Goal: Information Seeking & Learning: Learn about a topic

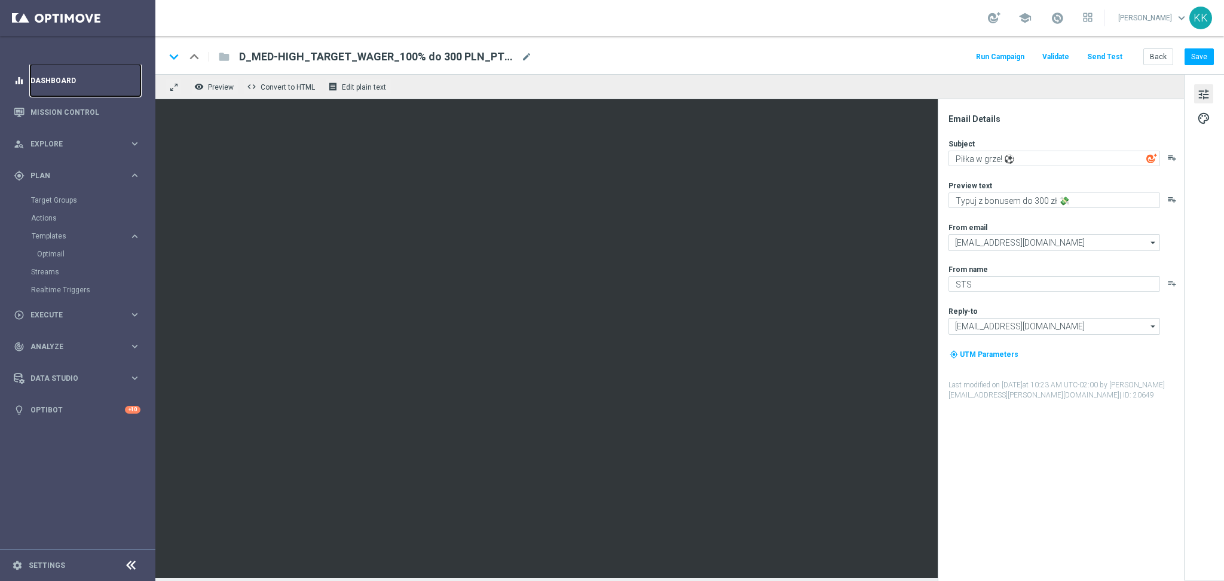
click at [71, 77] on link "Dashboard" at bounding box center [85, 81] width 110 height 32
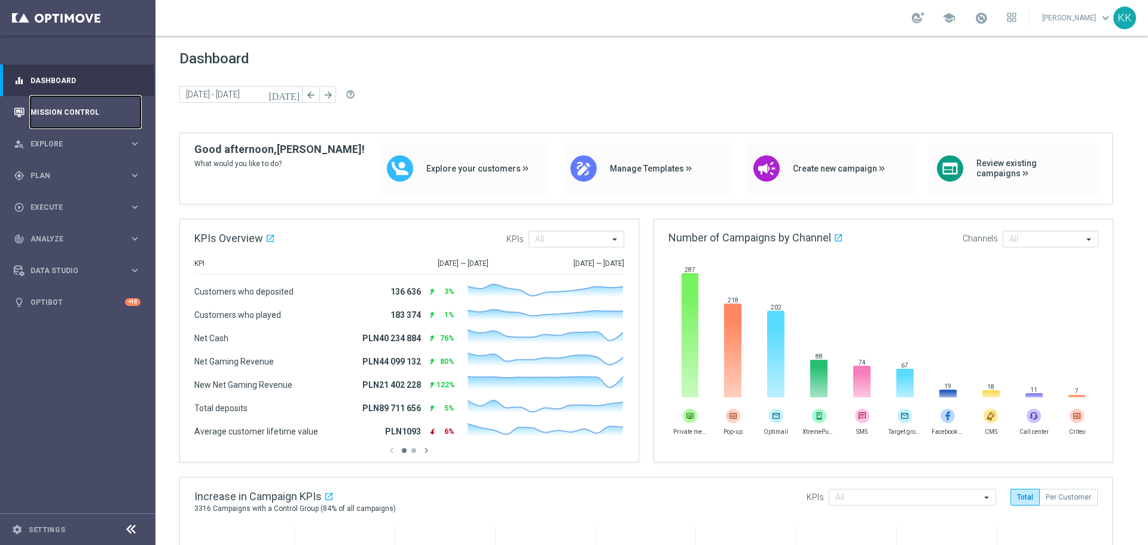
click at [50, 107] on link "Mission Control" at bounding box center [85, 112] width 110 height 32
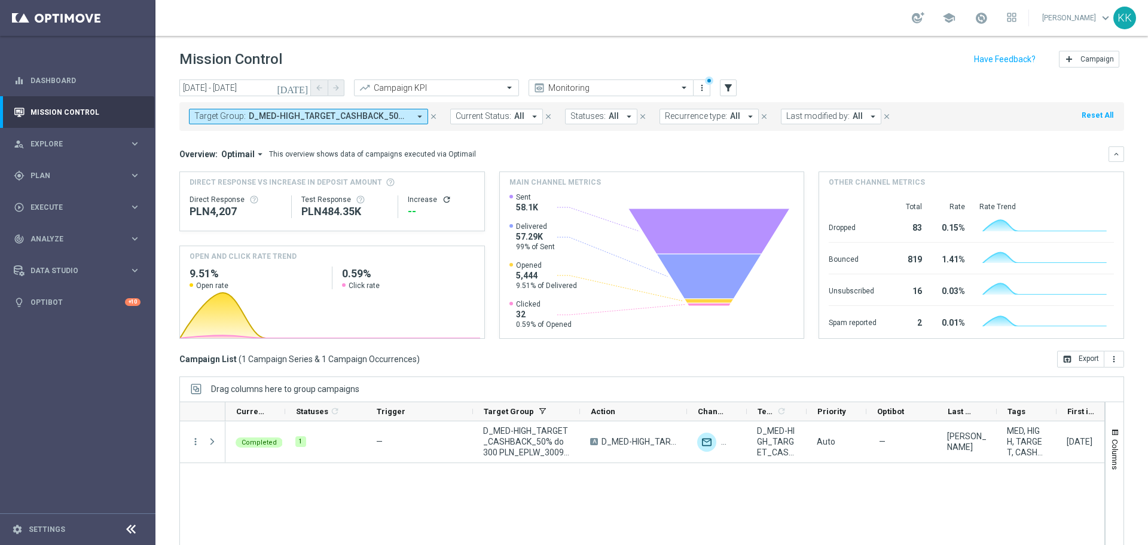
click at [230, 154] on span "Optimail" at bounding box center [237, 154] width 33 height 11
click at [228, 171] on div "Analysis" at bounding box center [233, 172] width 72 height 17
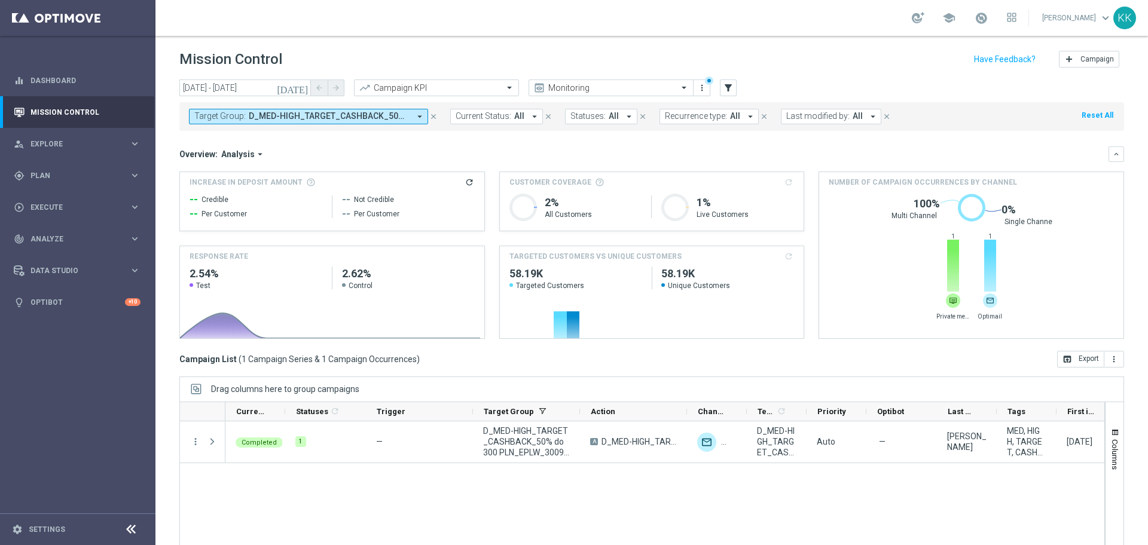
click at [430, 112] on icon "close" at bounding box center [433, 116] width 8 height 8
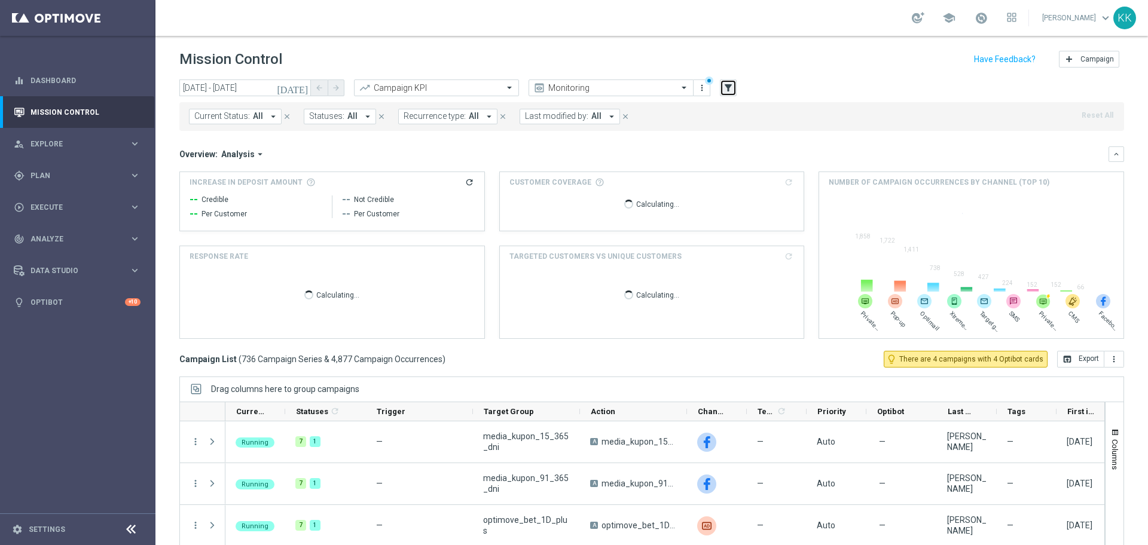
click at [734, 89] on button "filter_alt" at bounding box center [728, 88] width 17 height 17
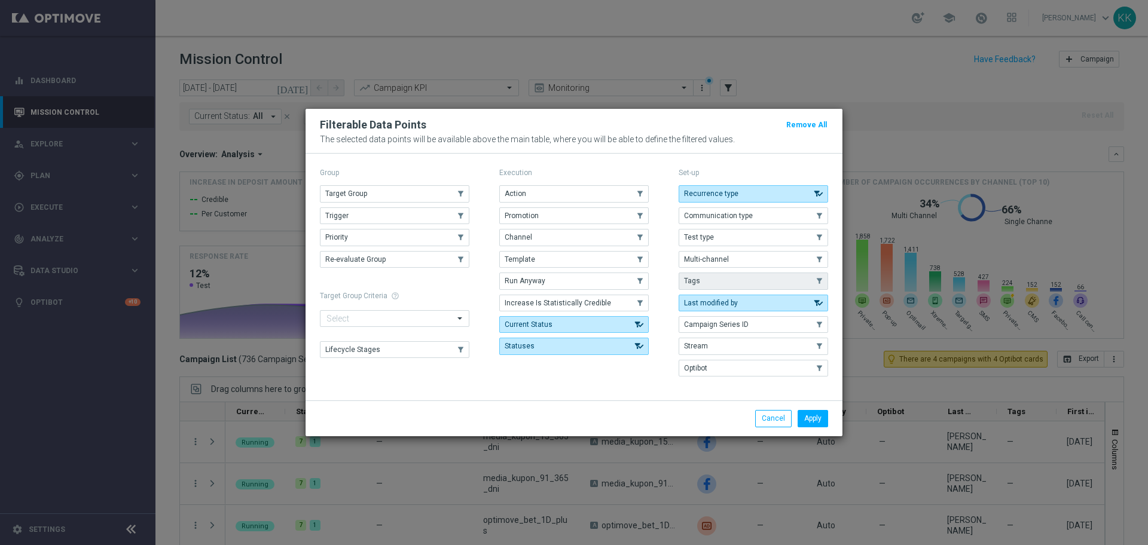
click at [714, 274] on button "Tags" at bounding box center [752, 281] width 149 height 17
click at [546, 232] on button "Channel" at bounding box center [573, 237] width 149 height 17
click at [805, 411] on button "Apply" at bounding box center [812, 418] width 30 height 17
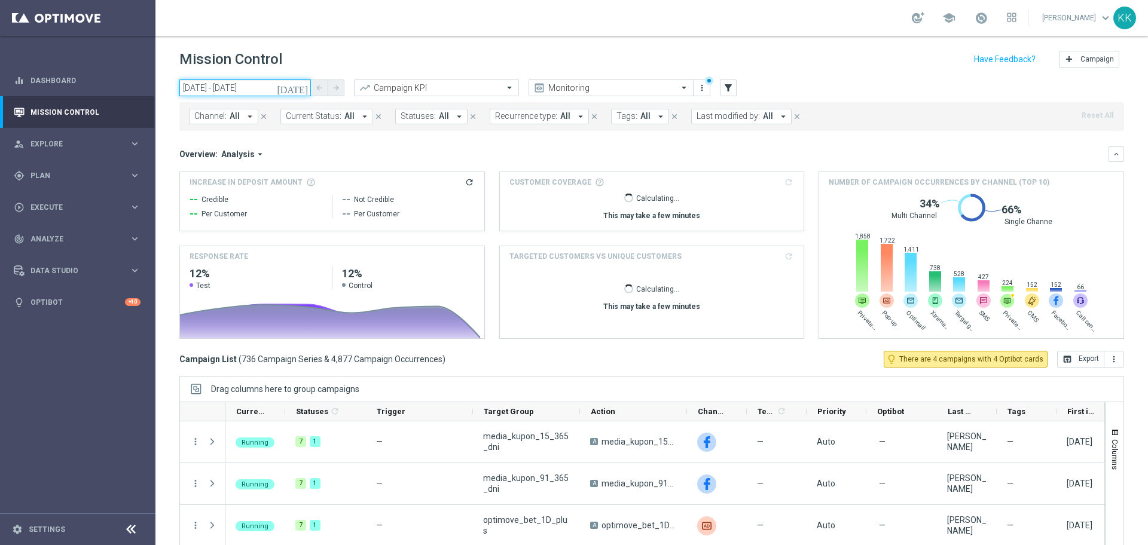
click at [227, 94] on input "[DATE] - [DATE]" at bounding box center [245, 88] width 132 height 17
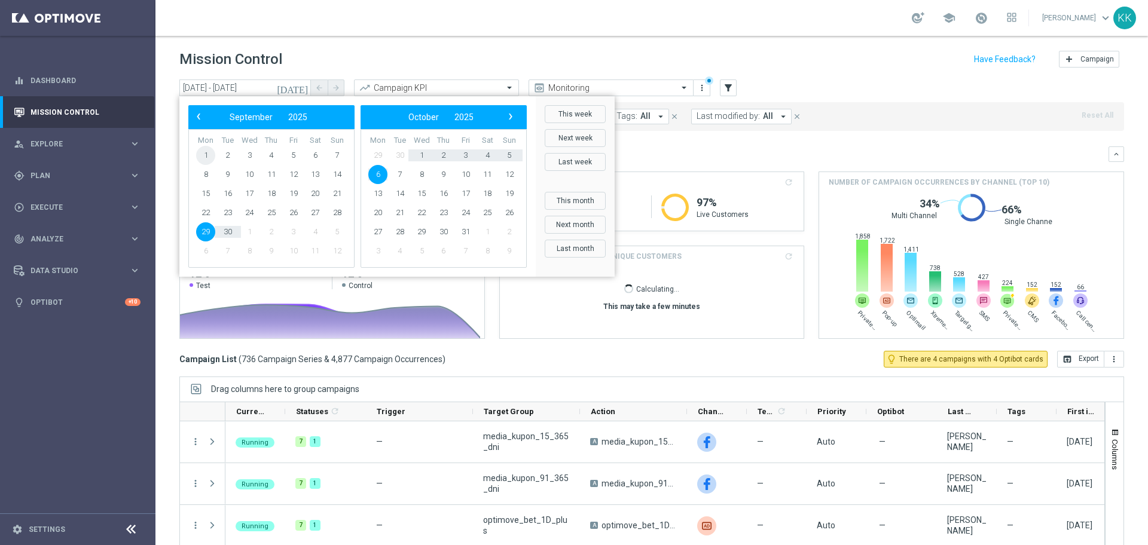
click at [210, 157] on span "1" at bounding box center [205, 155] width 19 height 19
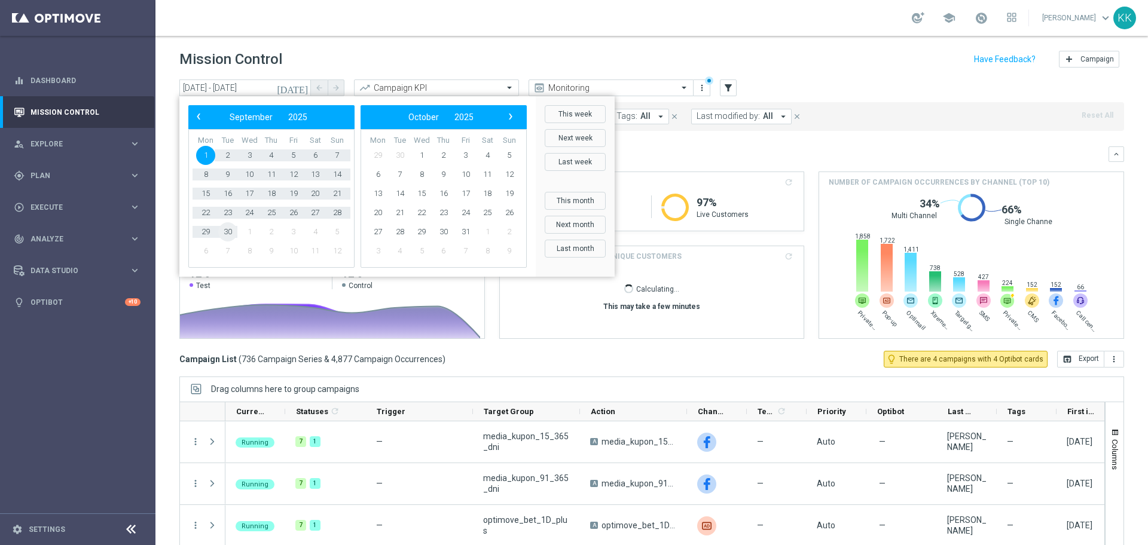
click at [229, 231] on span "30" at bounding box center [227, 231] width 19 height 19
type input "[DATE] - [DATE]"
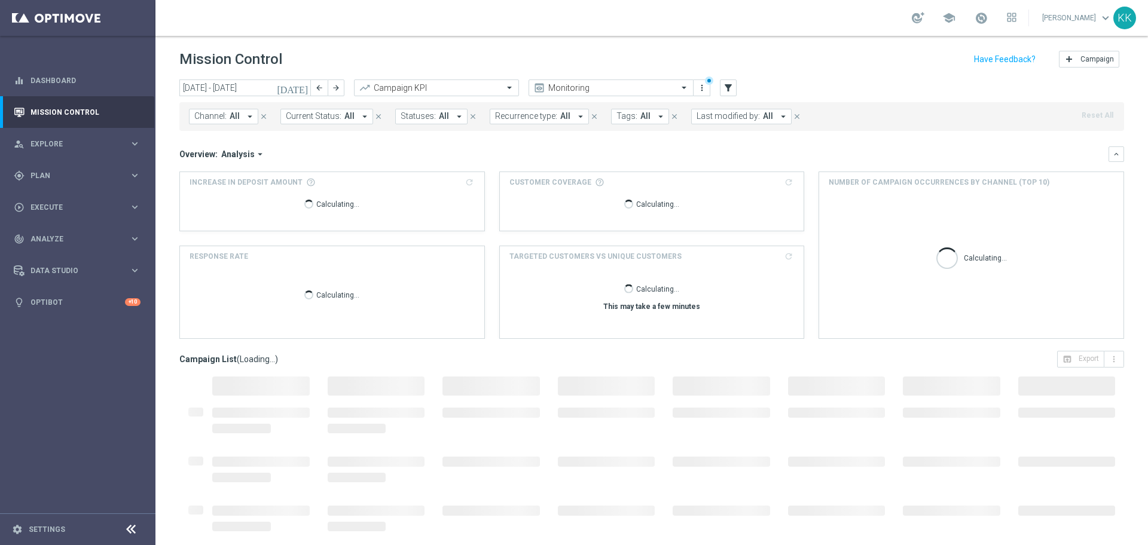
click at [629, 121] on span "Tags:" at bounding box center [626, 116] width 21 height 10
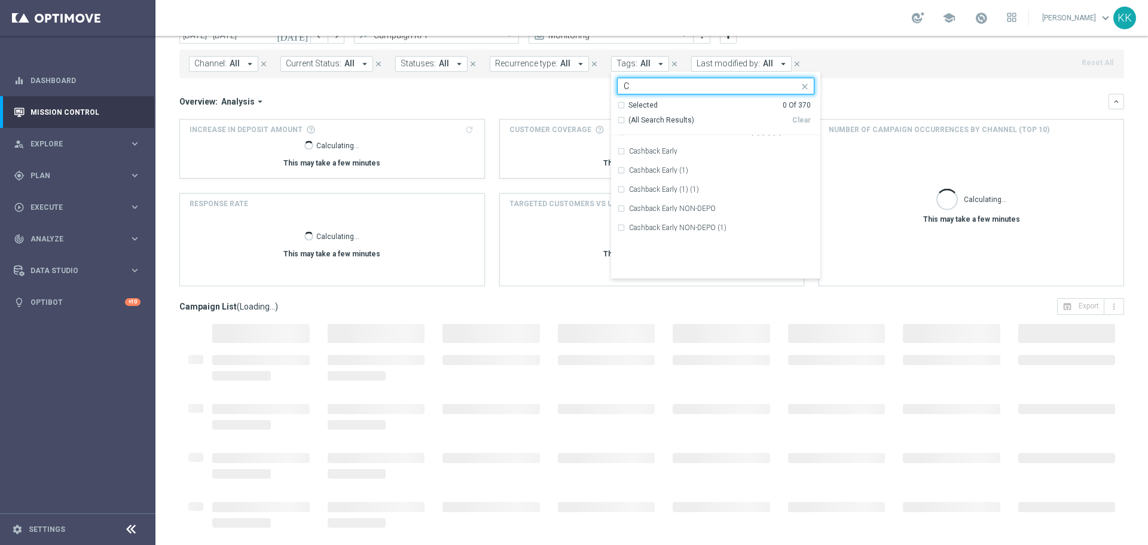
scroll to position [1270, 0]
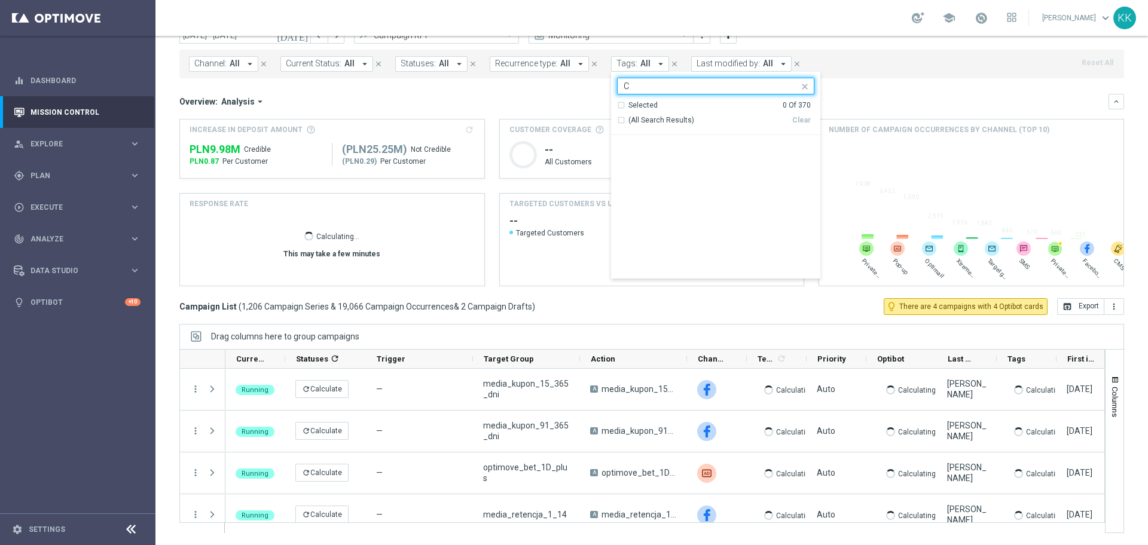
type input "C"
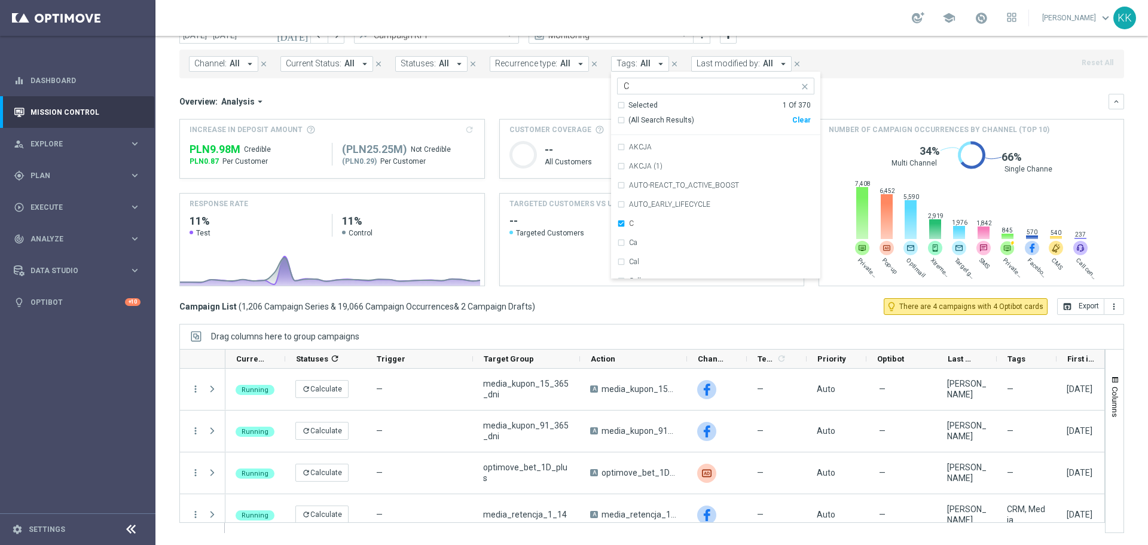
click at [884, 50] on div "Channel: All arrow_drop_down close Current Status: All arrow_drop_down close St…" at bounding box center [651, 64] width 944 height 29
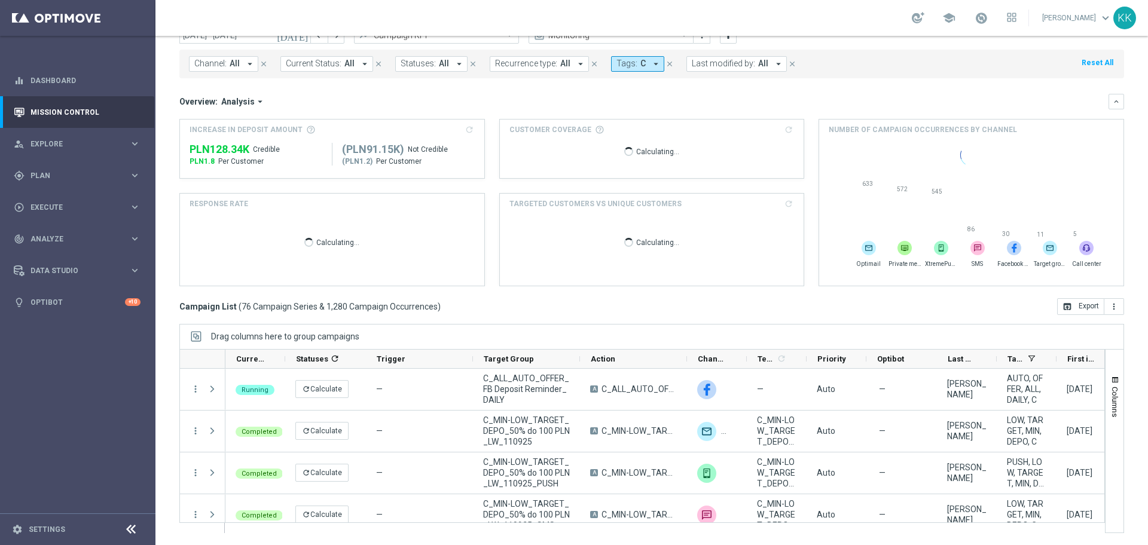
click at [622, 63] on span "Tags:" at bounding box center [626, 64] width 21 height 10
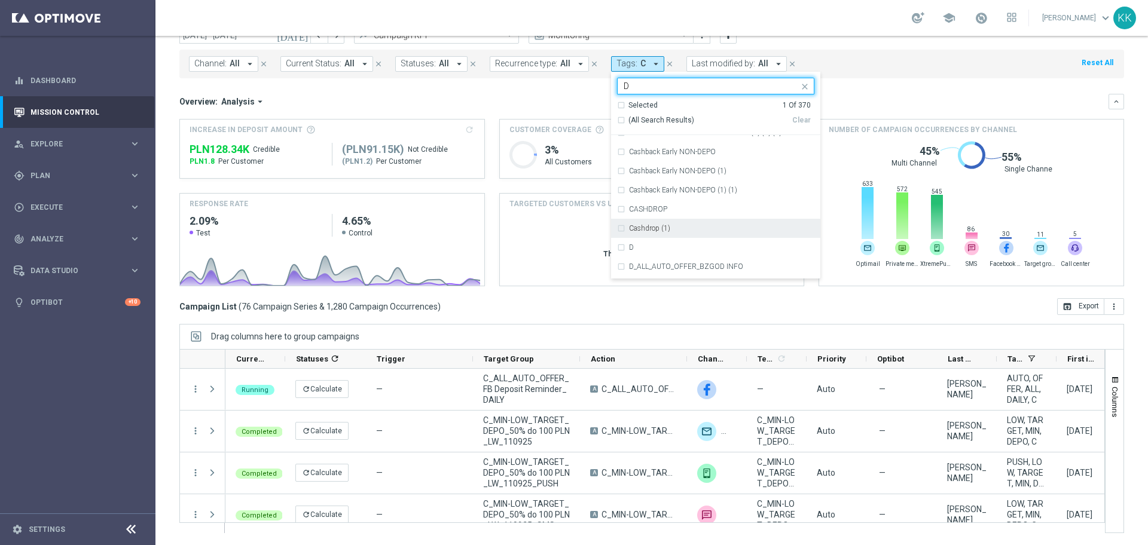
scroll to position [1943, 0]
click at [664, 212] on div "D" at bounding box center [721, 210] width 185 height 7
type input "D"
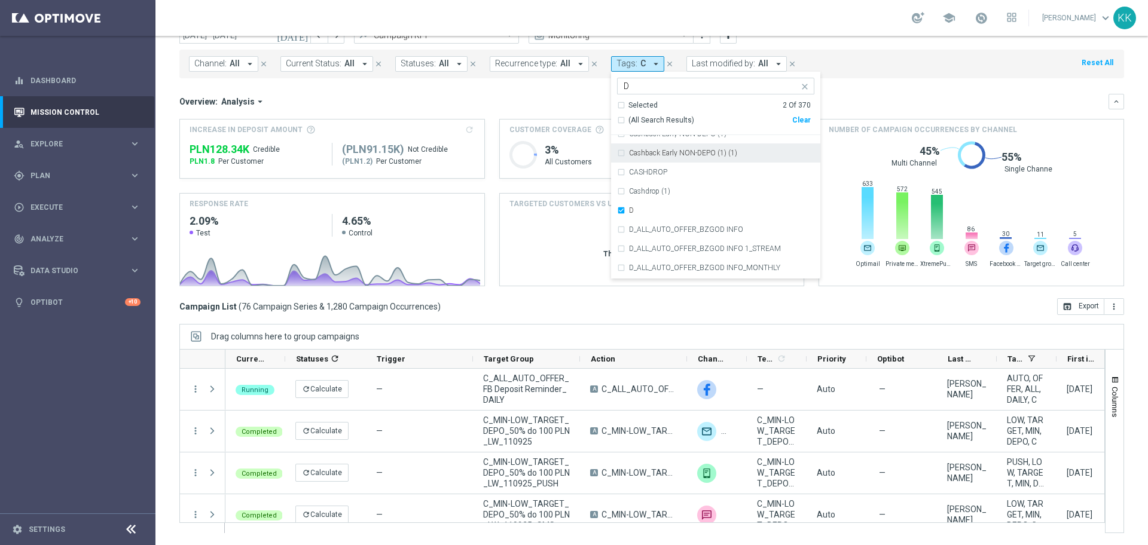
click at [912, 23] on div "school" at bounding box center [964, 18] width 105 height 20
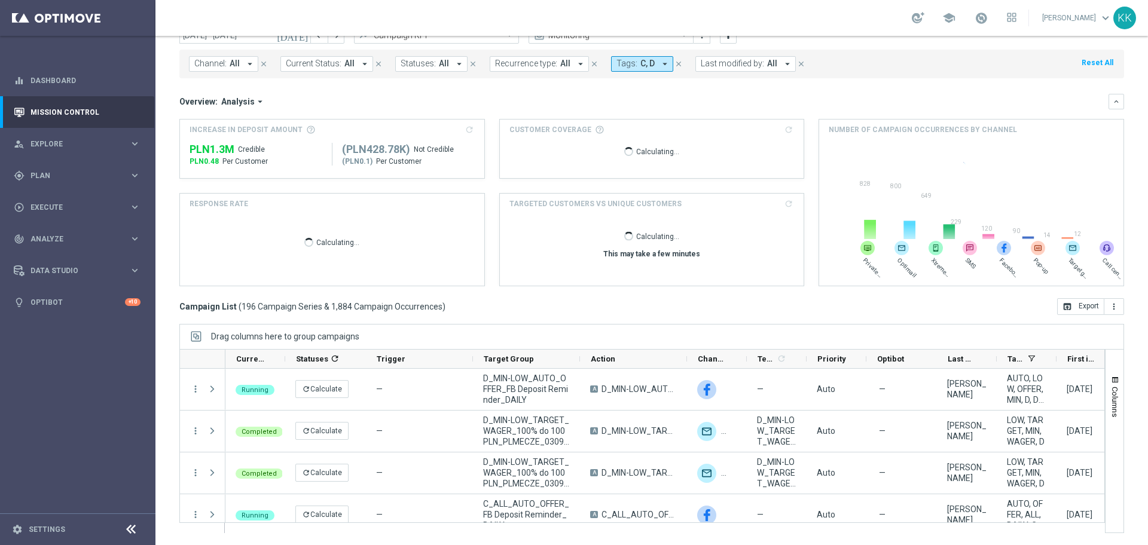
scroll to position [0, 0]
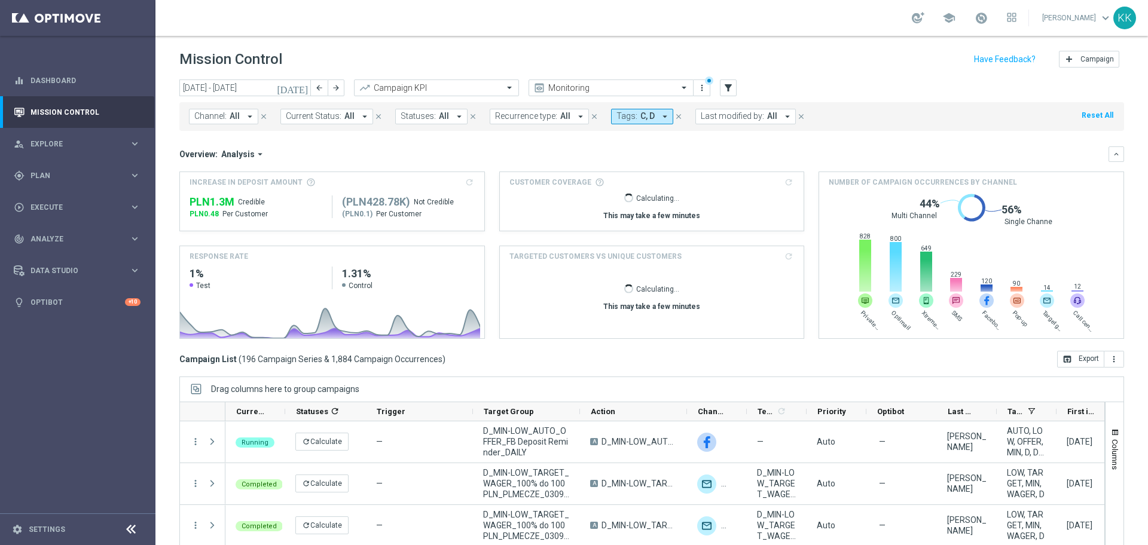
click at [524, 114] on span "Recurrence type:" at bounding box center [526, 116] width 62 height 10
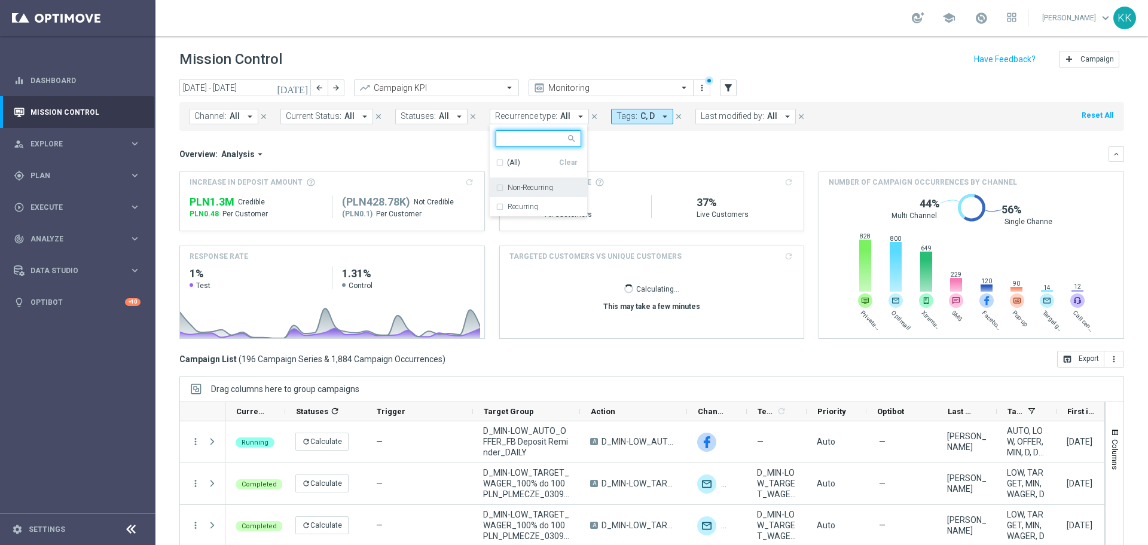
click at [525, 192] on div "Non-Recurring" at bounding box center [538, 187] width 85 height 19
click at [815, 78] on header "Mission Control add Campaign" at bounding box center [651, 58] width 992 height 44
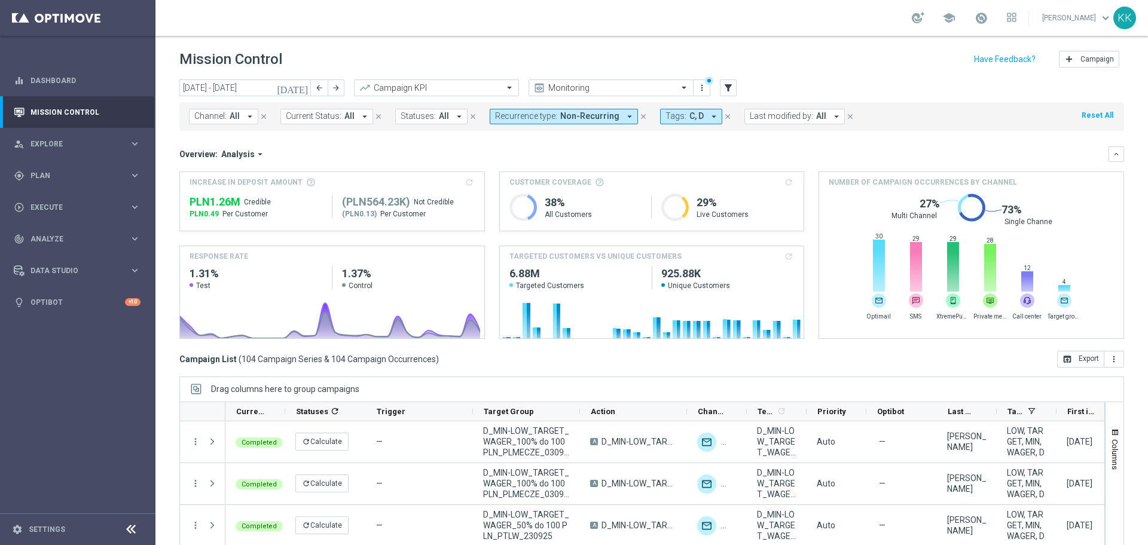
click at [699, 109] on button "Tags: C, D arrow_drop_down" at bounding box center [691, 117] width 62 height 16
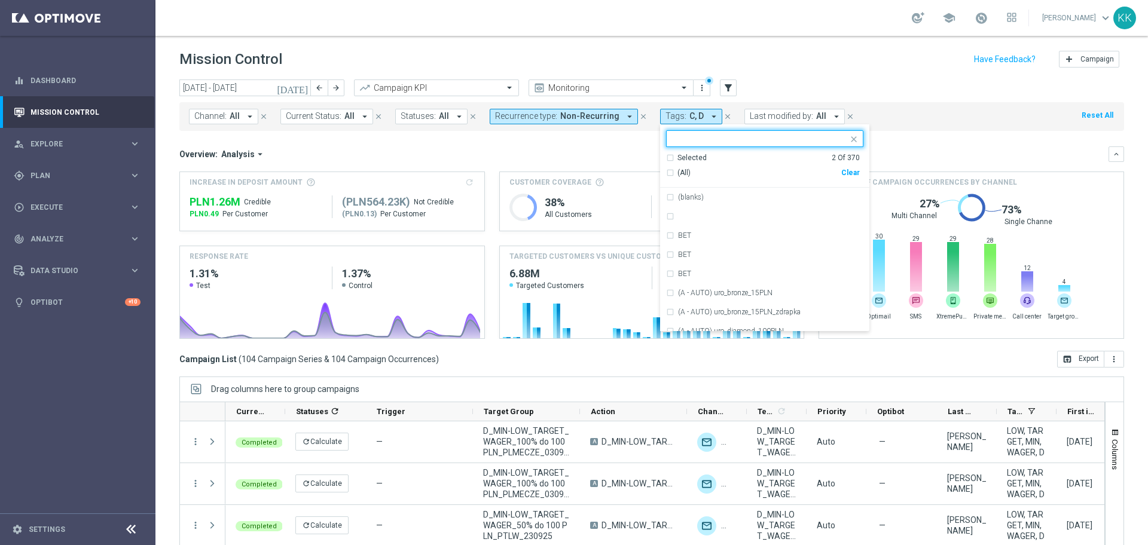
click at [666, 175] on div "(All)" at bounding box center [753, 173] width 175 height 10
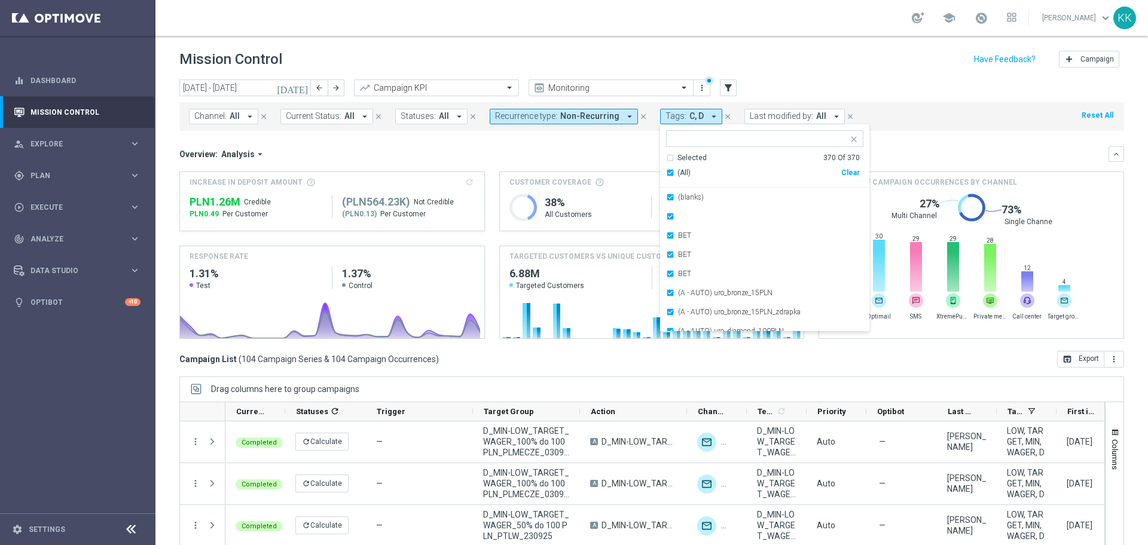
click at [666, 175] on div "(All)" at bounding box center [753, 173] width 175 height 10
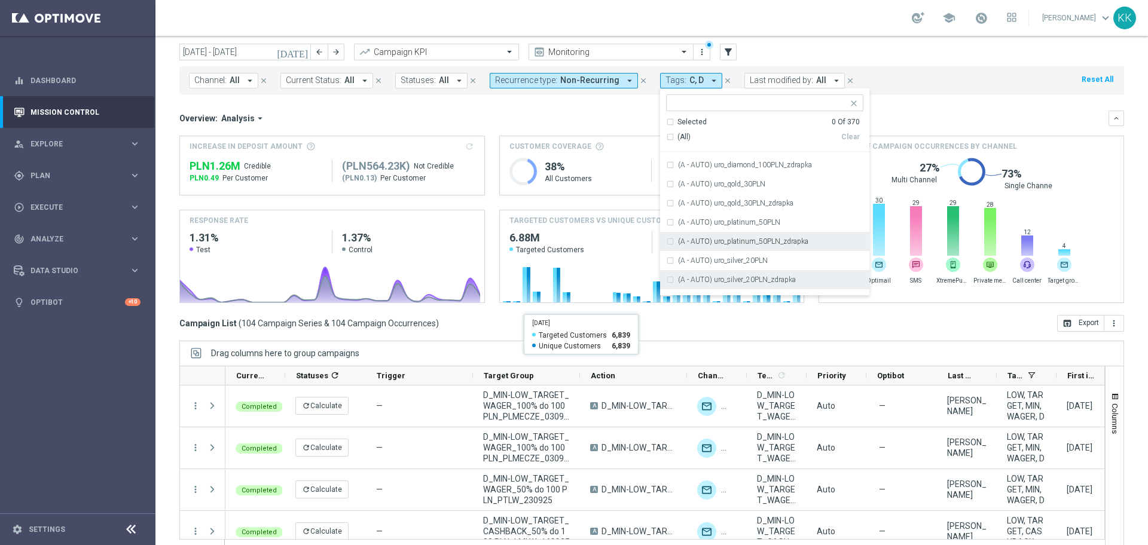
scroll to position [53, 0]
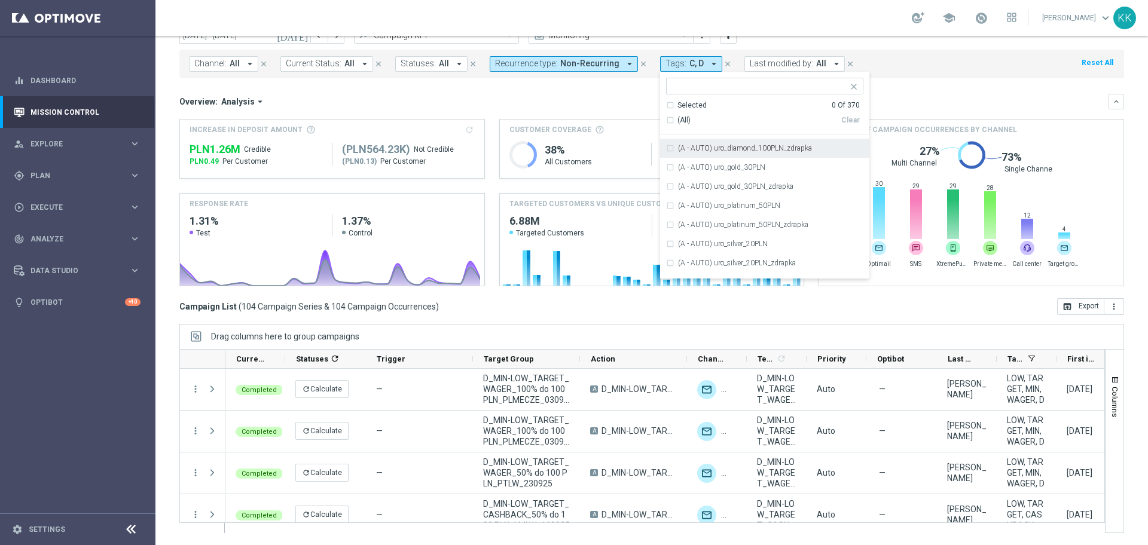
drag, startPoint x: 1028, startPoint y: 59, endPoint x: 895, endPoint y: 106, distance: 140.3
click at [1025, 59] on div "Channel: All arrow_drop_down close Current Status: All arrow_drop_down close St…" at bounding box center [651, 64] width 944 height 29
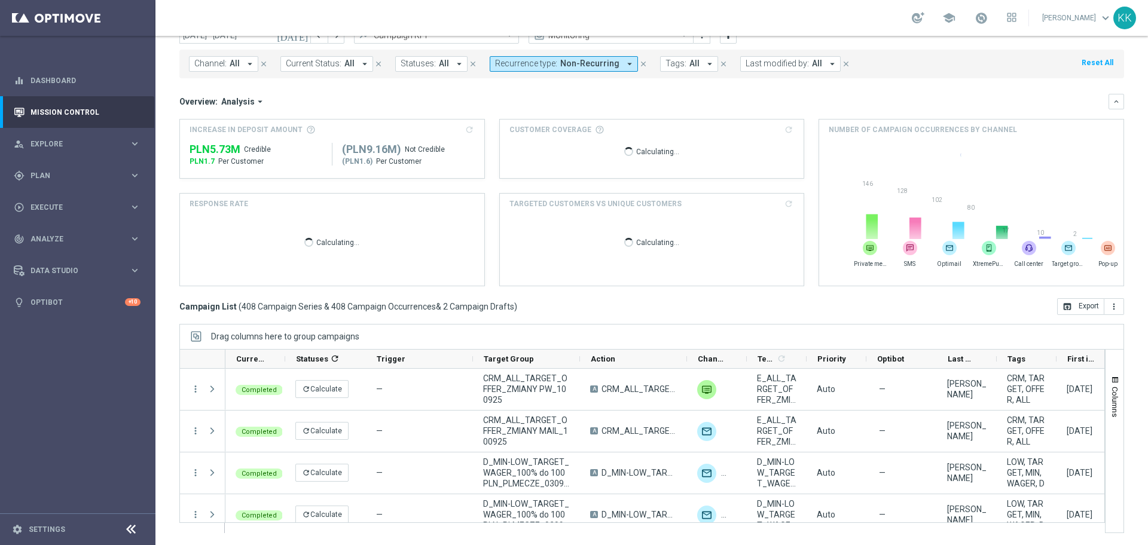
click at [691, 66] on button "Tags: All arrow_drop_down" at bounding box center [689, 64] width 58 height 16
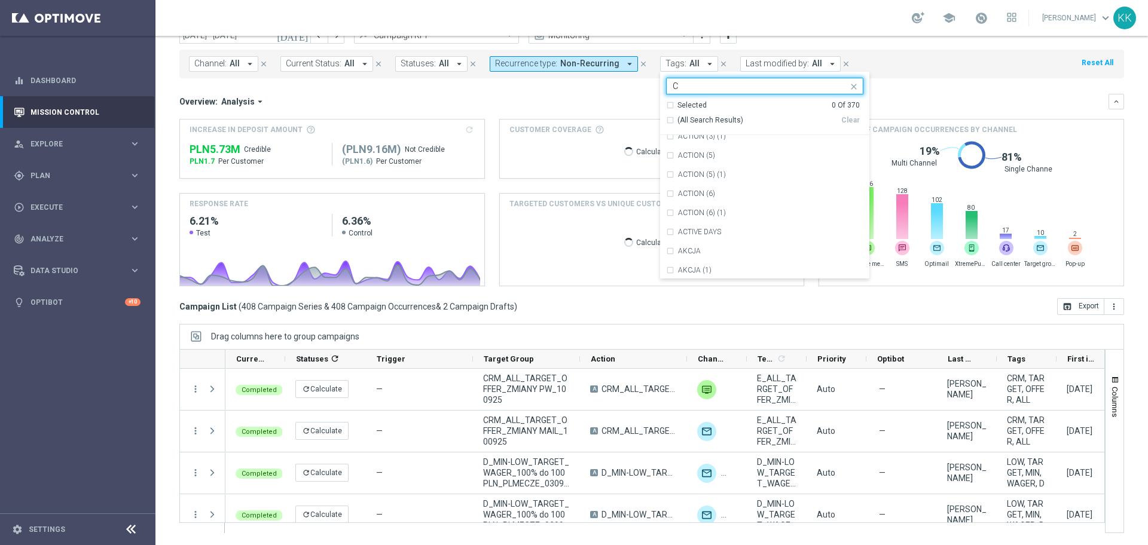
scroll to position [897, 0]
click at [699, 227] on div "C" at bounding box center [770, 223] width 185 height 7
type input "C"
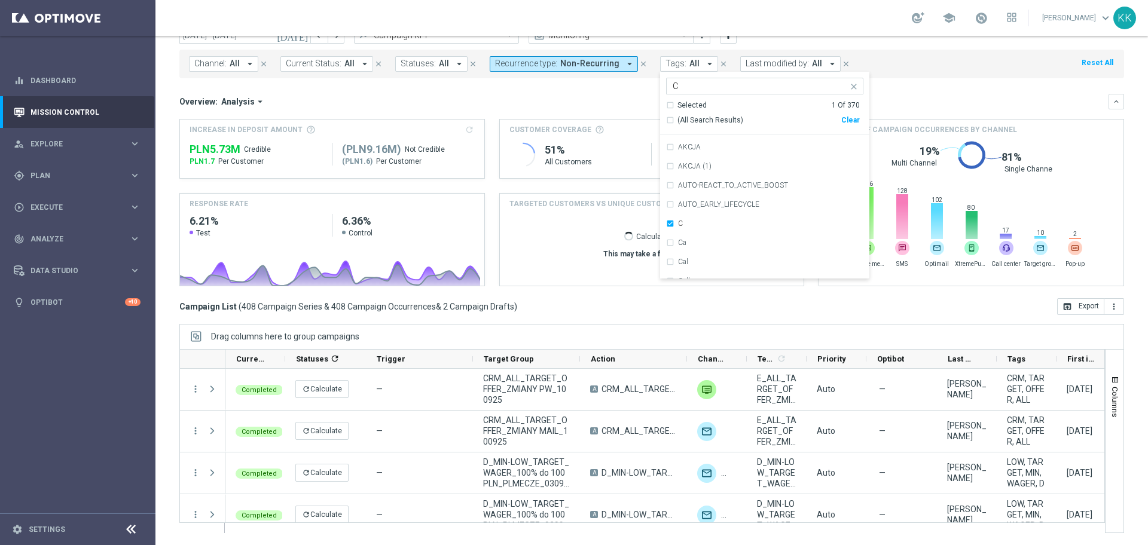
click at [998, 102] on div "Overview: Analysis arrow_drop_down" at bounding box center [643, 101] width 929 height 11
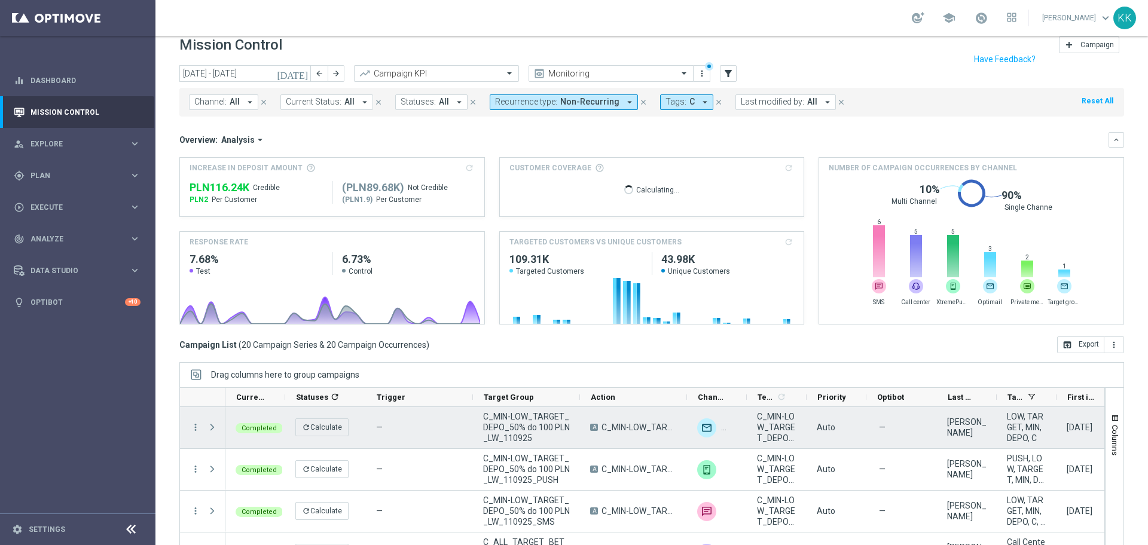
scroll to position [0, 0]
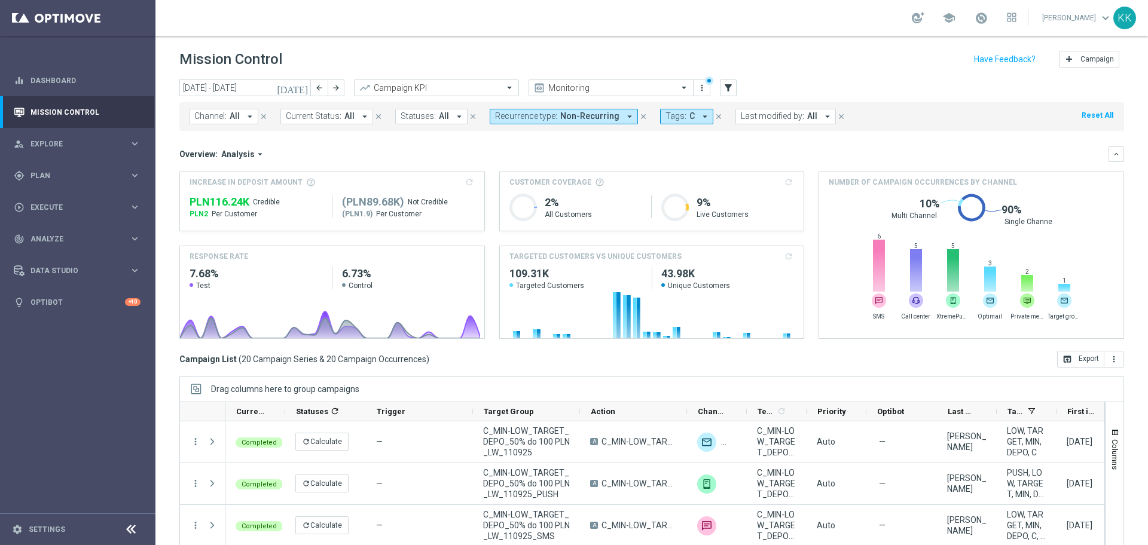
click at [204, 112] on span "Channel:" at bounding box center [210, 116] width 32 height 10
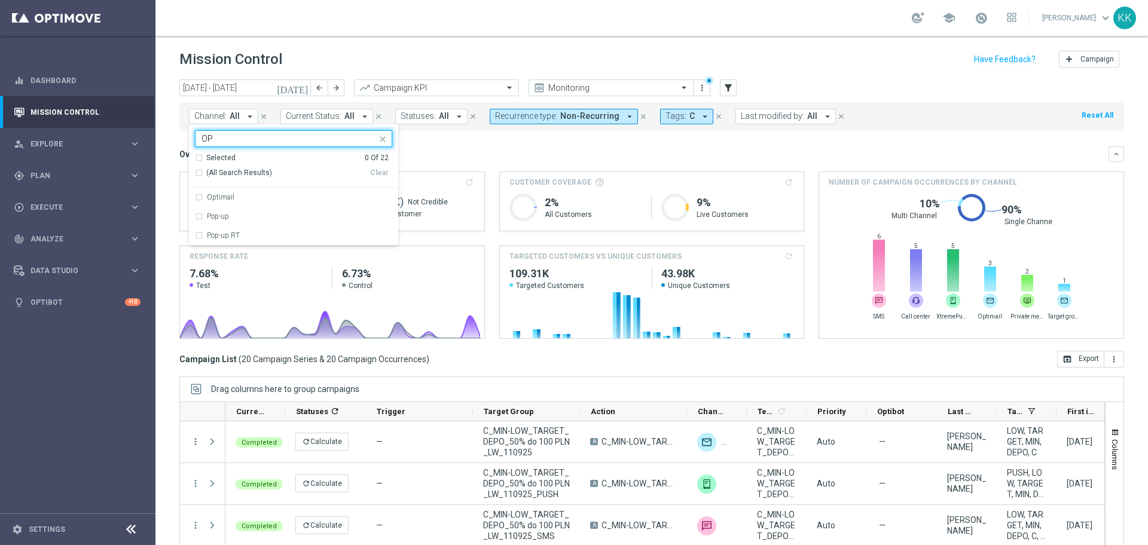
type input "O"
click at [286, 189] on div "Optimail" at bounding box center [293, 197] width 197 height 19
type input "OPT"
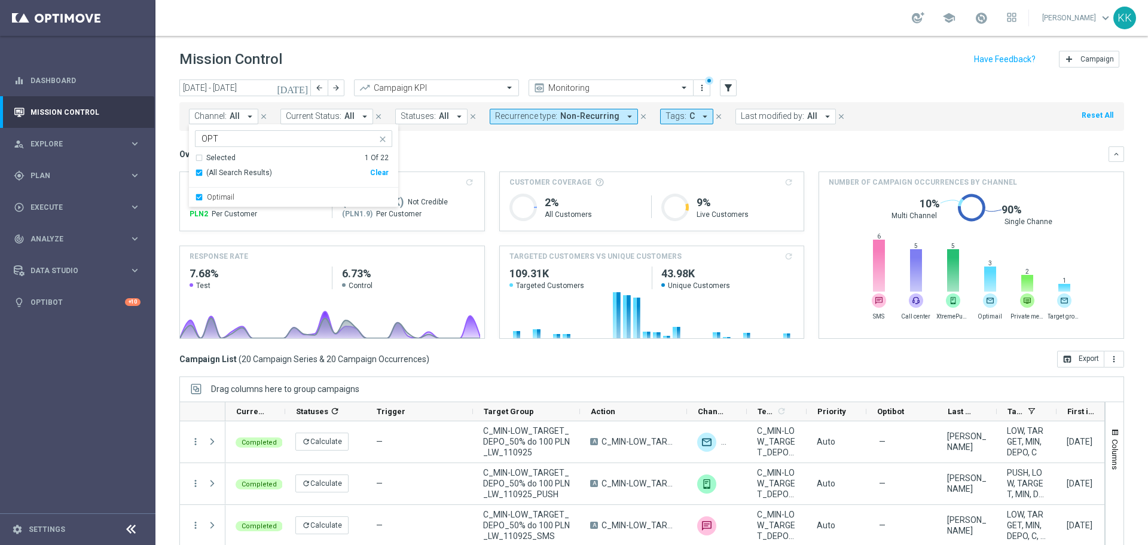
click at [432, 29] on div "school [PERSON_NAME] keyboard_arrow_down KK" at bounding box center [651, 18] width 992 height 36
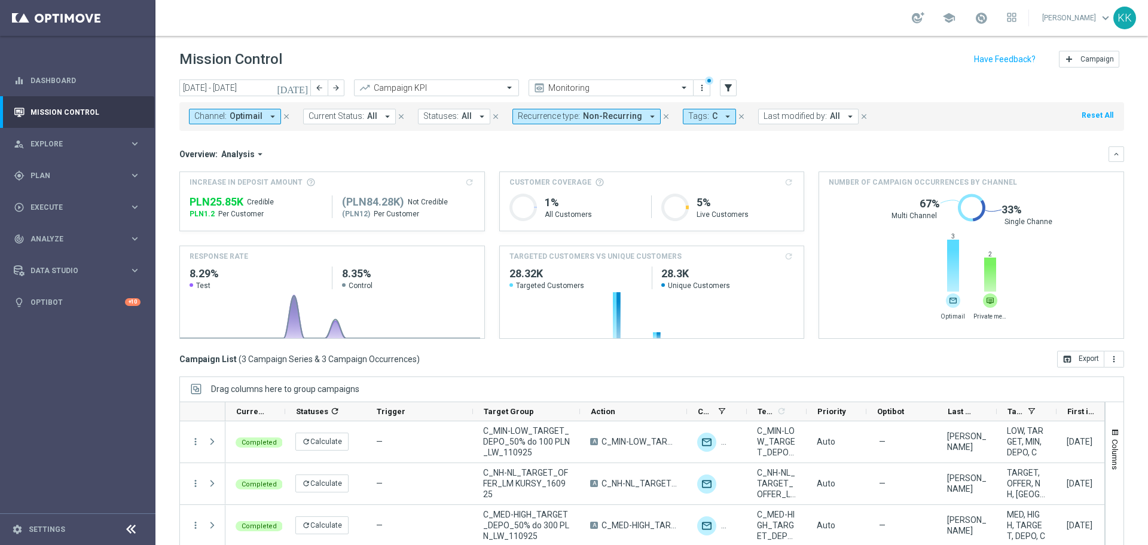
click at [268, 120] on icon "arrow_drop_down" at bounding box center [272, 116] width 11 height 11
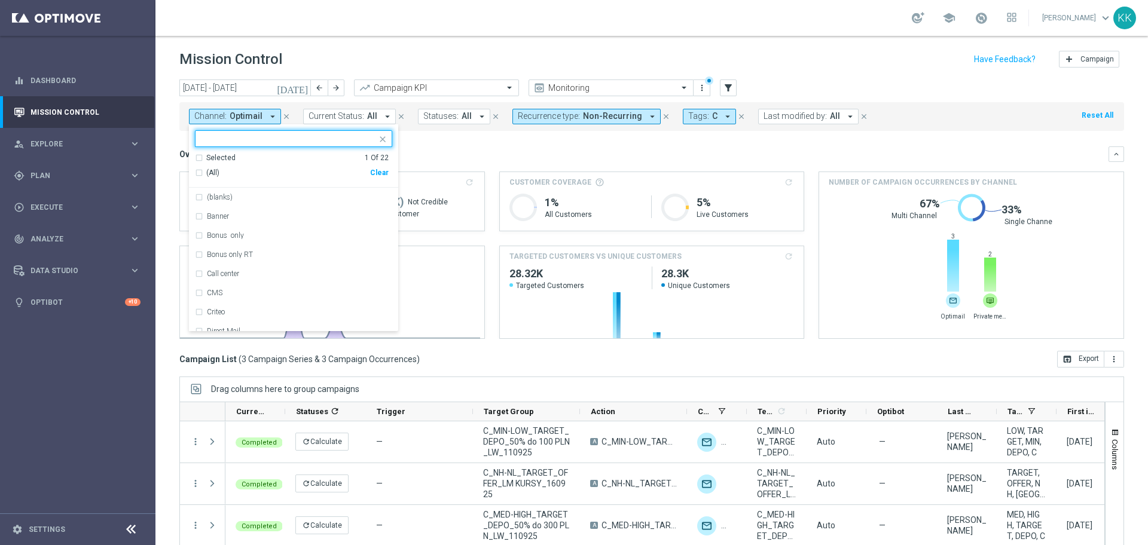
click at [374, 177] on div "(All) Clear" at bounding box center [292, 173] width 194 height 20
click at [374, 165] on div "(All) Clear" at bounding box center [292, 173] width 194 height 20
click at [0, 0] on div "Clear" at bounding box center [0, 0] width 0 height 0
click at [271, 134] on input "text" at bounding box center [288, 139] width 175 height 10
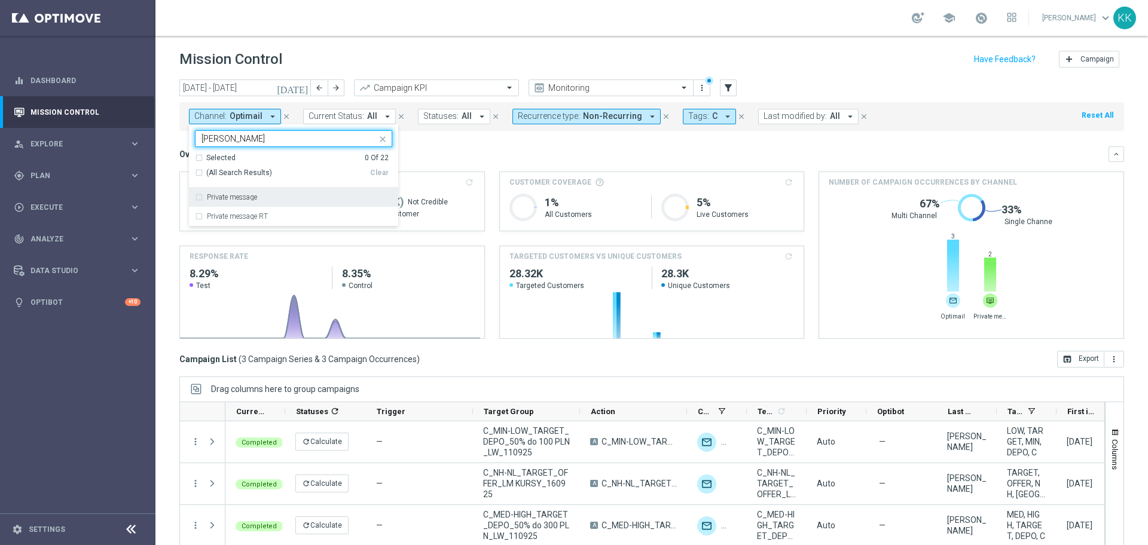
drag, startPoint x: 274, startPoint y: 195, endPoint x: 288, endPoint y: 182, distance: 19.0
click at [276, 194] on div "Private message" at bounding box center [299, 197] width 185 height 7
type input "[PERSON_NAME]"
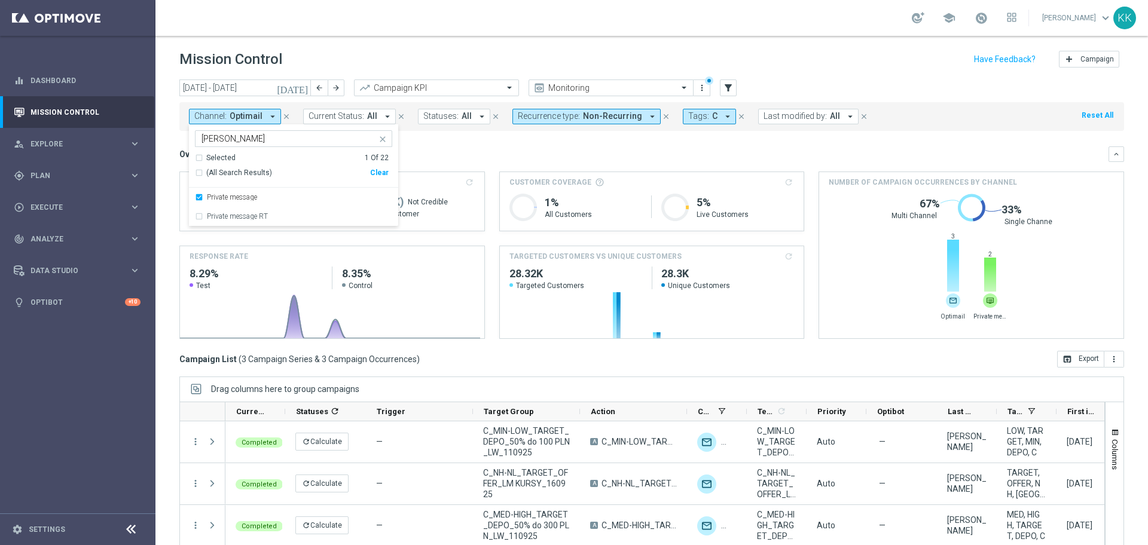
click at [389, 24] on div "school [PERSON_NAME] keyboard_arrow_down KK" at bounding box center [651, 18] width 992 height 36
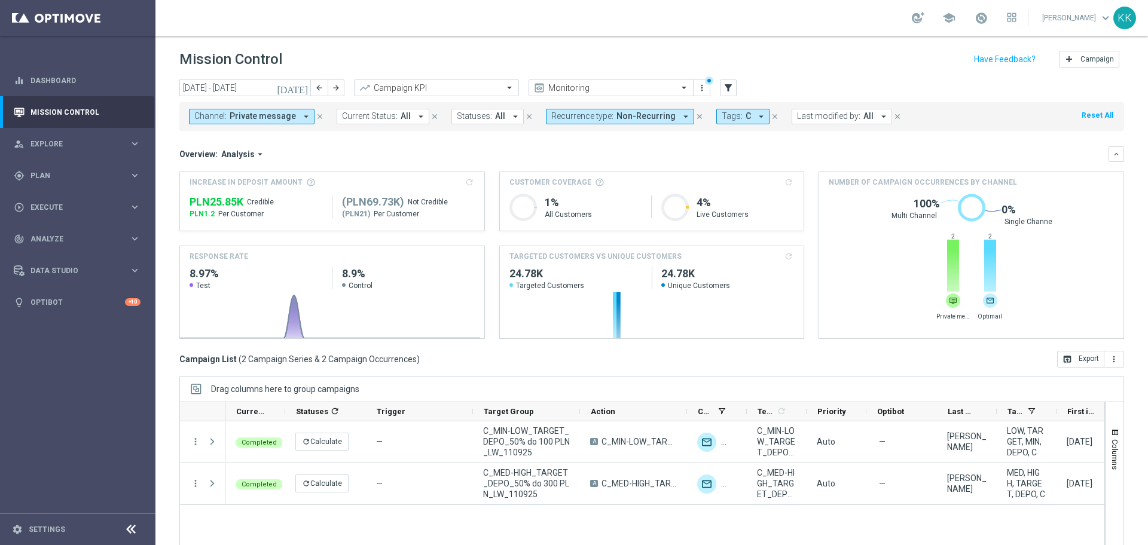
click at [232, 117] on span "Private message" at bounding box center [263, 116] width 66 height 10
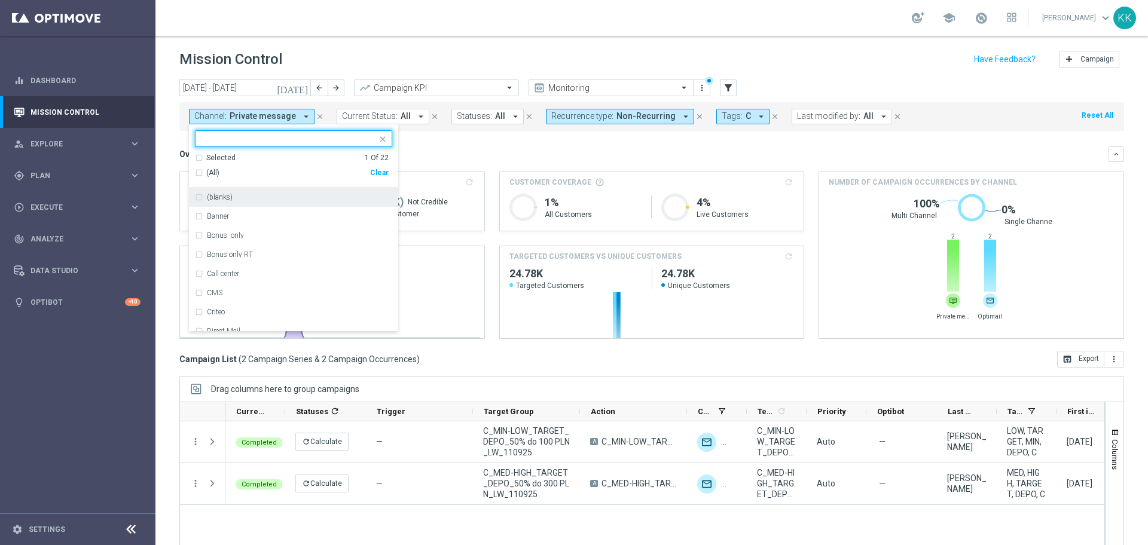
click at [0, 0] on div "Clear" at bounding box center [0, 0] width 0 height 0
click at [279, 137] on input "text" at bounding box center [288, 139] width 175 height 10
click at [295, 189] on div "XtremePush" at bounding box center [293, 197] width 197 height 19
type input "XTREME"
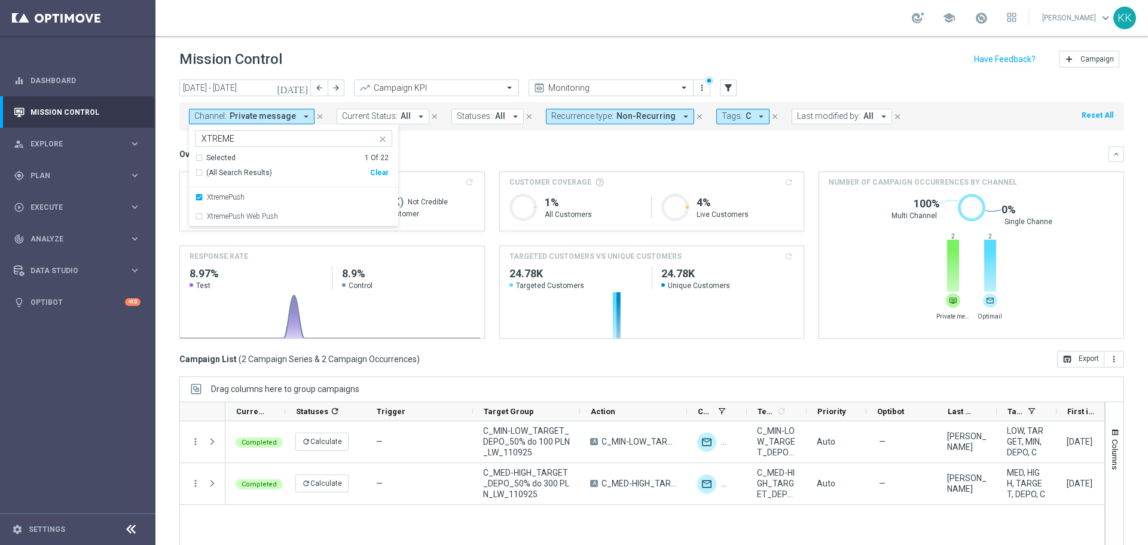
click at [436, 25] on div "school [PERSON_NAME] keyboard_arrow_down KK" at bounding box center [651, 18] width 992 height 36
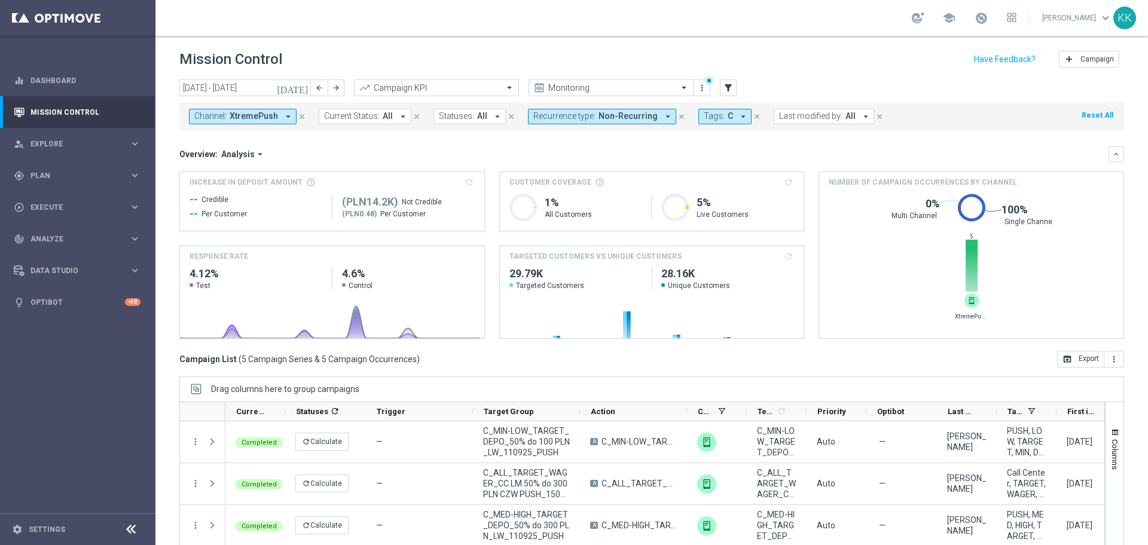
click at [255, 120] on span "XtremePush" at bounding box center [254, 116] width 48 height 10
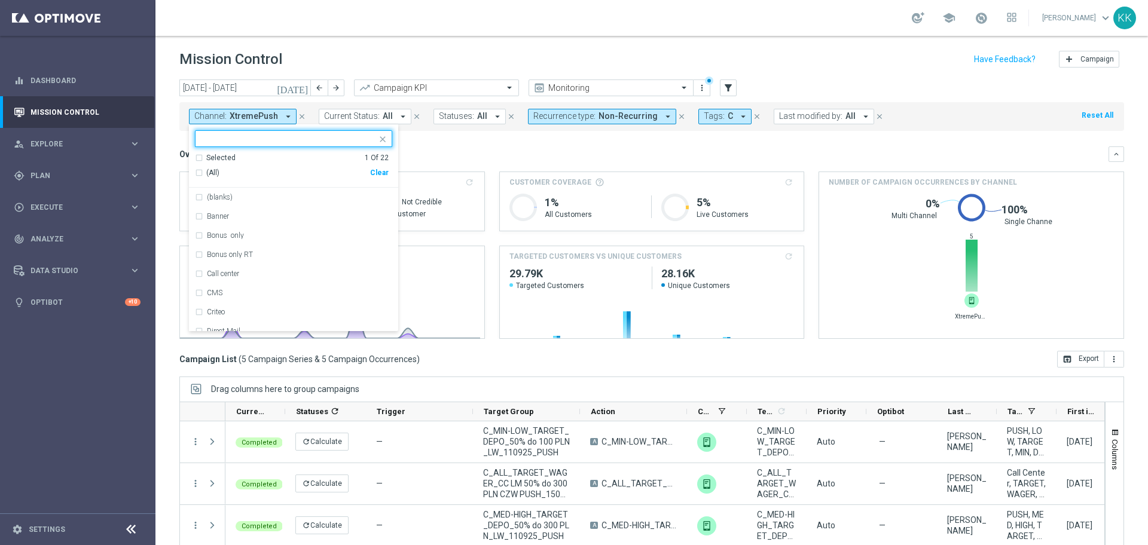
click at [0, 0] on div "Clear" at bounding box center [0, 0] width 0 height 0
click at [277, 136] on input "text" at bounding box center [288, 139] width 175 height 10
click at [262, 204] on div "SMS" at bounding box center [293, 197] width 197 height 19
type input "SMS"
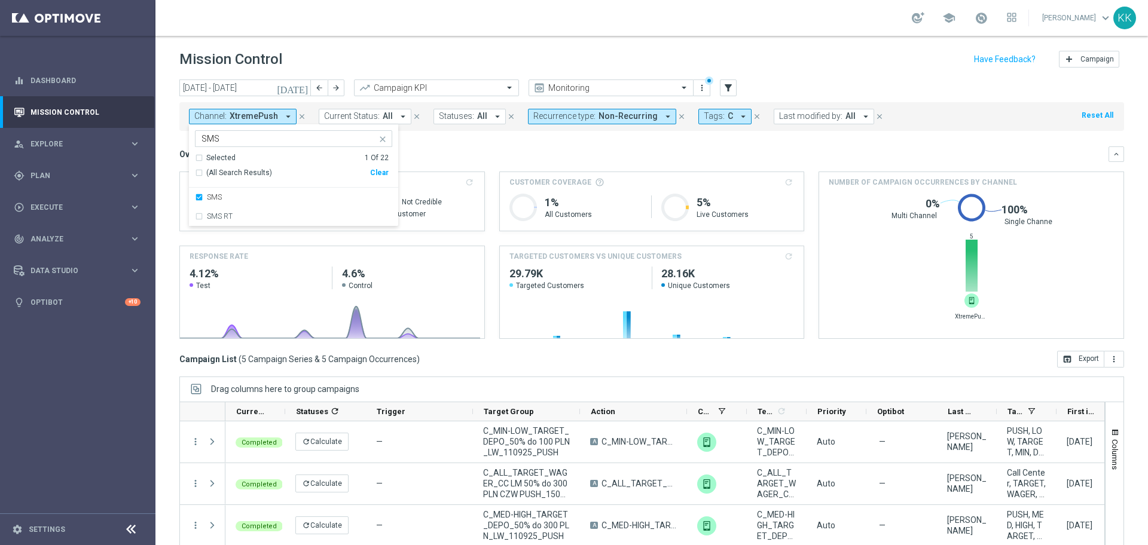
click at [456, 33] on div "school [PERSON_NAME] keyboard_arrow_down KK" at bounding box center [651, 18] width 992 height 36
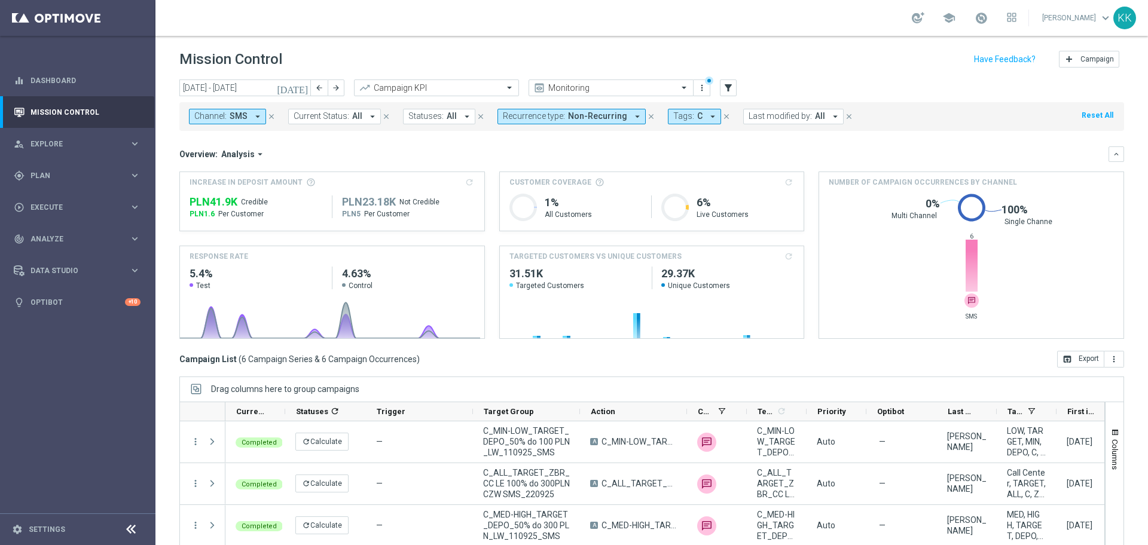
click at [258, 114] on icon "arrow_drop_down" at bounding box center [257, 116] width 11 height 11
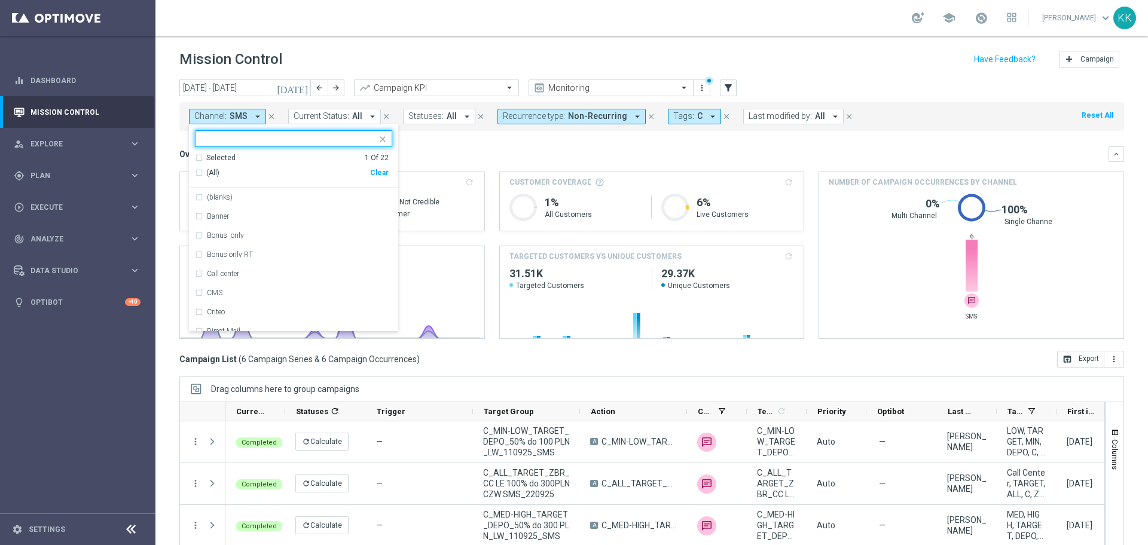
click at [0, 0] on div "Clear" at bounding box center [0, 0] width 0 height 0
click at [312, 145] on div at bounding box center [288, 140] width 177 height 12
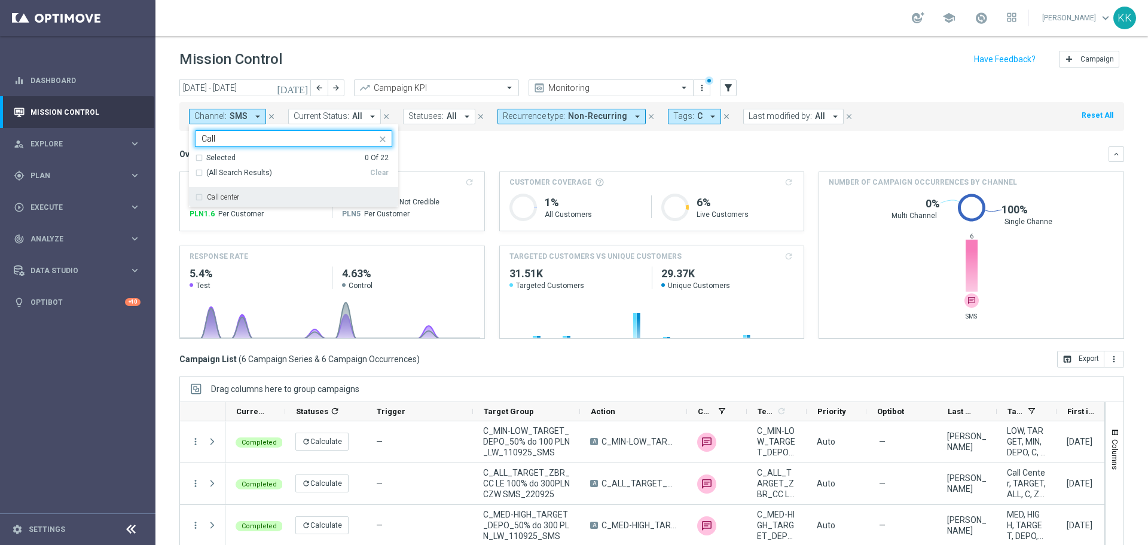
click at [311, 191] on div "Call center" at bounding box center [293, 197] width 197 height 19
type input "Call"
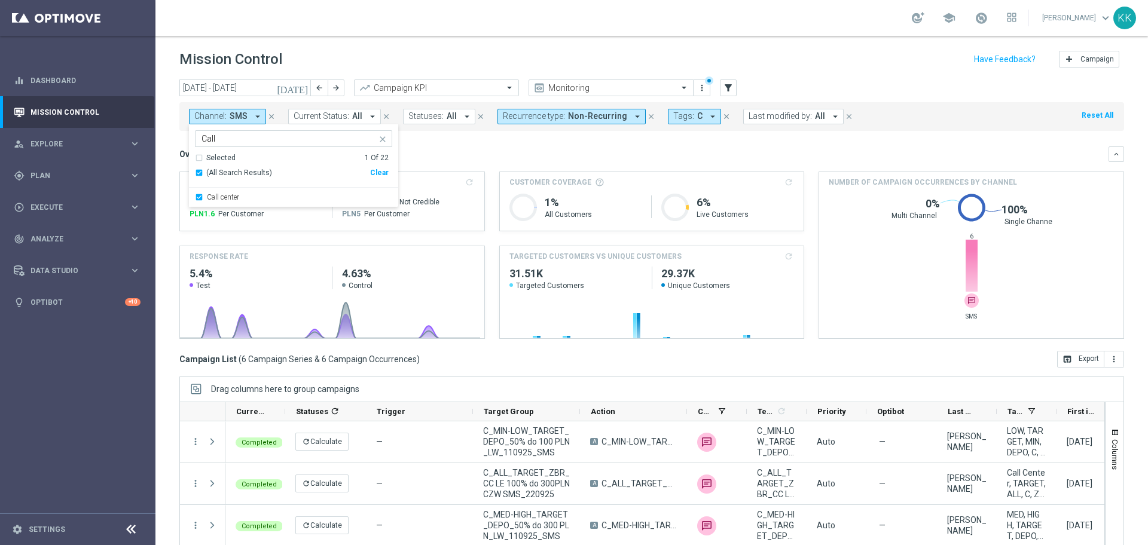
click at [429, 50] on div "Mission Control add Campaign" at bounding box center [651, 59] width 944 height 23
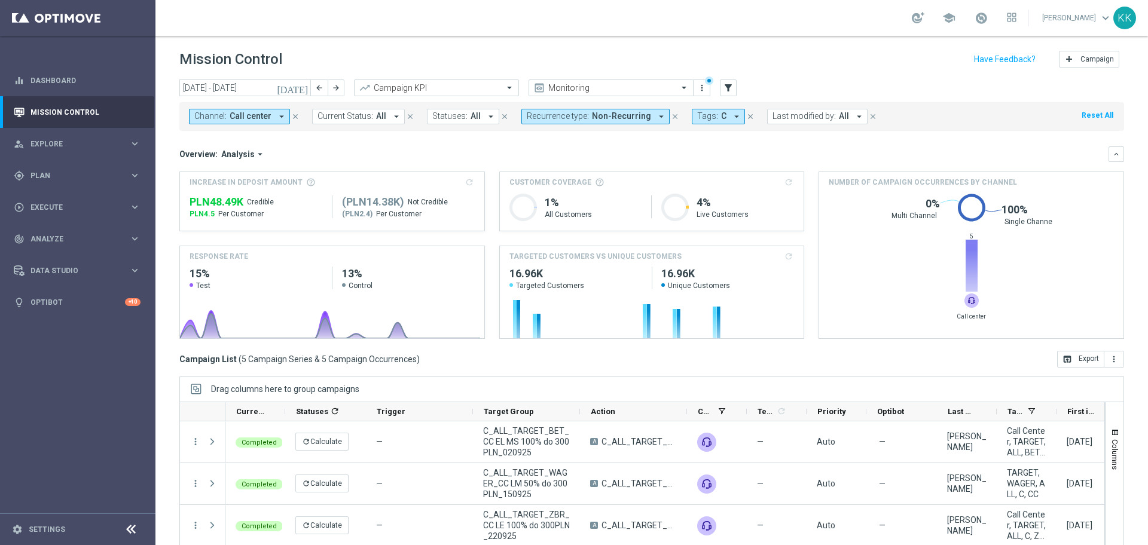
click at [625, 111] on button "Recurrence type: Non-Recurring arrow_drop_down" at bounding box center [595, 117] width 148 height 16
click at [528, 187] on div "Non-Recurring" at bounding box center [569, 187] width 85 height 19
click at [527, 206] on div "Recurring" at bounding box center [569, 206] width 85 height 19
click at [903, 50] on div "Mission Control add Campaign" at bounding box center [651, 59] width 944 height 23
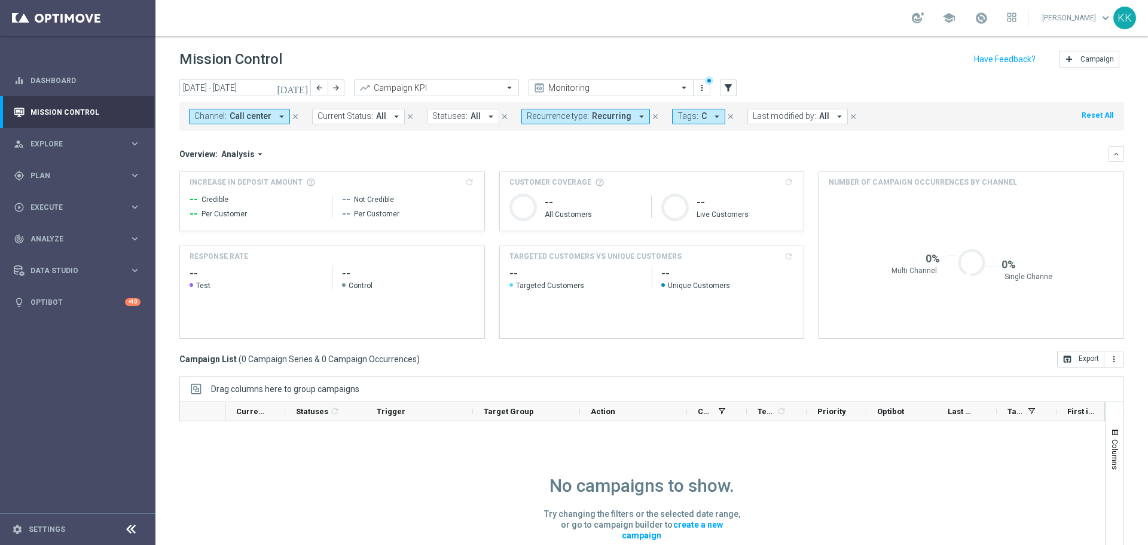
click at [250, 117] on span "Call center" at bounding box center [251, 116] width 42 height 10
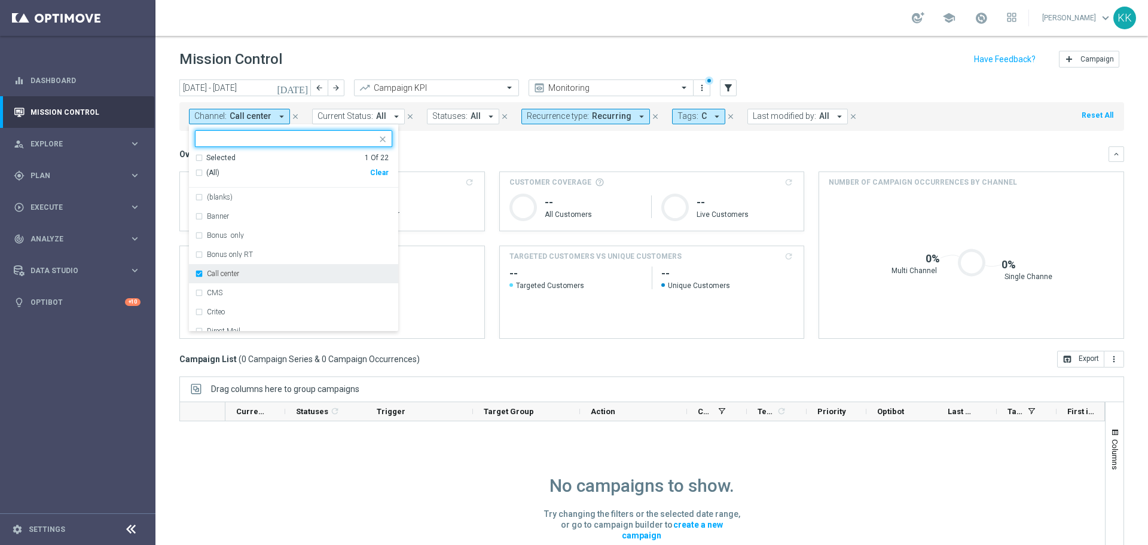
click at [198, 274] on div "Call center" at bounding box center [293, 273] width 197 height 19
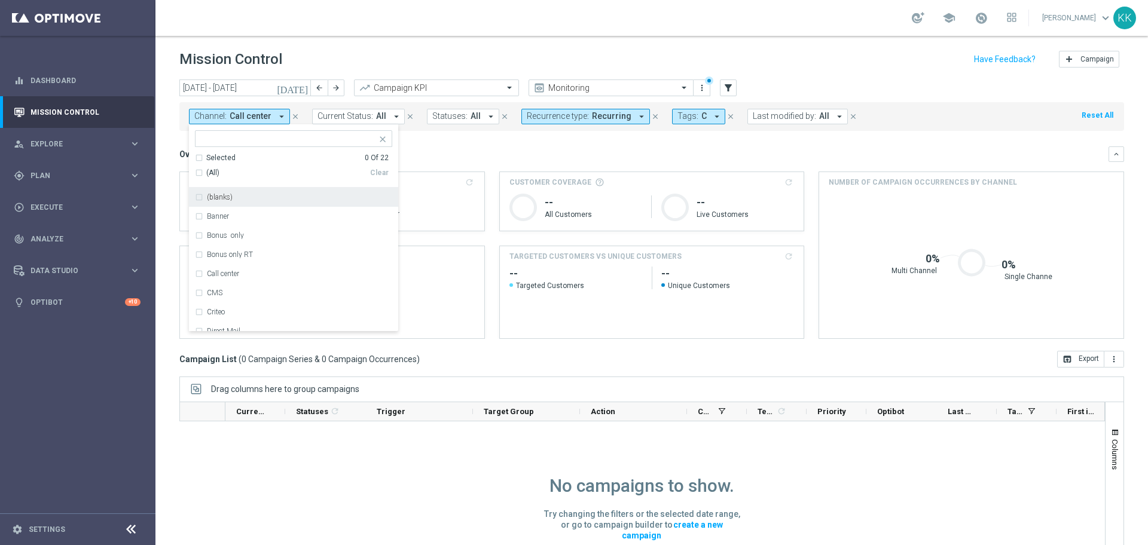
click at [244, 136] on input "text" at bounding box center [288, 139] width 175 height 10
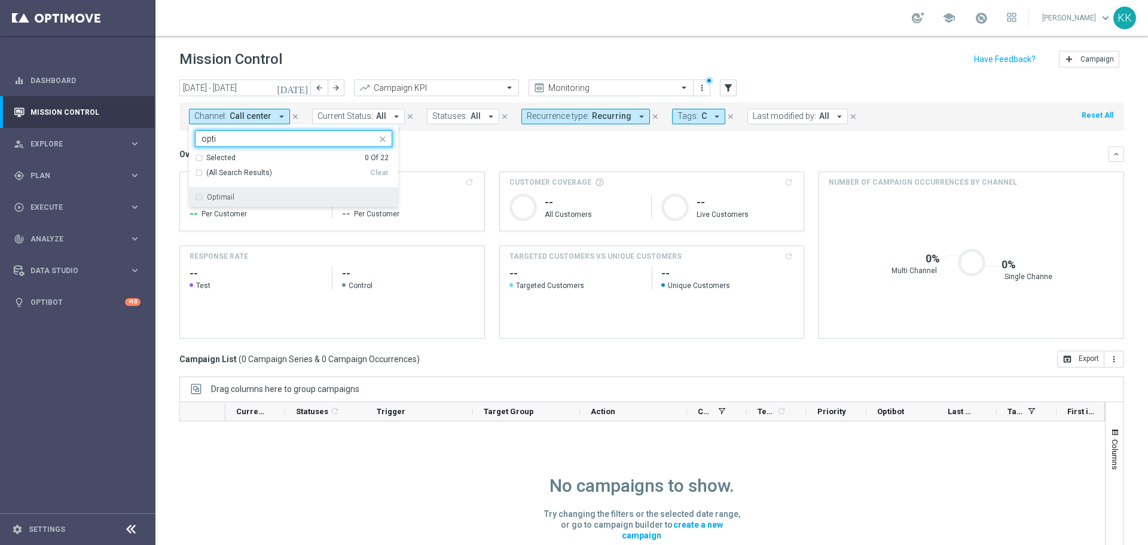
click at [238, 205] on div "Optimail" at bounding box center [293, 197] width 197 height 19
type input "opti"
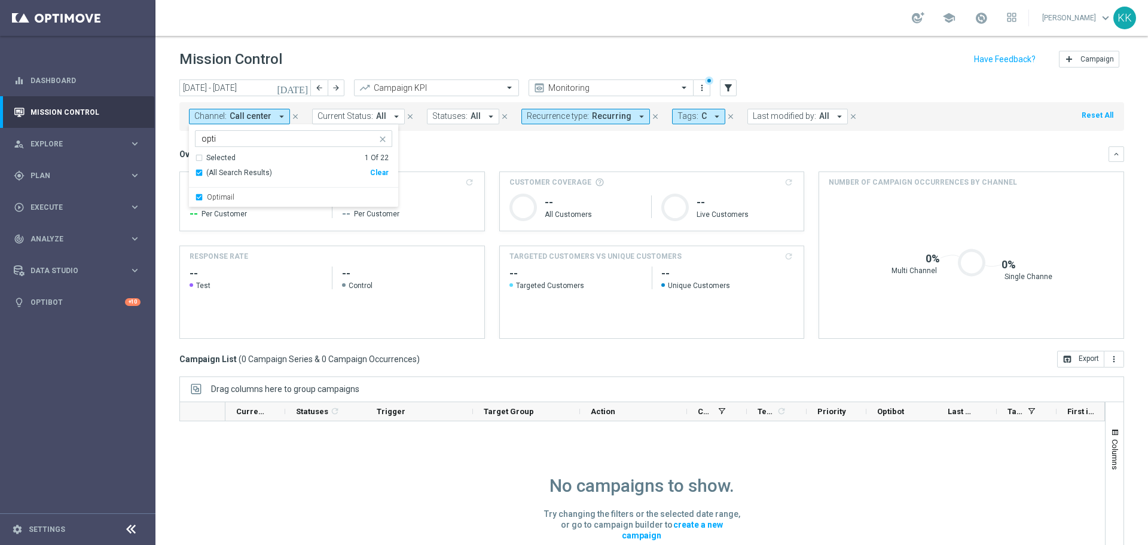
click at [449, 36] on header "Mission Control add Campaign" at bounding box center [651, 58] width 992 height 44
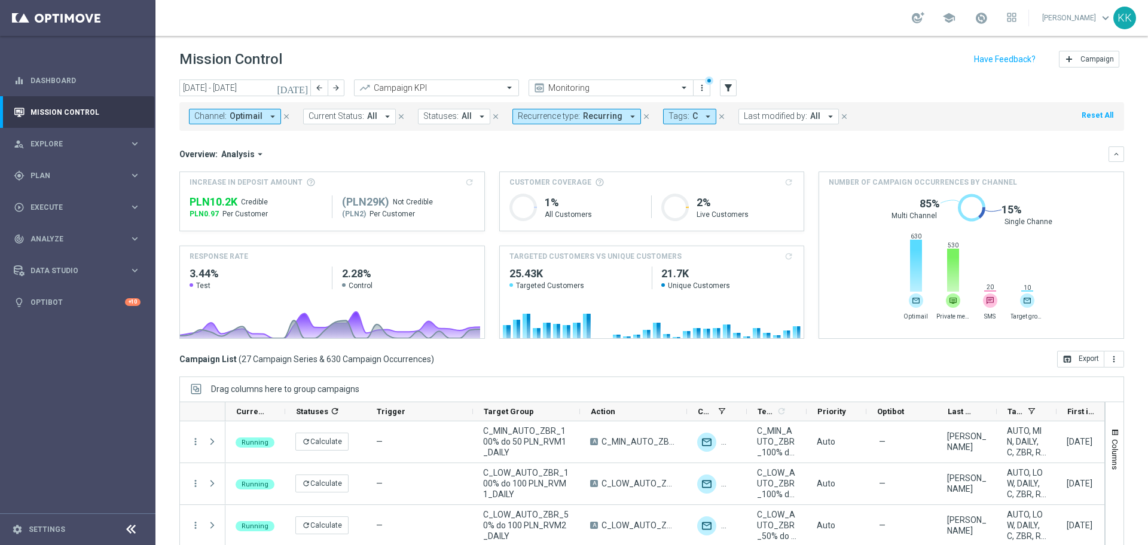
click at [262, 121] on button "Channel: Optimail arrow_drop_down" at bounding box center [235, 117] width 92 height 16
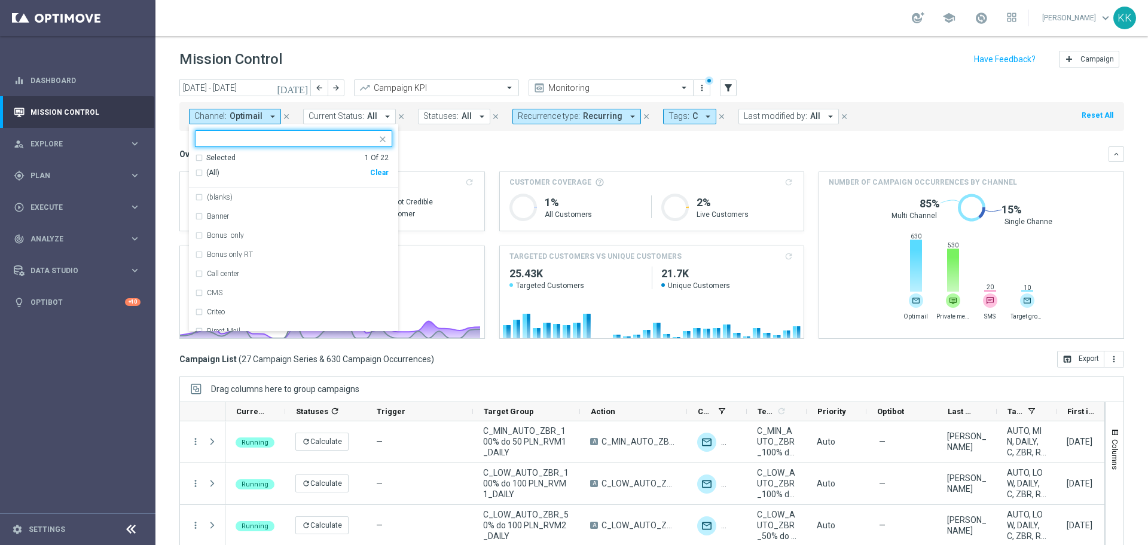
click at [0, 0] on div "Clear" at bounding box center [0, 0] width 0 height 0
click at [303, 133] on div at bounding box center [285, 138] width 181 height 15
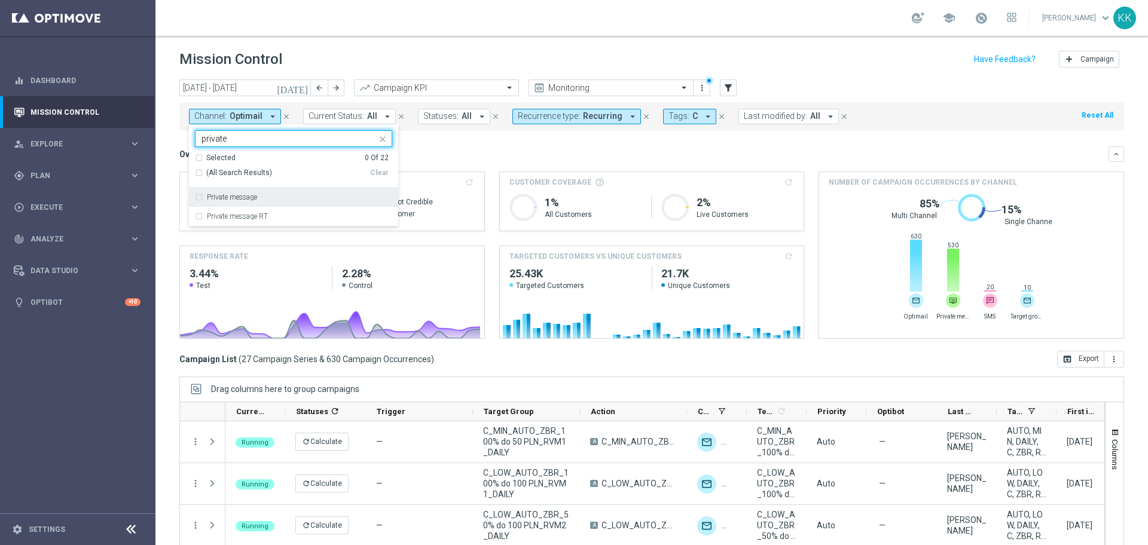
click at [302, 198] on div "Private message" at bounding box center [299, 197] width 185 height 7
type input "private"
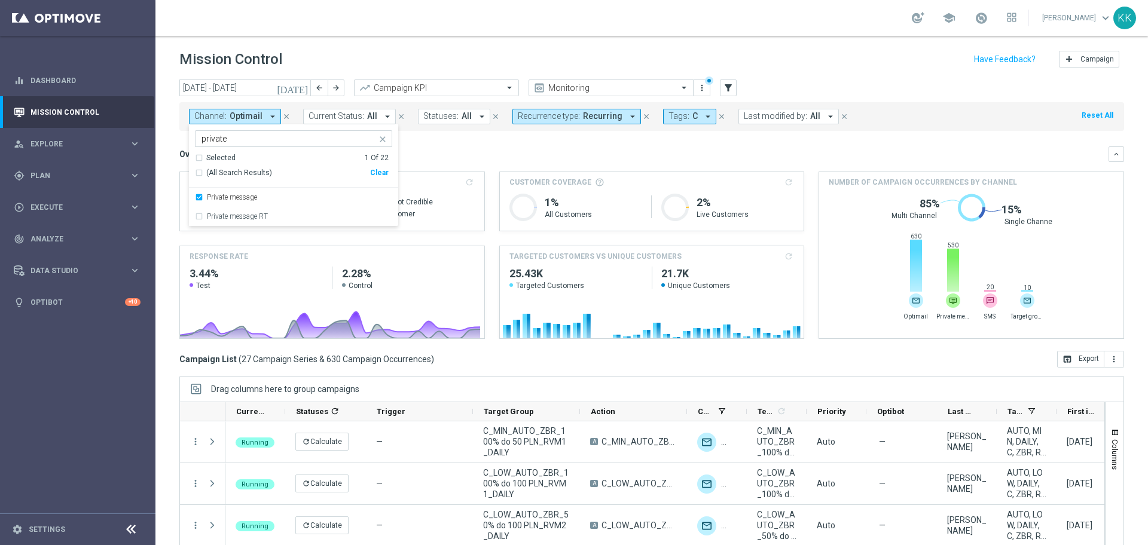
click at [372, 57] on div "Mission Control add Campaign" at bounding box center [651, 59] width 944 height 23
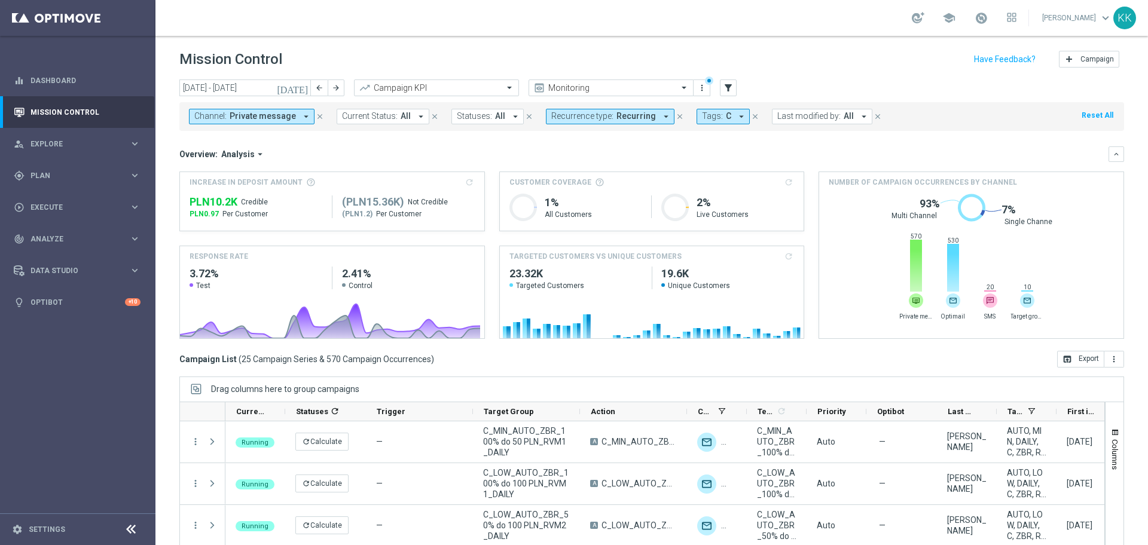
click at [286, 124] on div "Channel: Private message arrow_drop_down close Current Status: All arrow_drop_d…" at bounding box center [651, 116] width 944 height 29
click at [298, 124] on button "Channel: Private message arrow_drop_down" at bounding box center [252, 117] width 126 height 16
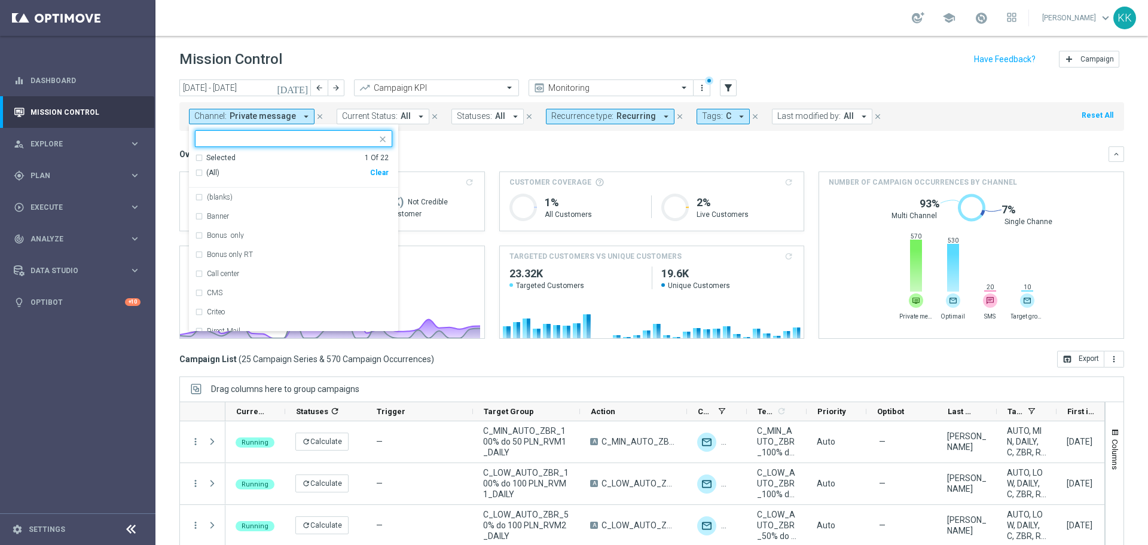
click at [0, 0] on div "Clear" at bounding box center [0, 0] width 0 height 0
click at [346, 133] on div at bounding box center [285, 138] width 181 height 15
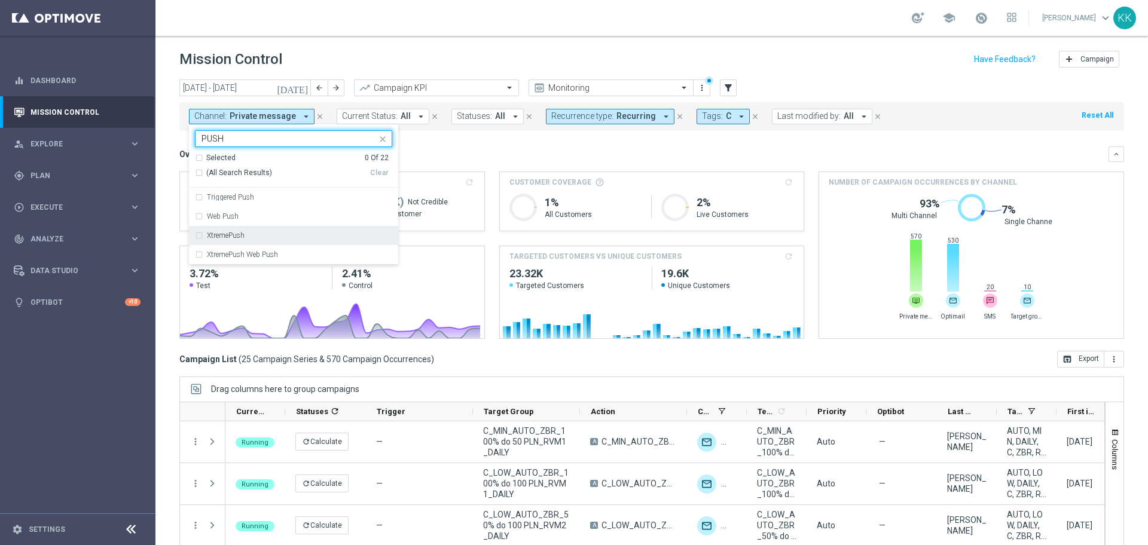
click at [281, 236] on div "XtremePush" at bounding box center [299, 235] width 185 height 7
type input "PUSH"
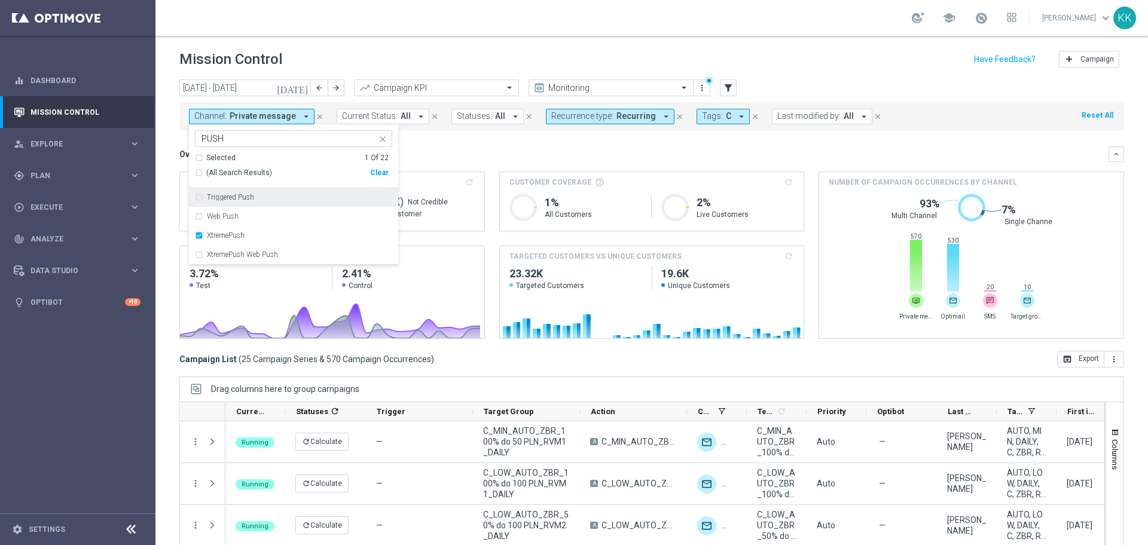
click at [659, 46] on header "Mission Control add Campaign" at bounding box center [651, 58] width 992 height 44
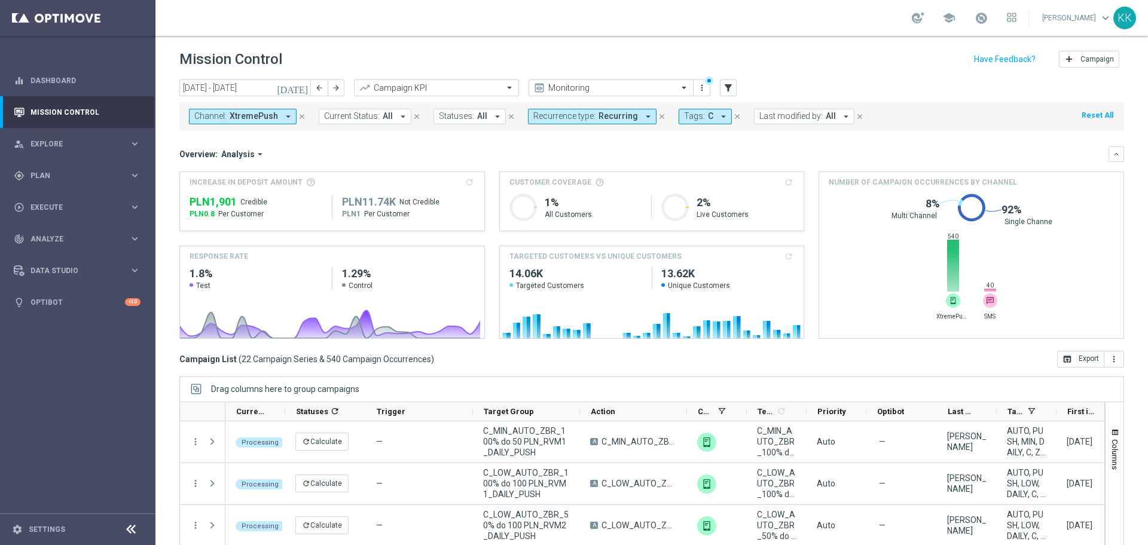
click at [245, 111] on span "XtremePush" at bounding box center [254, 116] width 48 height 10
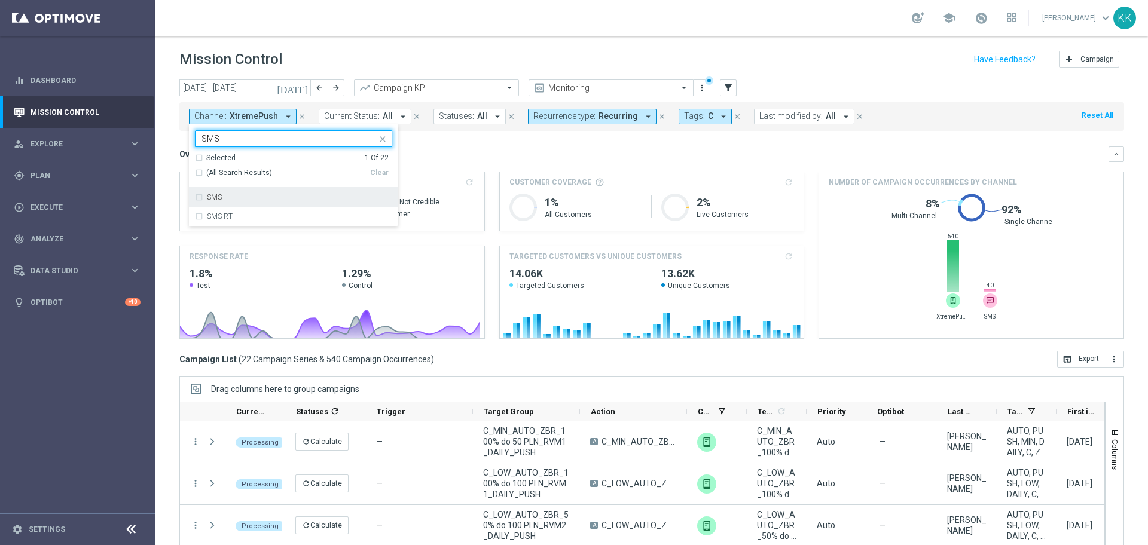
click at [222, 201] on div "SMS" at bounding box center [299, 197] width 185 height 7
type input "SMS"
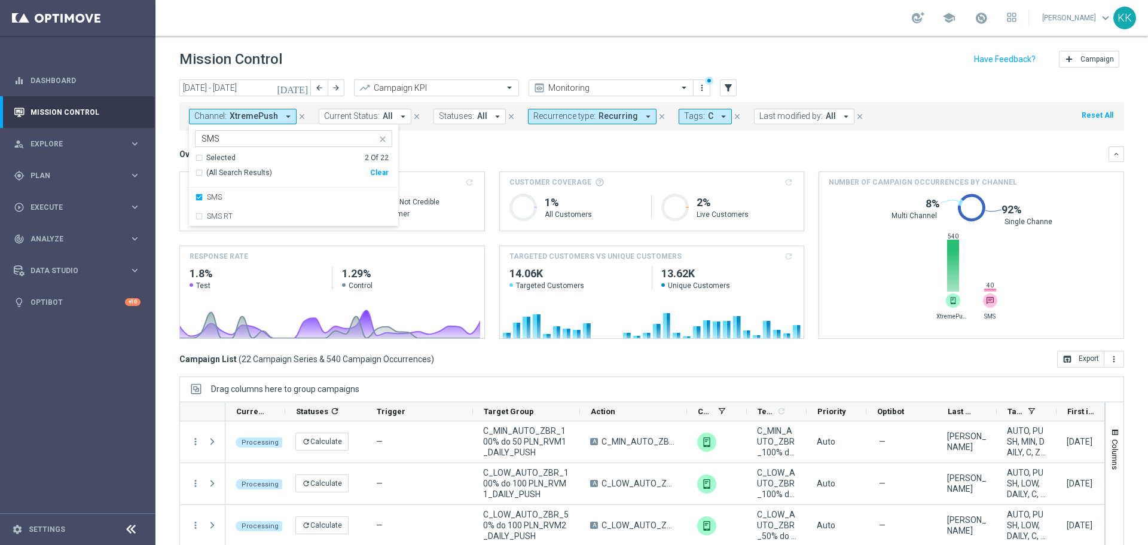
click at [340, 27] on div "school [PERSON_NAME] keyboard_arrow_down KK" at bounding box center [651, 18] width 992 height 36
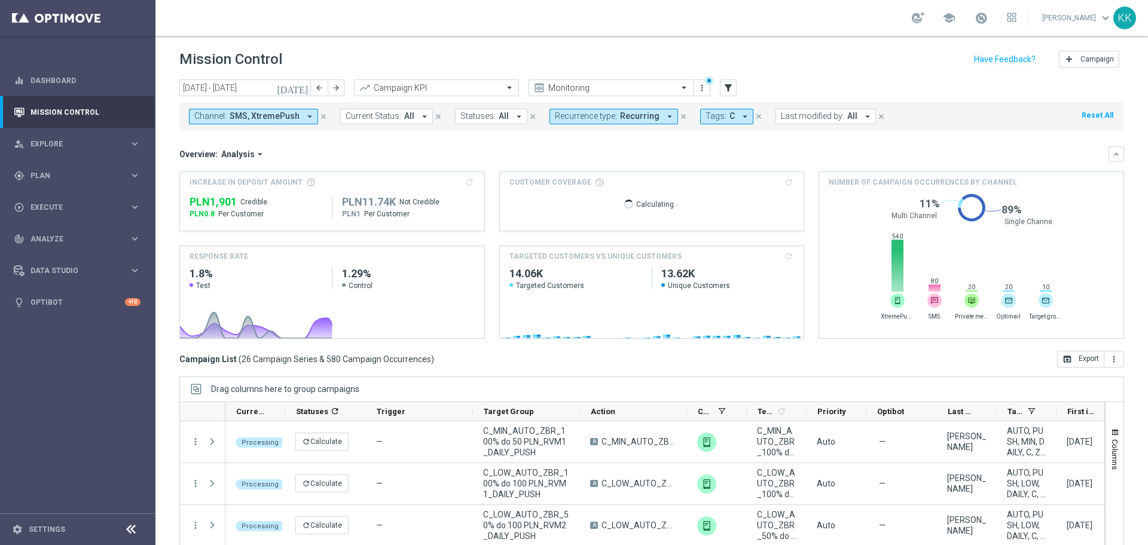
click at [286, 115] on span "SMS, XtremePush" at bounding box center [265, 116] width 70 height 10
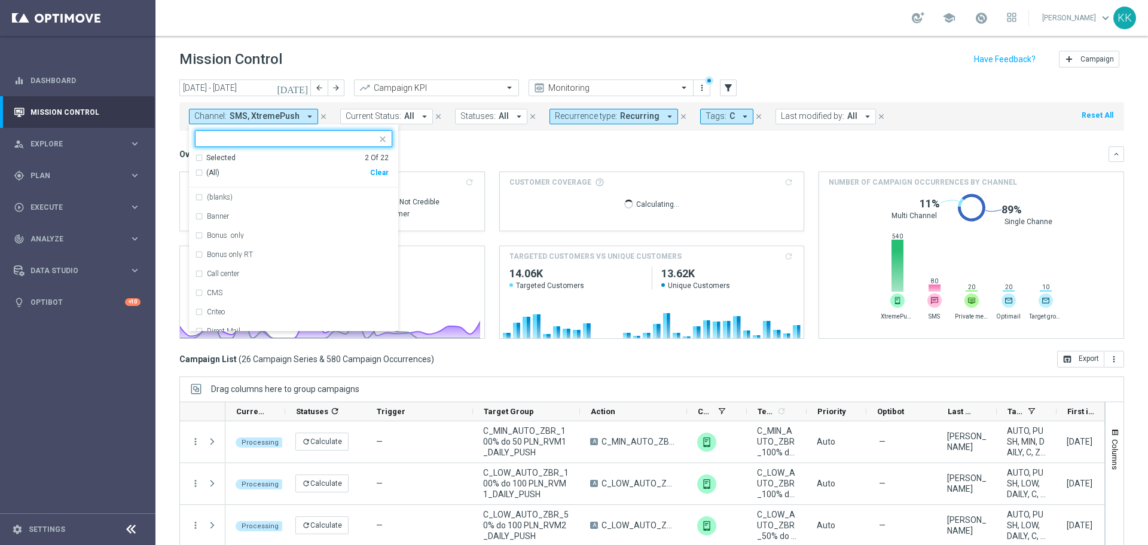
click at [0, 0] on div "Clear" at bounding box center [0, 0] width 0 height 0
click at [256, 137] on input "text" at bounding box center [288, 139] width 175 height 10
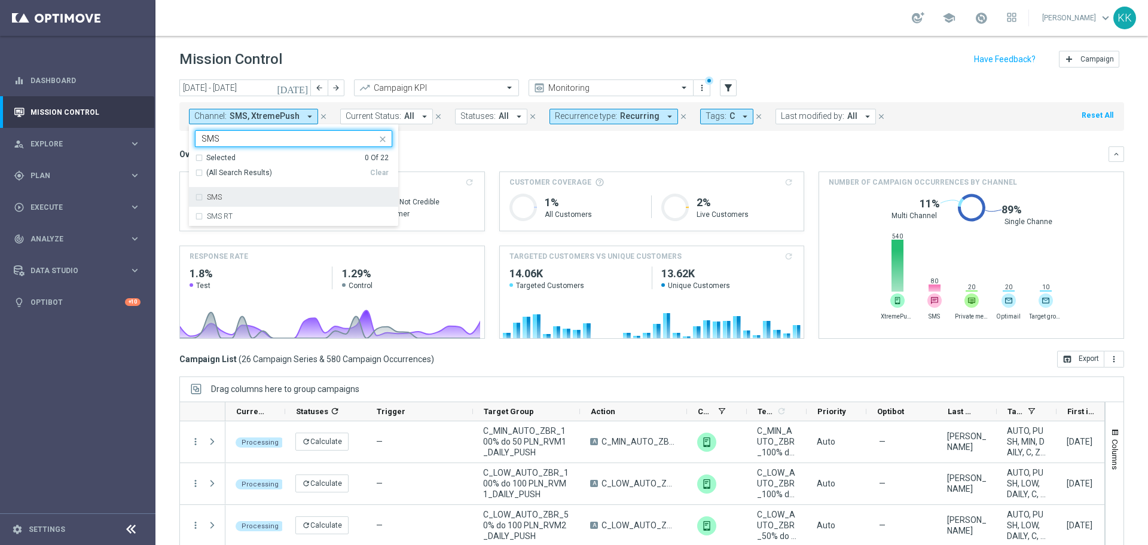
click at [225, 193] on div "SMS" at bounding box center [293, 197] width 197 height 19
type input "SMS"
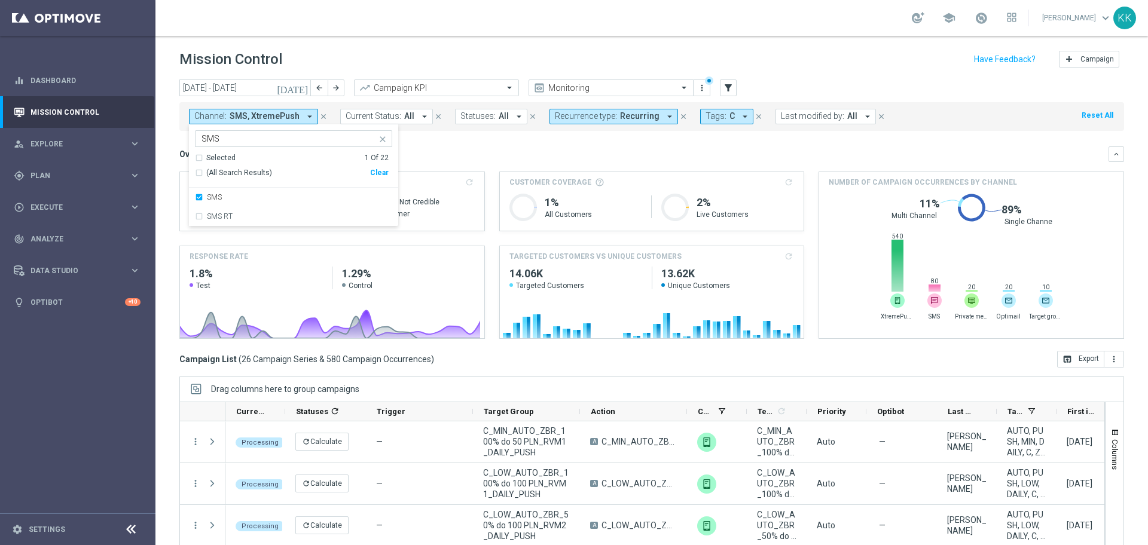
click at [362, 2] on div "school [PERSON_NAME] keyboard_arrow_down KK" at bounding box center [651, 18] width 992 height 36
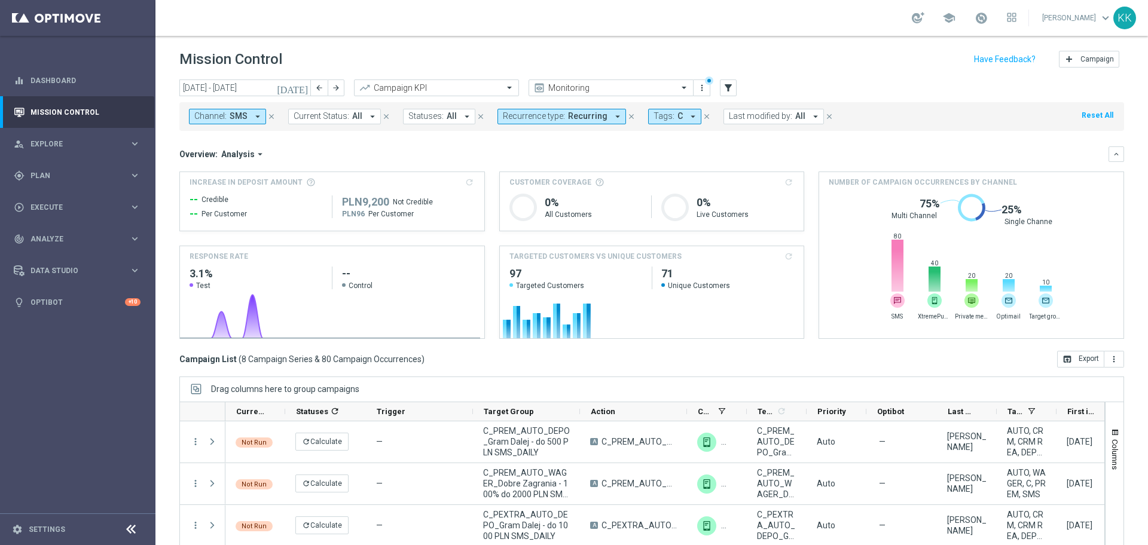
click at [687, 118] on icon "arrow_drop_down" at bounding box center [692, 116] width 11 height 11
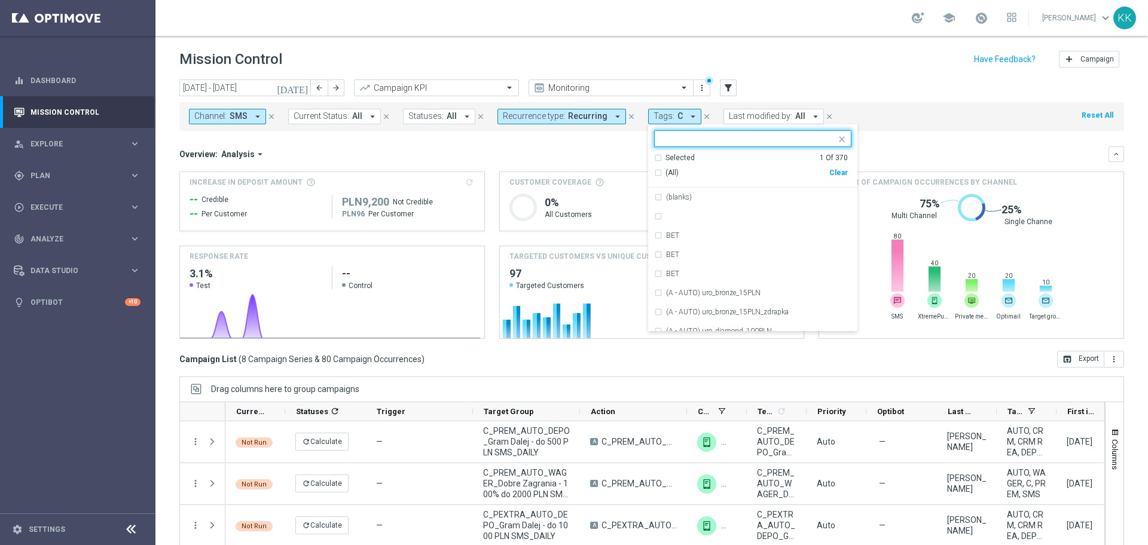
click at [0, 0] on div "Clear" at bounding box center [0, 0] width 0 height 0
click at [725, 140] on input "text" at bounding box center [748, 139] width 175 height 10
type input "d"
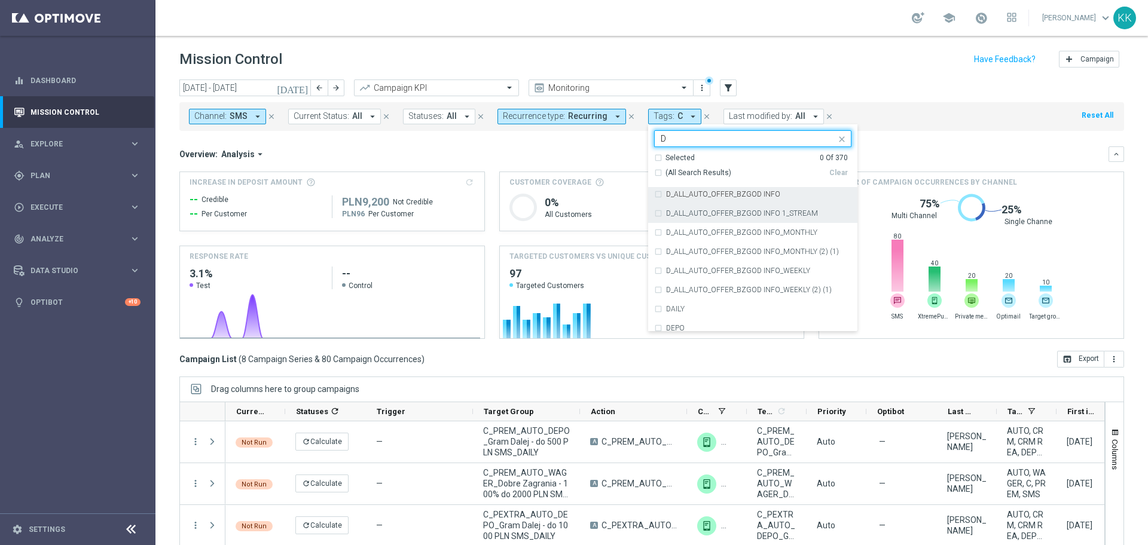
scroll to position [1943, 0]
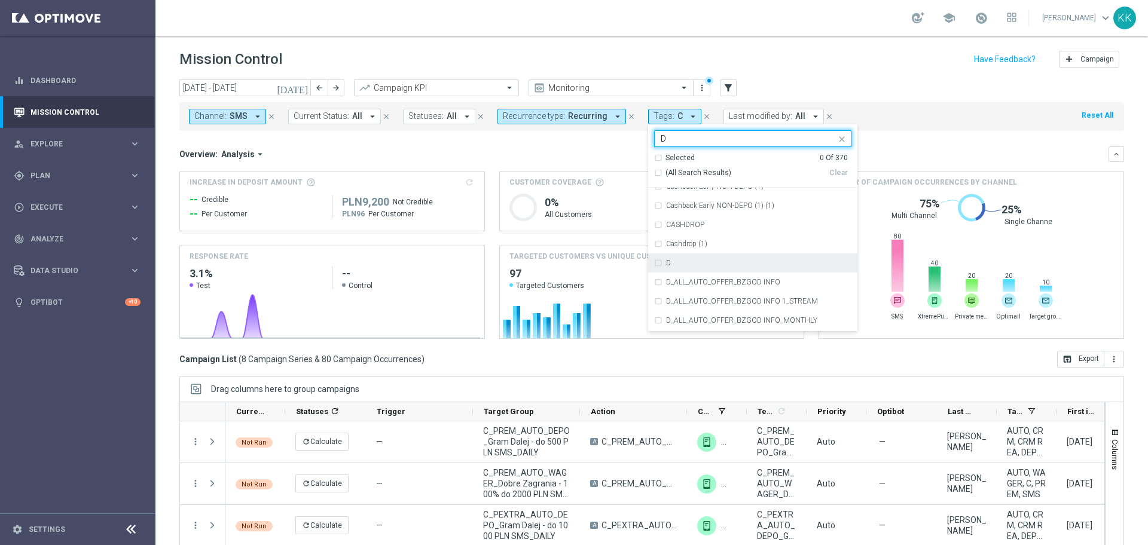
click at [720, 262] on div "D" at bounding box center [758, 262] width 185 height 7
type input "D"
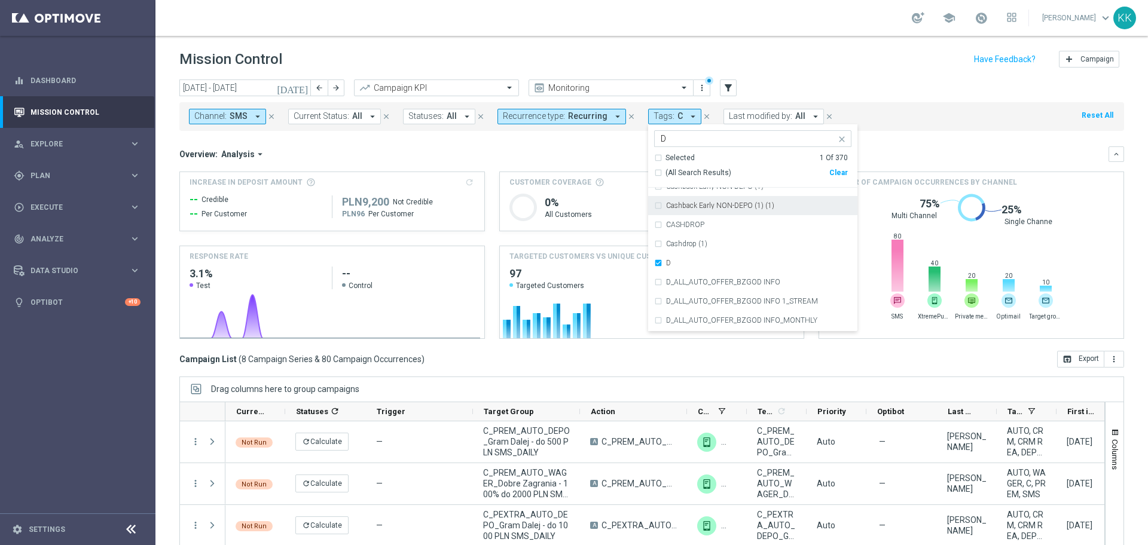
click at [928, 93] on div "[DATE] [DATE] - [DATE] arrow_back arrow_forward Campaign KPI trending_up Monito…" at bounding box center [651, 89] width 944 height 18
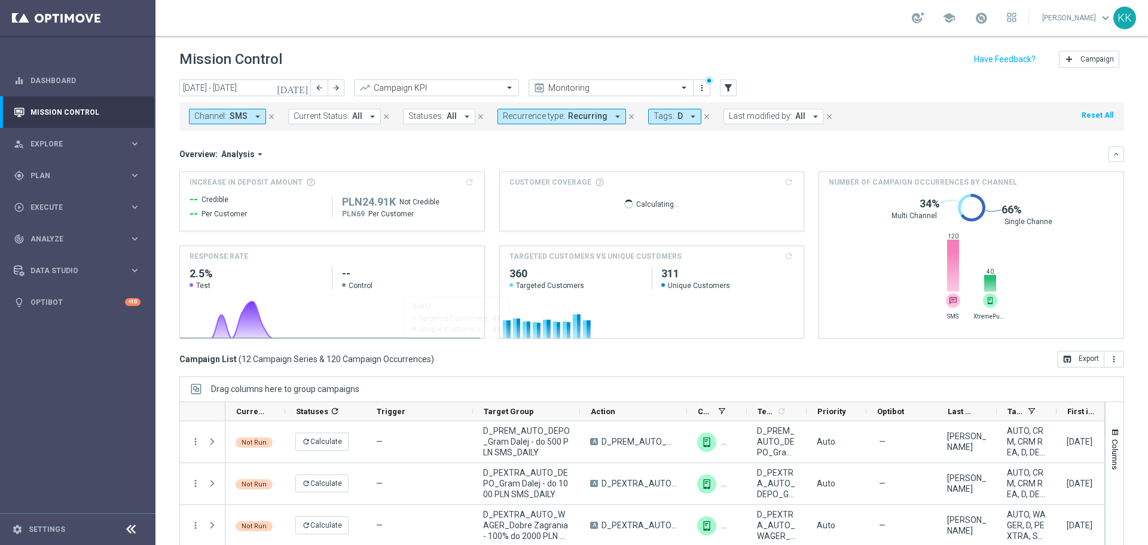
click at [227, 112] on button "Channel: SMS arrow_drop_down" at bounding box center [227, 117] width 77 height 16
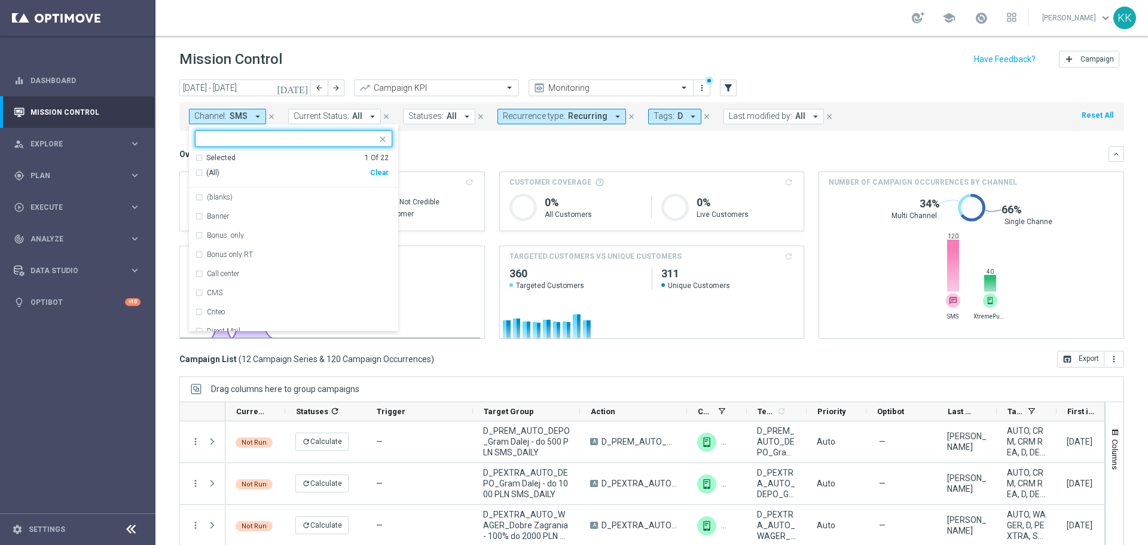
click at [590, 112] on span "Recurring" at bounding box center [587, 116] width 39 height 10
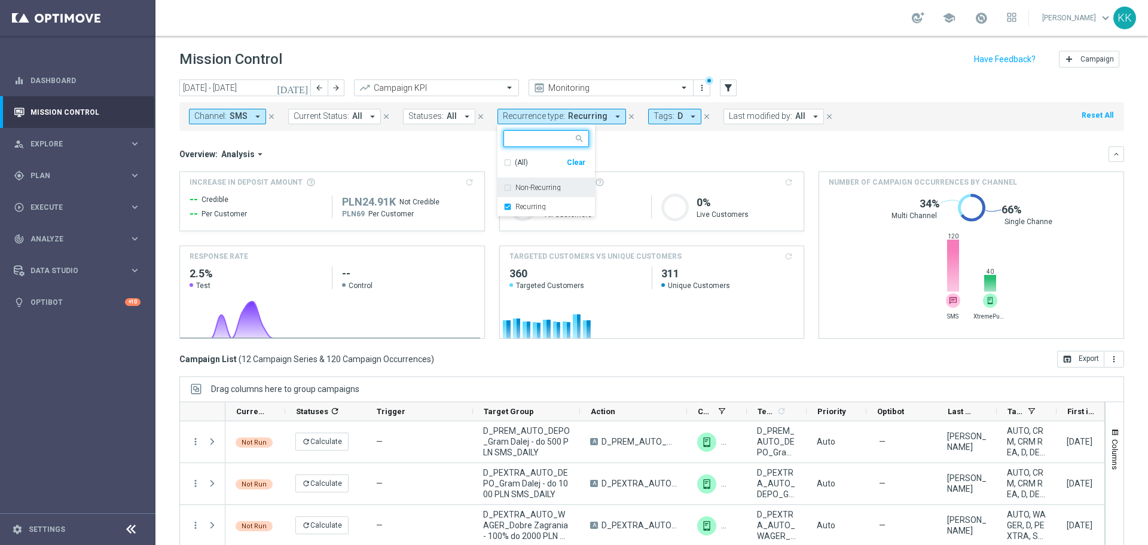
click at [540, 187] on label "Non-Recurring" at bounding box center [537, 187] width 45 height 7
click at [540, 206] on label "Recurring" at bounding box center [530, 206] width 30 height 7
click at [862, 69] on div "Mission Control add Campaign" at bounding box center [651, 59] width 944 height 23
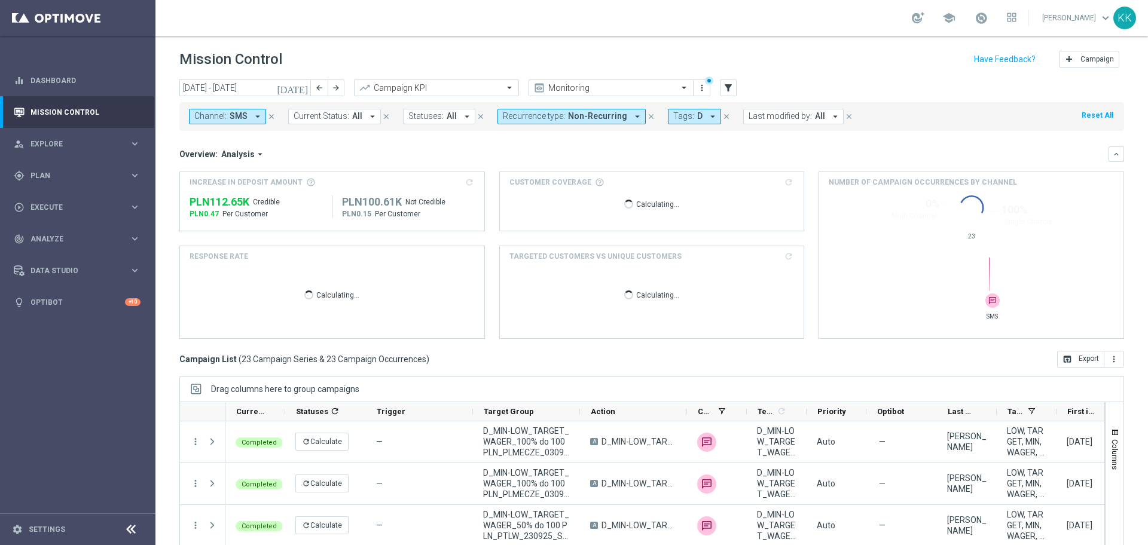
click at [247, 112] on button "Channel: SMS arrow_drop_down" at bounding box center [227, 117] width 77 height 16
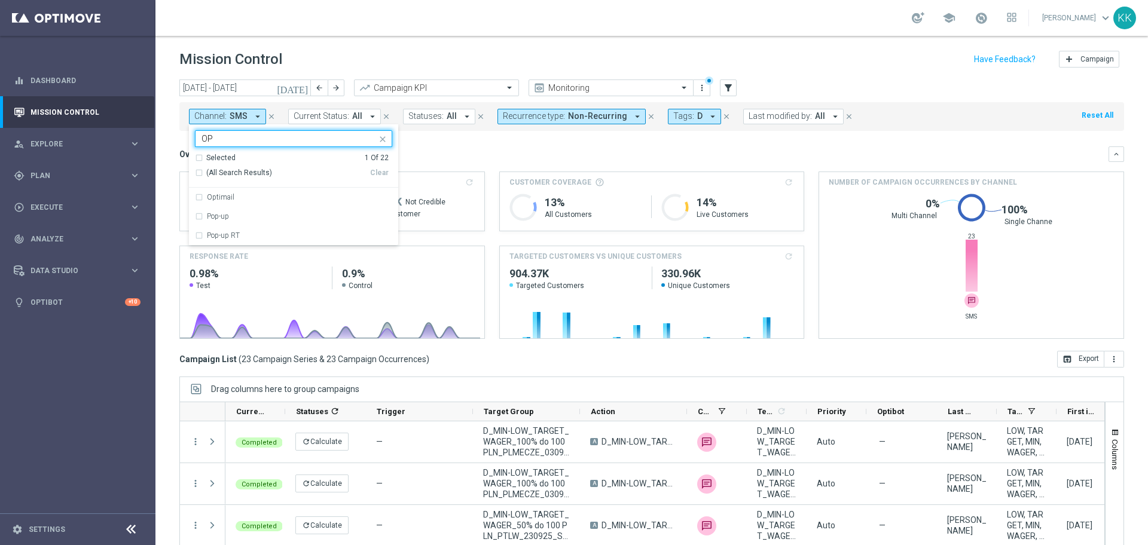
type input "O"
click at [0, 0] on div "Clear" at bounding box center [0, 0] width 0 height 0
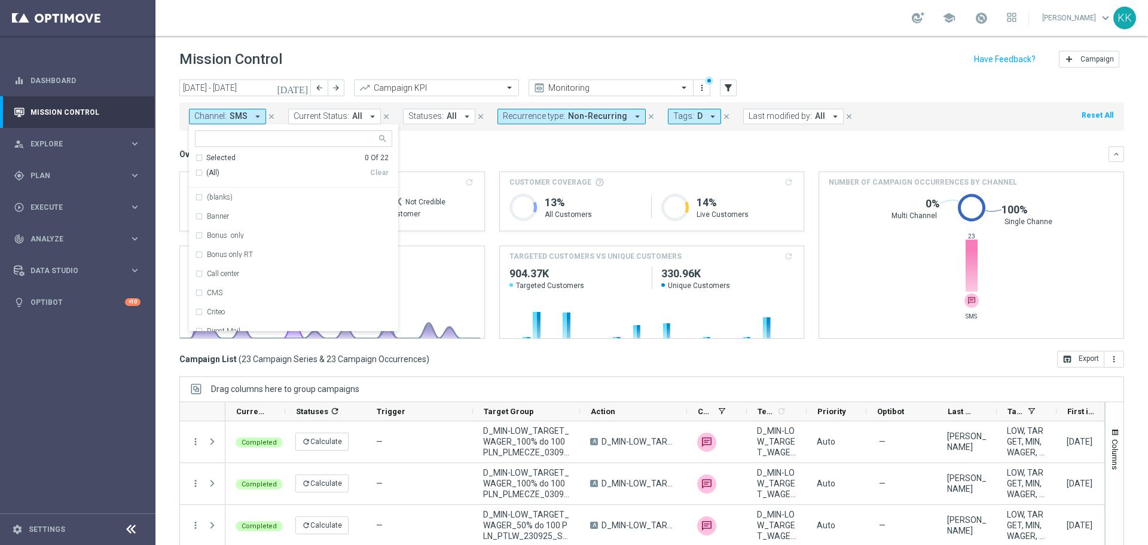
click at [313, 141] on input "text" at bounding box center [288, 139] width 175 height 10
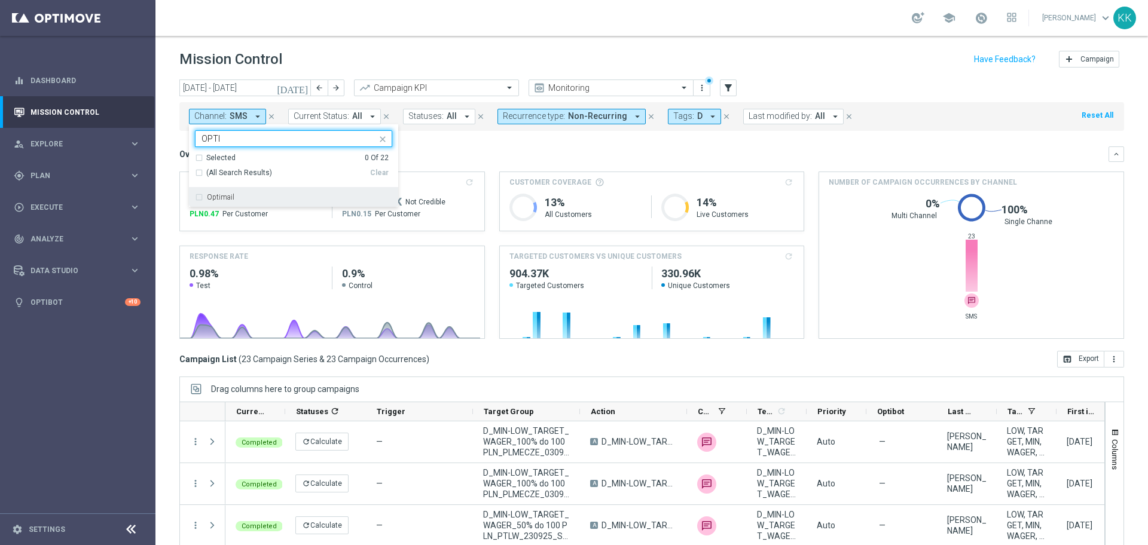
click at [342, 198] on div "Optimail" at bounding box center [299, 197] width 185 height 7
type input "OPTI"
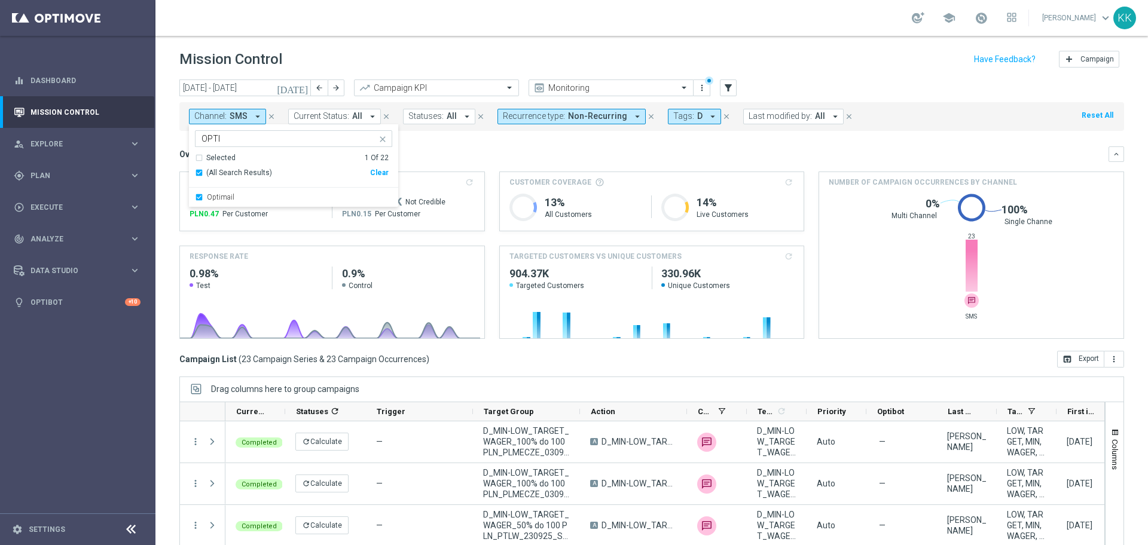
click at [406, 17] on div "school [PERSON_NAME] keyboard_arrow_down KK" at bounding box center [651, 18] width 992 height 36
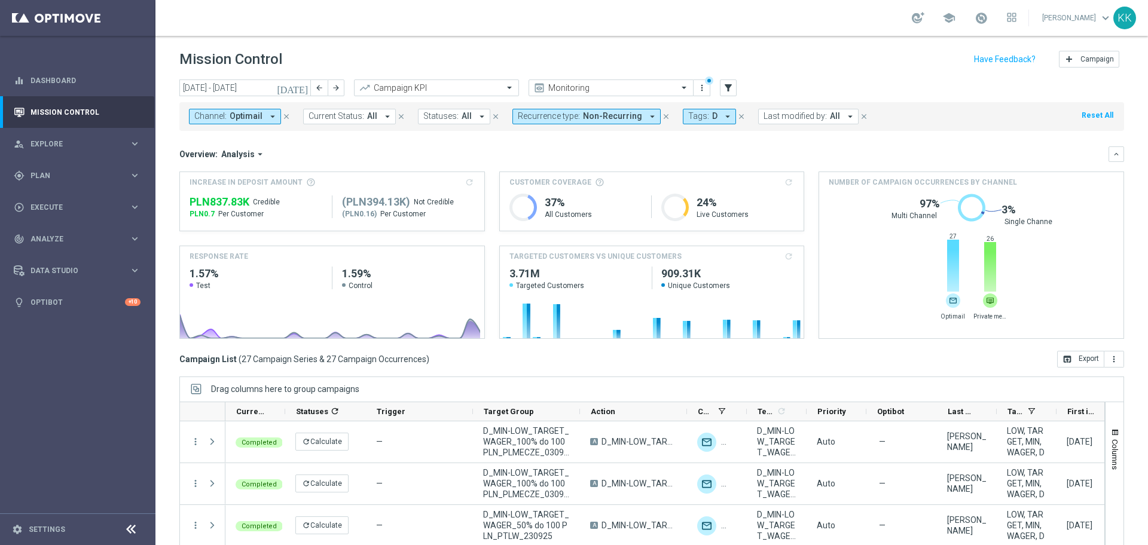
click at [277, 112] on button "Channel: Optimail arrow_drop_down" at bounding box center [235, 117] width 92 height 16
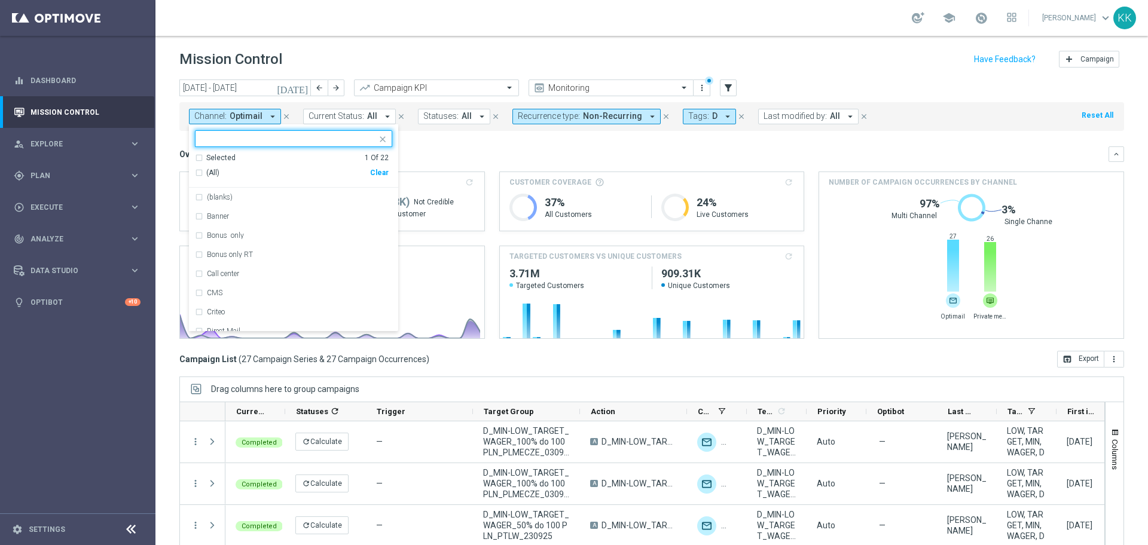
click at [0, 0] on div "Clear" at bounding box center [0, 0] width 0 height 0
click at [311, 140] on input "text" at bounding box center [288, 139] width 175 height 10
click at [280, 200] on div "Private message" at bounding box center [299, 197] width 185 height 7
type input "[PERSON_NAME]"
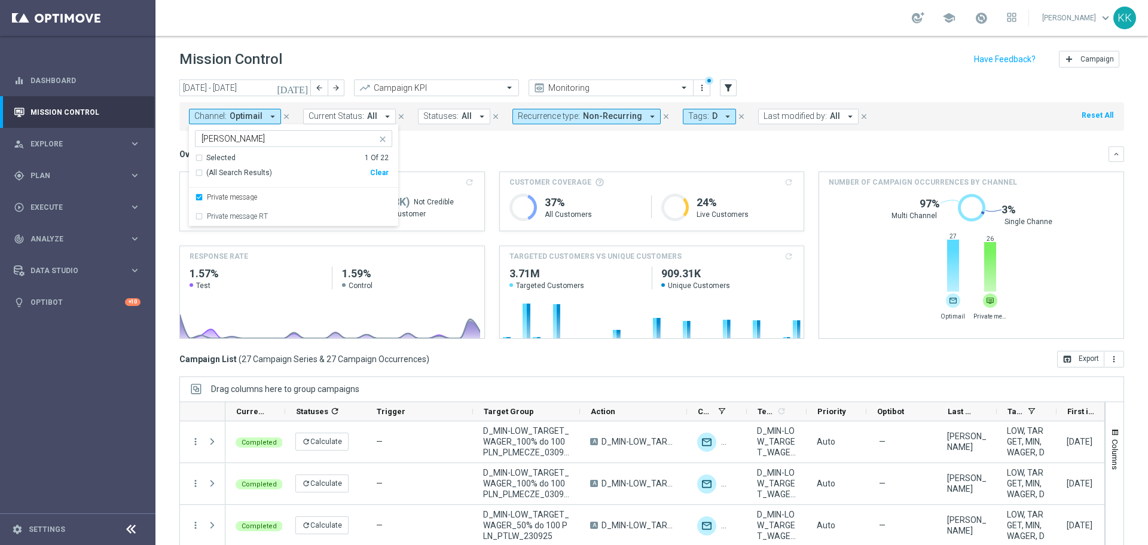
click at [472, 36] on header "Mission Control add Campaign" at bounding box center [651, 58] width 992 height 44
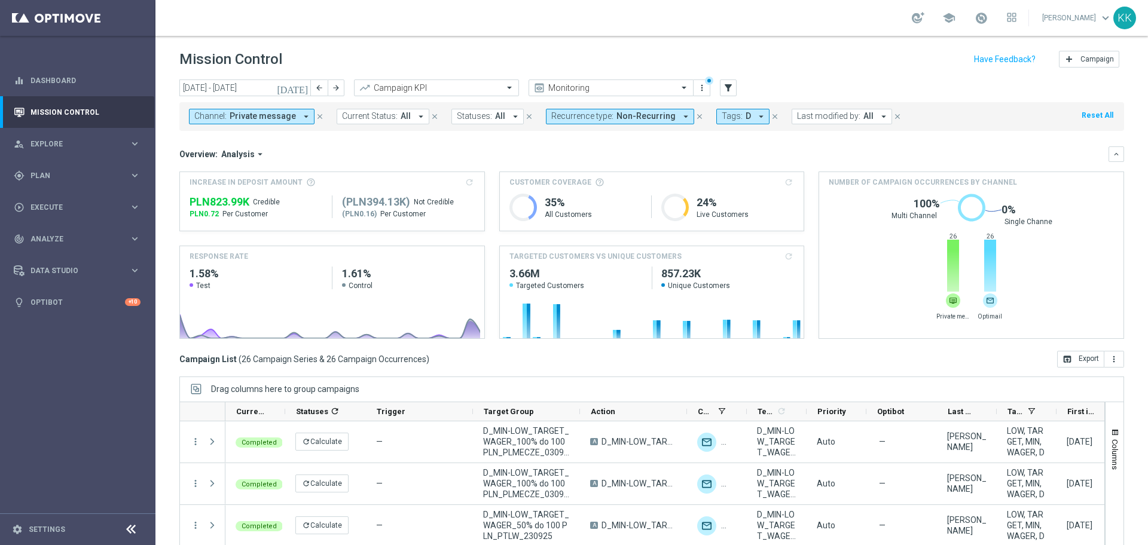
click at [291, 124] on div "Channel: Private message arrow_drop_down close Current Status: All arrow_drop_d…" at bounding box center [651, 116] width 944 height 29
click at [291, 119] on span "Private message" at bounding box center [263, 116] width 66 height 10
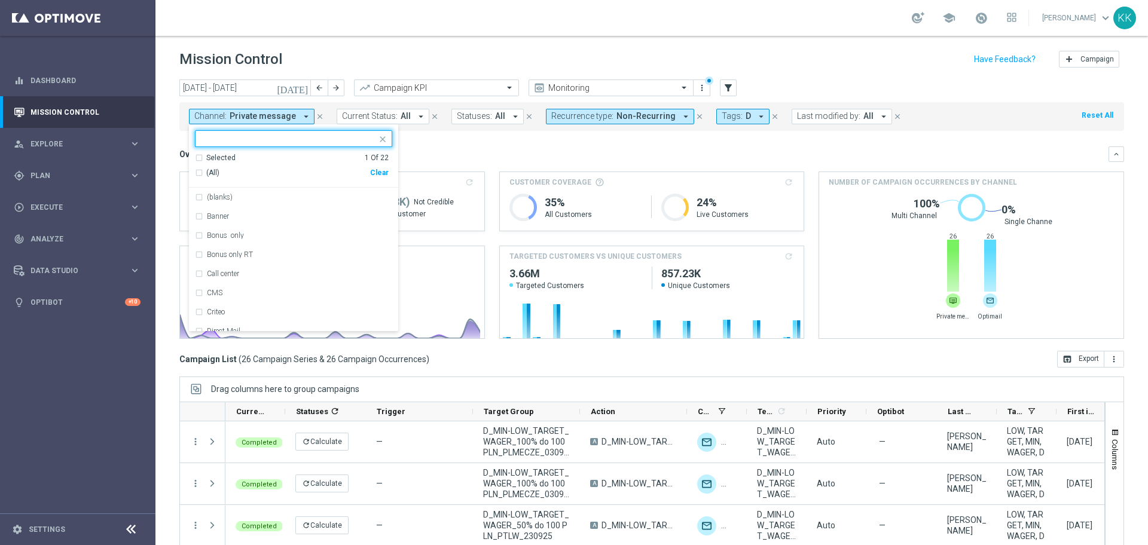
click at [389, 179] on div "Selected 1 Of 22 (All) Clear" at bounding box center [293, 170] width 209 height 35
click at [386, 178] on div "(All) Clear" at bounding box center [292, 173] width 194 height 20
click at [0, 0] on div "Clear" at bounding box center [0, 0] width 0 height 0
click at [328, 149] on ng-select "Selected 0 Of 22 (All) Clear (blanks) Banner Bonus only Bonus only RT Call cent…" at bounding box center [293, 230] width 209 height 201
click at [327, 145] on div at bounding box center [288, 140] width 177 height 12
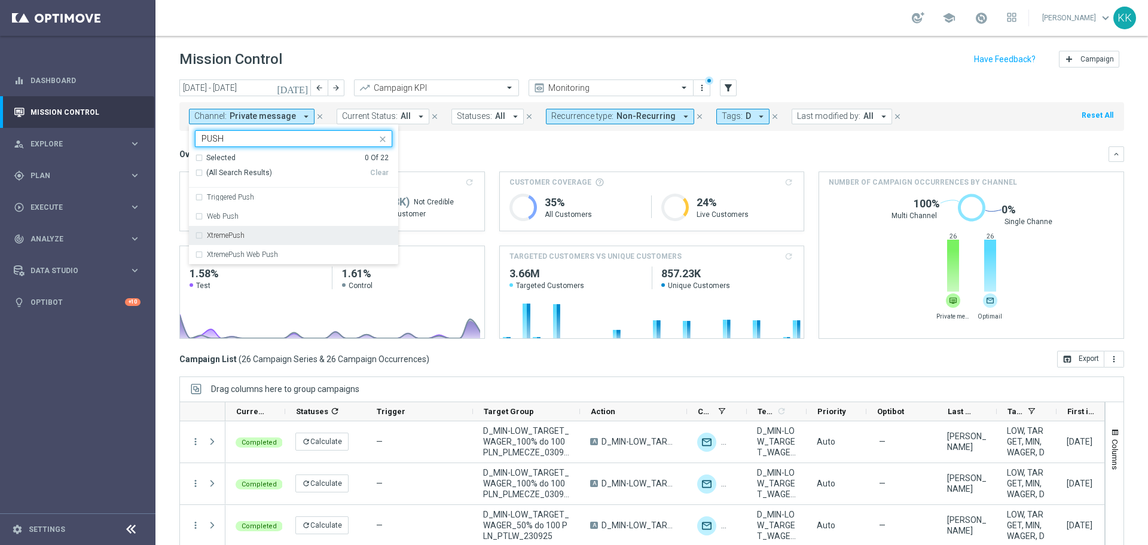
click at [291, 233] on div "XtremePush" at bounding box center [299, 235] width 185 height 7
type input "PUSH"
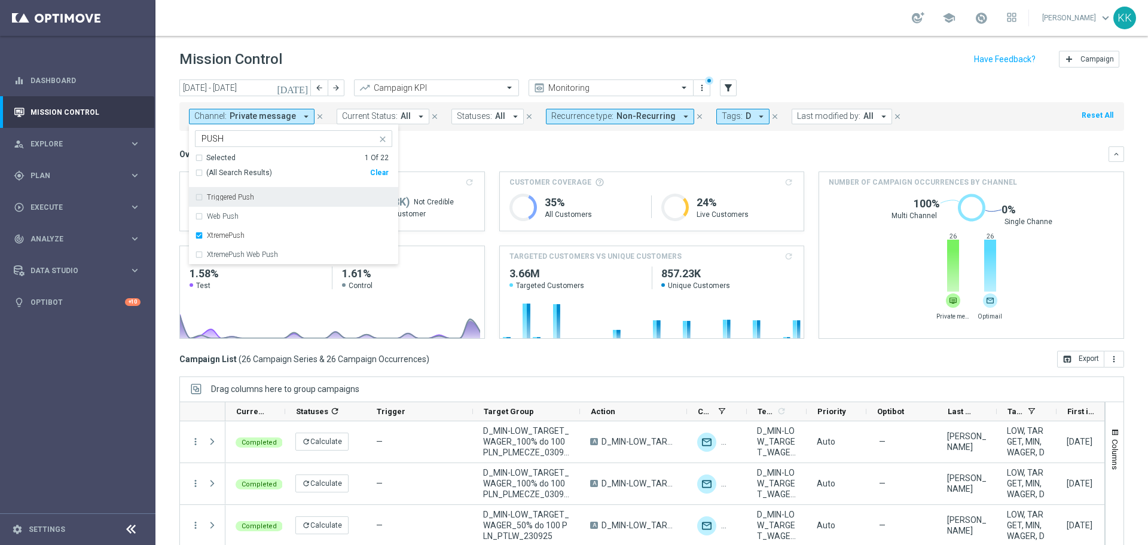
click at [407, 2] on div "school [PERSON_NAME] keyboard_arrow_down KK" at bounding box center [651, 18] width 992 height 36
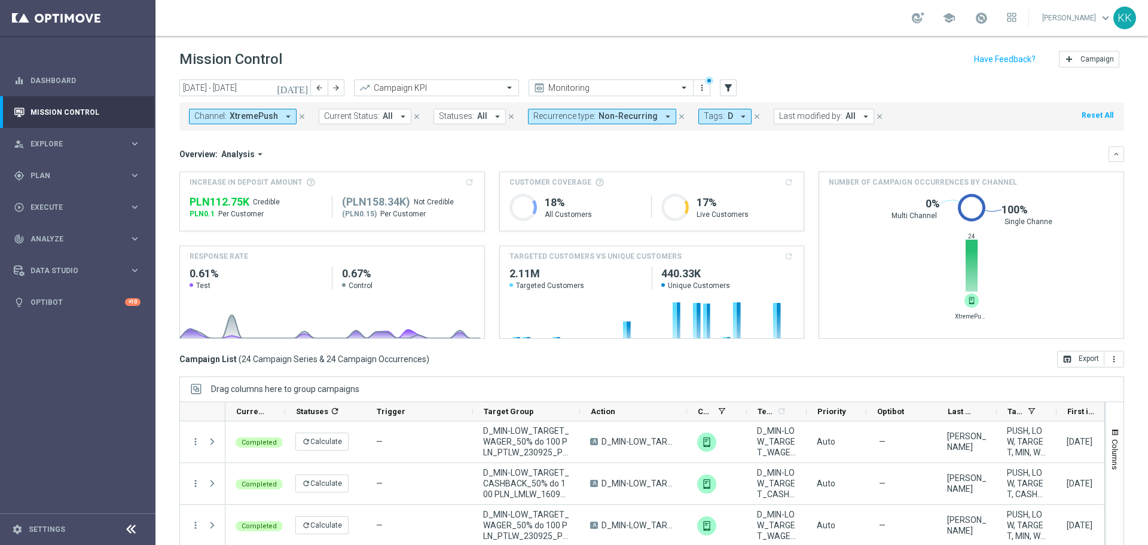
click at [279, 117] on button "Channel: XtremePush arrow_drop_down" at bounding box center [243, 117] width 108 height 16
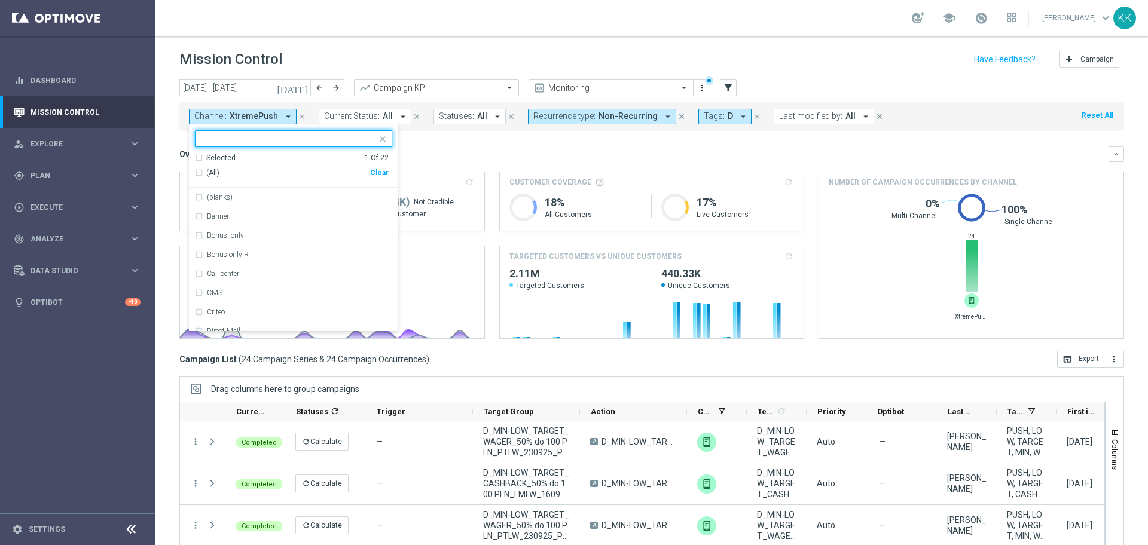
click at [388, 177] on div "(All) Clear" at bounding box center [292, 173] width 194 height 20
click at [0, 0] on div "Clear" at bounding box center [0, 0] width 0 height 0
click at [321, 140] on input "text" at bounding box center [288, 139] width 175 height 10
click at [312, 204] on div "SMS" at bounding box center [293, 197] width 197 height 19
type input "SMS"
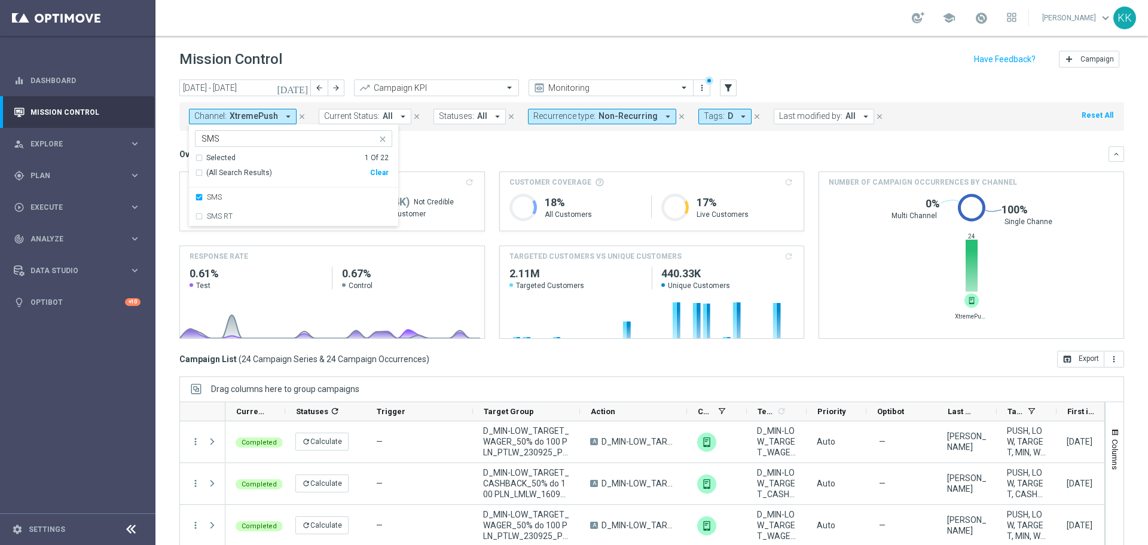
click at [319, 38] on header "Mission Control add Campaign" at bounding box center [651, 58] width 992 height 44
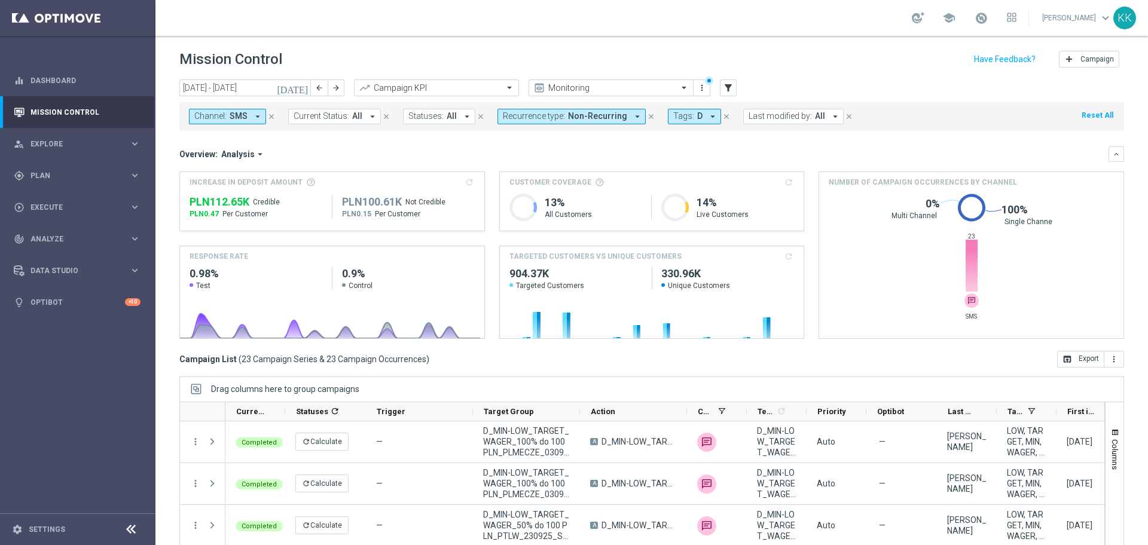
click at [254, 109] on button "Channel: SMS arrow_drop_down" at bounding box center [227, 117] width 77 height 16
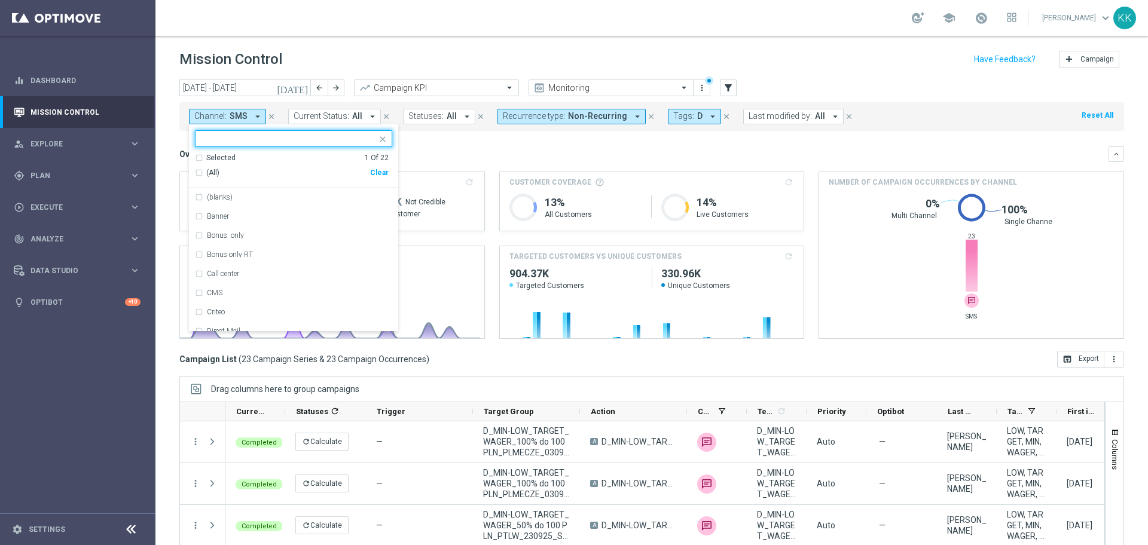
click at [0, 0] on div "Clear" at bounding box center [0, 0] width 0 height 0
click at [322, 137] on input "text" at bounding box center [288, 139] width 175 height 10
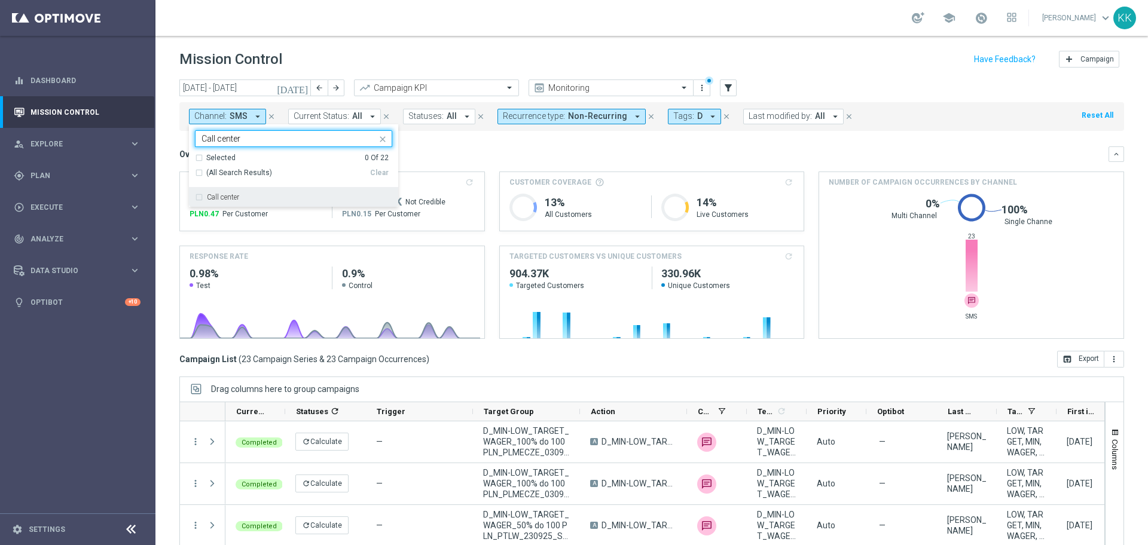
click at [312, 203] on div "Call center" at bounding box center [293, 197] width 197 height 19
type input "Call center"
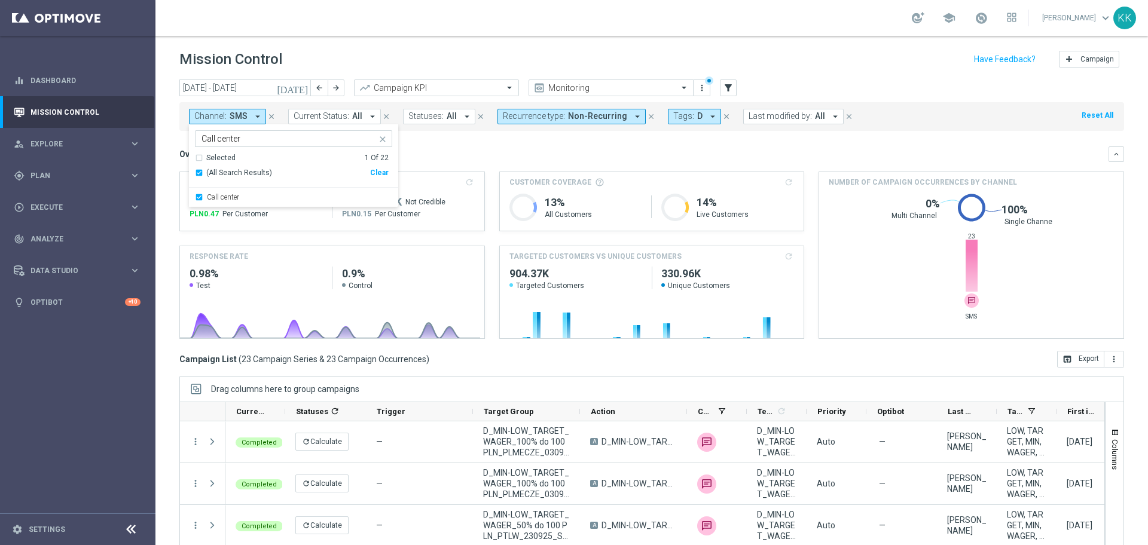
drag, startPoint x: 867, startPoint y: 55, endPoint x: 861, endPoint y: 73, distance: 18.7
click at [866, 55] on div "Mission Control add Campaign" at bounding box center [651, 59] width 944 height 23
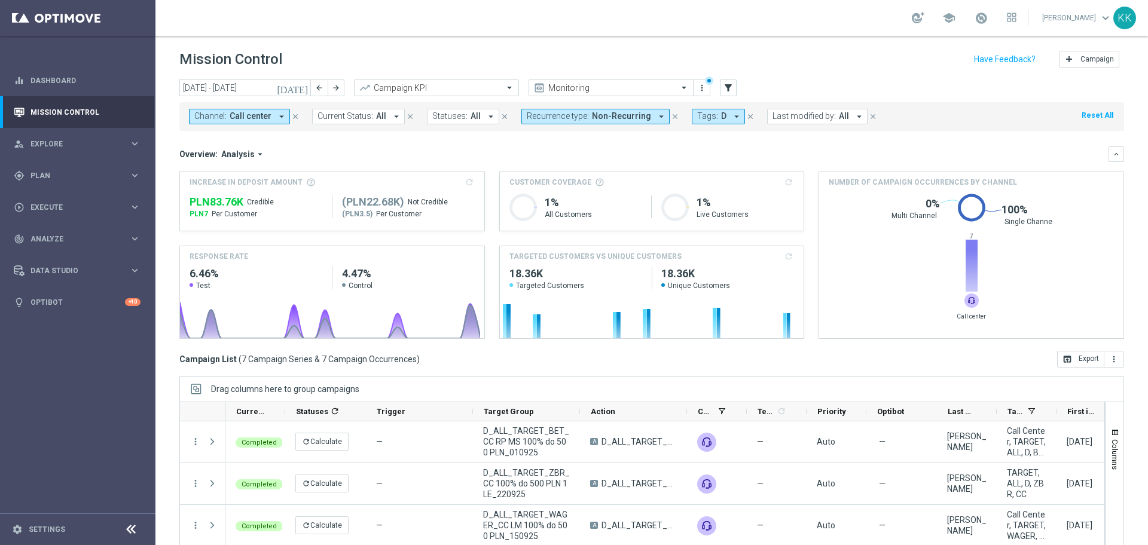
click at [581, 117] on span "Recurrence type:" at bounding box center [558, 116] width 62 height 10
click at [527, 189] on div "Non-Recurring" at bounding box center [569, 187] width 85 height 19
click at [527, 203] on div "Recurring" at bounding box center [569, 206] width 85 height 19
drag, startPoint x: 905, startPoint y: 72, endPoint x: 585, endPoint y: 143, distance: 328.2
click at [902, 72] on header "Mission Control add Campaign" at bounding box center [651, 58] width 992 height 44
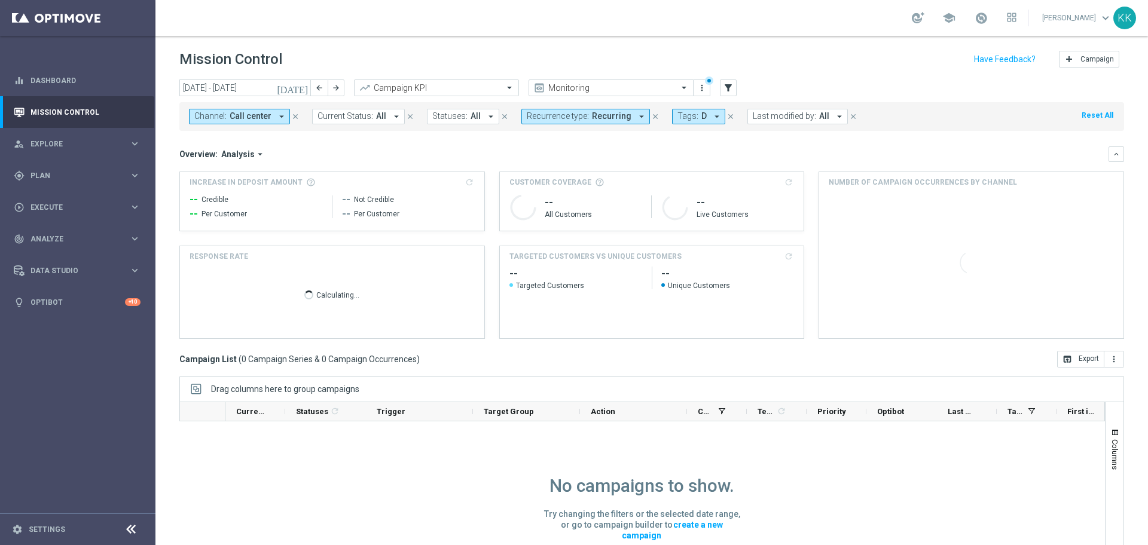
click at [260, 111] on span "Call center" at bounding box center [251, 116] width 42 height 10
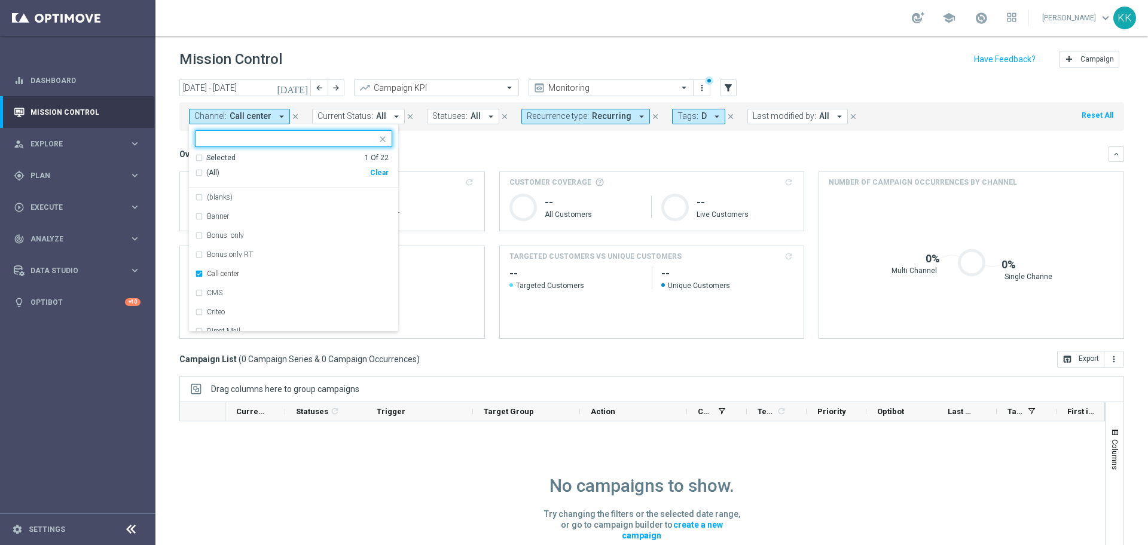
click at [390, 176] on div "Selected 1 Of 22 (All) Clear" at bounding box center [293, 170] width 209 height 35
click at [0, 0] on div "Clear" at bounding box center [0, 0] width 0 height 0
click at [302, 142] on input "text" at bounding box center [288, 139] width 175 height 10
click at [307, 203] on div "Optimail" at bounding box center [293, 197] width 197 height 19
type input "opti"
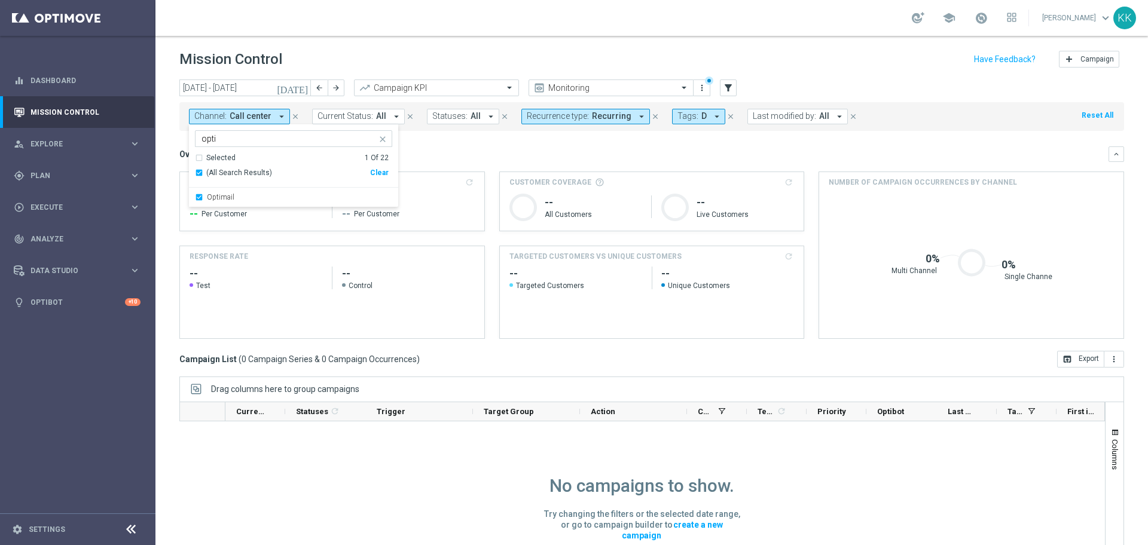
click at [435, 34] on div "school [PERSON_NAME] keyboard_arrow_down KK" at bounding box center [651, 18] width 992 height 36
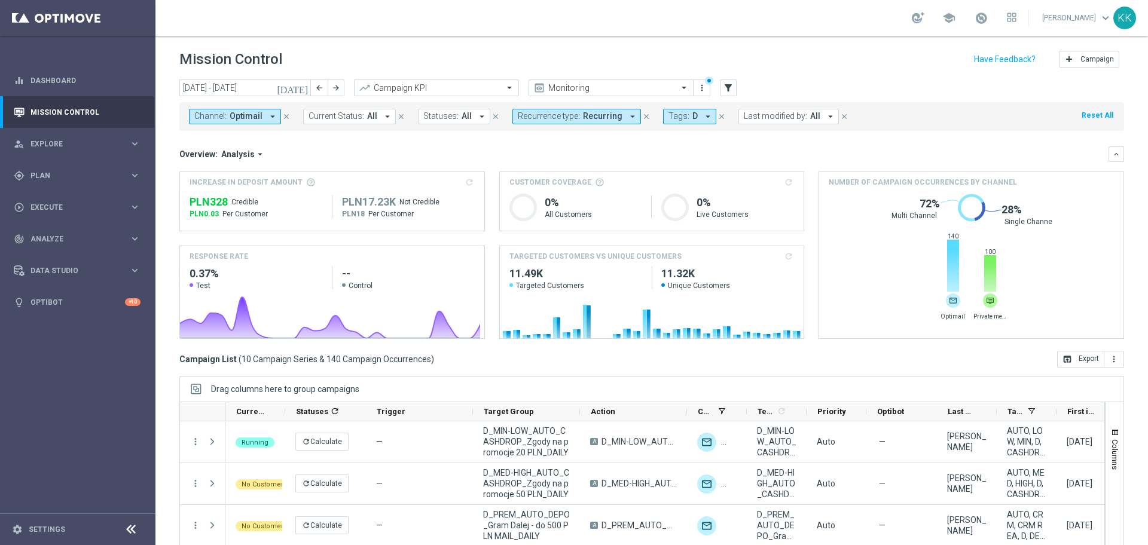
click at [254, 105] on div "Channel: Optimail arrow_drop_down close Current Status: All arrow_drop_down clo…" at bounding box center [651, 116] width 944 height 29
click at [255, 114] on span "Optimail" at bounding box center [246, 116] width 33 height 10
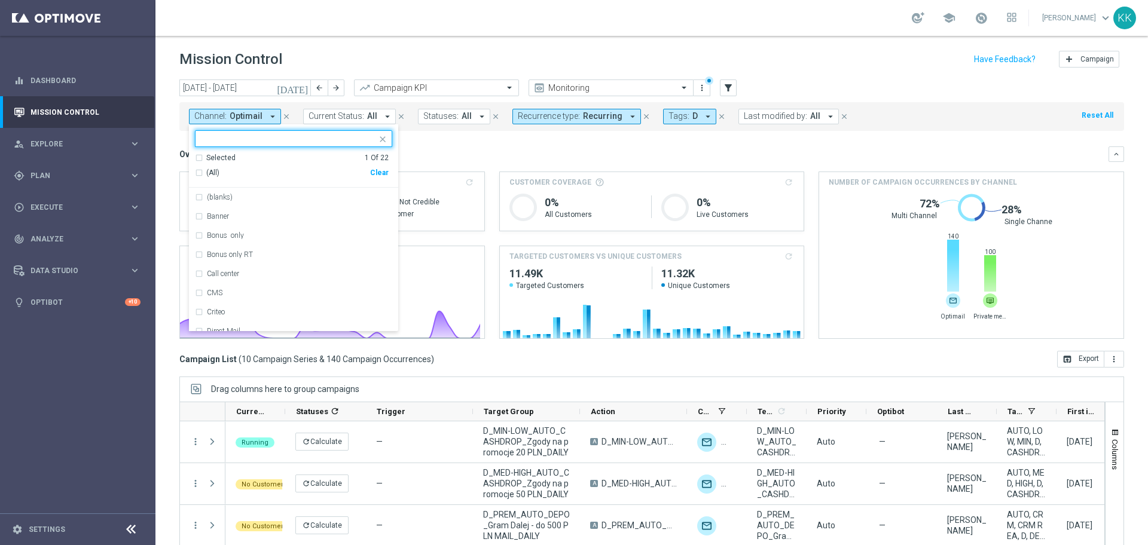
click at [0, 0] on div "Clear" at bounding box center [0, 0] width 0 height 0
click at [317, 137] on input "text" at bounding box center [288, 139] width 175 height 10
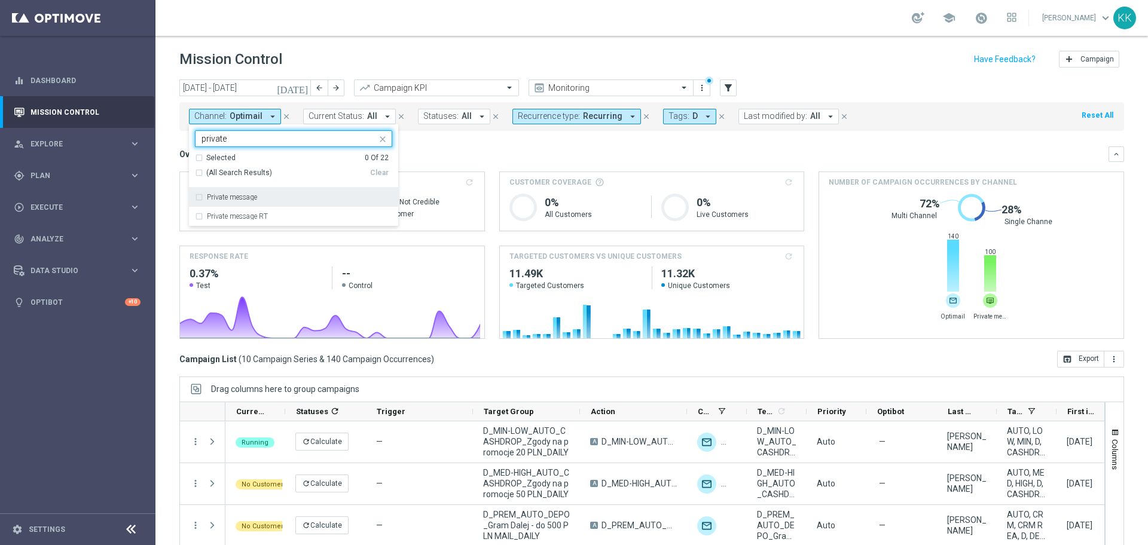
click at [276, 201] on div "Private message" at bounding box center [293, 197] width 197 height 19
type input "private"
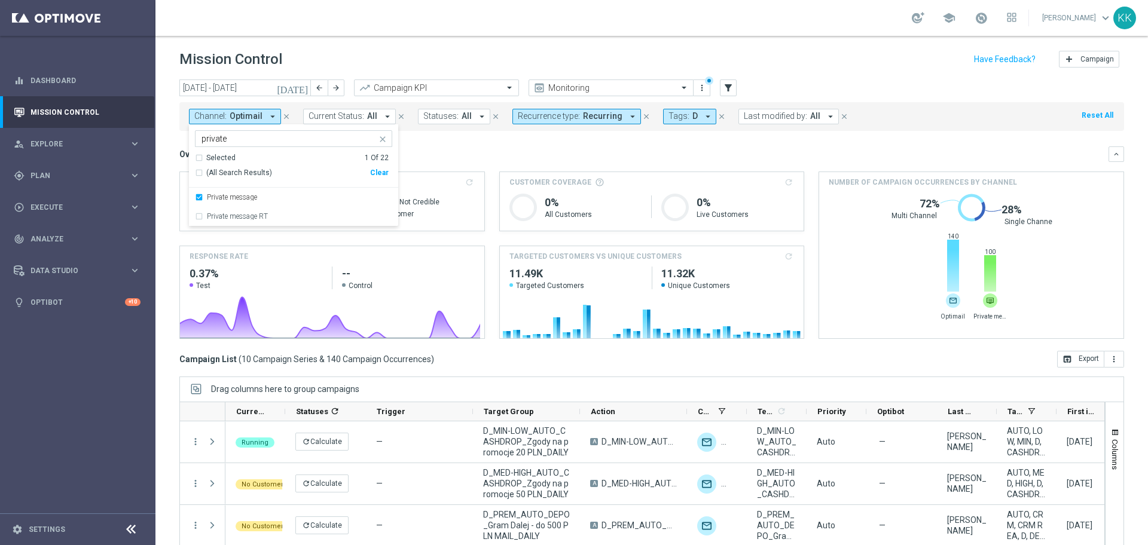
click at [472, 47] on header "Mission Control add Campaign" at bounding box center [651, 58] width 992 height 44
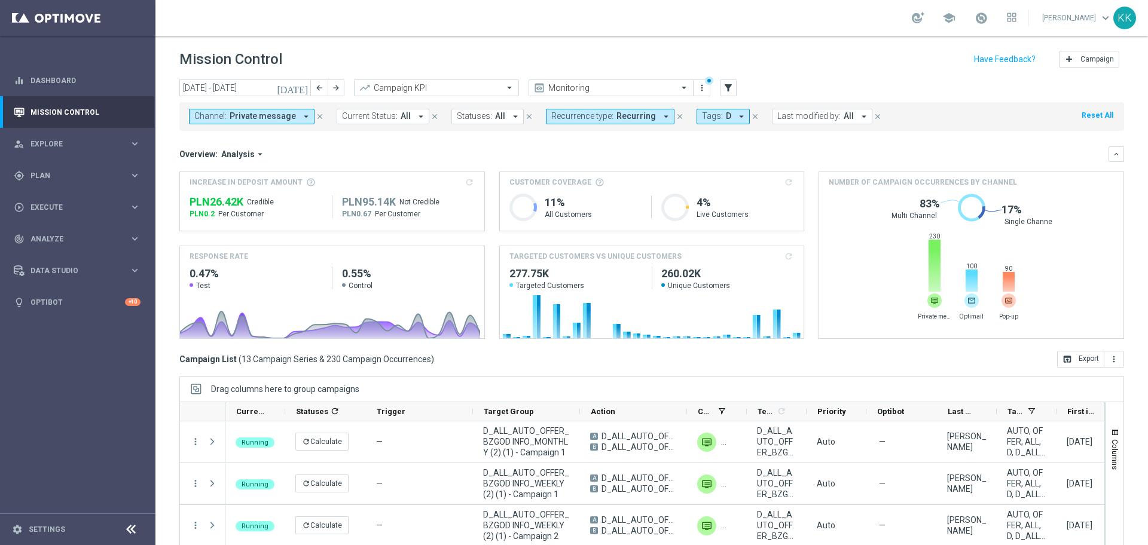
click at [268, 115] on span "Private message" at bounding box center [263, 116] width 66 height 10
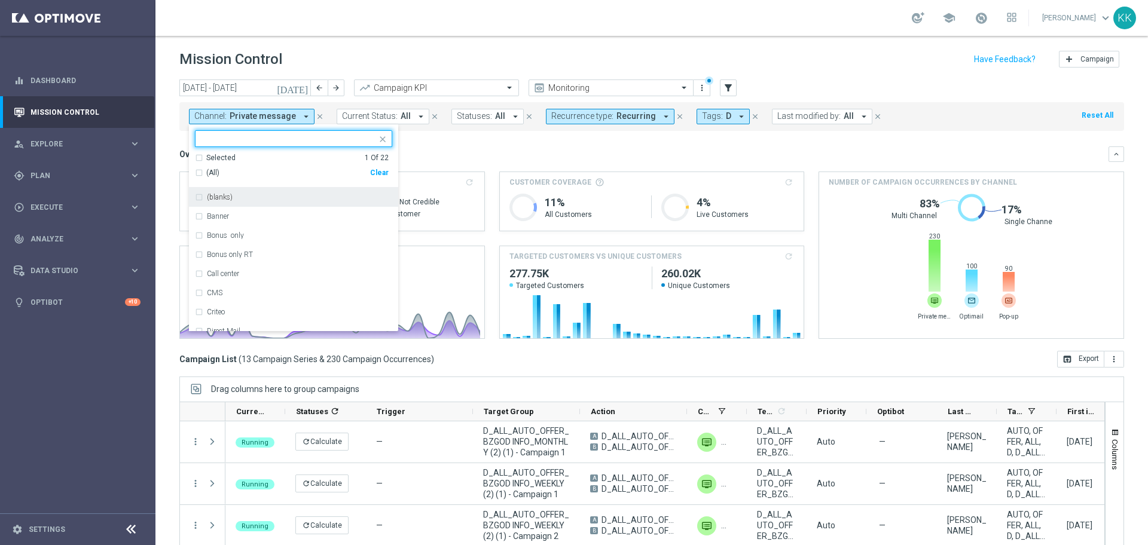
click at [0, 0] on div "Clear" at bounding box center [0, 0] width 0 height 0
click at [334, 142] on input "text" at bounding box center [288, 139] width 175 height 10
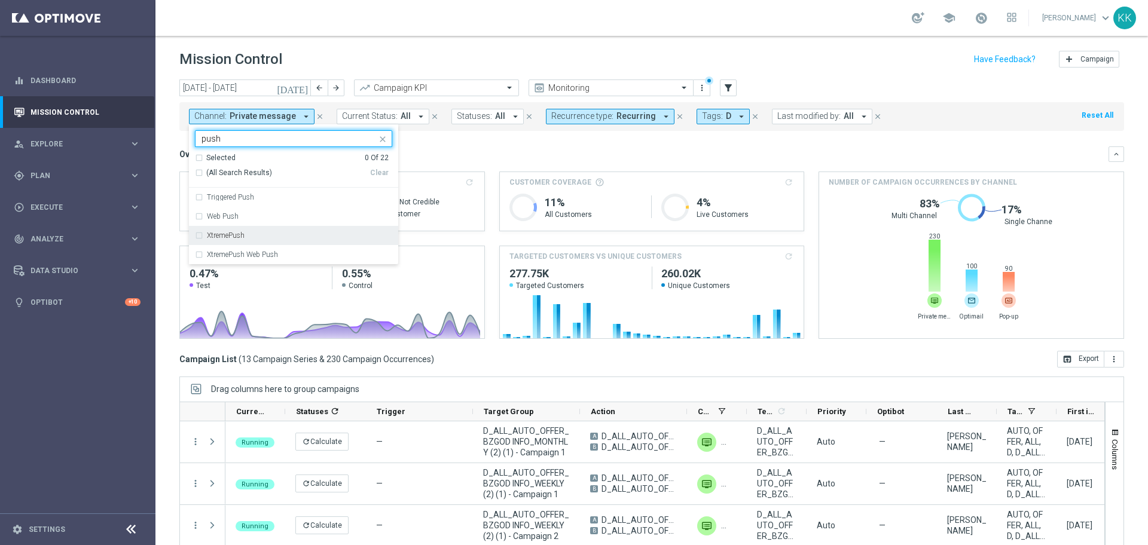
click at [288, 234] on div "XtremePush" at bounding box center [299, 235] width 185 height 7
type input "push"
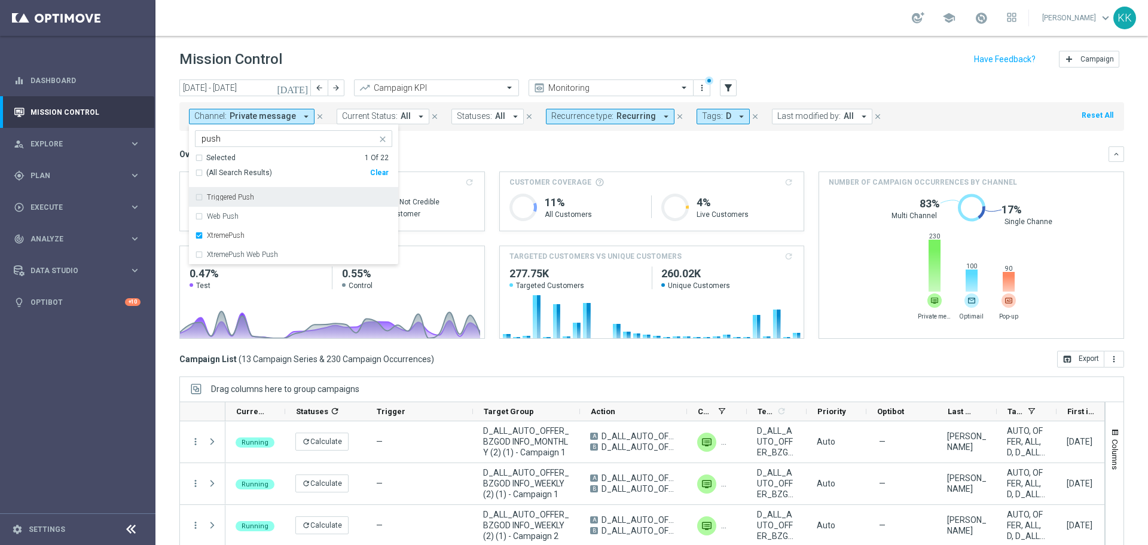
click at [507, 10] on div "school [PERSON_NAME] keyboard_arrow_down KK" at bounding box center [651, 18] width 992 height 36
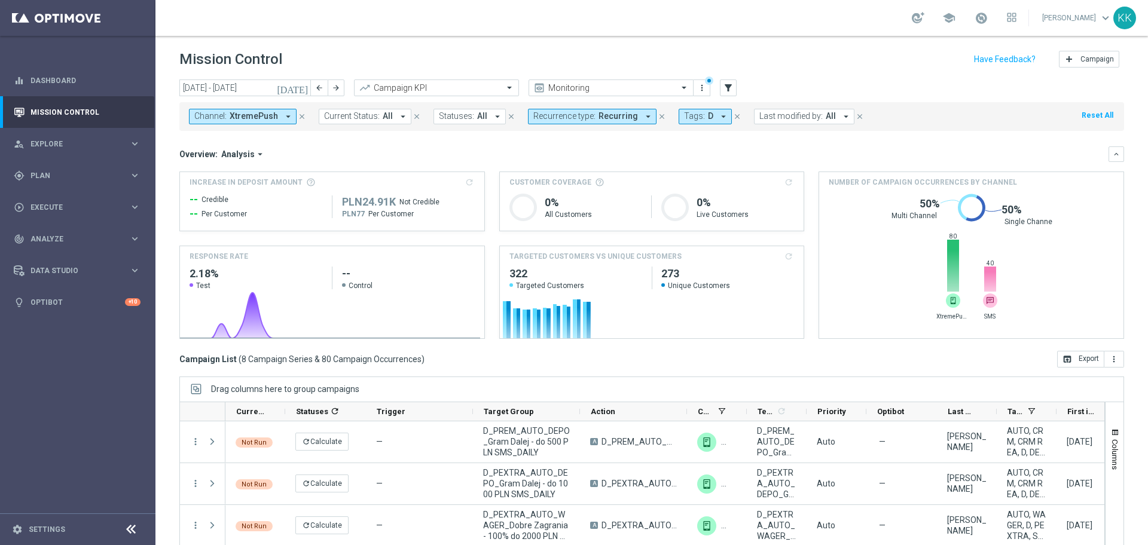
click at [225, 117] on span "Channel:" at bounding box center [210, 116] width 32 height 10
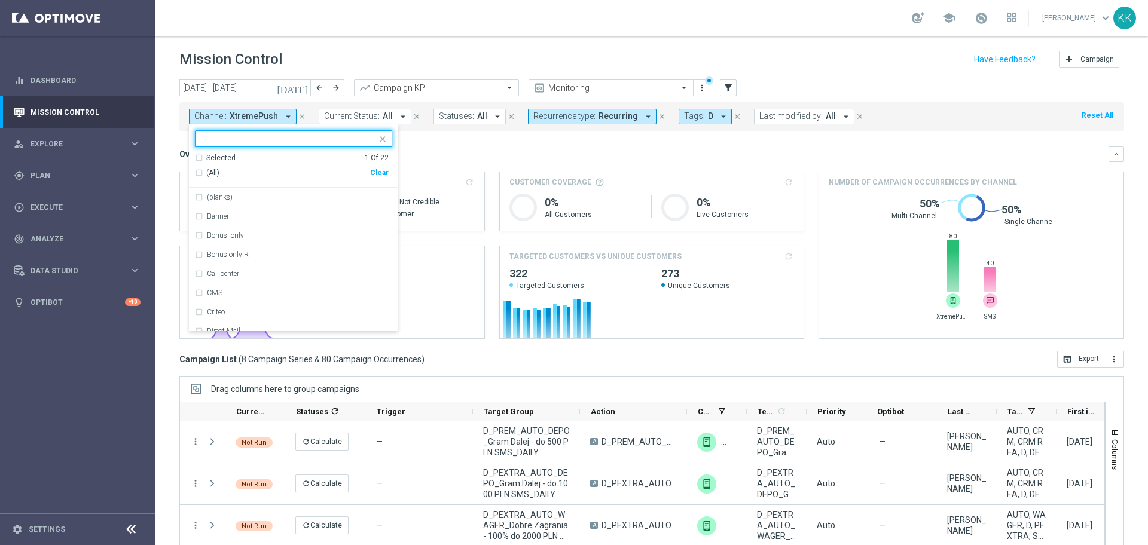
click at [0, 0] on div "Clear" at bounding box center [0, 0] width 0 height 0
click at [317, 137] on input "text" at bounding box center [288, 139] width 175 height 10
click at [231, 203] on div "SMS" at bounding box center [293, 197] width 197 height 19
type input "SMS"
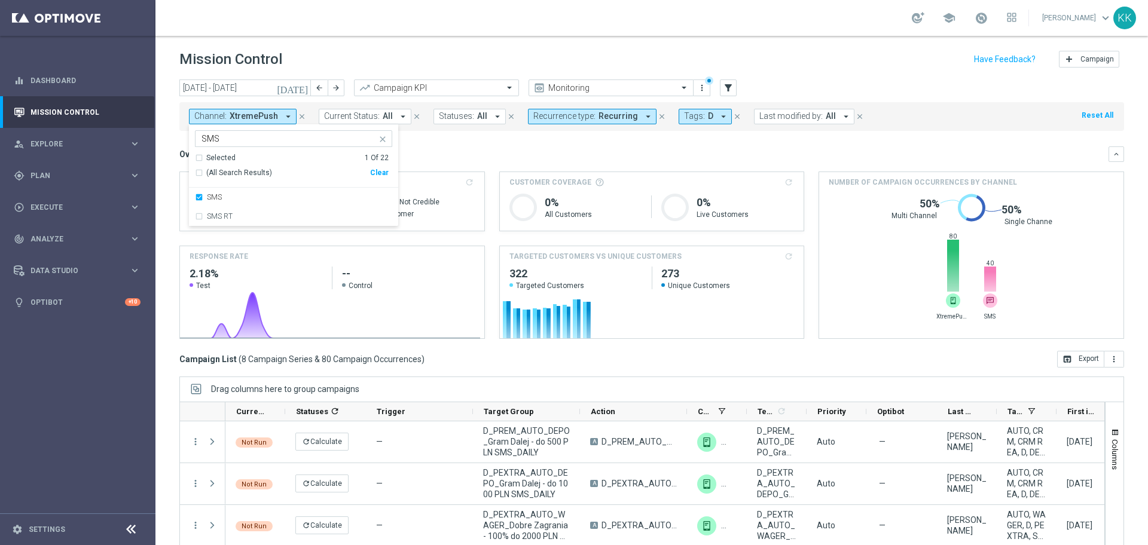
click at [953, 85] on div "[DATE] [DATE] - [DATE] arrow_back arrow_forward Campaign KPI trending_up Monito…" at bounding box center [651, 89] width 944 height 18
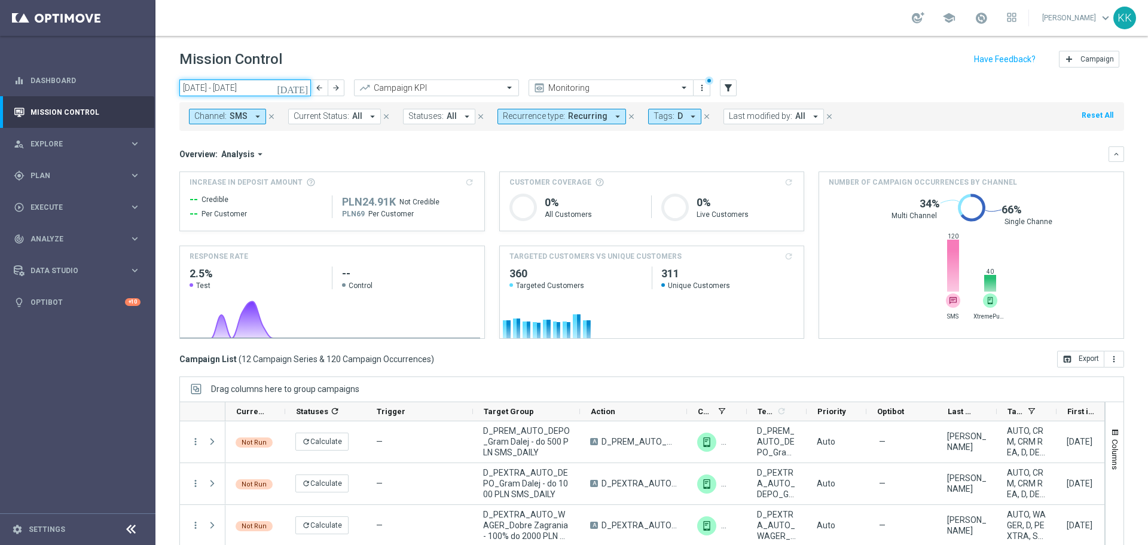
click at [211, 84] on input "[DATE] - [DATE]" at bounding box center [245, 88] width 132 height 17
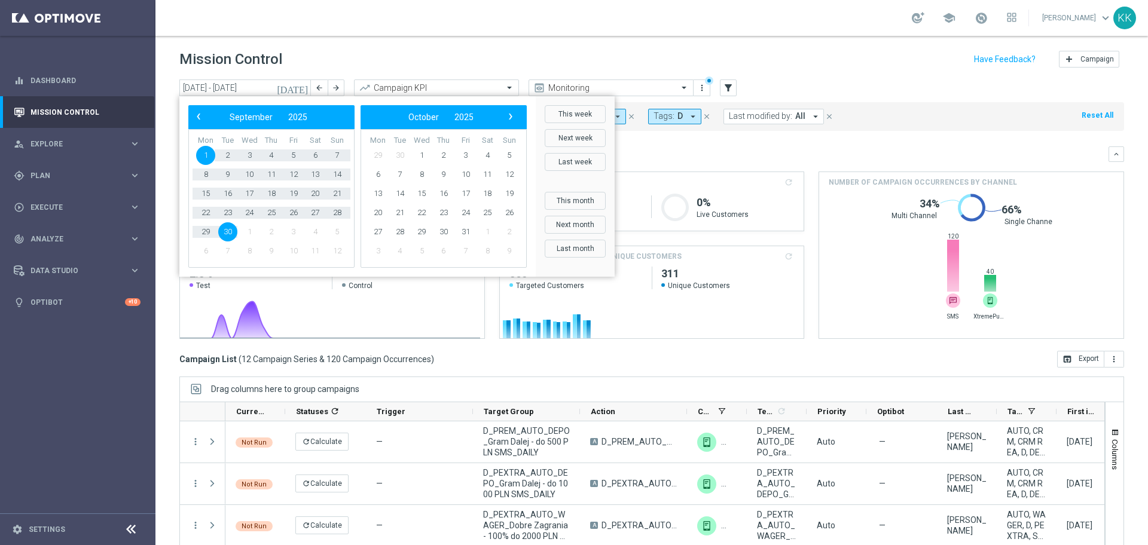
click at [205, 152] on span "1" at bounding box center [205, 155] width 19 height 19
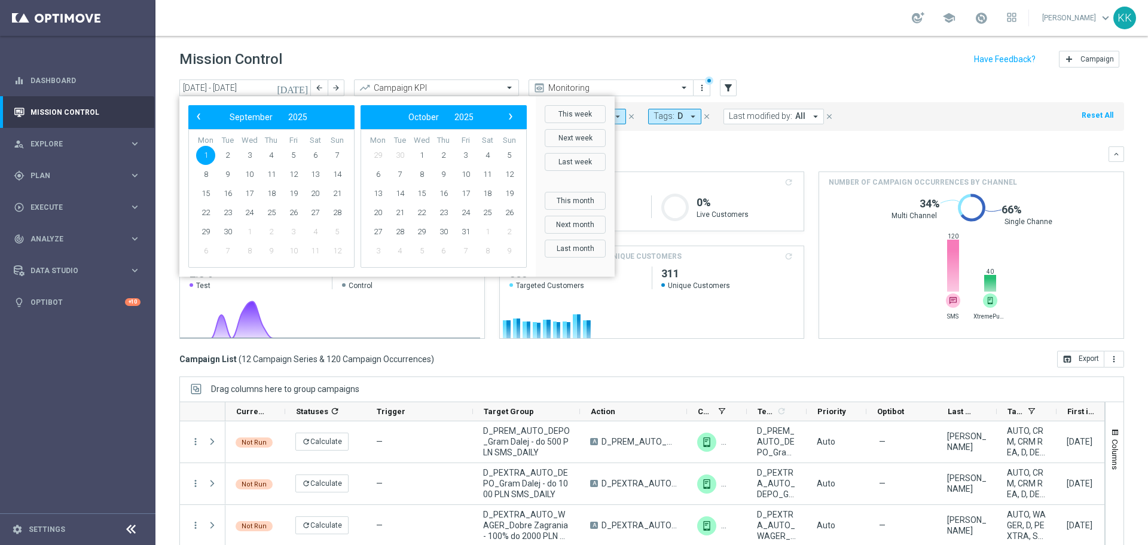
click at [196, 155] on span "1" at bounding box center [205, 155] width 19 height 19
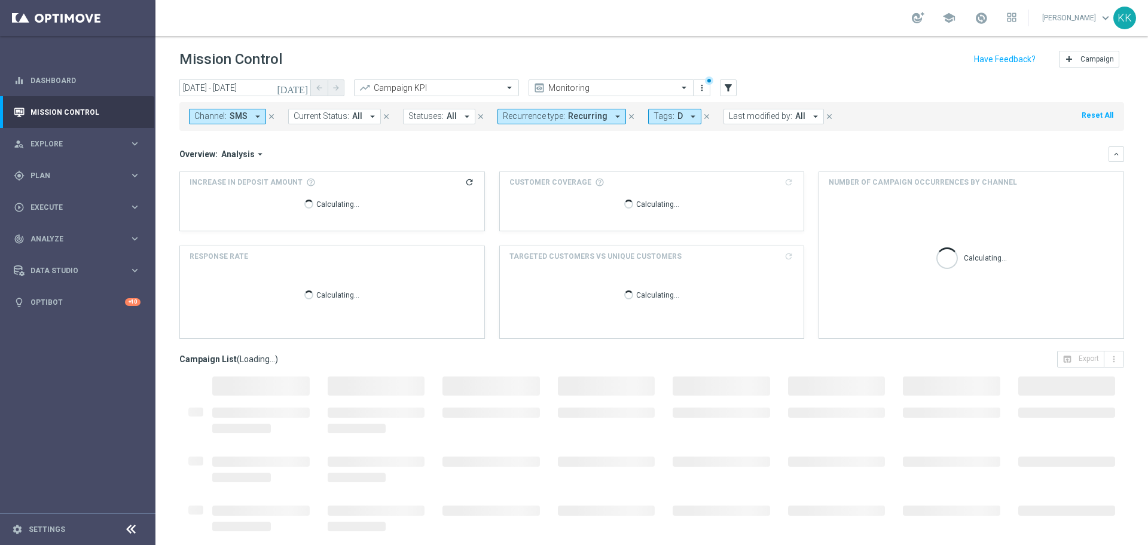
click at [237, 123] on button "Channel: SMS arrow_drop_down" at bounding box center [227, 117] width 77 height 16
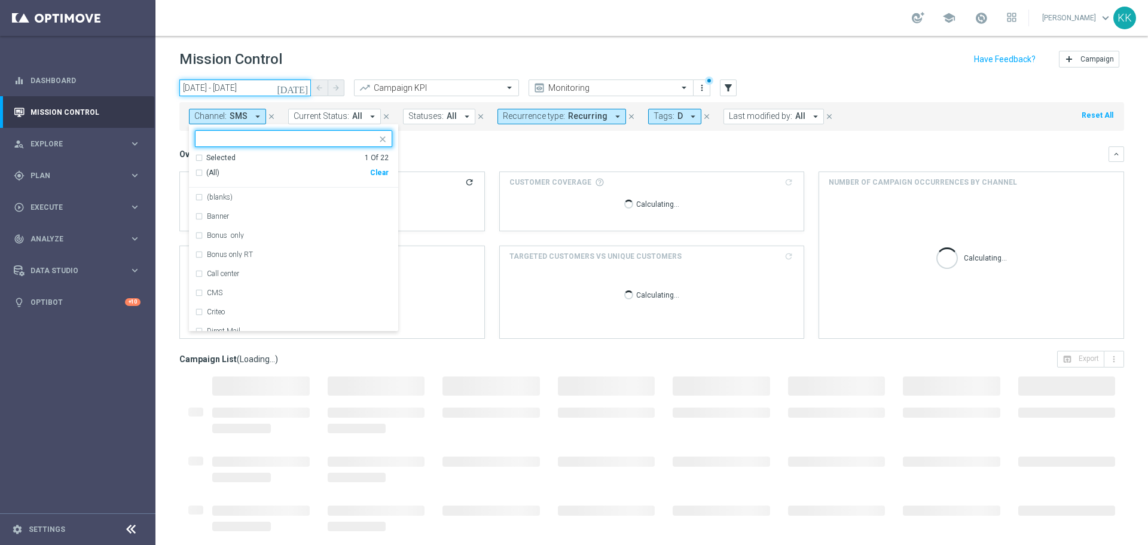
click at [253, 90] on input "[DATE] - [DATE]" at bounding box center [245, 88] width 132 height 17
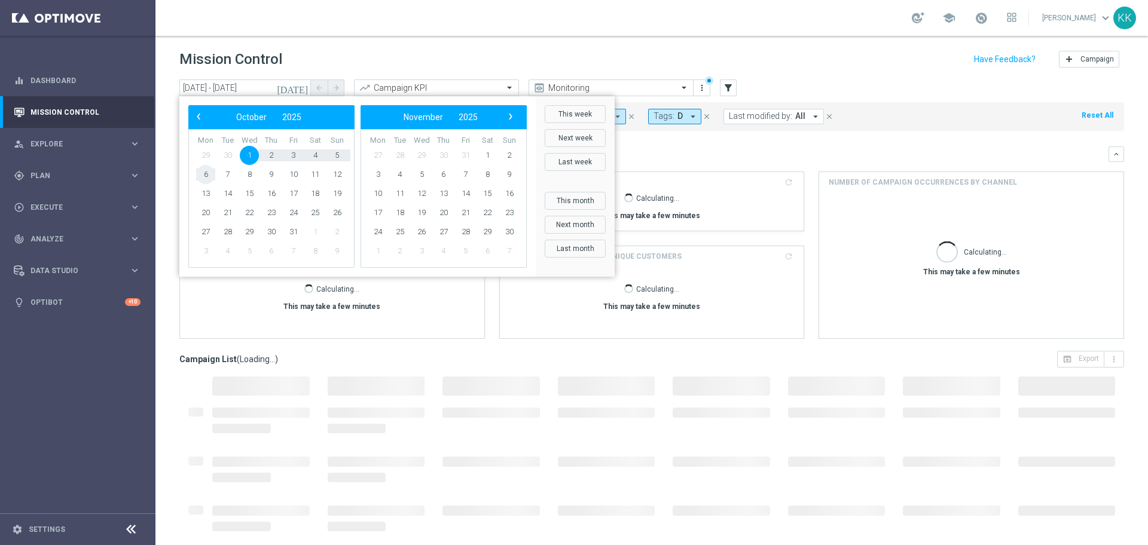
click at [205, 171] on span "6" at bounding box center [205, 174] width 19 height 19
type input "[DATE] - [DATE]"
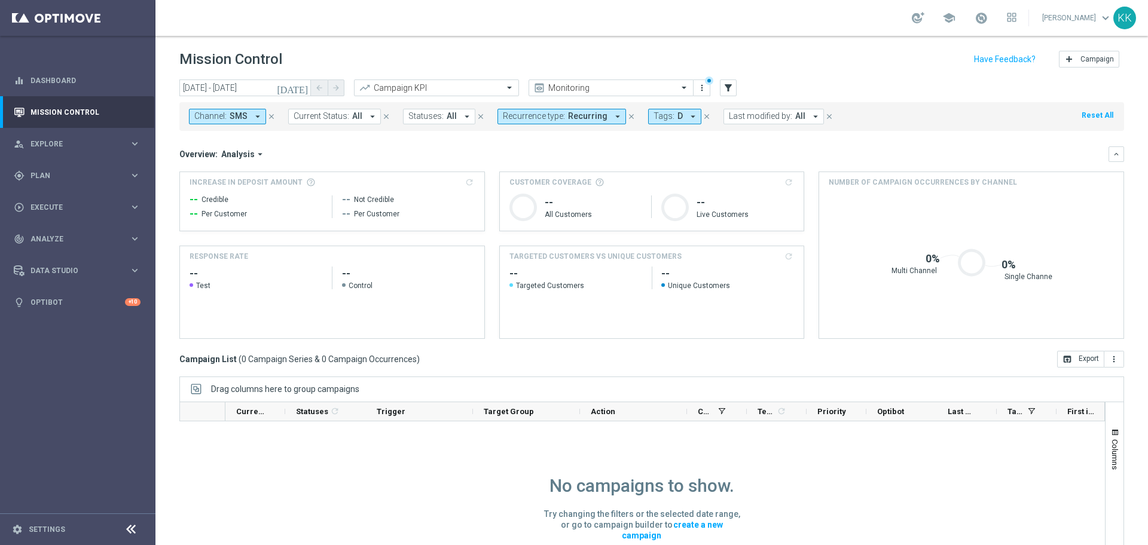
click at [663, 117] on span "Tags:" at bounding box center [663, 116] width 21 height 10
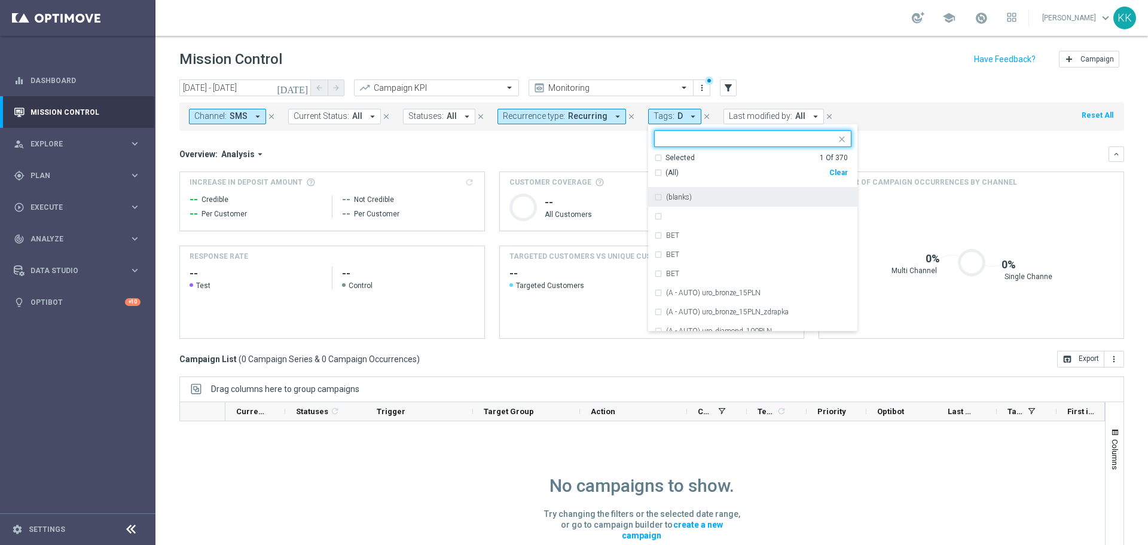
click at [0, 0] on div "Clear" at bounding box center [0, 0] width 0 height 0
click at [706, 134] on input "text" at bounding box center [748, 139] width 175 height 10
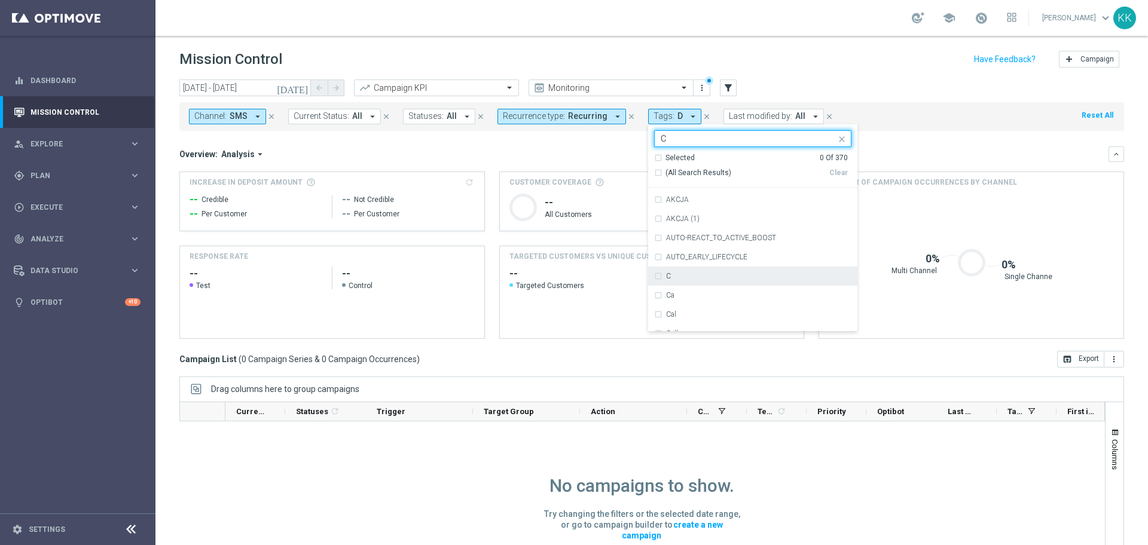
click at [699, 282] on div "C" at bounding box center [752, 276] width 197 height 19
type input "C"
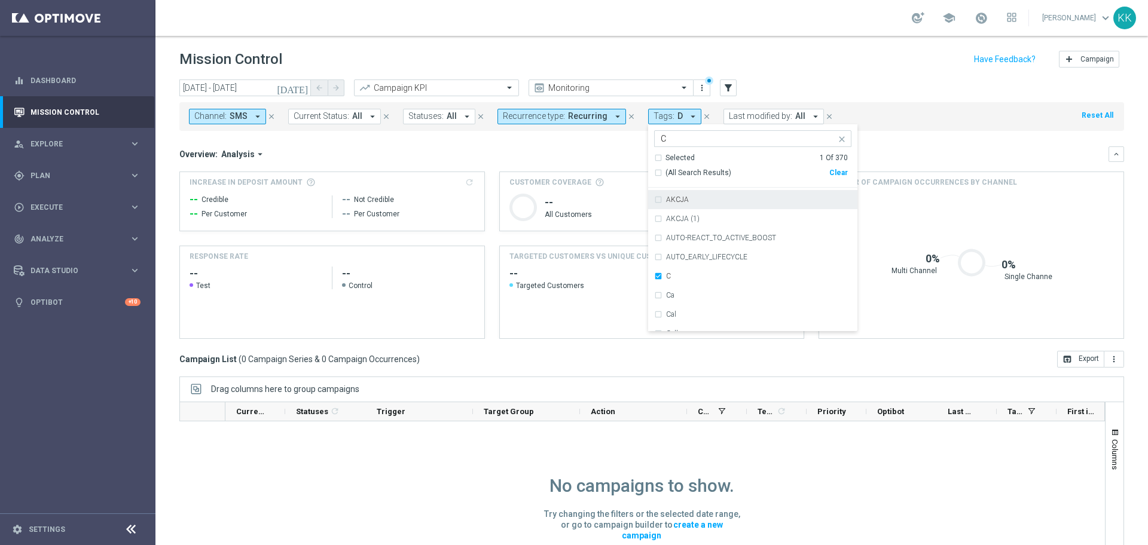
click at [876, 60] on div "Mission Control add Campaign" at bounding box center [651, 59] width 944 height 23
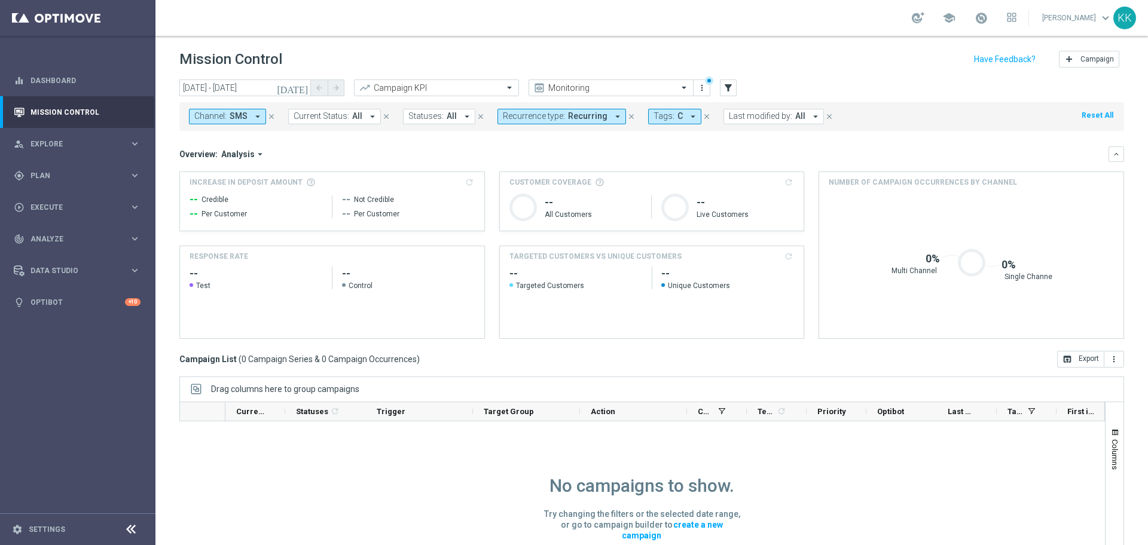
click at [582, 118] on span "Recurring" at bounding box center [587, 116] width 39 height 10
click at [532, 181] on div "Non-Recurring" at bounding box center [545, 187] width 85 height 19
click at [519, 205] on label "Recurring" at bounding box center [530, 206] width 30 height 7
click at [805, 87] on div "today 01 Oct 2025 - 06 Oct 2025 arrow_back arrow_forward Campaign KPI trending_…" at bounding box center [651, 89] width 944 height 18
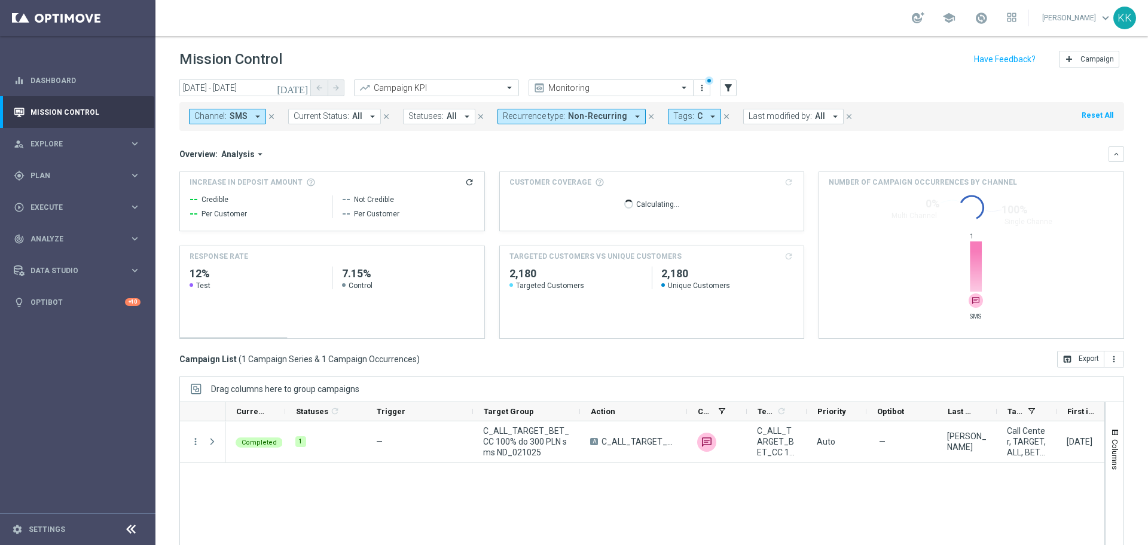
click at [210, 117] on span "Channel:" at bounding box center [210, 116] width 32 height 10
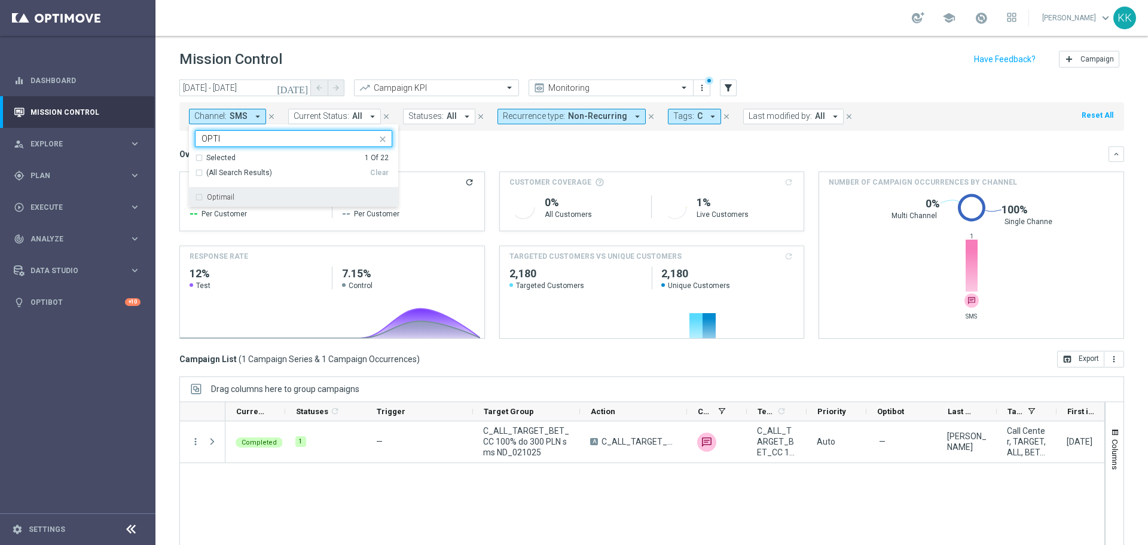
click at [210, 198] on label "Optimail" at bounding box center [220, 197] width 27 height 7
type input "OPTI"
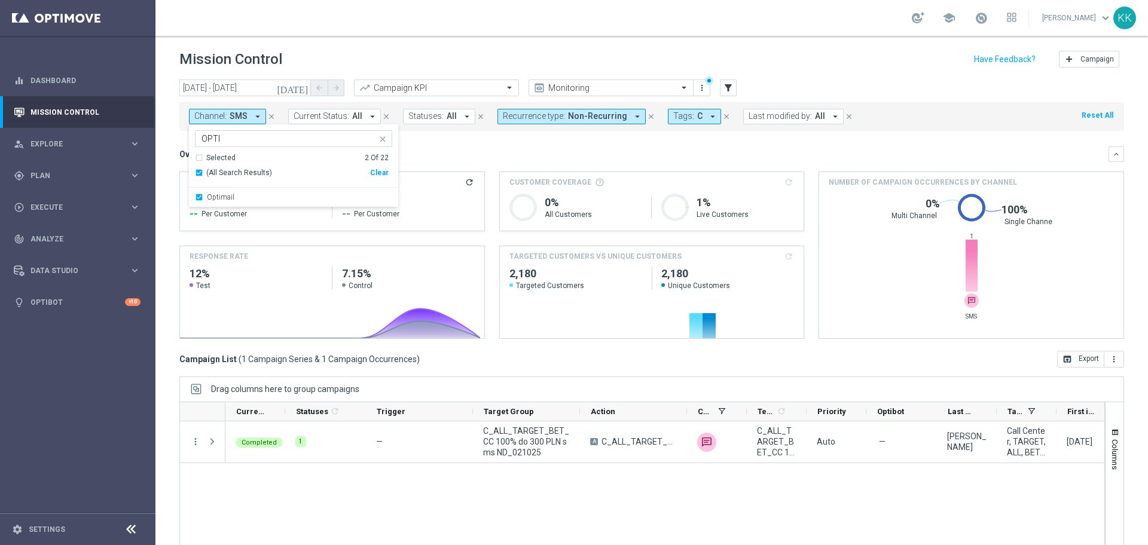
click at [584, 4] on div "school [PERSON_NAME] keyboard_arrow_down KK" at bounding box center [651, 18] width 992 height 36
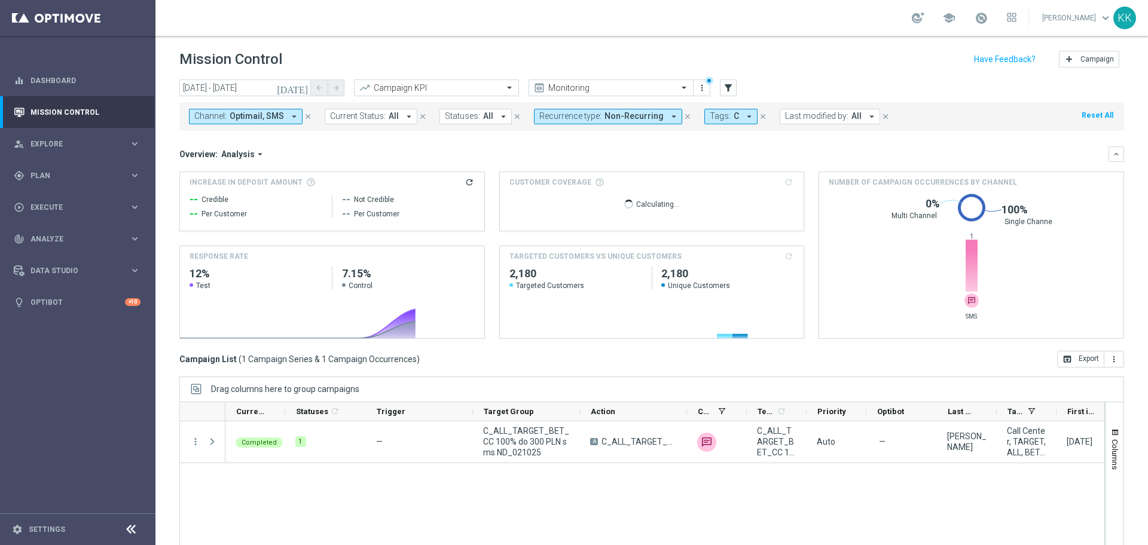
click at [230, 126] on div "Channel: Optimail, SMS arrow_drop_down close Current Status: All arrow_drop_dow…" at bounding box center [651, 116] width 944 height 29
click at [230, 128] on div "Channel: Optimail, SMS arrow_drop_down close Current Status: All arrow_drop_dow…" at bounding box center [651, 116] width 944 height 29
click at [234, 120] on span "Optimail, SMS" at bounding box center [257, 116] width 54 height 10
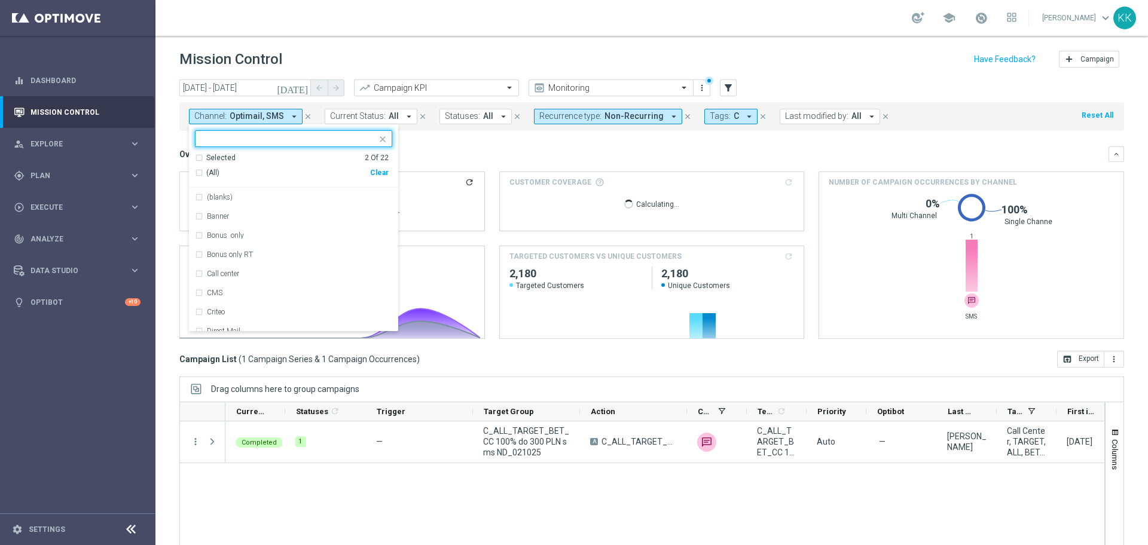
click at [197, 158] on div "Selected 2 Of 22" at bounding box center [292, 158] width 194 height 10
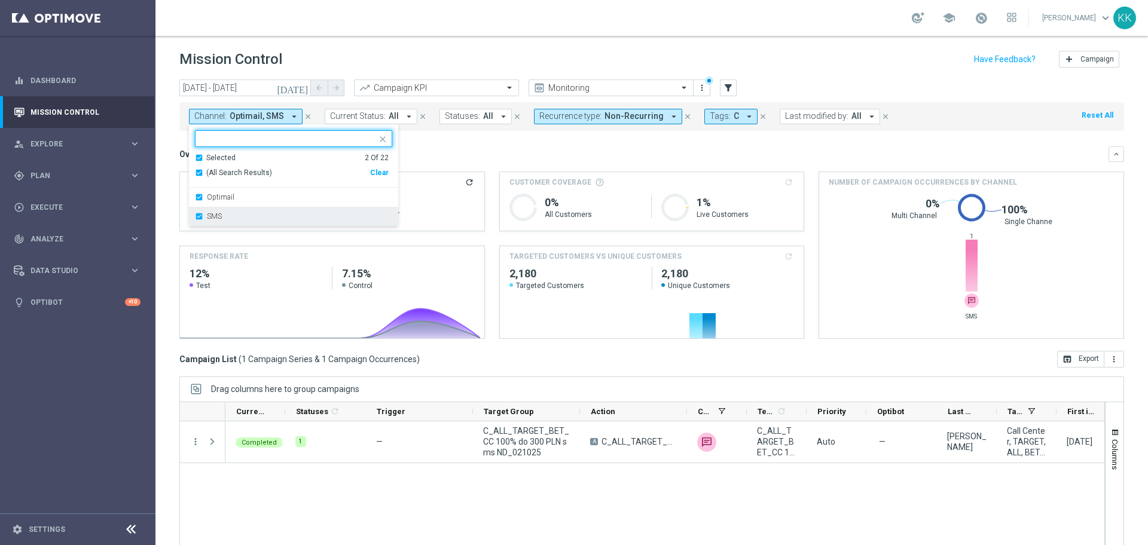
click at [195, 216] on div "SMS" at bounding box center [293, 216] width 197 height 19
click at [417, 48] on div "Mission Control add Campaign" at bounding box center [651, 59] width 944 height 23
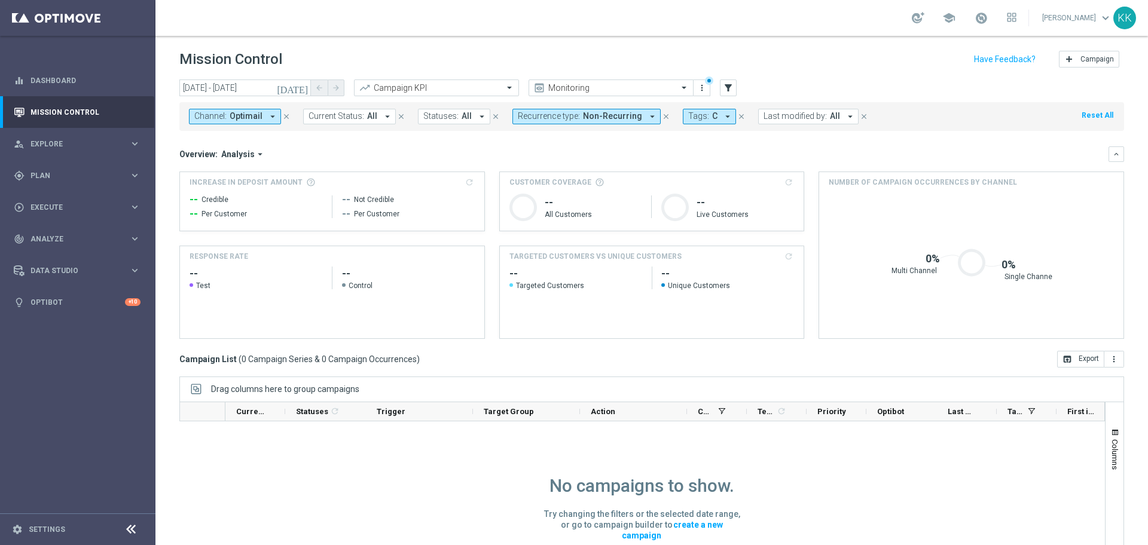
click at [243, 123] on button "Channel: Optimail arrow_drop_down" at bounding box center [235, 117] width 92 height 16
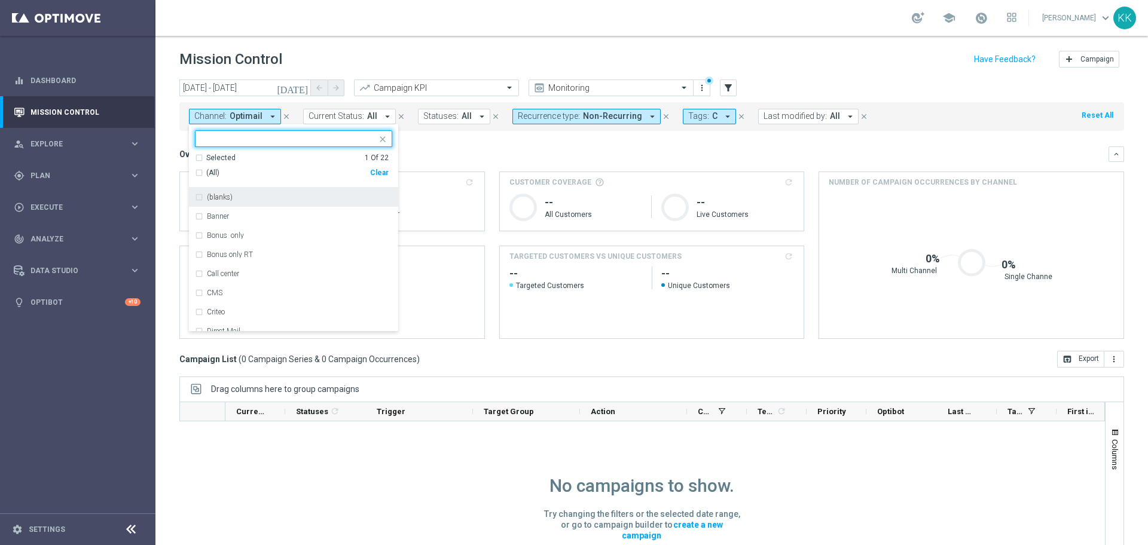
click at [0, 0] on div "Clear" at bounding box center [0, 0] width 0 height 0
click at [335, 138] on input "text" at bounding box center [288, 139] width 175 height 10
click at [304, 187] on div "Selected 0 Of 22 (All Search Results) Clear" at bounding box center [293, 170] width 209 height 35
click at [279, 200] on div "Private message" at bounding box center [299, 197] width 185 height 7
type input "PRI"
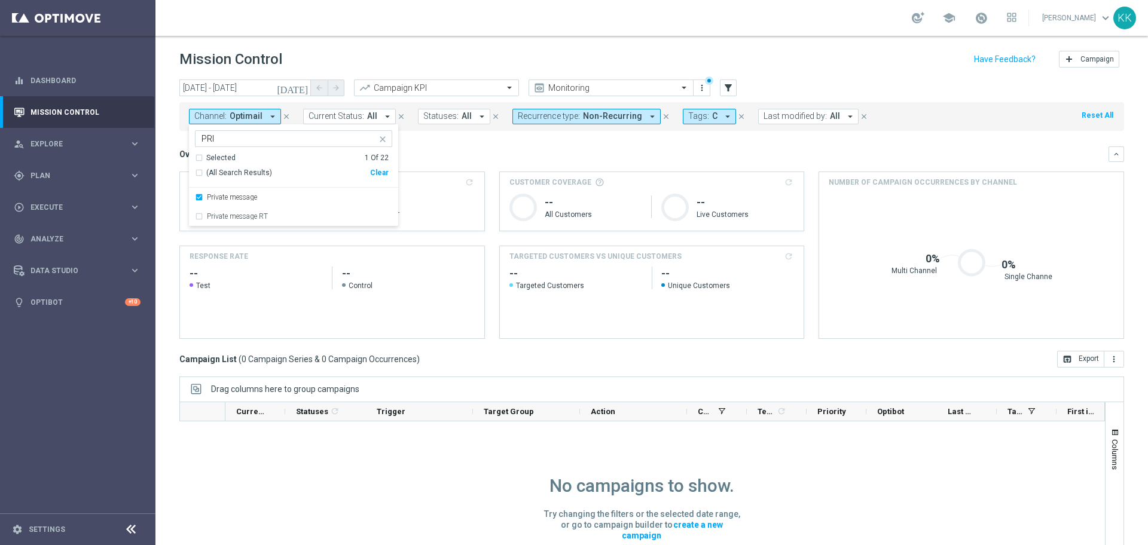
click at [435, 11] on div "school [PERSON_NAME] keyboard_arrow_down KK" at bounding box center [651, 18] width 992 height 36
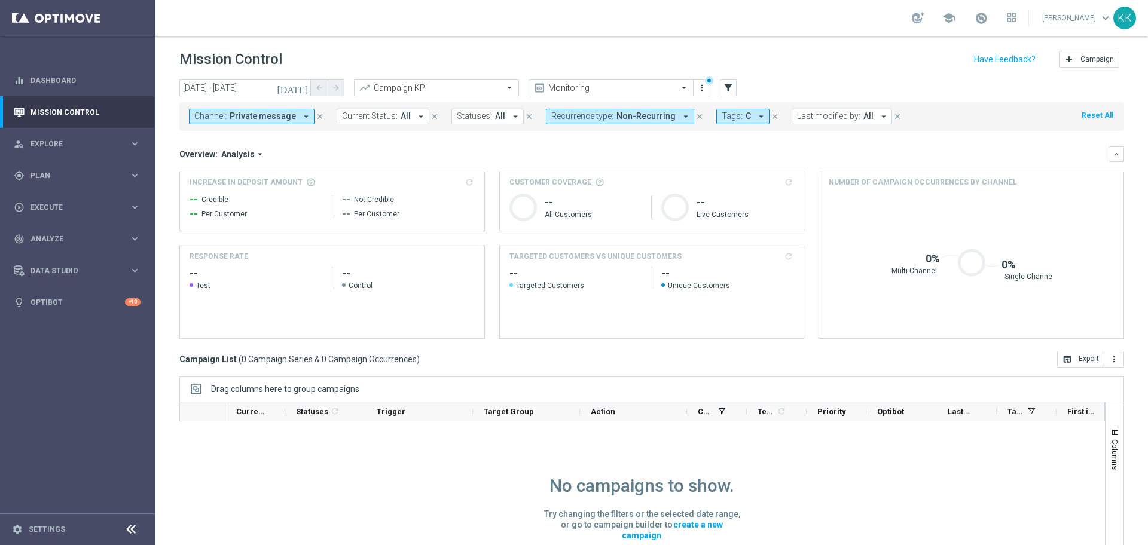
click at [268, 126] on div "Channel: Private message arrow_drop_down close Current Status: All arrow_drop_d…" at bounding box center [651, 116] width 944 height 29
click at [275, 121] on span "Private message" at bounding box center [263, 116] width 66 height 10
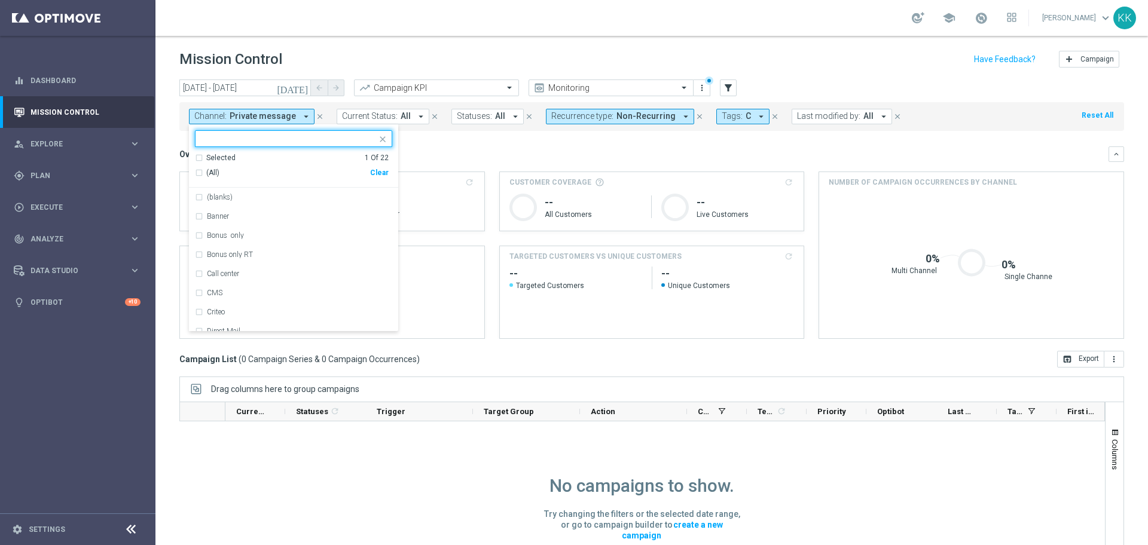
click at [372, 167] on div "(All) Clear" at bounding box center [292, 173] width 194 height 20
click at [0, 0] on div "Clear" at bounding box center [0, 0] width 0 height 0
click at [315, 140] on input "text" at bounding box center [288, 139] width 175 height 10
click at [321, 226] on div "XtremePush" at bounding box center [293, 235] width 197 height 19
type input "PUSH"
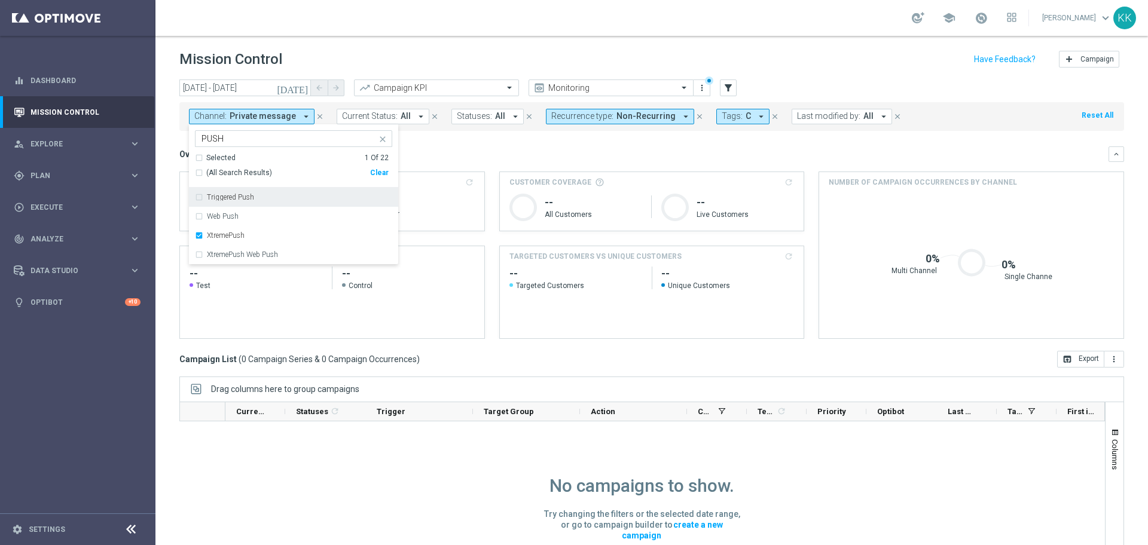
click at [463, 49] on div "Mission Control add Campaign" at bounding box center [651, 59] width 944 height 23
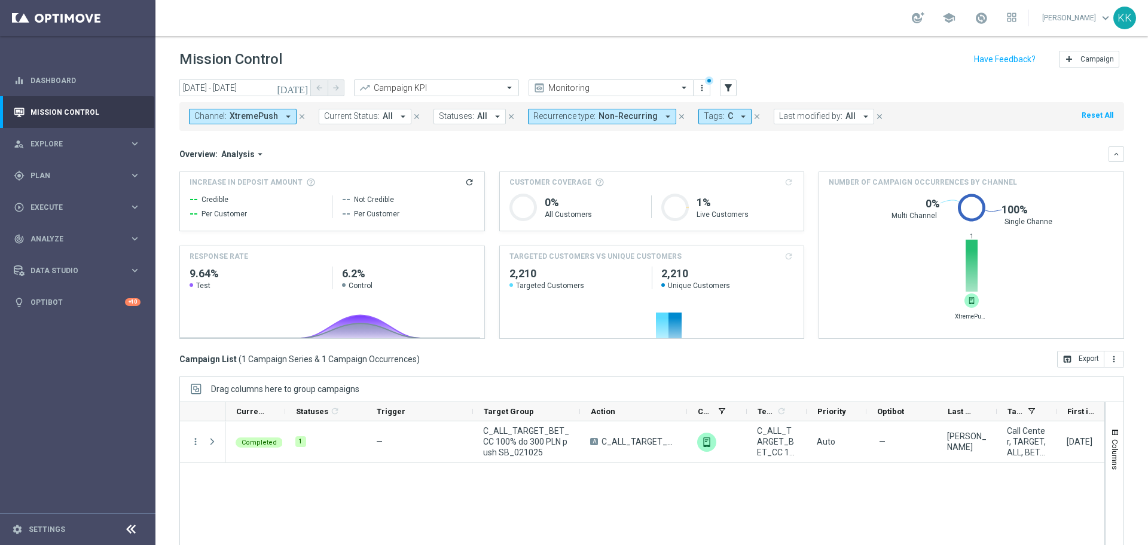
click at [288, 118] on icon "arrow_drop_down" at bounding box center [288, 116] width 11 height 11
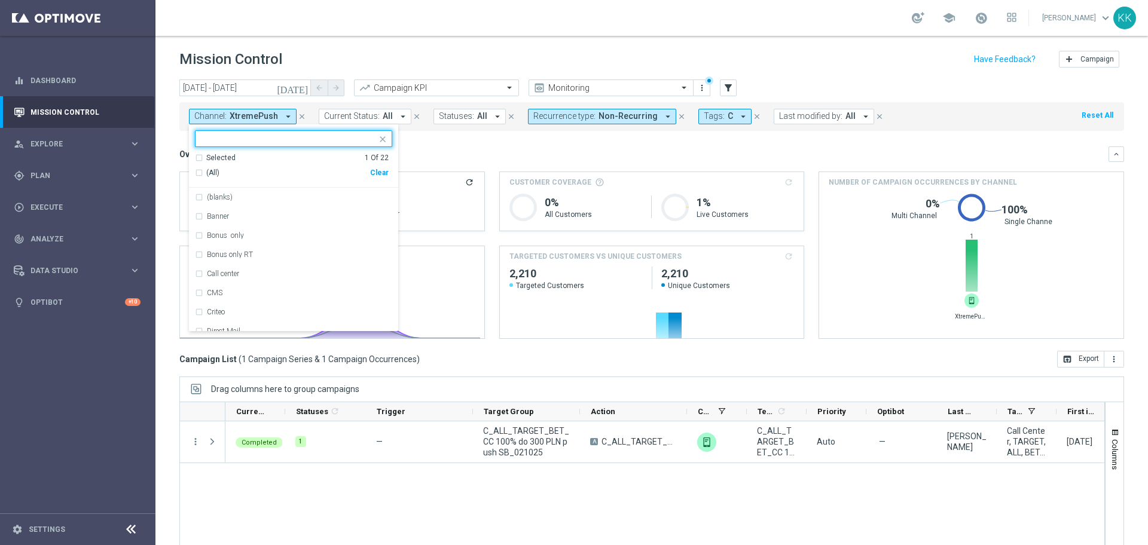
click at [0, 0] on div "Clear" at bounding box center [0, 0] width 0 height 0
click at [319, 145] on div at bounding box center [288, 140] width 177 height 12
click at [271, 189] on div "SMS" at bounding box center [293, 197] width 197 height 19
type input "SMS"
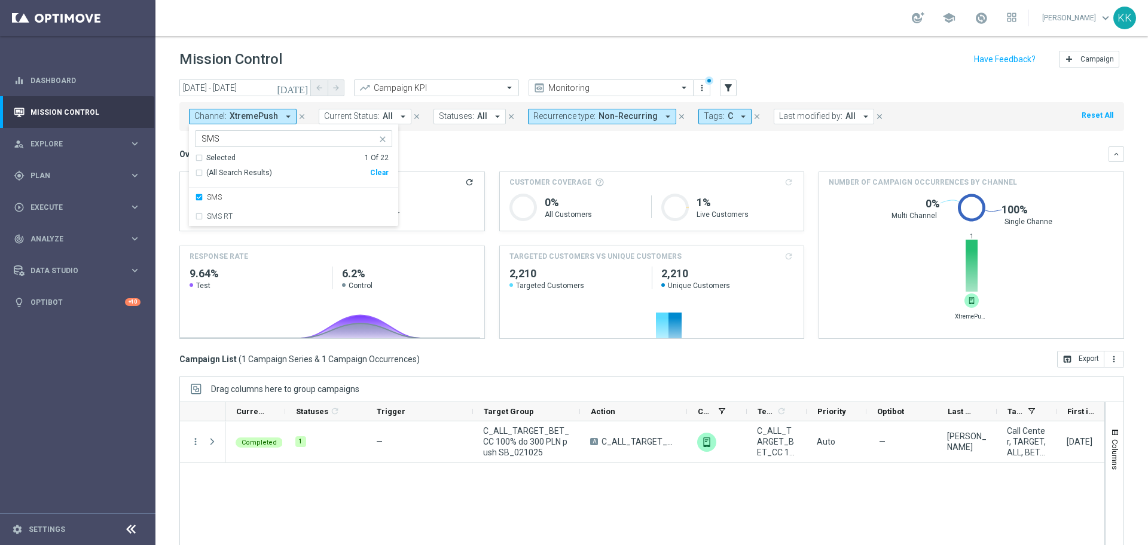
click at [437, 15] on div "school [PERSON_NAME] keyboard_arrow_down KK" at bounding box center [651, 18] width 992 height 36
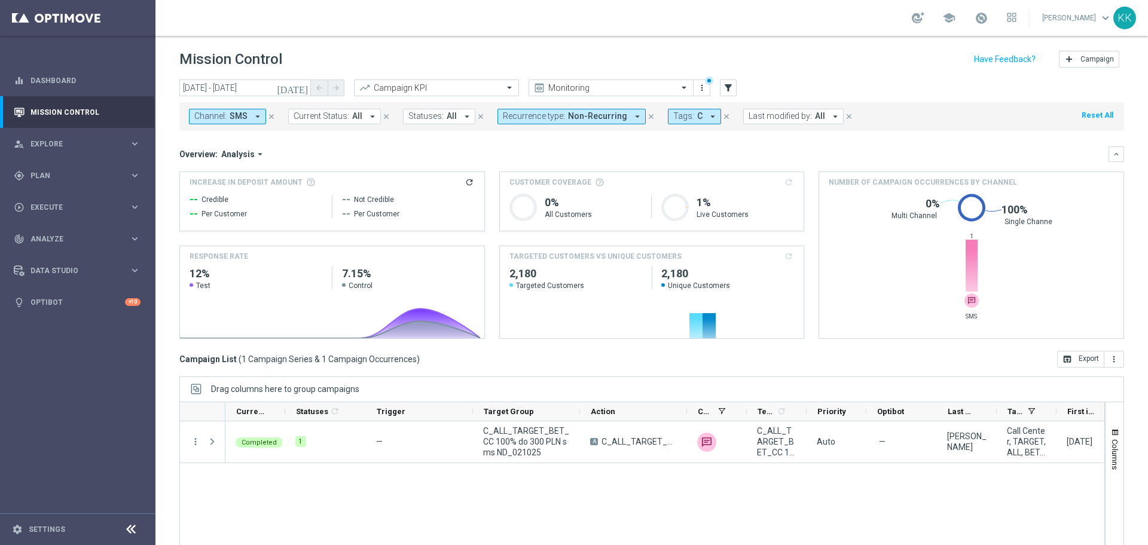
click at [240, 112] on span "SMS" at bounding box center [239, 116] width 18 height 10
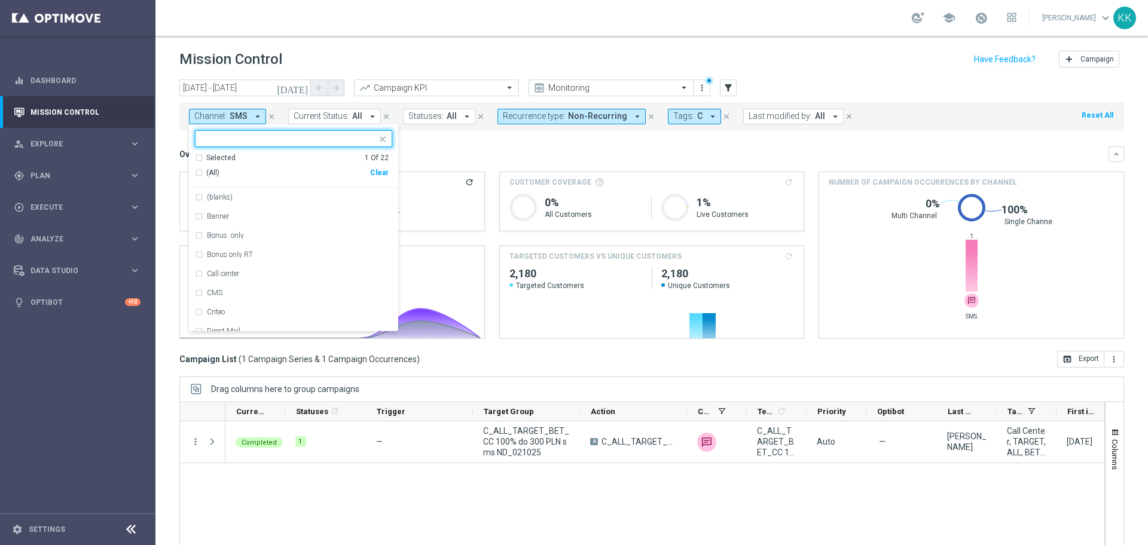
click at [0, 0] on div "Clear" at bounding box center [0, 0] width 0 height 0
click at [302, 130] on div at bounding box center [293, 138] width 197 height 17
type input "c"
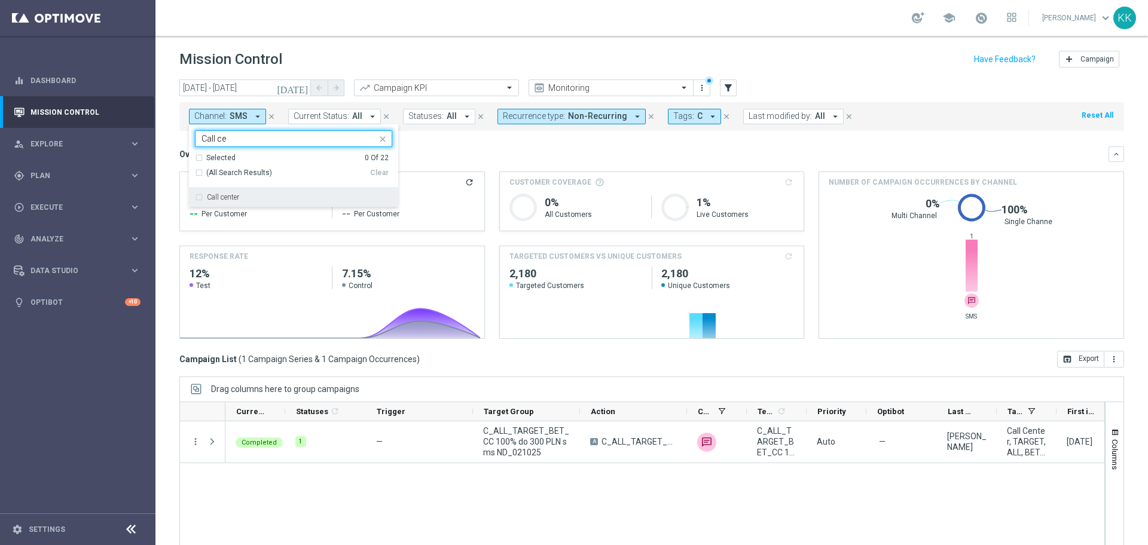
click at [197, 198] on div "Call center" at bounding box center [293, 197] width 197 height 19
type input "Call ce"
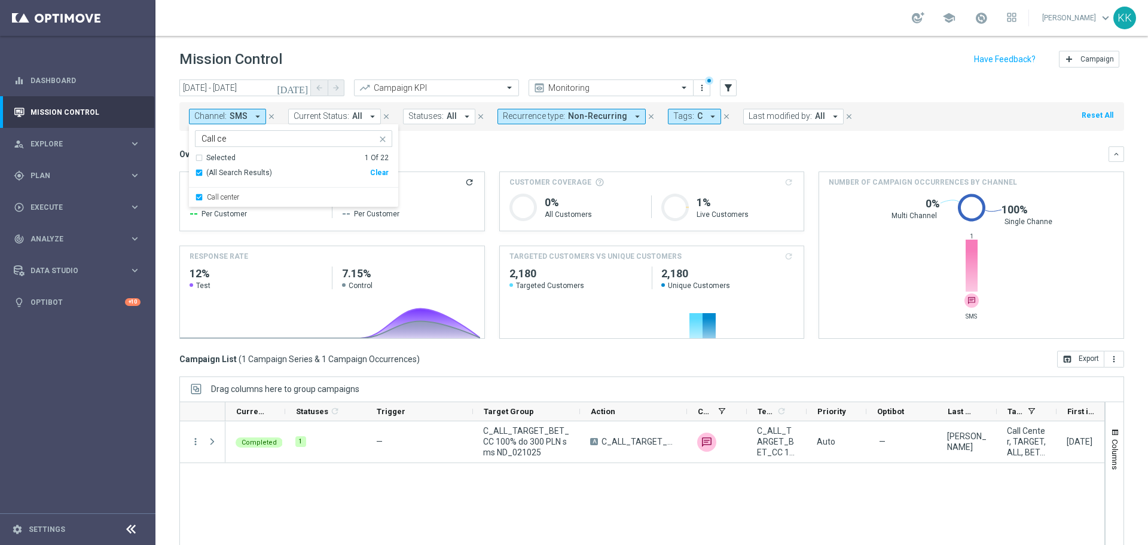
click at [529, 16] on div "school [PERSON_NAME] keyboard_arrow_down KK" at bounding box center [651, 18] width 992 height 36
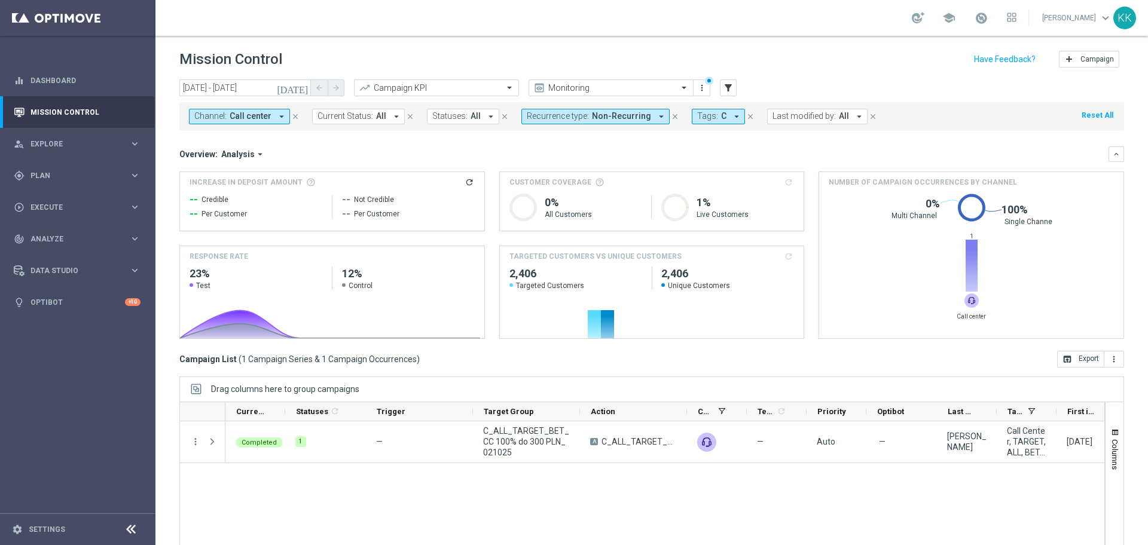
click at [612, 109] on button "Recurrence type: Non-Recurring arrow_drop_down" at bounding box center [595, 117] width 148 height 16
click at [527, 190] on div "Non-Recurring" at bounding box center [569, 187] width 85 height 19
click at [527, 200] on div "Recurring" at bounding box center [569, 206] width 85 height 19
click at [527, 205] on div "Recurring" at bounding box center [569, 206] width 85 height 19
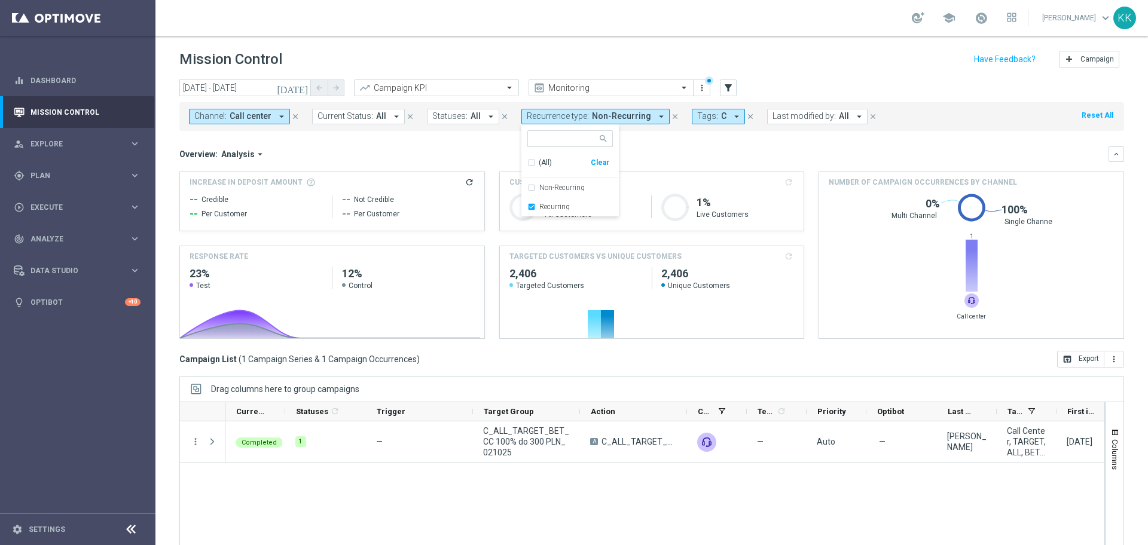
click at [415, 155] on div "Overview: Analysis arrow_drop_down" at bounding box center [643, 154] width 929 height 11
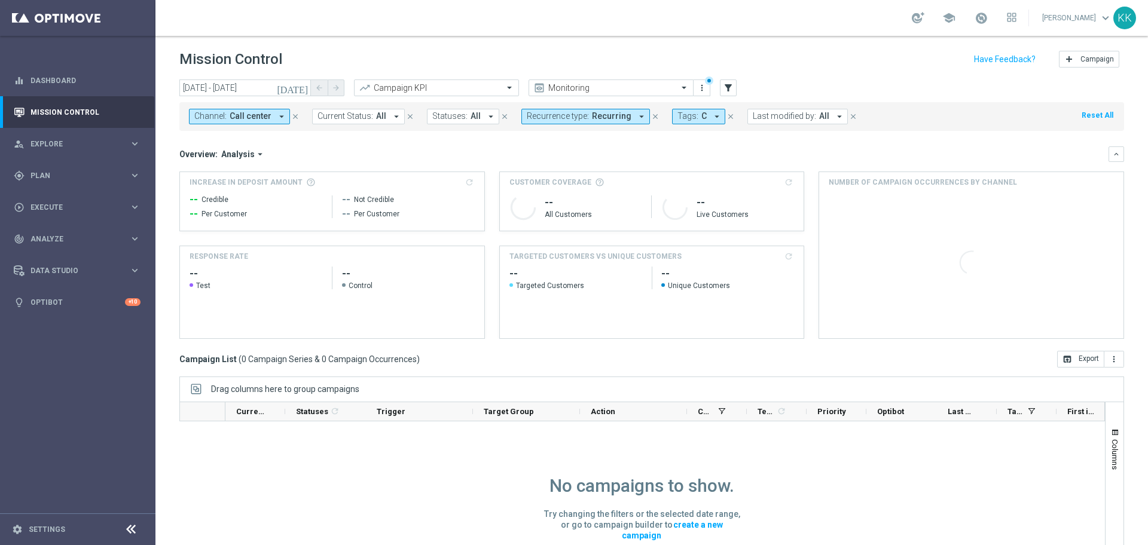
click at [236, 114] on span "Call center" at bounding box center [251, 116] width 42 height 10
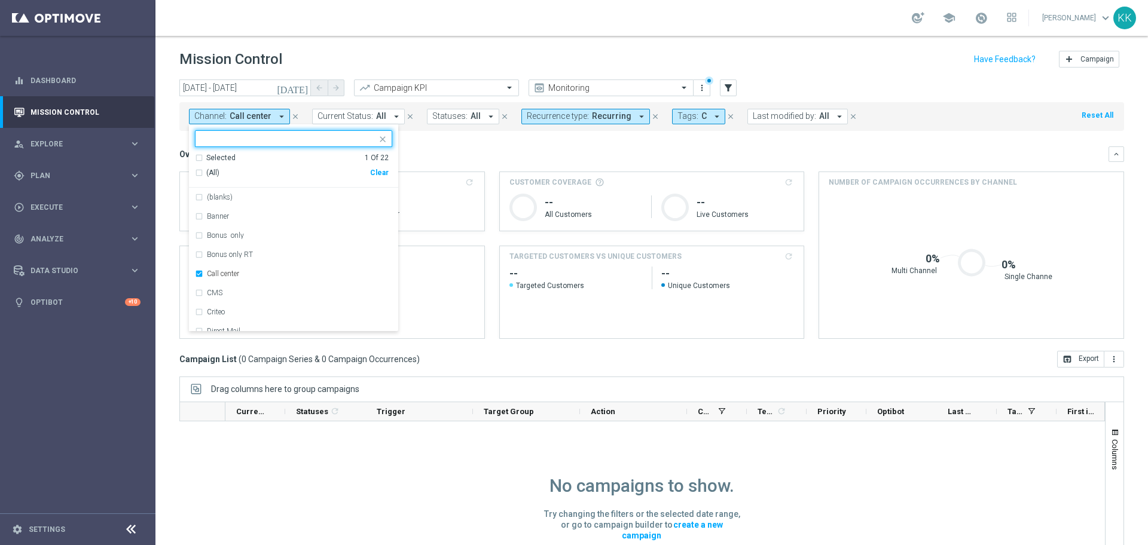
click at [0, 0] on div "Clear" at bounding box center [0, 0] width 0 height 0
click at [302, 141] on input "text" at bounding box center [288, 139] width 175 height 10
click at [261, 189] on div "Optimail" at bounding box center [293, 197] width 197 height 19
type input "opt"
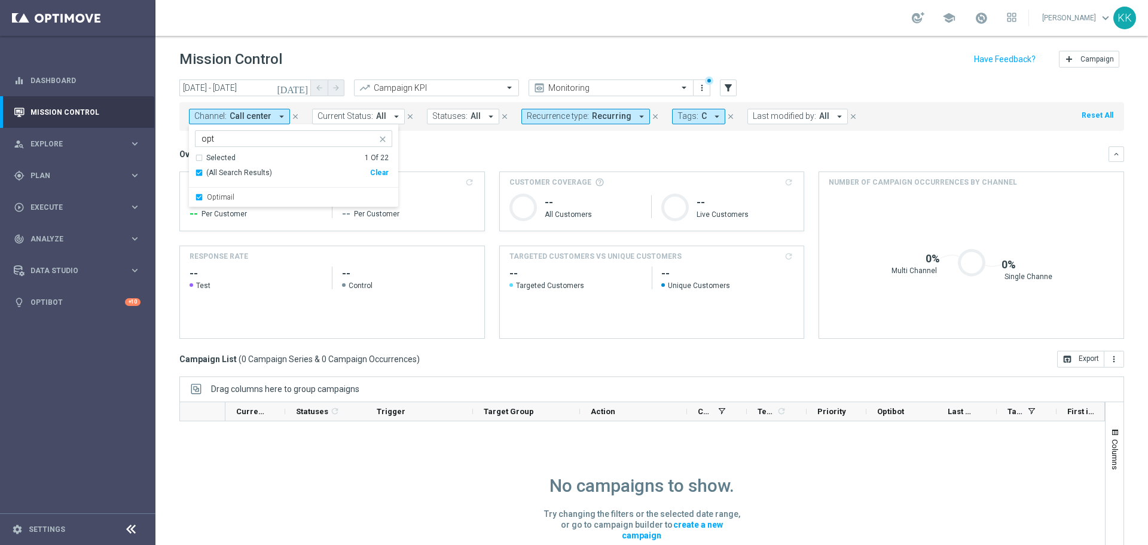
click at [383, 16] on div "school [PERSON_NAME] keyboard_arrow_down KK" at bounding box center [651, 18] width 992 height 36
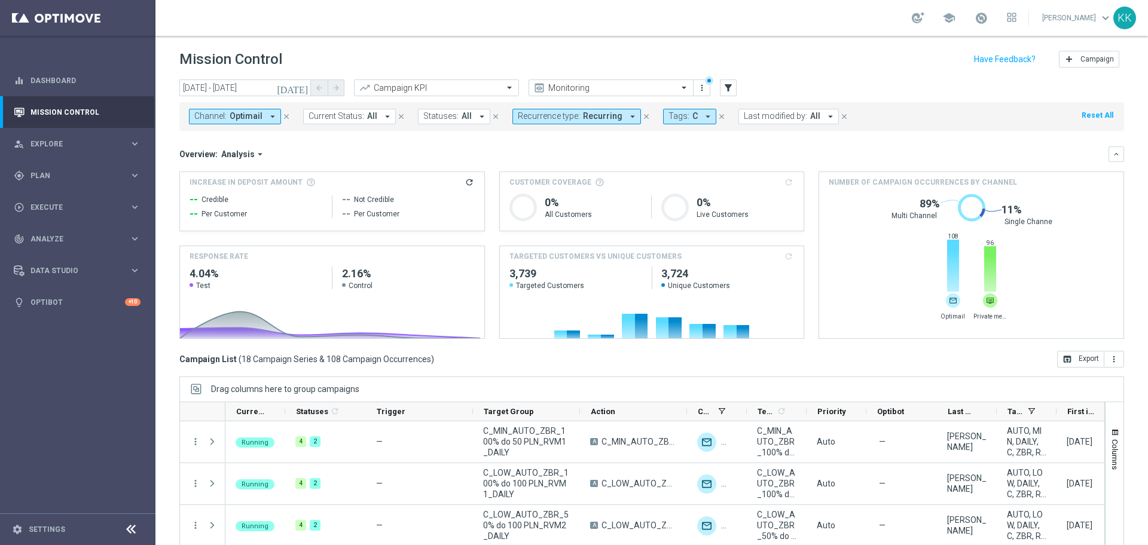
click at [228, 121] on button "Channel: Optimail arrow_drop_down" at bounding box center [235, 117] width 92 height 16
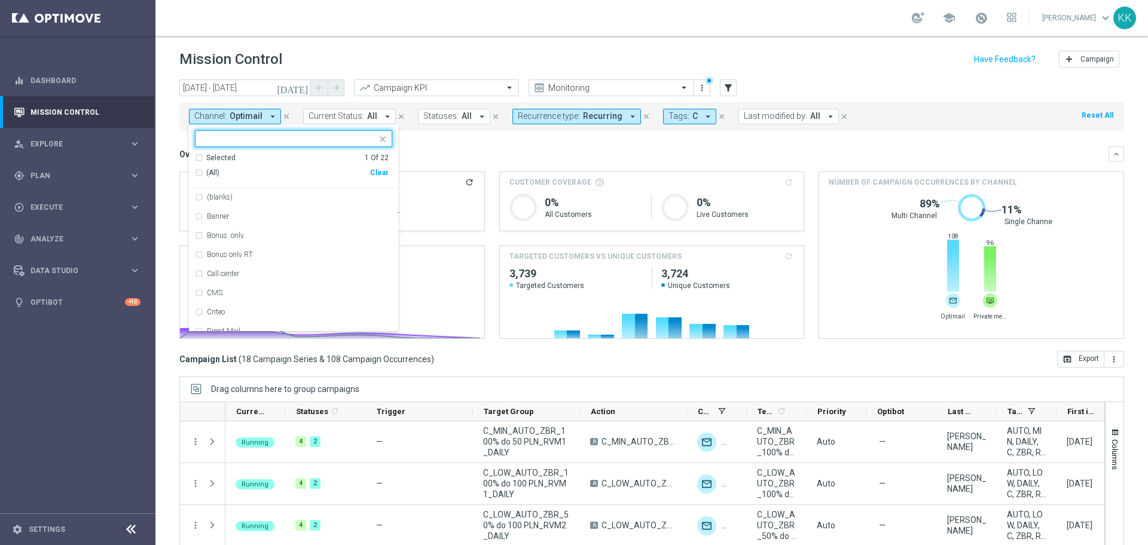
click at [0, 0] on div "Clear" at bounding box center [0, 0] width 0 height 0
click at [337, 140] on input "text" at bounding box center [288, 139] width 175 height 10
click at [324, 197] on div "Private message" at bounding box center [299, 197] width 185 height 7
type input "private"
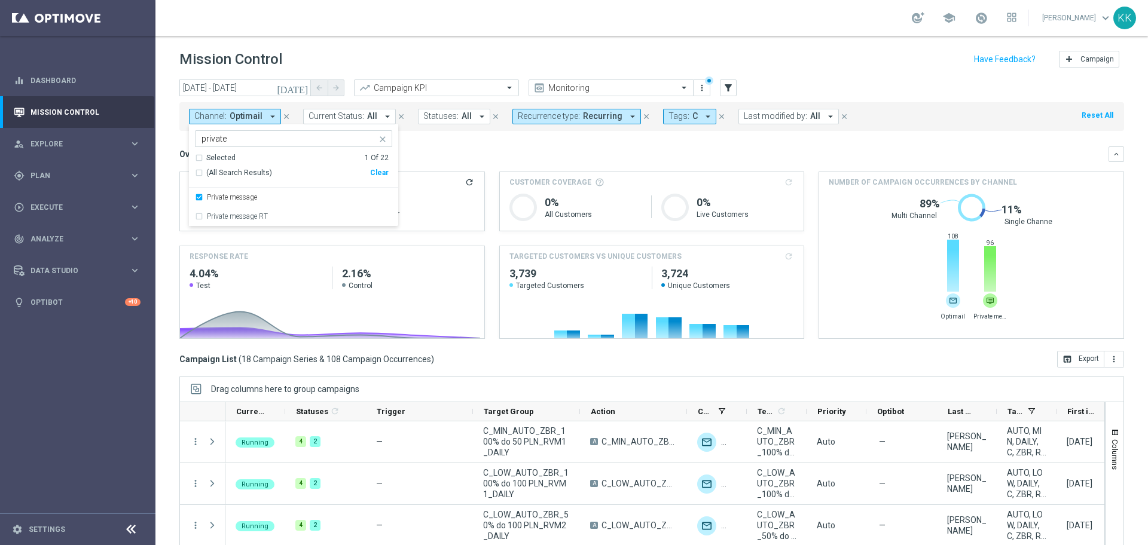
click at [430, 45] on header "Mission Control add Campaign" at bounding box center [651, 58] width 992 height 44
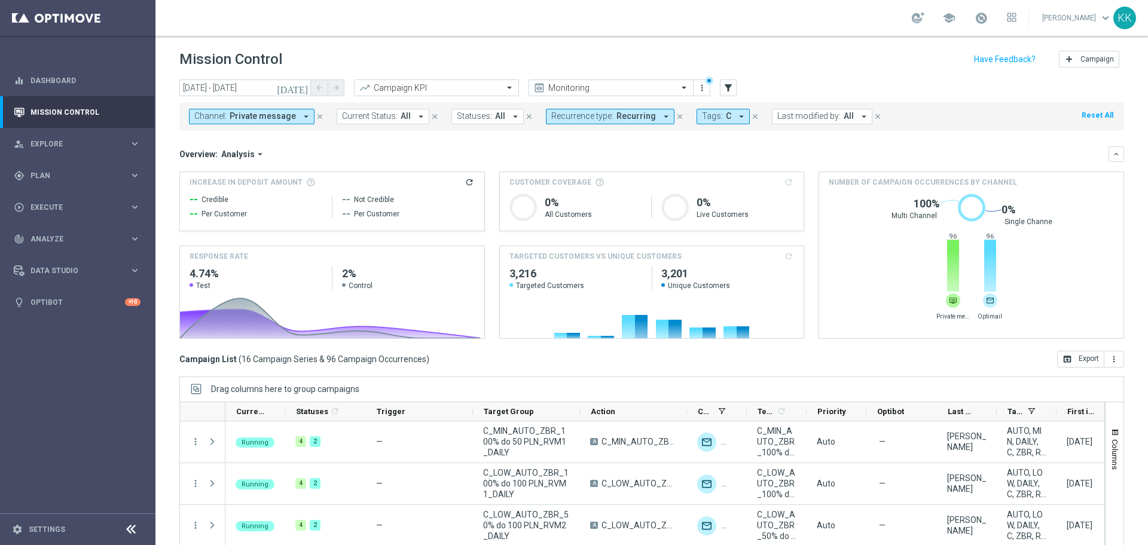
click at [284, 114] on span "Private message" at bounding box center [263, 116] width 66 height 10
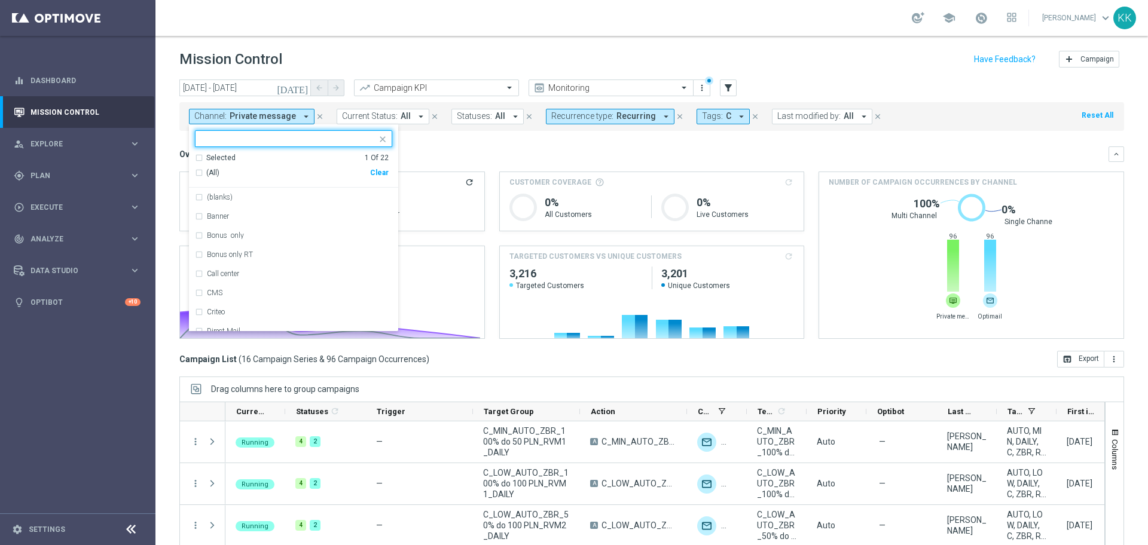
click at [389, 177] on div "Selected 1 Of 22 (All) Clear" at bounding box center [293, 170] width 209 height 35
click at [0, 0] on div "Clear" at bounding box center [0, 0] width 0 height 0
click at [305, 140] on input "text" at bounding box center [288, 139] width 175 height 10
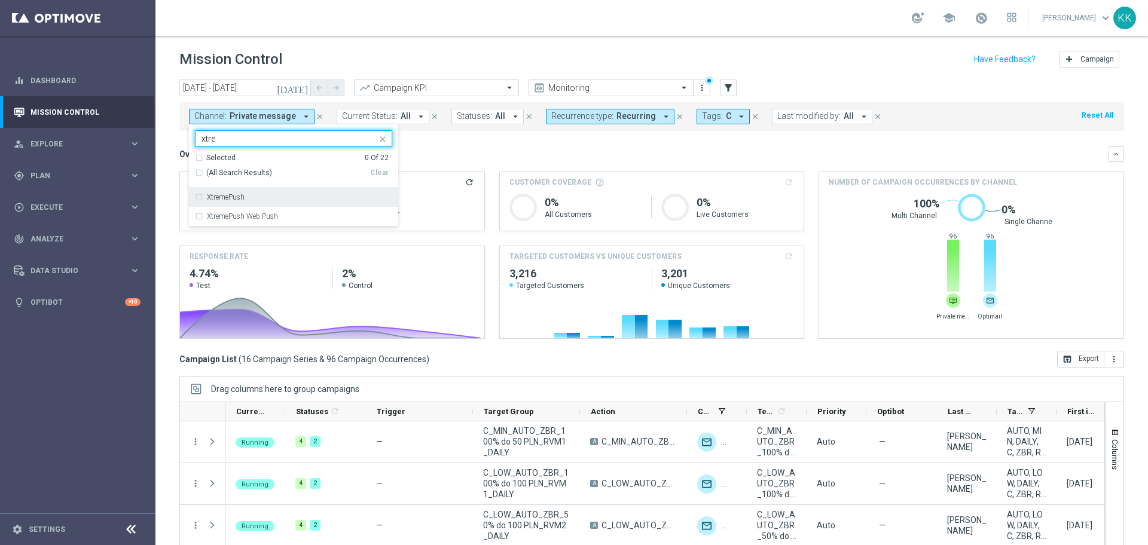
click at [322, 196] on div "XtremePush" at bounding box center [299, 197] width 185 height 7
type input "xtre"
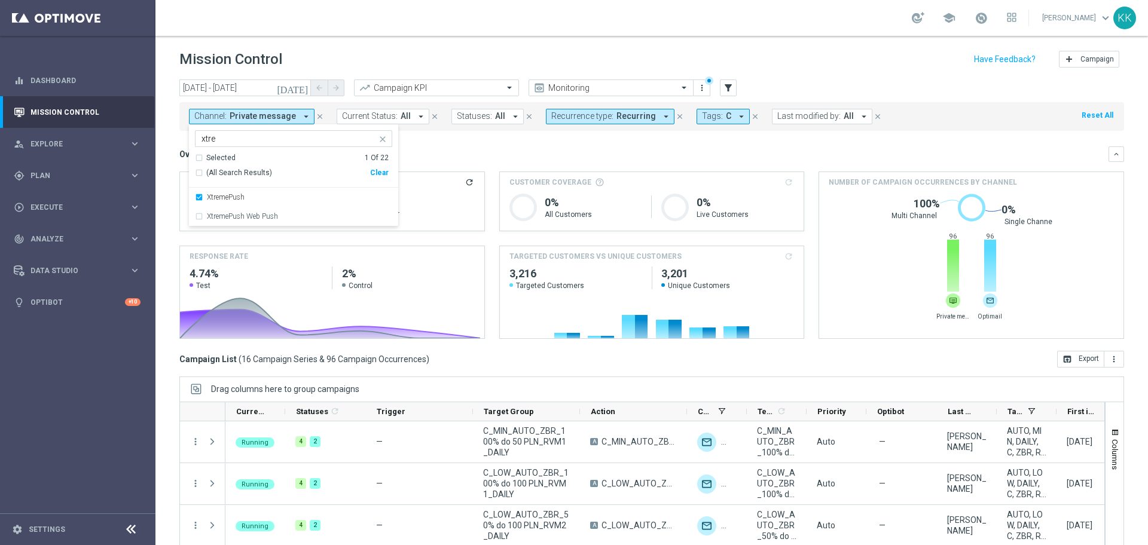
click at [381, 62] on div "Mission Control add Campaign" at bounding box center [651, 59] width 944 height 23
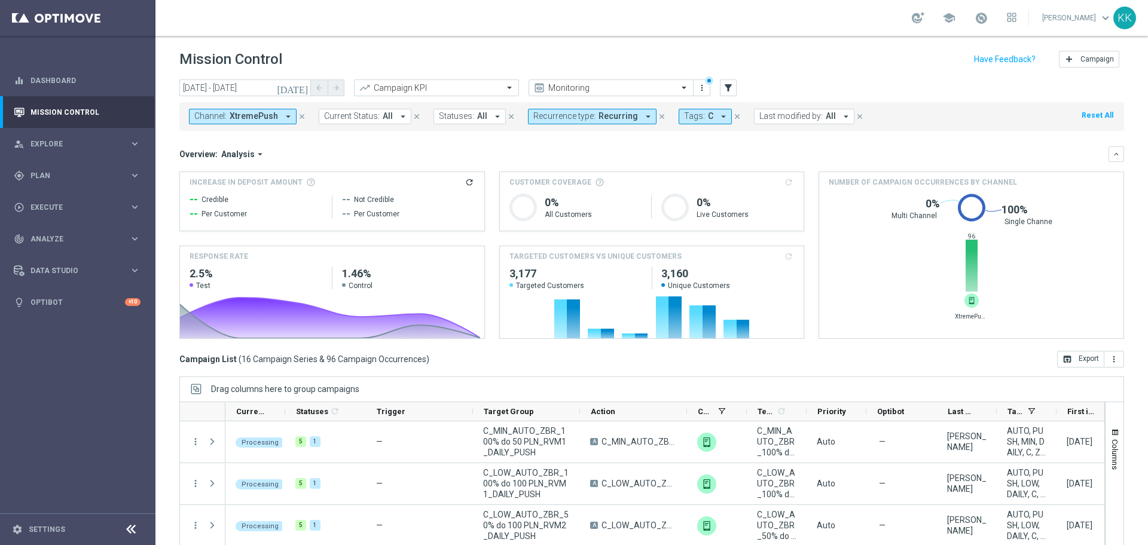
click at [283, 109] on button "Channel: XtremePush arrow_drop_down" at bounding box center [243, 117] width 108 height 16
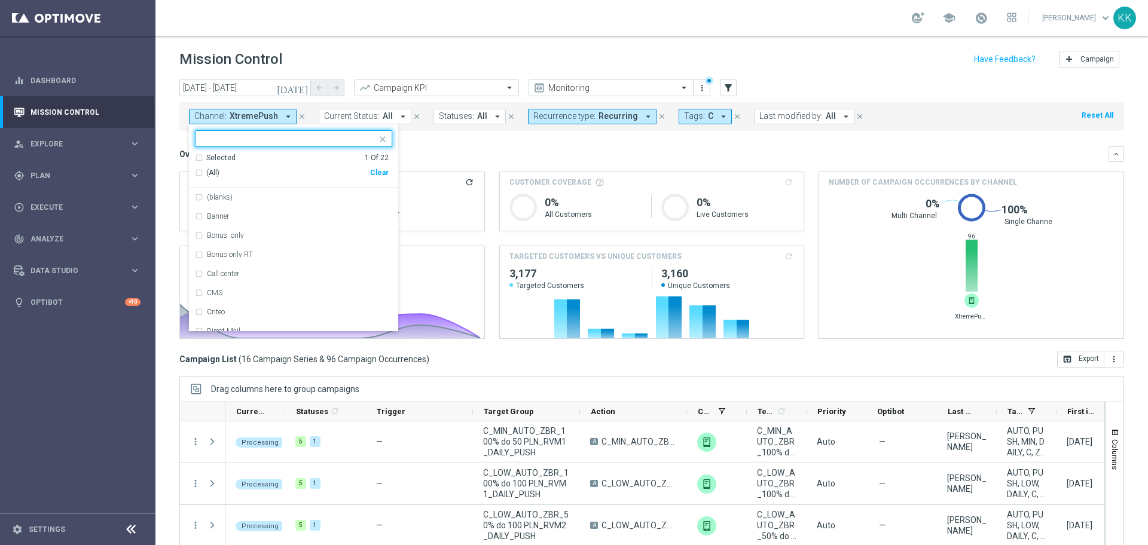
click at [0, 0] on div "Clear" at bounding box center [0, 0] width 0 height 0
click at [282, 135] on input "text" at bounding box center [288, 139] width 175 height 10
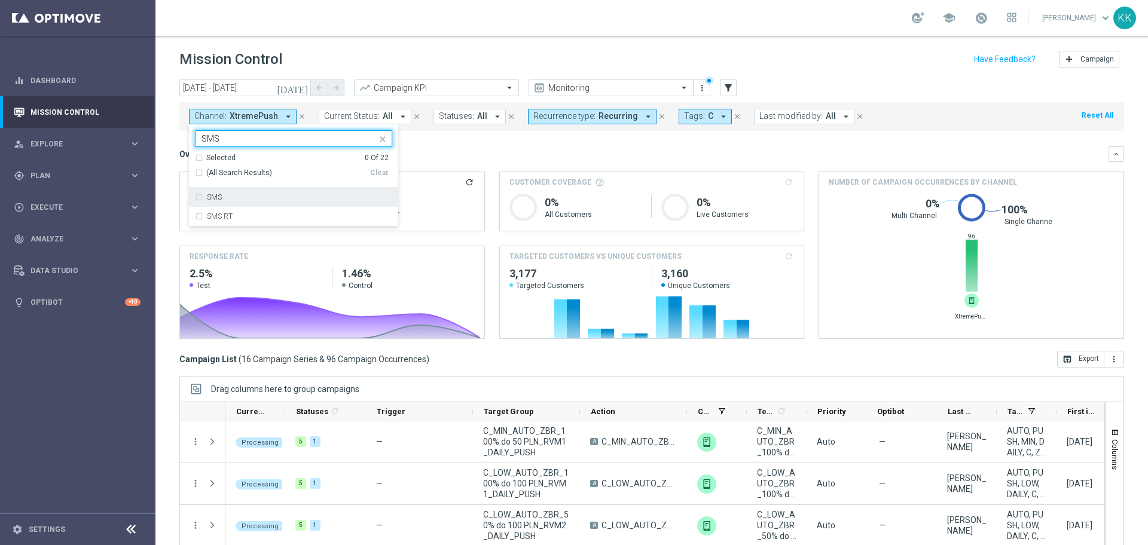
click at [263, 188] on div "SMS" at bounding box center [293, 197] width 197 height 19
type input "SMS"
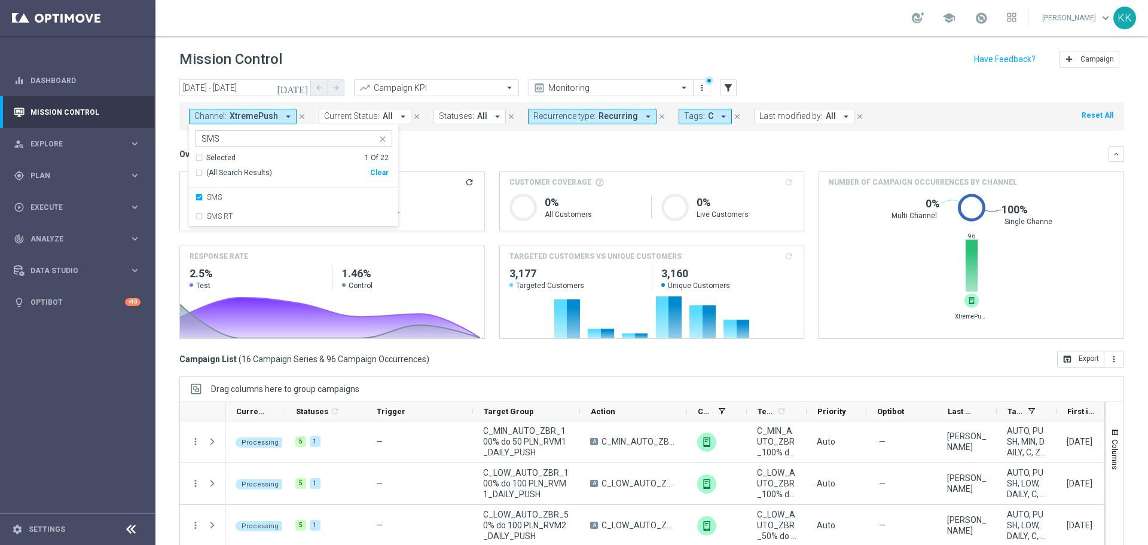
click at [371, 74] on header "Mission Control add Campaign" at bounding box center [651, 58] width 992 height 44
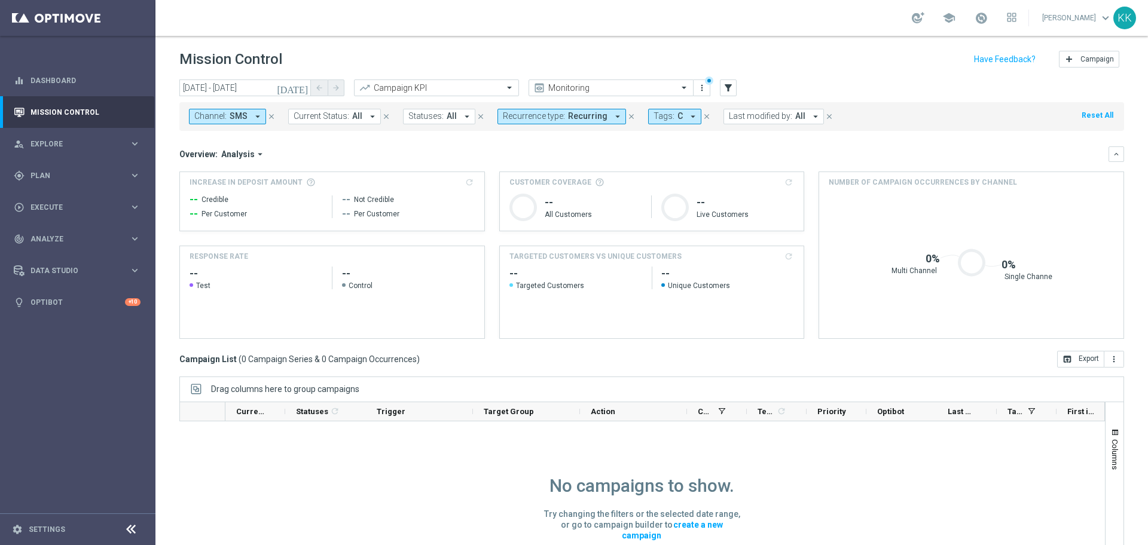
click at [268, 117] on icon "close" at bounding box center [271, 116] width 8 height 8
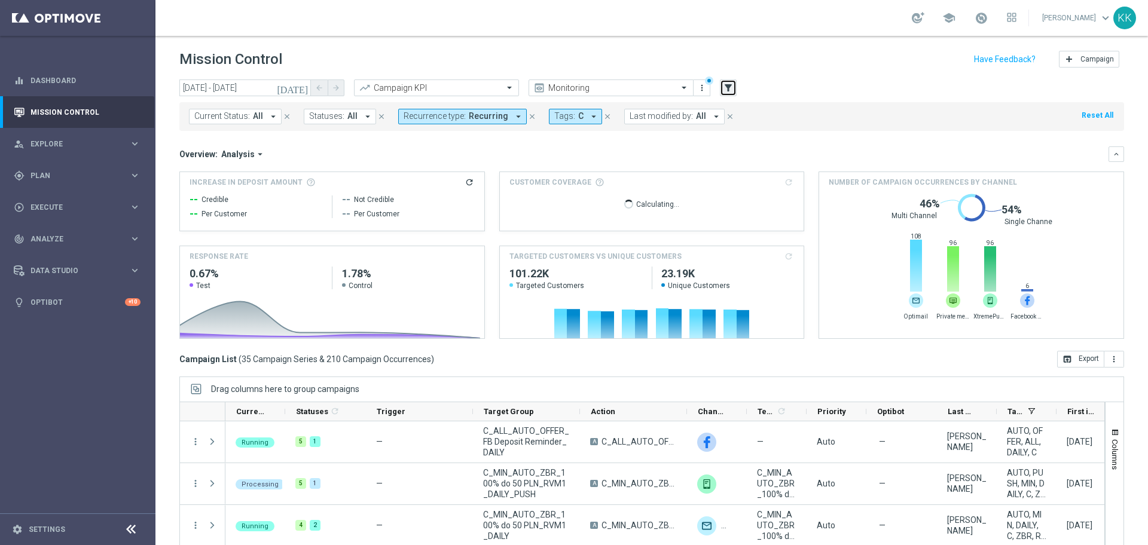
click at [729, 90] on icon "filter_alt" at bounding box center [728, 87] width 11 height 11
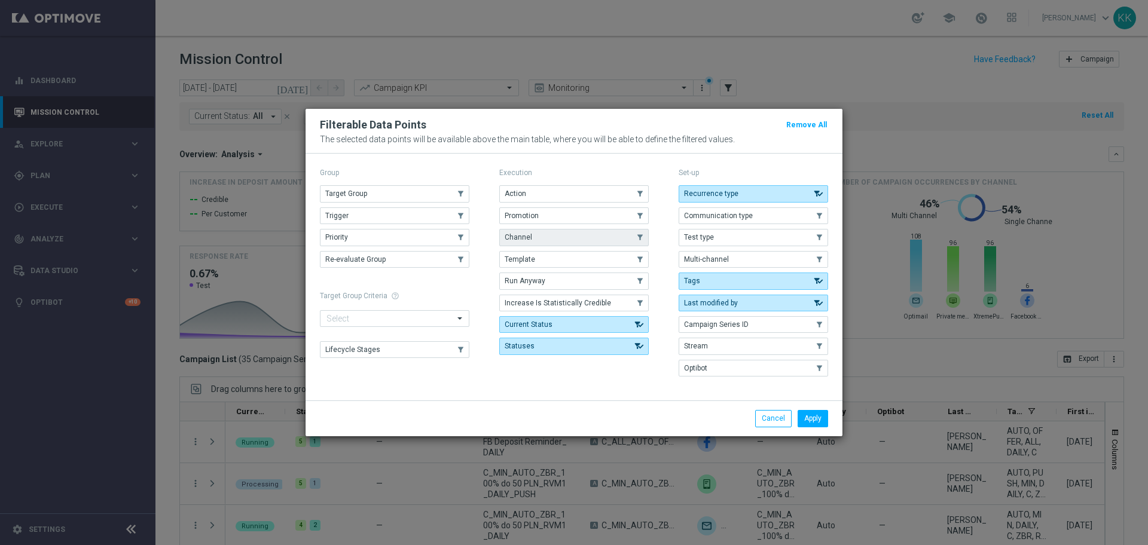
click at [588, 237] on button "Channel" at bounding box center [573, 237] width 149 height 17
click at [824, 414] on button "Apply" at bounding box center [812, 418] width 30 height 17
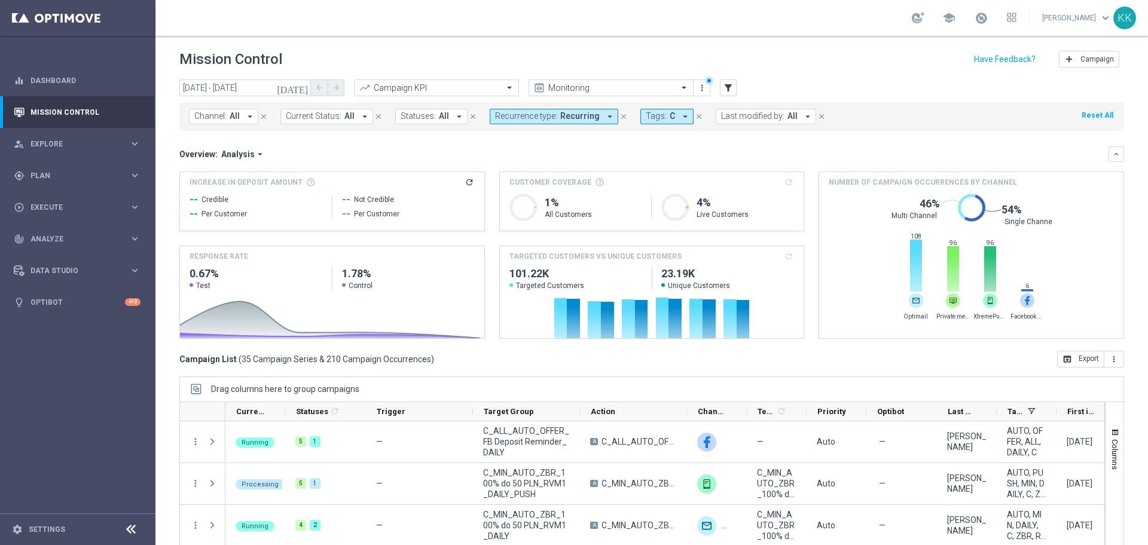
click at [539, 115] on span "Recurrence type:" at bounding box center [526, 116] width 62 height 10
click at [497, 190] on div "Non-Recurring" at bounding box center [538, 187] width 85 height 19
click at [496, 206] on div "Recurring" at bounding box center [538, 206] width 85 height 19
click at [831, 61] on div "Mission Control add Campaign" at bounding box center [651, 59] width 944 height 23
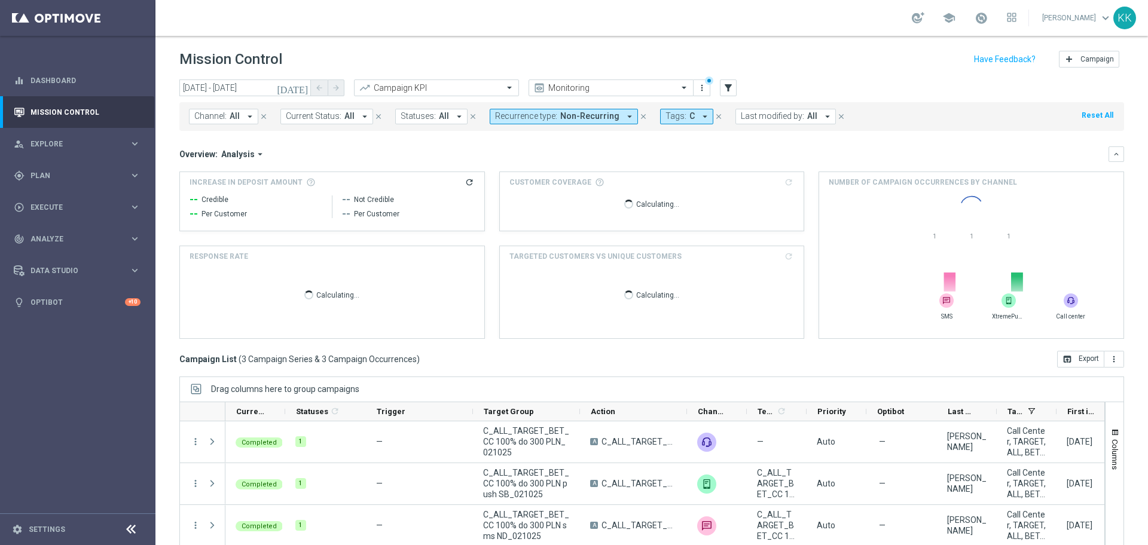
click at [684, 117] on button "Tags: C arrow_drop_down" at bounding box center [686, 117] width 53 height 16
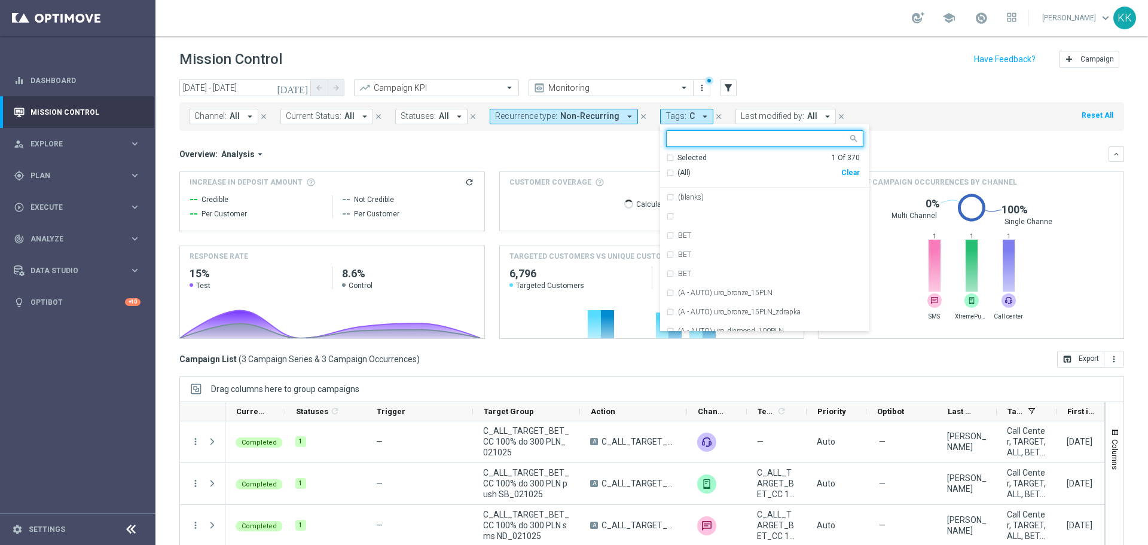
click at [0, 0] on div "Clear" at bounding box center [0, 0] width 0 height 0
click at [717, 134] on input "text" at bounding box center [759, 139] width 175 height 10
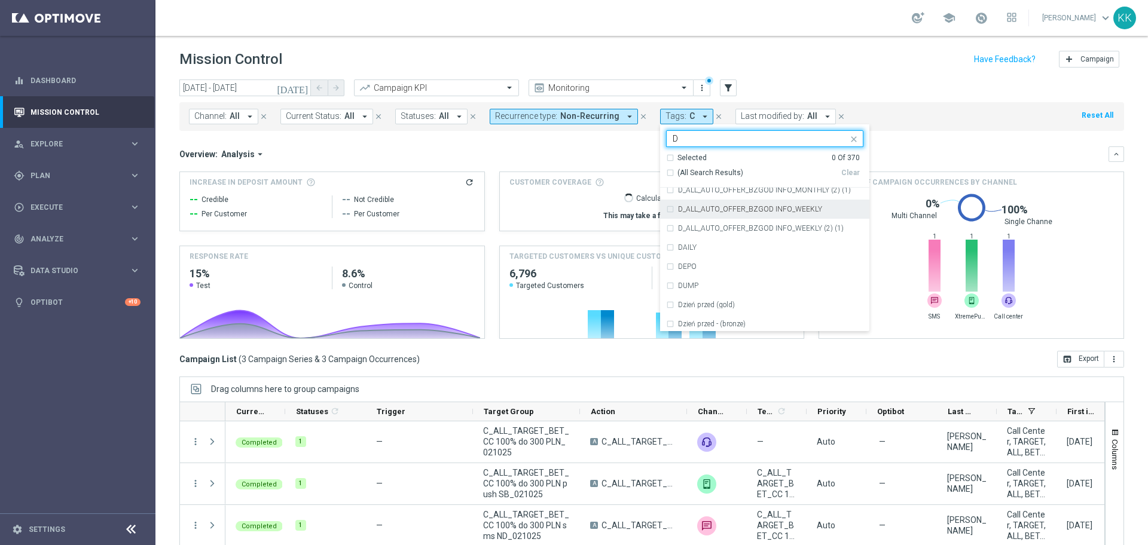
scroll to position [1943, 0]
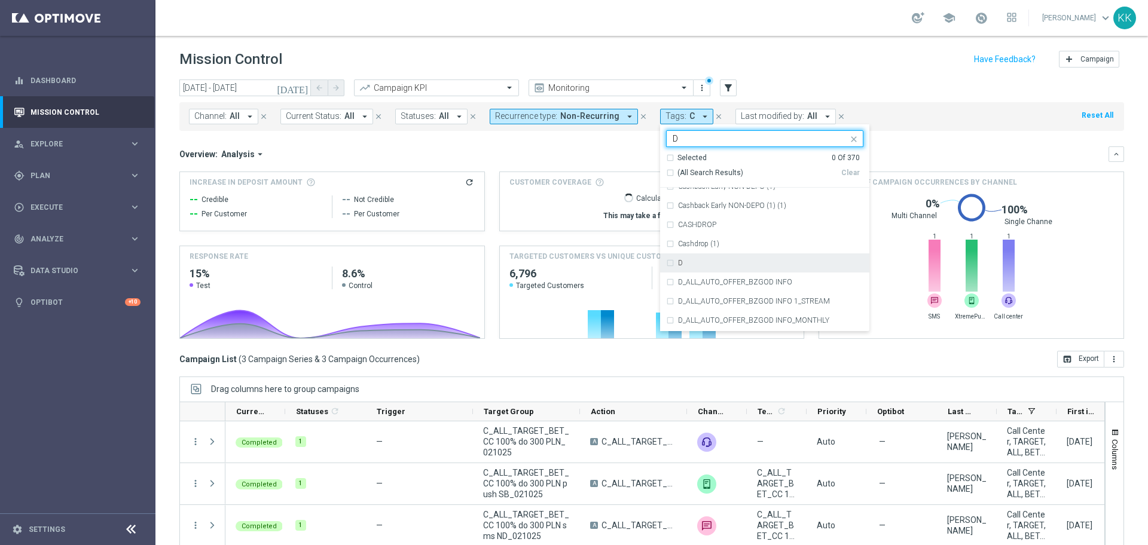
click at [741, 260] on div "D" at bounding box center [770, 262] width 185 height 7
type input "D"
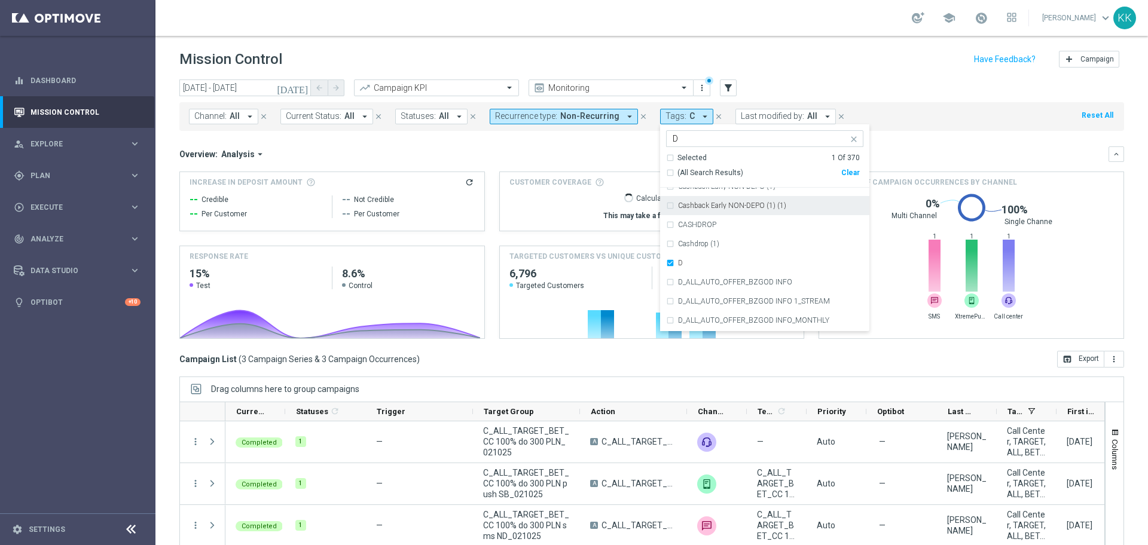
click at [820, 36] on header "Mission Control add Campaign" at bounding box center [651, 58] width 992 height 44
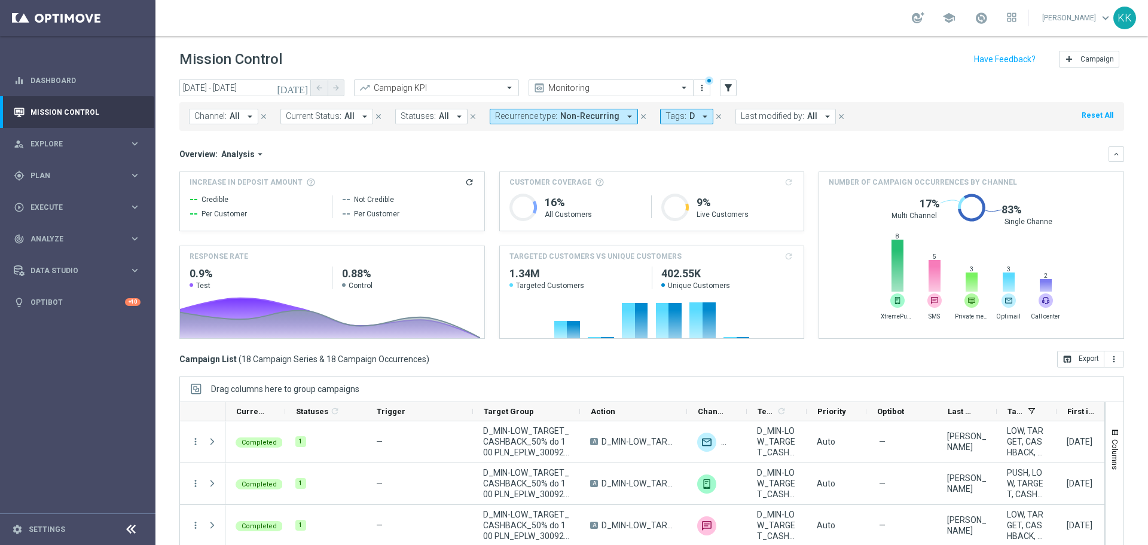
click at [388, 65] on div "Mission Control add Campaign" at bounding box center [651, 59] width 944 height 23
click at [230, 116] on span "All" at bounding box center [235, 116] width 10 height 10
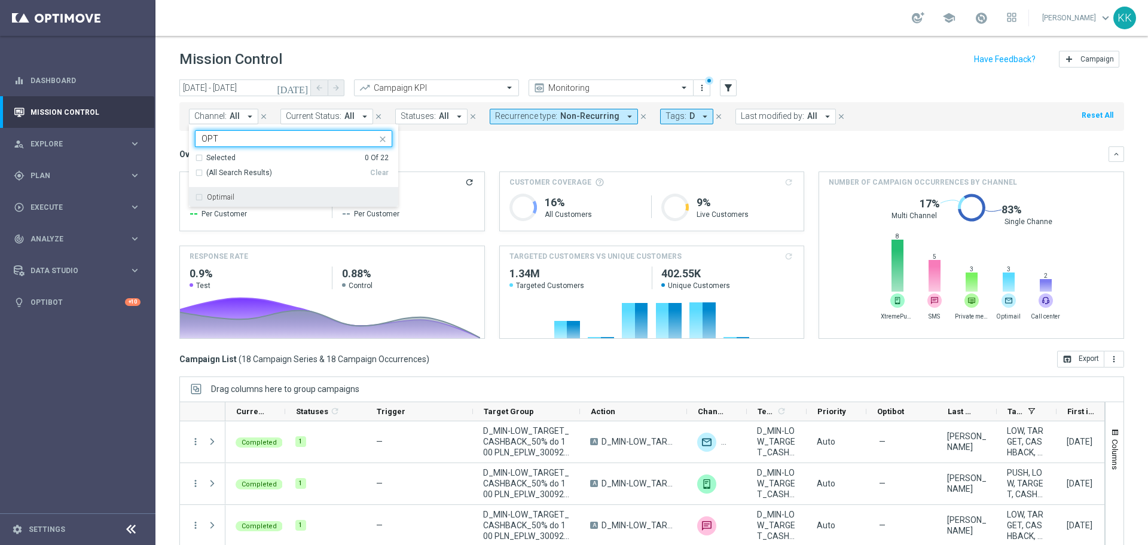
click at [252, 197] on div "Optimail" at bounding box center [299, 197] width 185 height 7
type input "OPT"
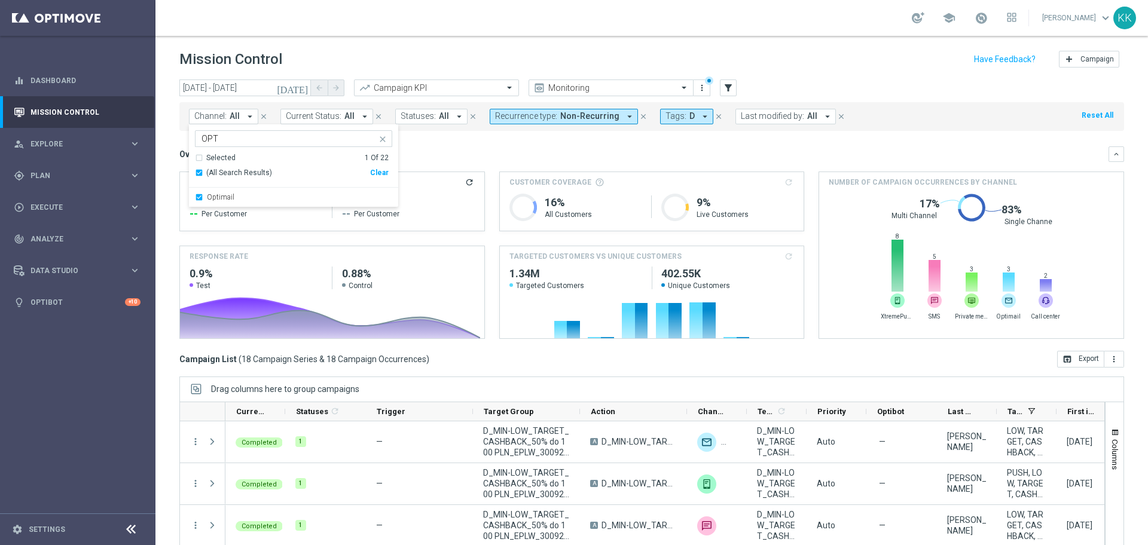
click at [380, 11] on div "school [PERSON_NAME] keyboard_arrow_down KK" at bounding box center [651, 18] width 992 height 36
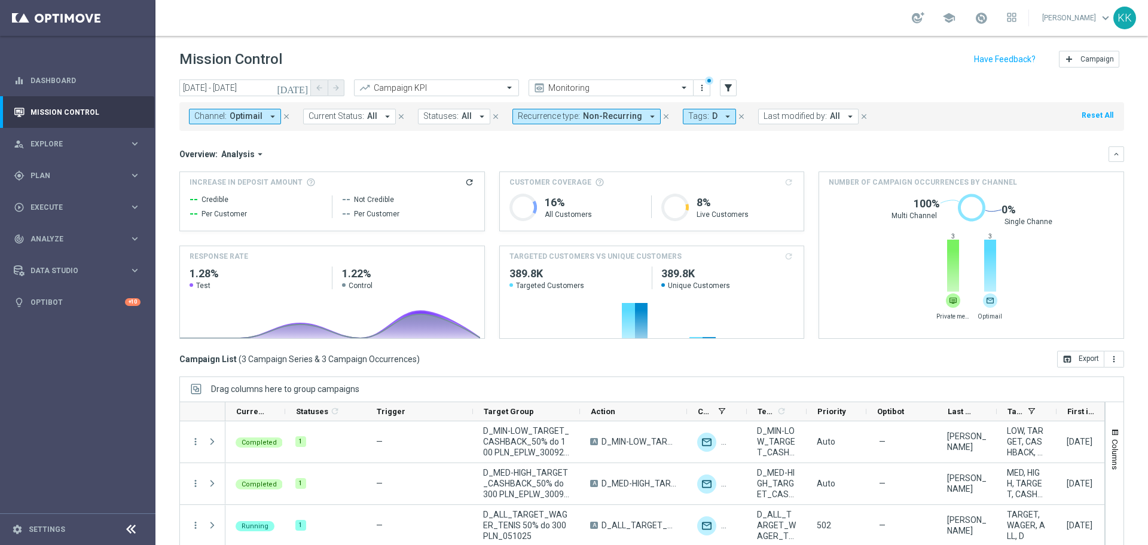
click at [229, 107] on div "Channel: Optimail arrow_drop_down close Current Status: All arrow_drop_down clo…" at bounding box center [651, 116] width 944 height 29
click at [232, 115] on span "Optimail" at bounding box center [246, 116] width 33 height 10
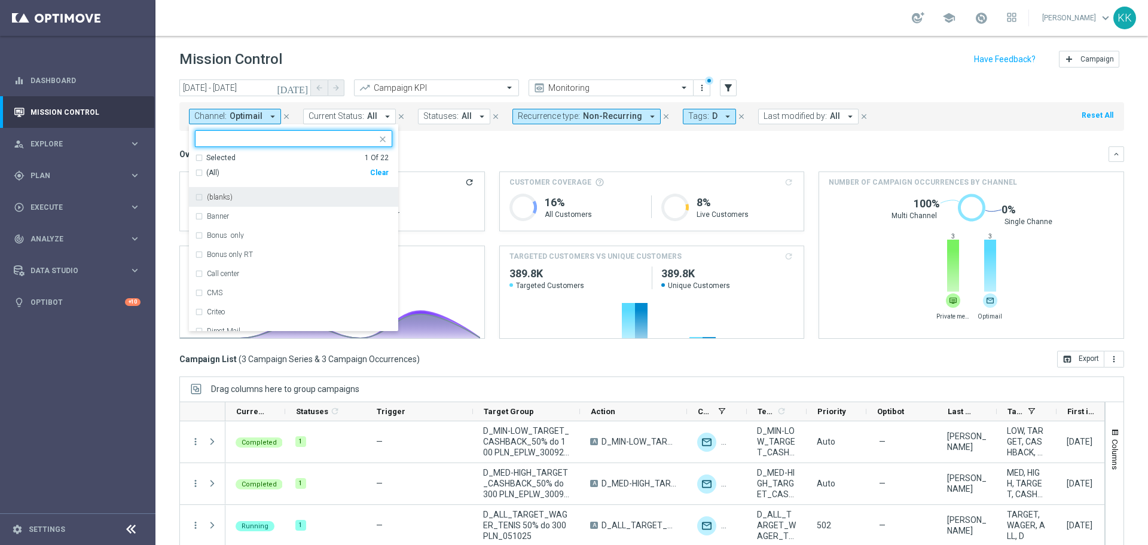
click at [0, 0] on div "Clear" at bounding box center [0, 0] width 0 height 0
click at [297, 143] on div at bounding box center [288, 140] width 177 height 12
click at [281, 200] on div "Private message" at bounding box center [299, 197] width 185 height 7
type input "PRI"
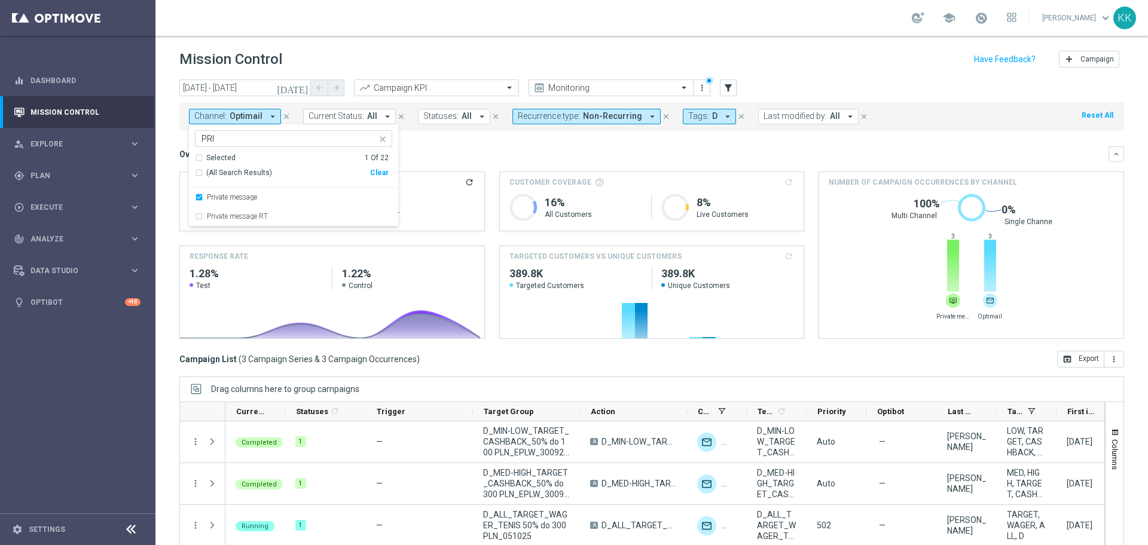
click at [436, 57] on div "Mission Control add Campaign" at bounding box center [651, 59] width 944 height 23
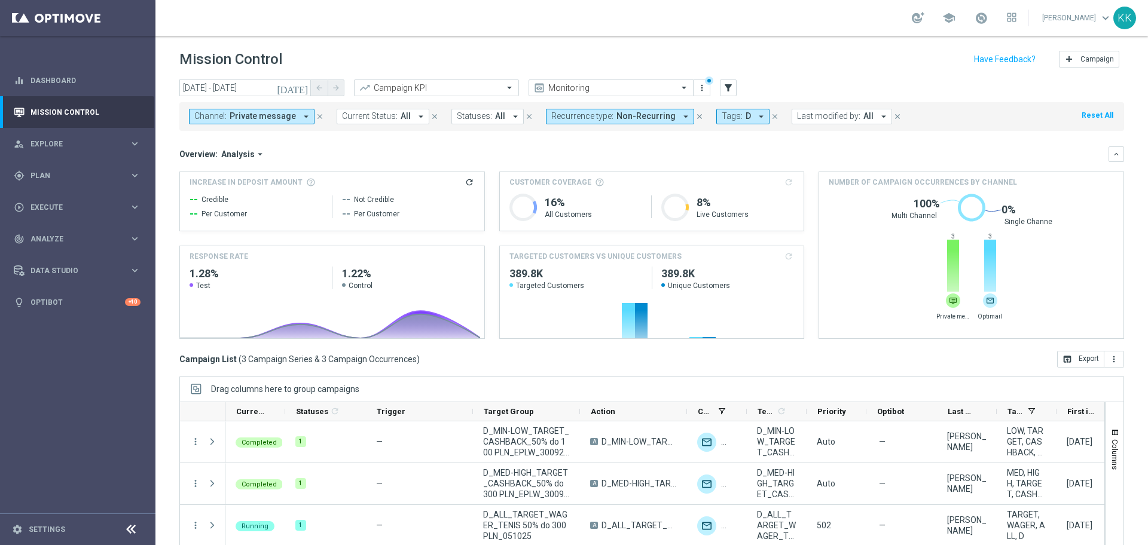
click at [276, 118] on span "Private message" at bounding box center [263, 116] width 66 height 10
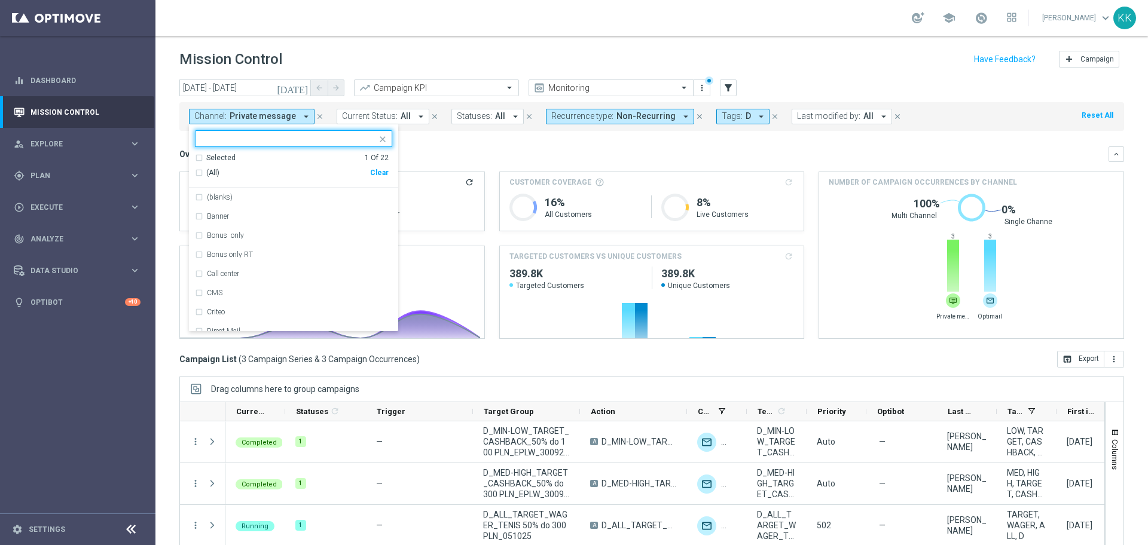
click at [527, 155] on div "Overview: Analysis arrow_drop_down" at bounding box center [643, 154] width 929 height 11
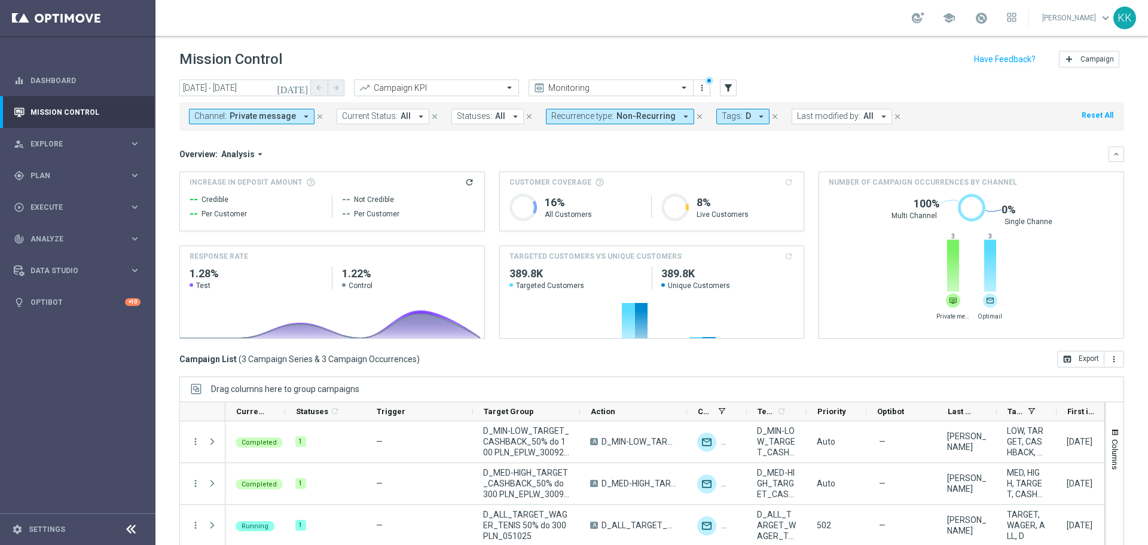
click at [288, 114] on span "Private message" at bounding box center [263, 116] width 66 height 10
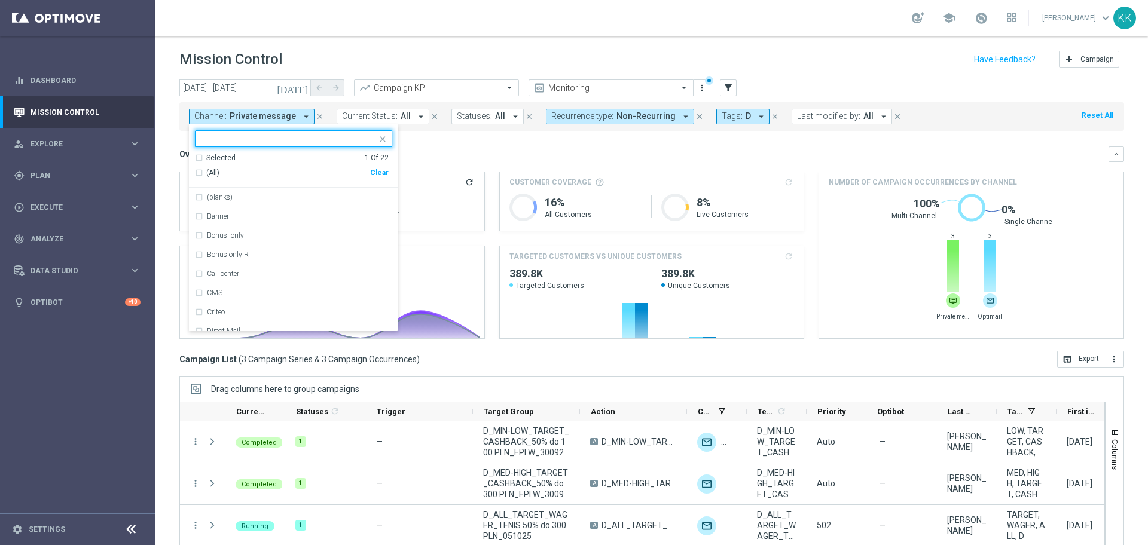
click at [0, 0] on div "Clear" at bounding box center [0, 0] width 0 height 0
click at [306, 136] on input "text" at bounding box center [288, 139] width 175 height 10
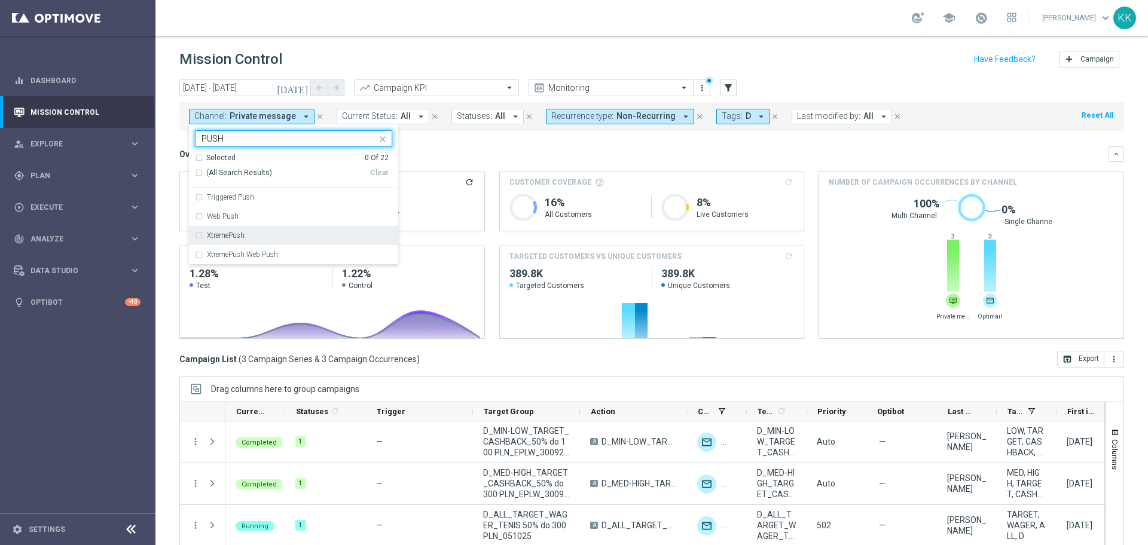
click at [310, 233] on div "XtremePush" at bounding box center [299, 235] width 185 height 7
type input "PUSH"
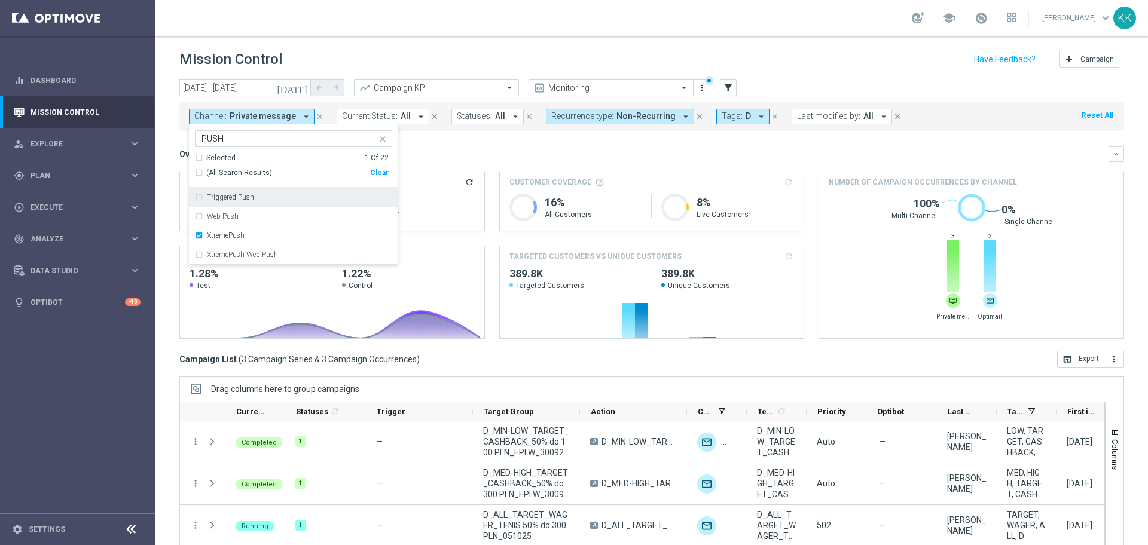
click at [368, 27] on div "school [PERSON_NAME] keyboard_arrow_down KK" at bounding box center [651, 18] width 992 height 36
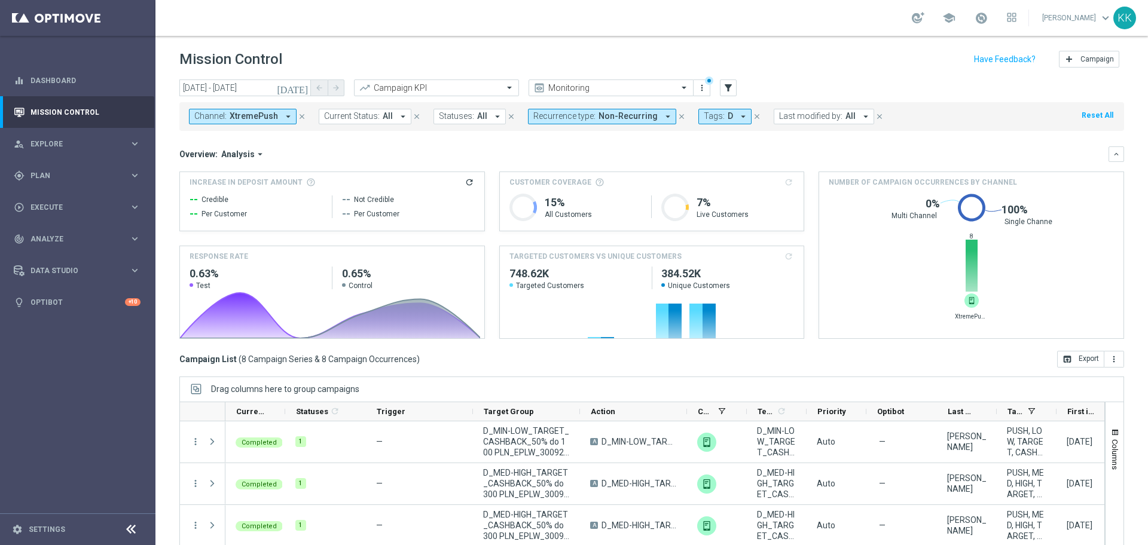
click at [268, 110] on button "Channel: XtremePush arrow_drop_down" at bounding box center [243, 117] width 108 height 16
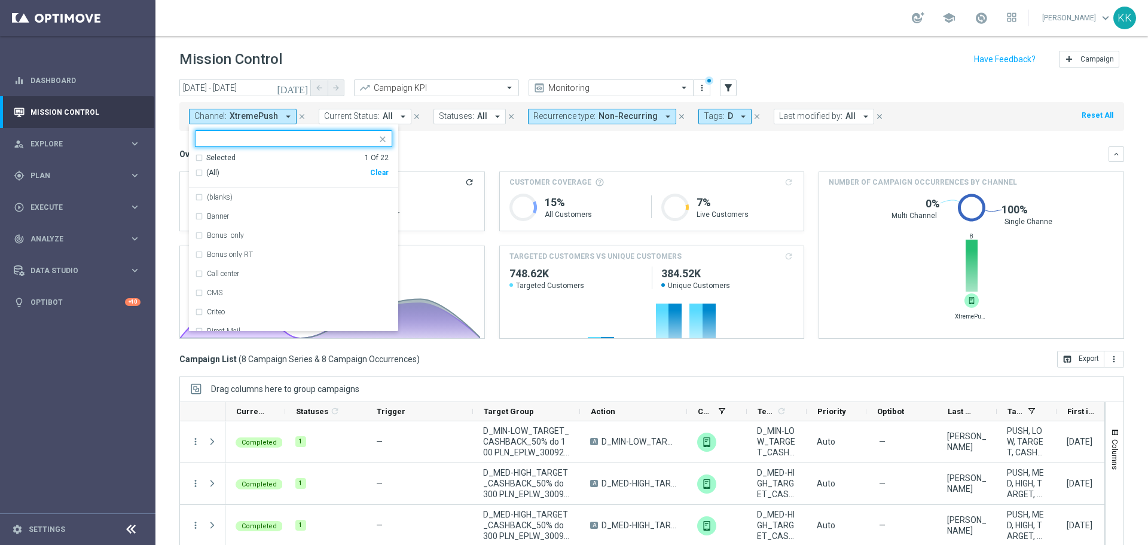
click at [381, 178] on div "(All) Clear" at bounding box center [292, 173] width 194 height 20
click at [0, 0] on div "Clear" at bounding box center [0, 0] width 0 height 0
click at [323, 137] on input "text" at bounding box center [288, 139] width 175 height 10
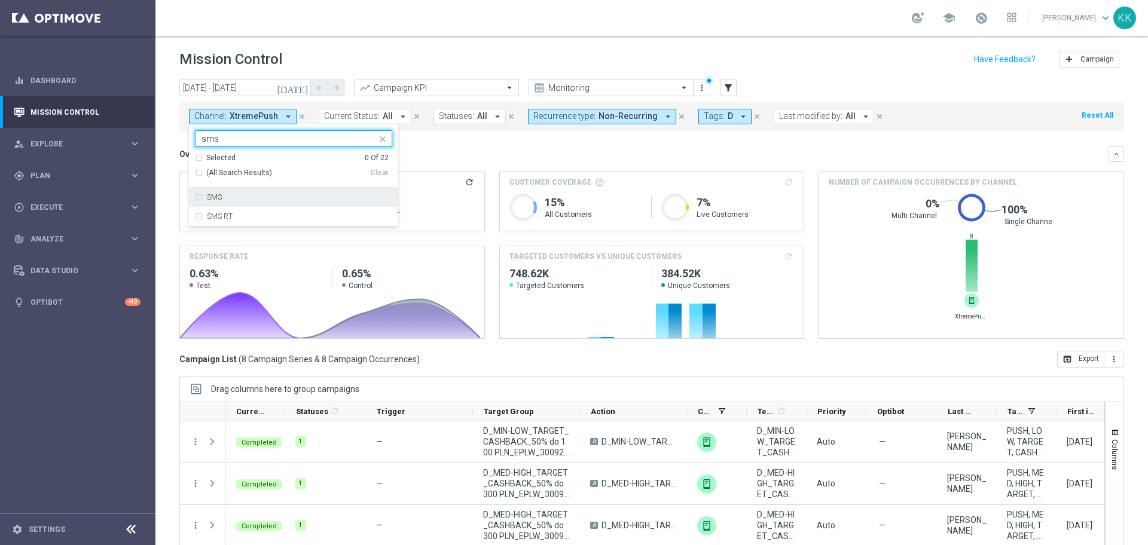
click at [344, 202] on div "SMS" at bounding box center [293, 197] width 197 height 19
type input "sms"
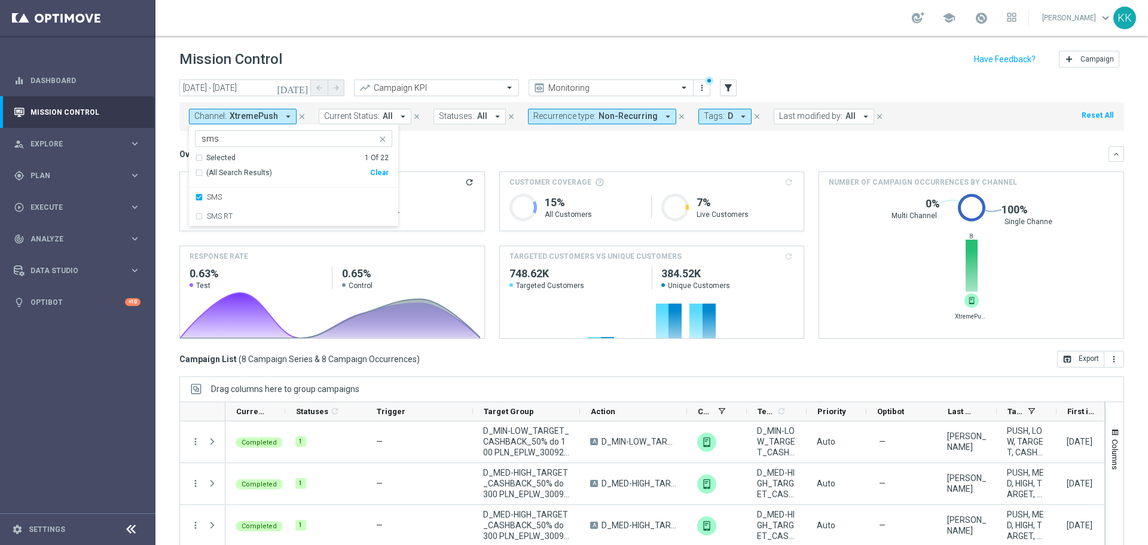
click at [897, 75] on header "Mission Control add Campaign" at bounding box center [651, 58] width 992 height 44
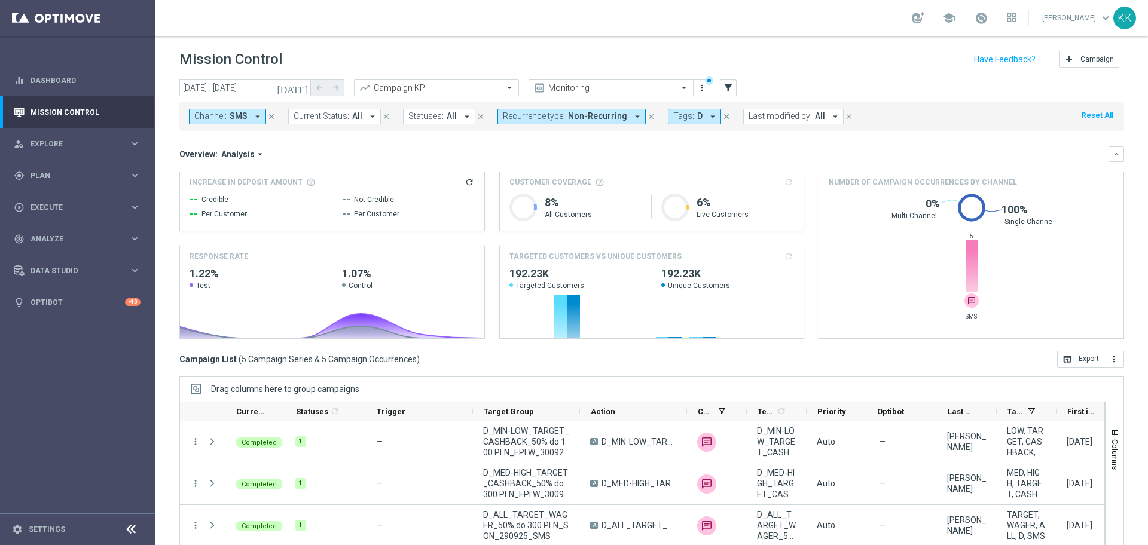
click at [224, 111] on span "Channel:" at bounding box center [210, 116] width 32 height 10
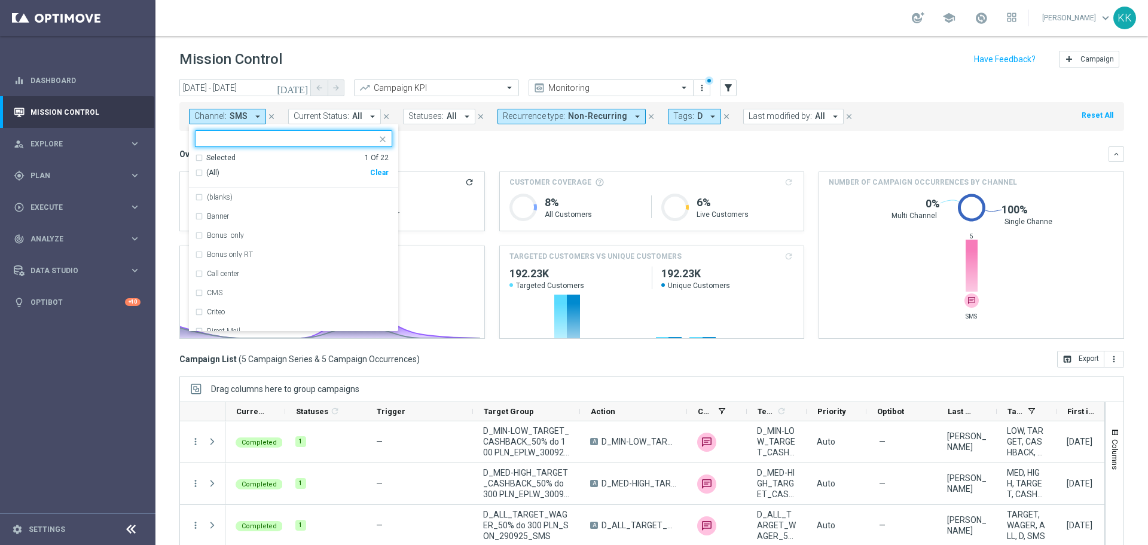
click at [0, 0] on div "Clear" at bounding box center [0, 0] width 0 height 0
click at [300, 140] on input "text" at bounding box center [288, 139] width 175 height 10
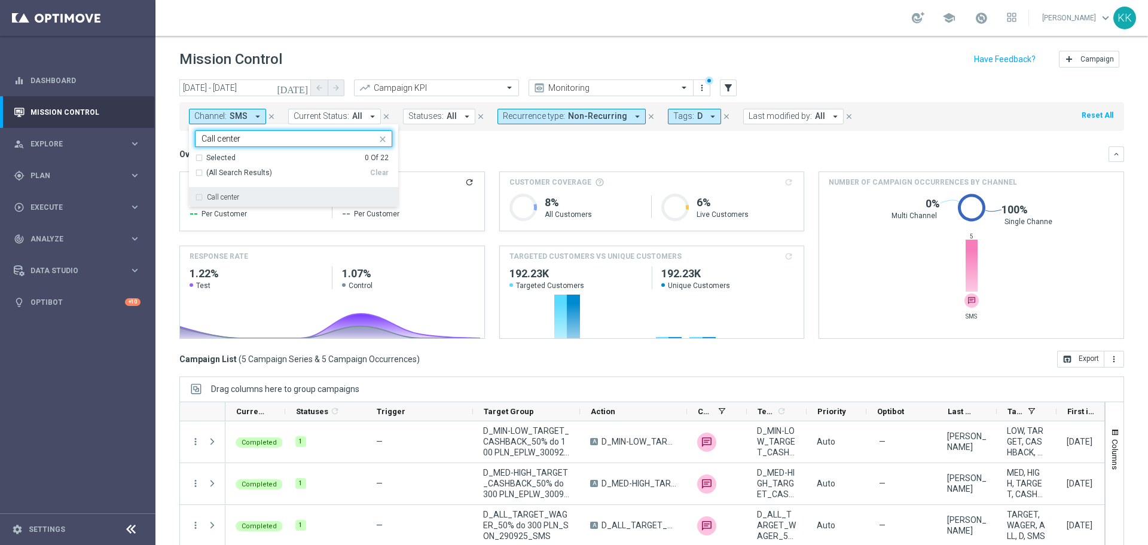
click at [270, 195] on div "Call center" at bounding box center [299, 197] width 185 height 7
type input "Call center"
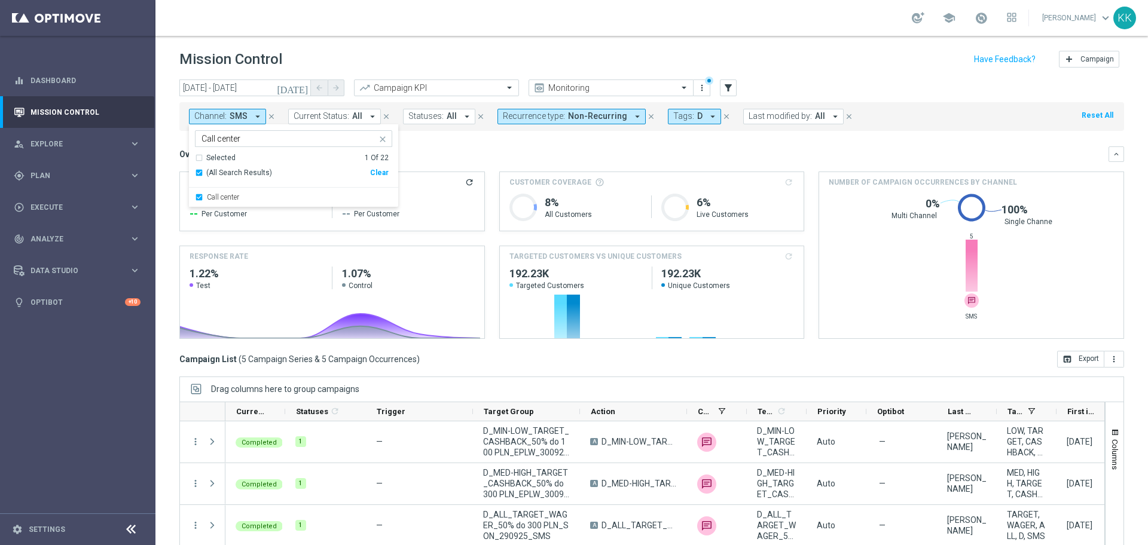
click at [426, 35] on div "school [PERSON_NAME] keyboard_arrow_down KK" at bounding box center [651, 18] width 992 height 36
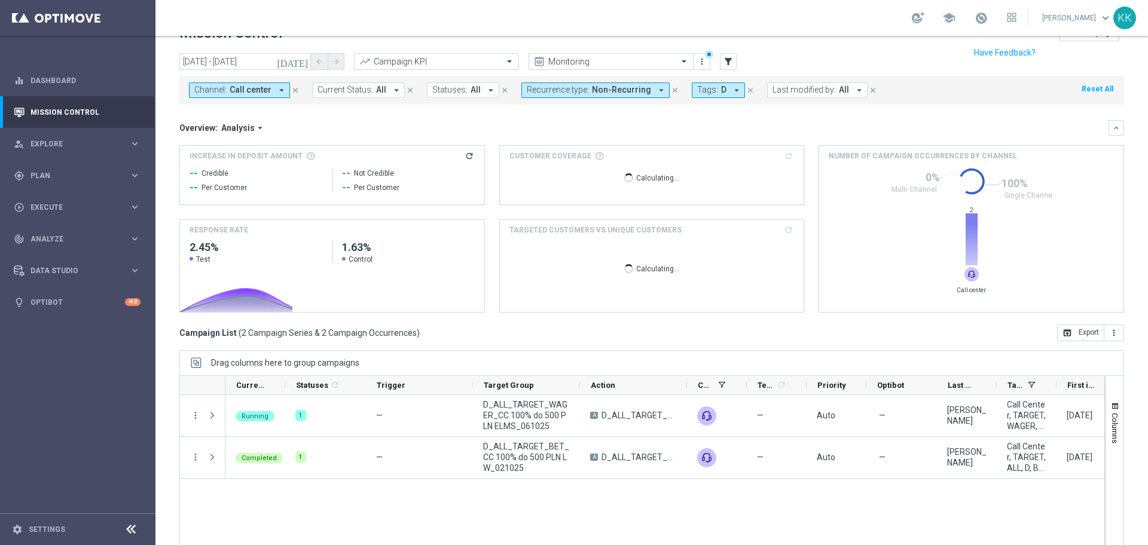
scroll to position [53, 0]
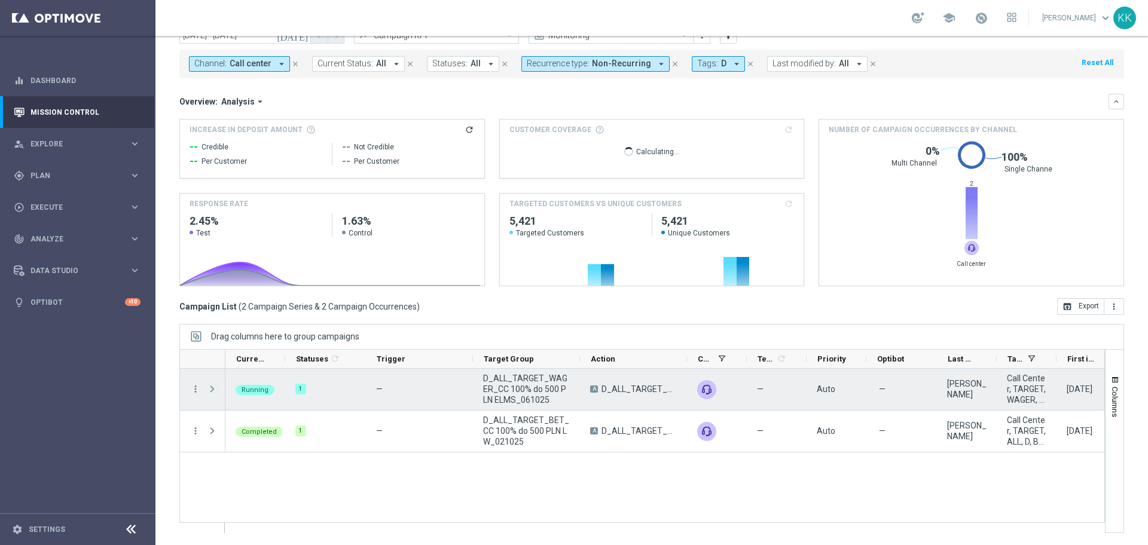
click at [207, 387] on span at bounding box center [212, 389] width 11 height 10
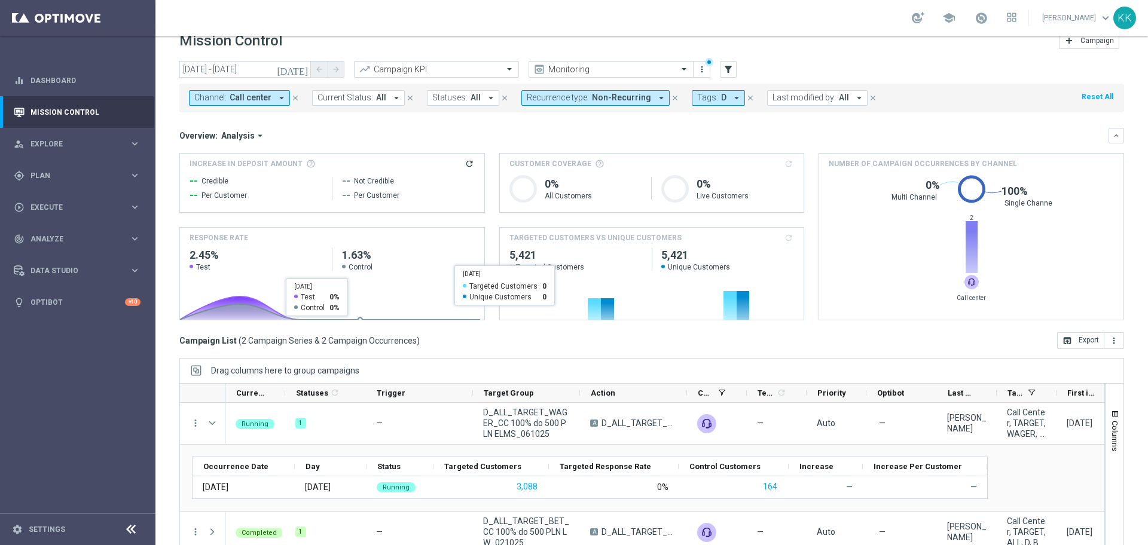
scroll to position [0, 0]
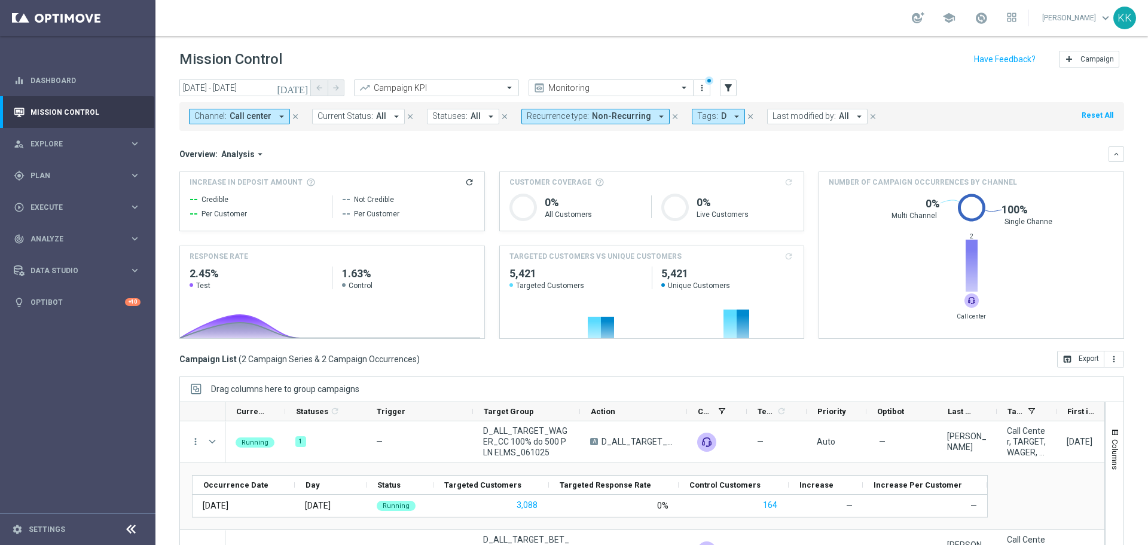
click at [638, 116] on span "Non-Recurring" at bounding box center [621, 116] width 59 height 10
click at [529, 205] on div "Recurring" at bounding box center [569, 206] width 85 height 19
click at [521, 179] on div "Non-Recurring" at bounding box center [569, 187] width 97 height 19
click at [693, 36] on header "Mission Control add Campaign" at bounding box center [651, 58] width 992 height 44
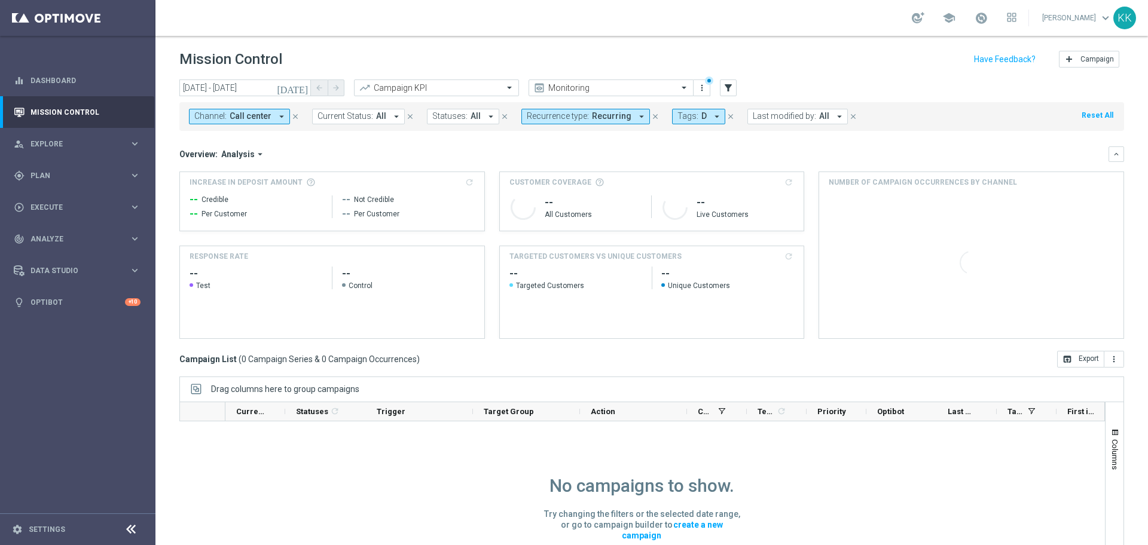
click at [249, 116] on span "Call center" at bounding box center [251, 116] width 42 height 10
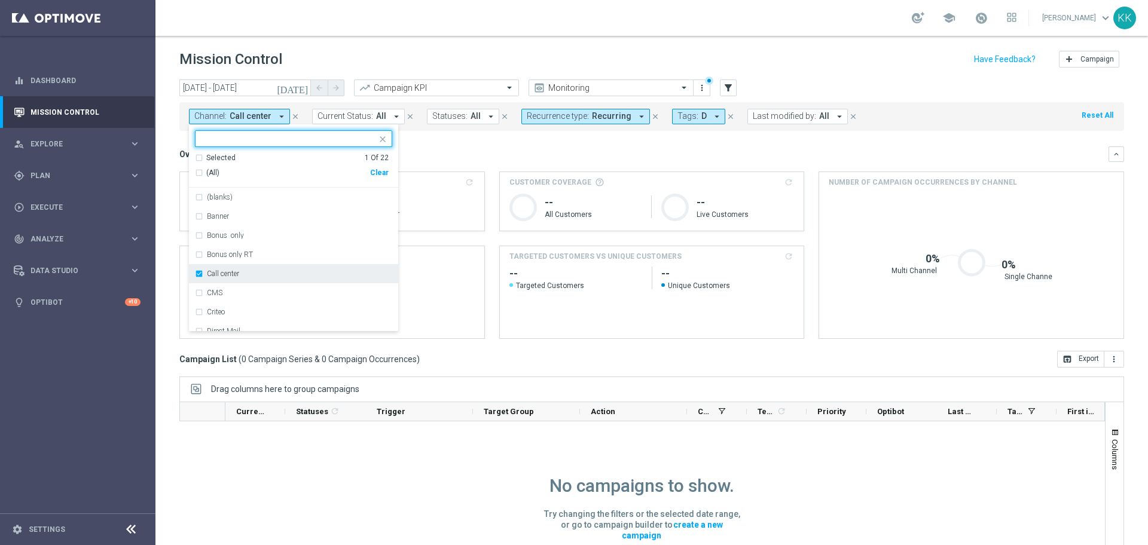
click at [200, 271] on div "Call center" at bounding box center [293, 273] width 197 height 19
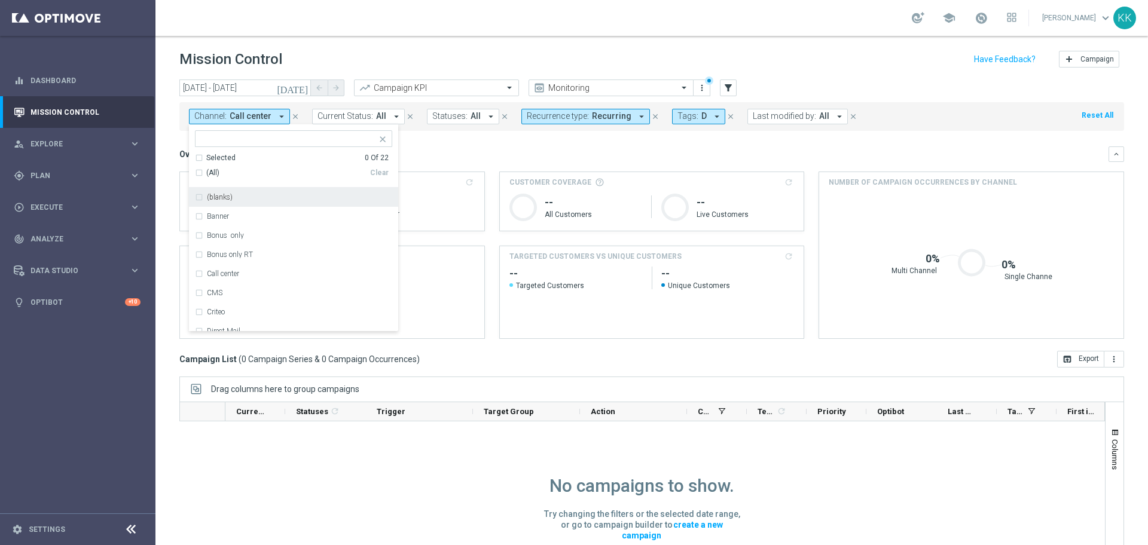
click at [242, 141] on input "text" at bounding box center [288, 139] width 175 height 10
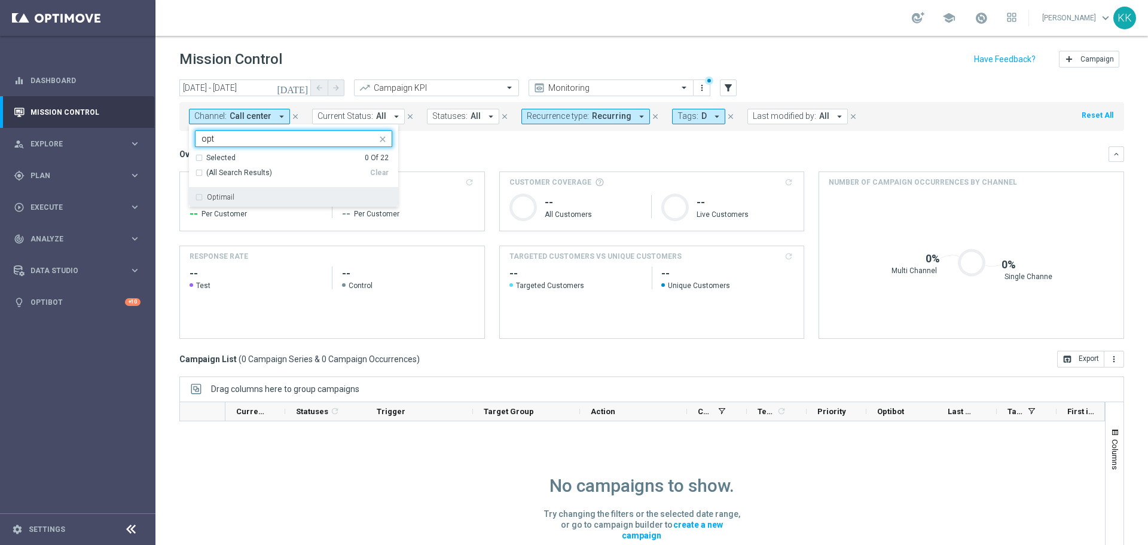
click at [243, 193] on div "Optimail" at bounding box center [293, 197] width 197 height 19
type input "opt"
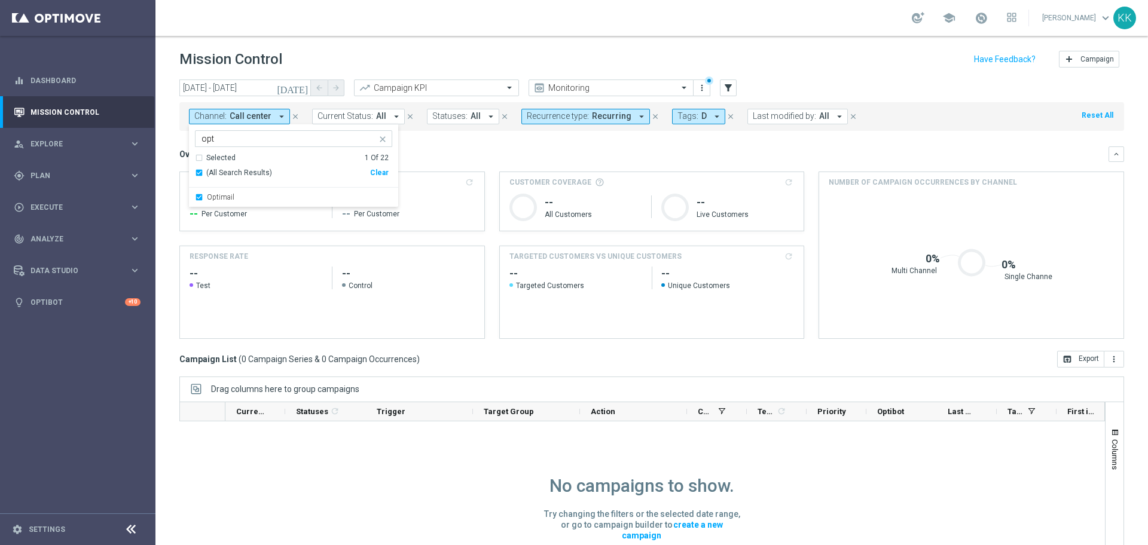
click at [351, 60] on div "Mission Control add Campaign" at bounding box center [651, 59] width 944 height 23
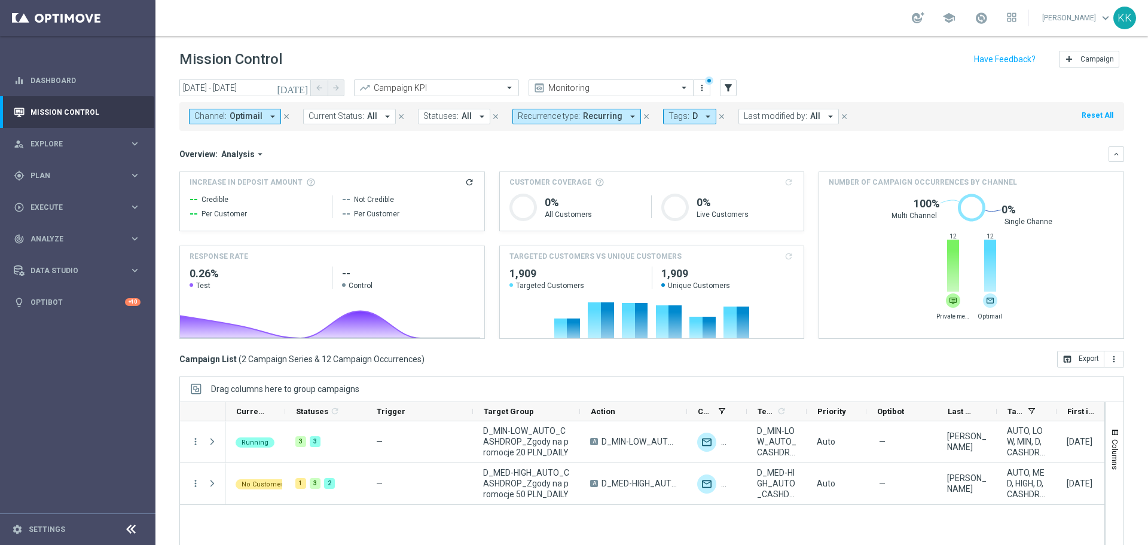
click at [256, 119] on span "Optimail" at bounding box center [246, 116] width 33 height 10
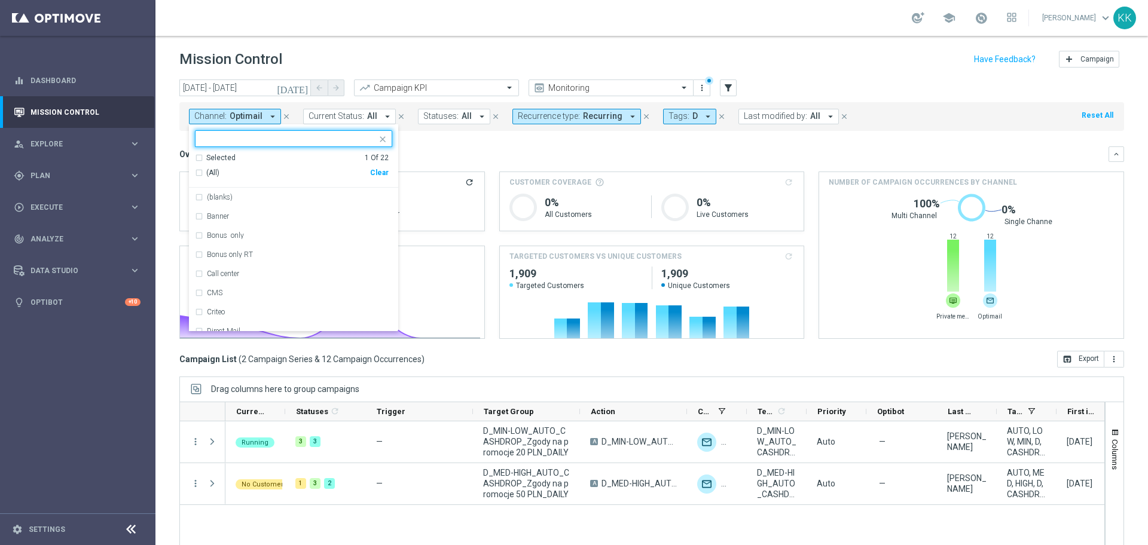
click at [0, 0] on div "Clear" at bounding box center [0, 0] width 0 height 0
click at [308, 144] on div at bounding box center [288, 140] width 177 height 12
click at [333, 188] on div "Private message" at bounding box center [293, 197] width 197 height 19
type input "private"
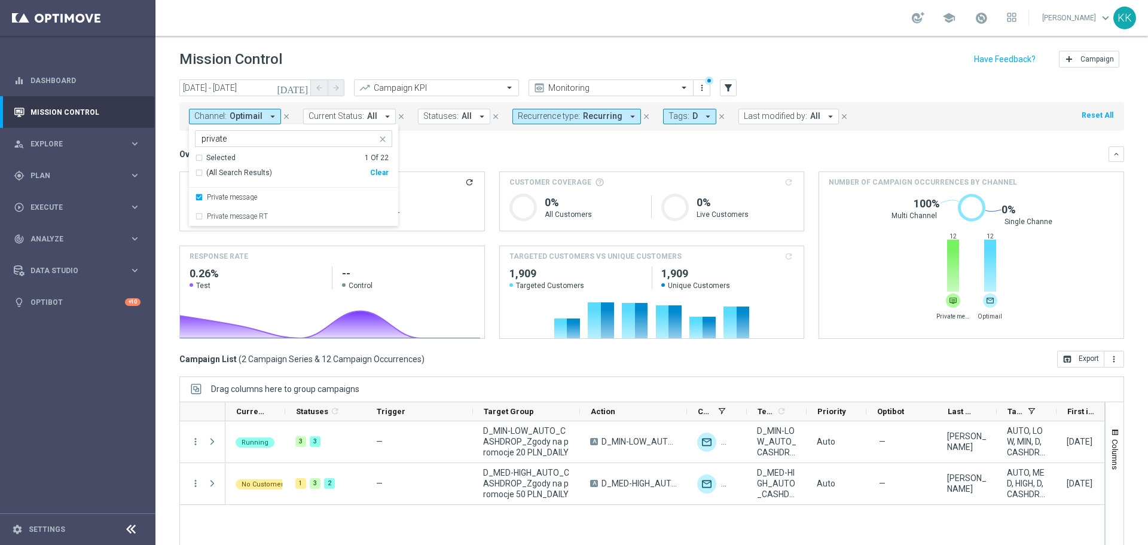
click at [368, 47] on header "Mission Control add Campaign" at bounding box center [651, 58] width 992 height 44
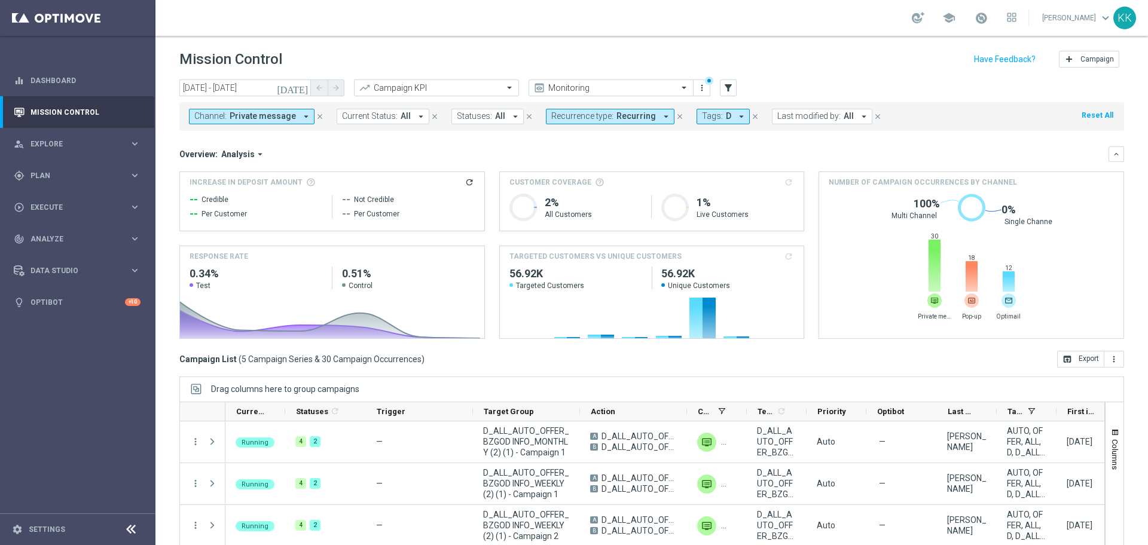
click at [264, 119] on span "Private message" at bounding box center [263, 116] width 66 height 10
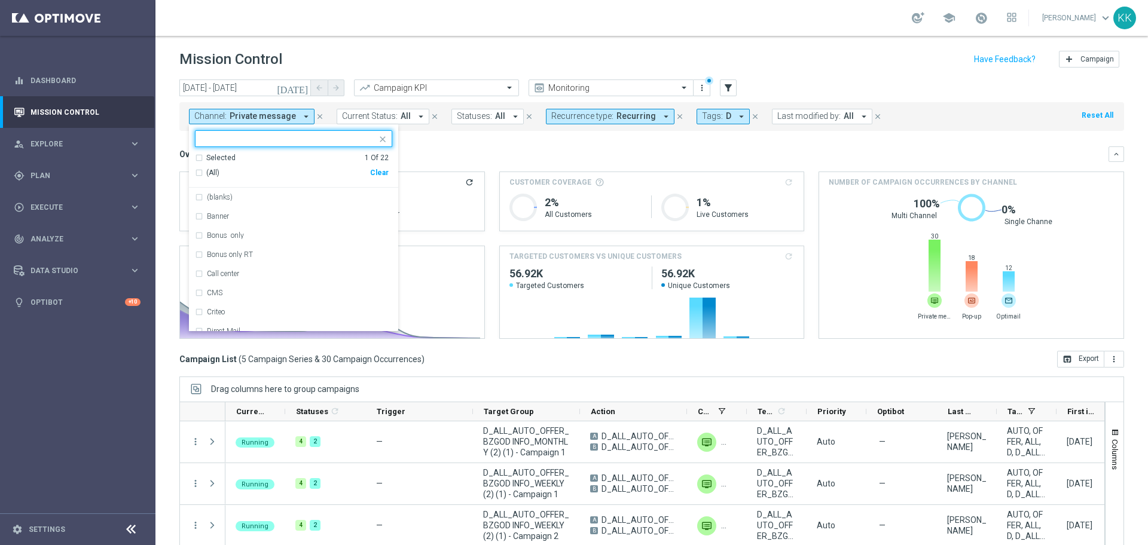
click at [0, 0] on div "Clear" at bounding box center [0, 0] width 0 height 0
click at [337, 140] on input "text" at bounding box center [288, 139] width 175 height 10
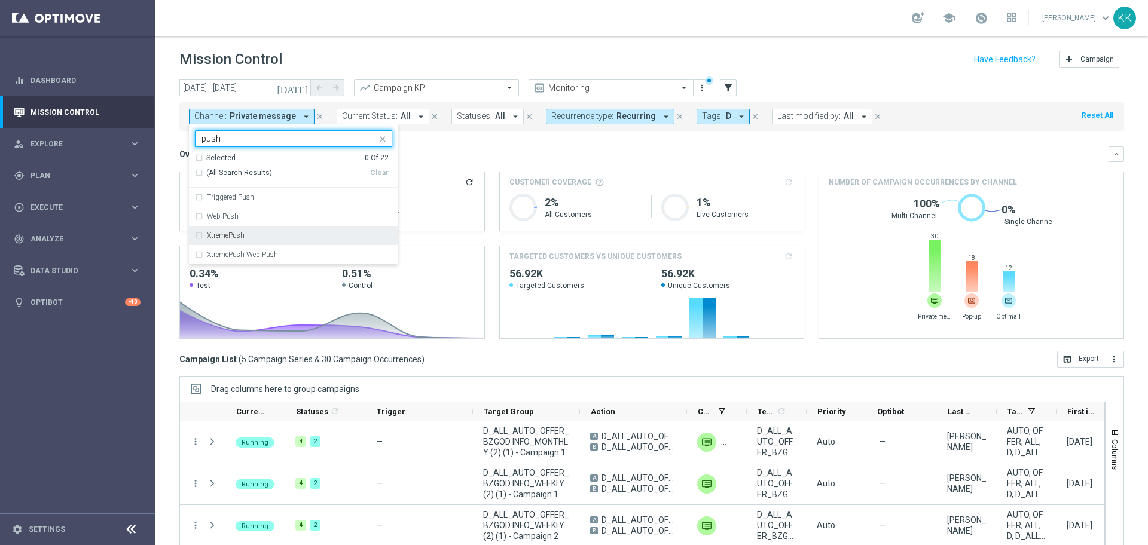
click at [230, 237] on label "XtremePush" at bounding box center [226, 235] width 38 height 7
type input "push"
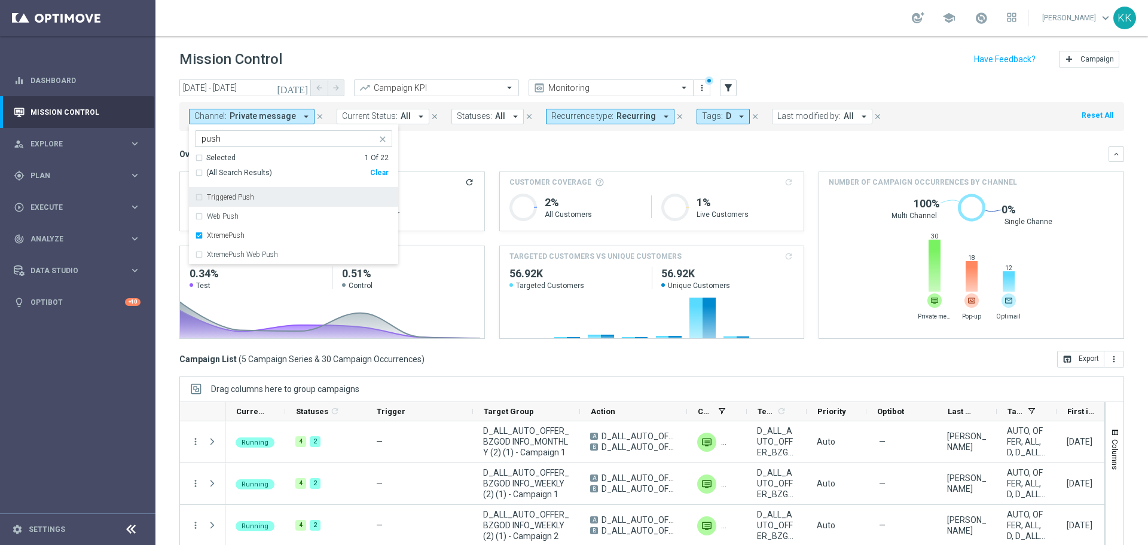
click at [441, 62] on div "Mission Control add Campaign" at bounding box center [651, 59] width 944 height 23
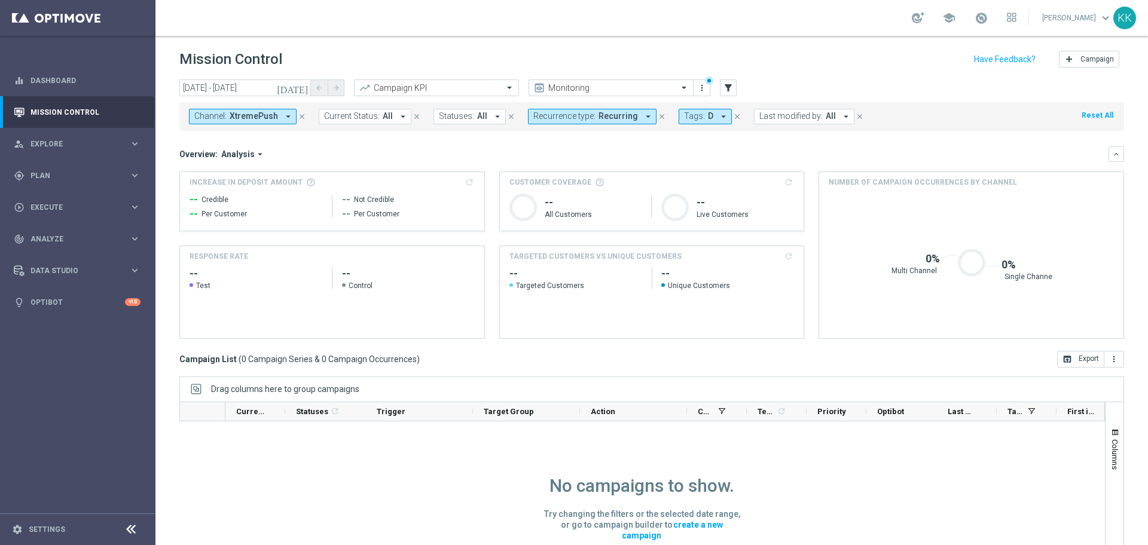
click at [261, 114] on span "XtremePush" at bounding box center [254, 116] width 48 height 10
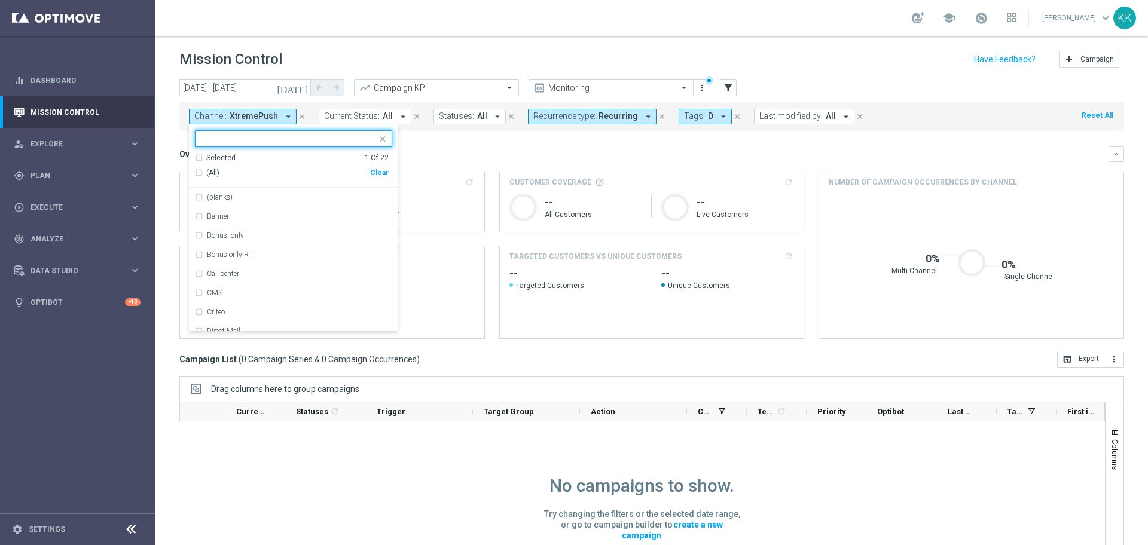
click at [371, 177] on div "(All) Clear" at bounding box center [292, 173] width 194 height 20
click at [0, 0] on div "Clear" at bounding box center [0, 0] width 0 height 0
click at [328, 27] on div "school [PERSON_NAME] keyboard_arrow_down KK" at bounding box center [651, 18] width 992 height 36
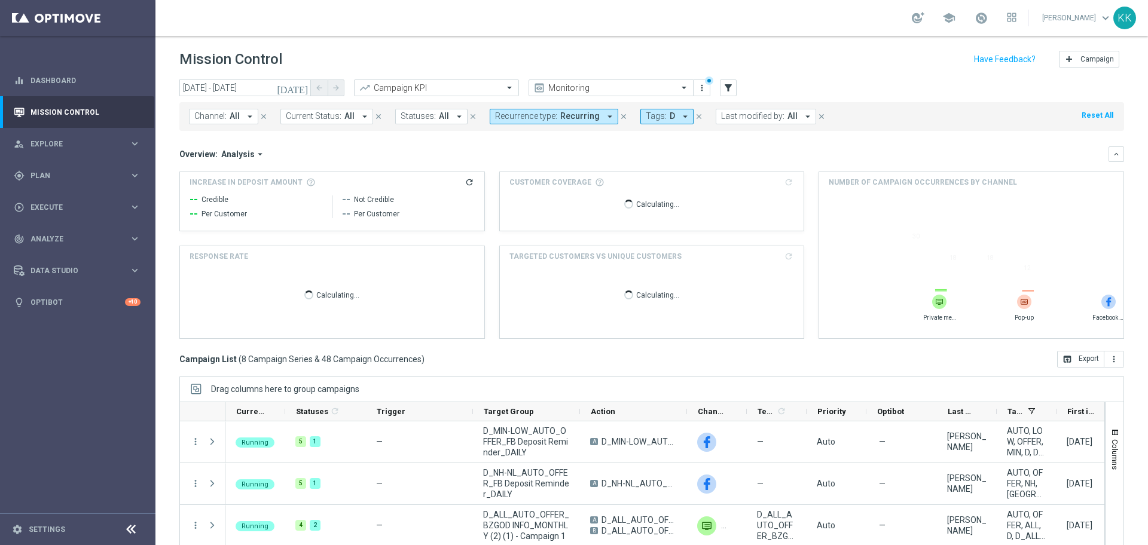
click at [233, 118] on span "All" at bounding box center [235, 116] width 10 height 10
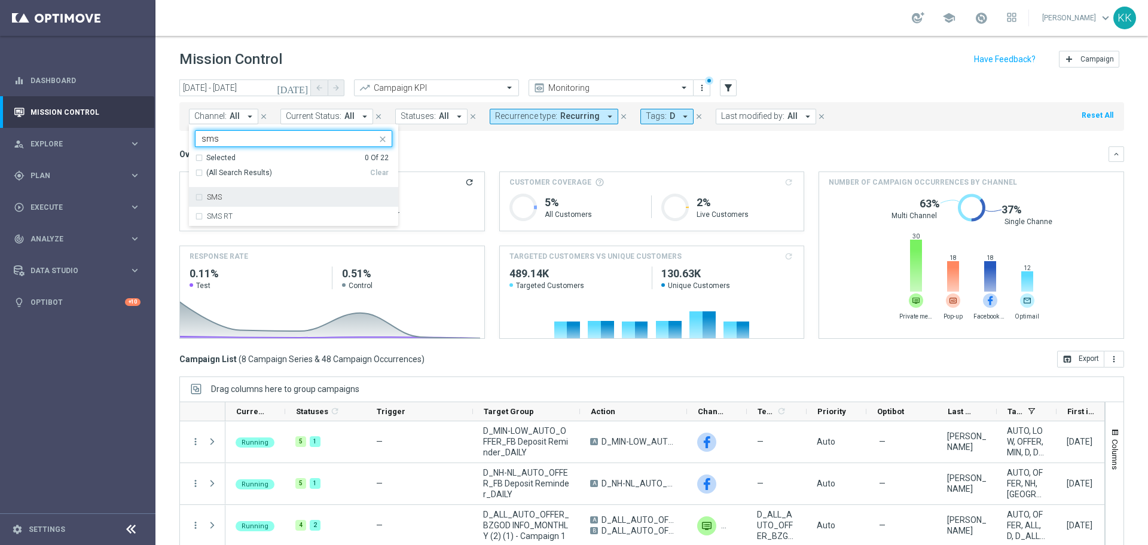
click at [295, 191] on div "SMS" at bounding box center [293, 197] width 197 height 19
type input "sms"
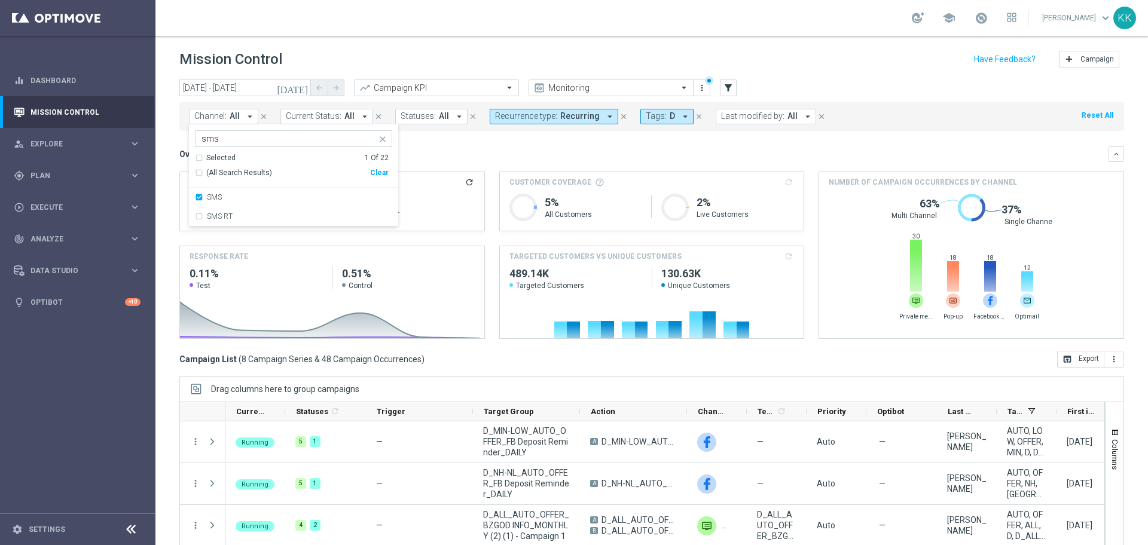
click at [473, 29] on div "school [PERSON_NAME] keyboard_arrow_down KK" at bounding box center [651, 18] width 992 height 36
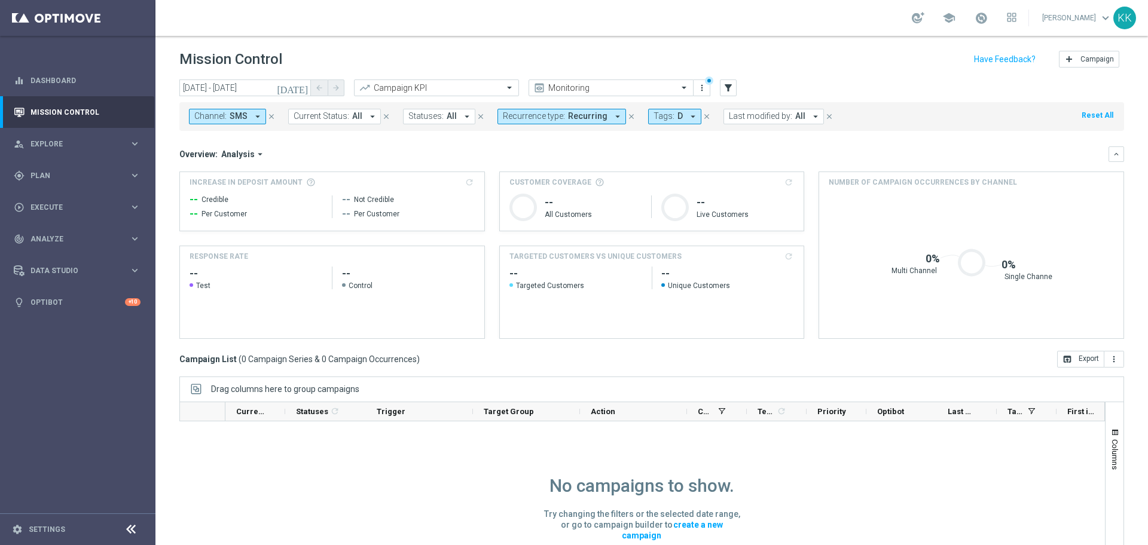
click at [250, 121] on button "Channel: SMS arrow_drop_down" at bounding box center [227, 117] width 77 height 16
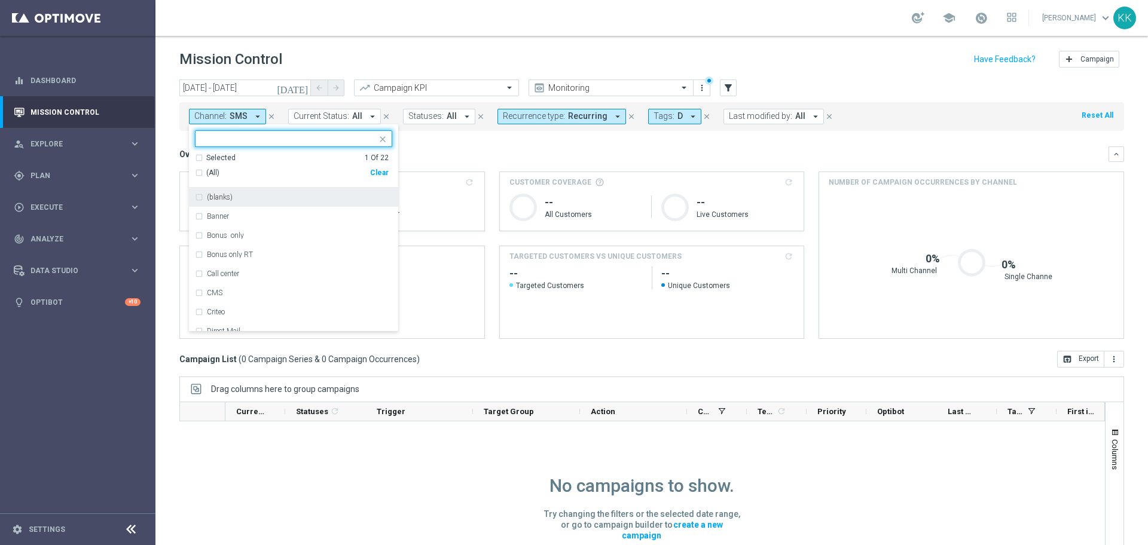
click at [677, 115] on span "D" at bounding box center [679, 116] width 5 height 10
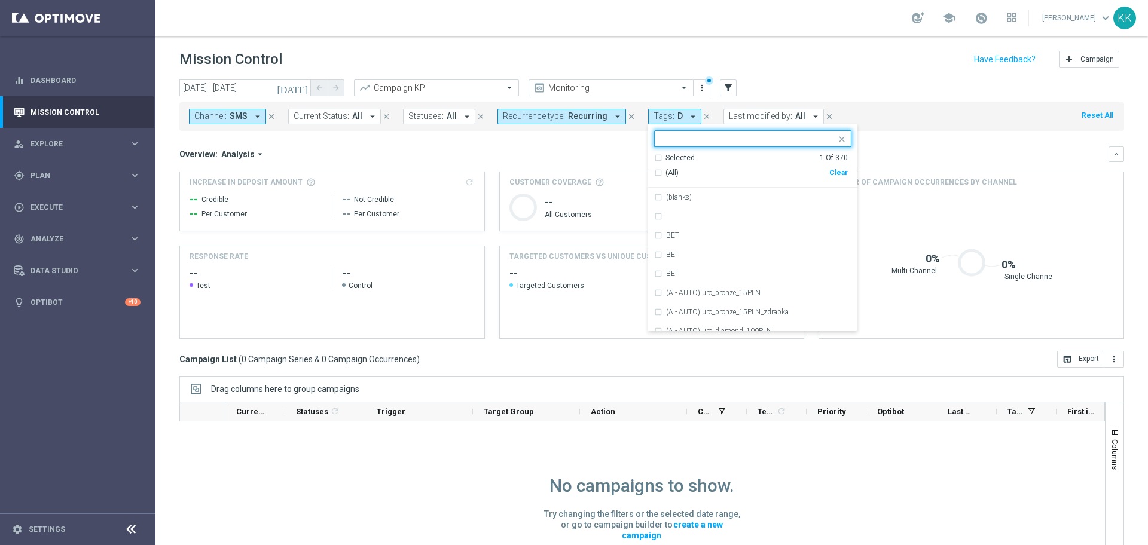
type input "C"
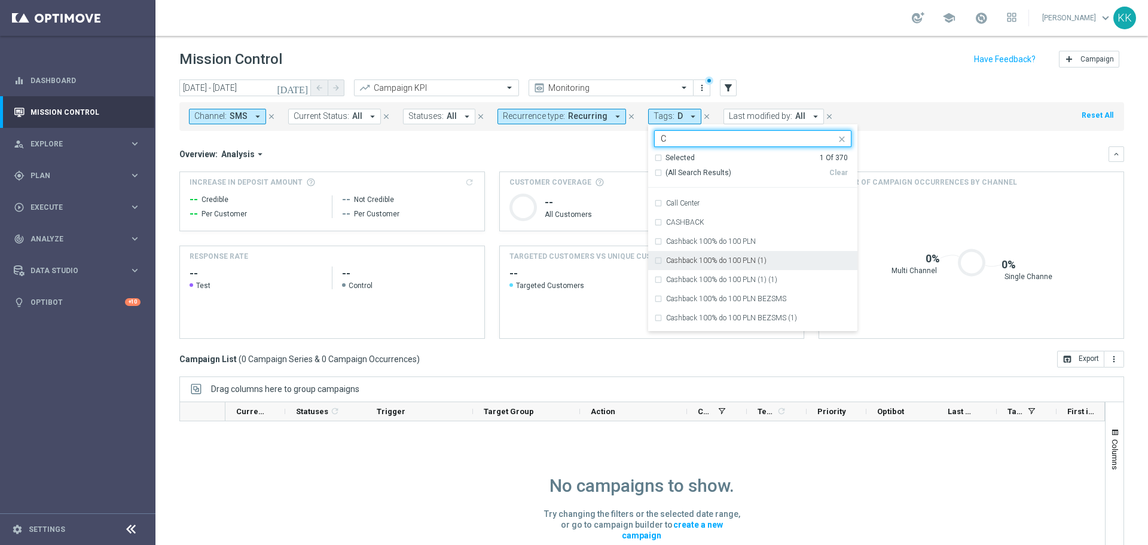
scroll to position [971, 0]
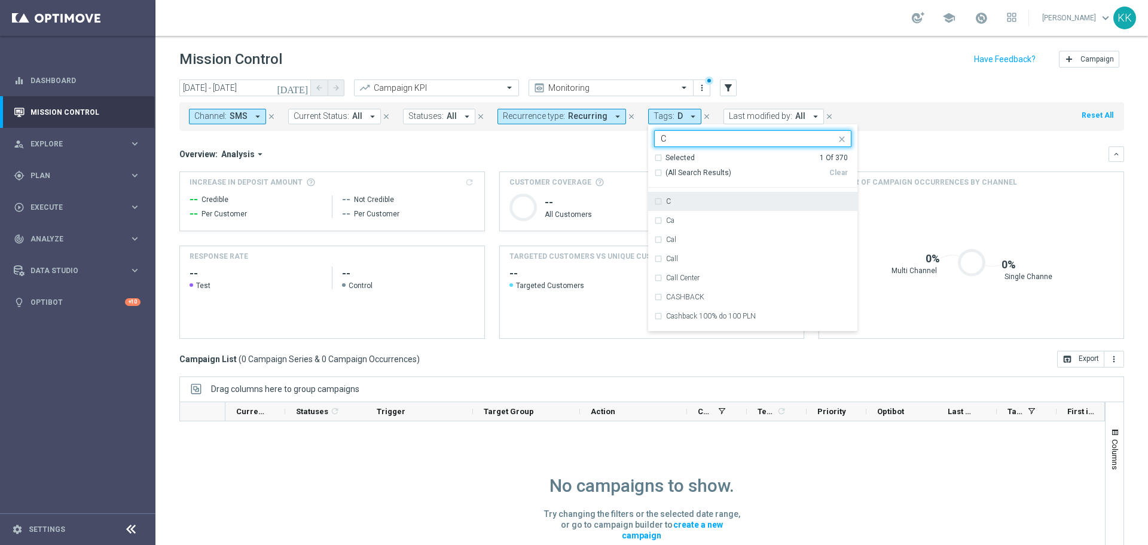
drag, startPoint x: 645, startPoint y: 198, endPoint x: 638, endPoint y: 198, distance: 6.6
click at [638, 198] on div "today 01 Oct 2025 - 06 Oct 2025 arrow_back arrow_forward Campaign KPI trending_…" at bounding box center [651, 307] width 992 height 455
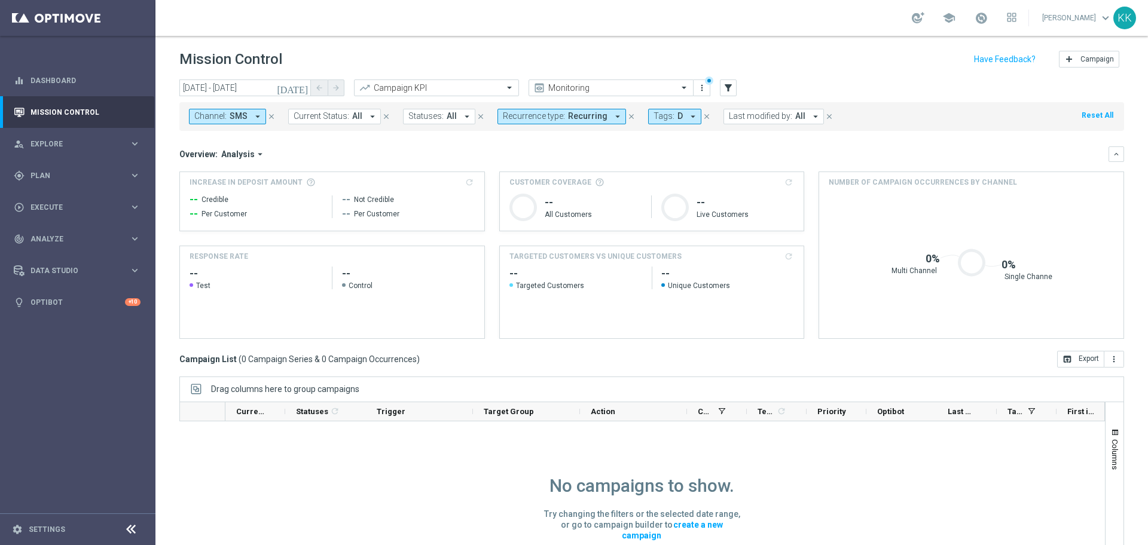
click at [664, 114] on span "Tags:" at bounding box center [663, 116] width 21 height 10
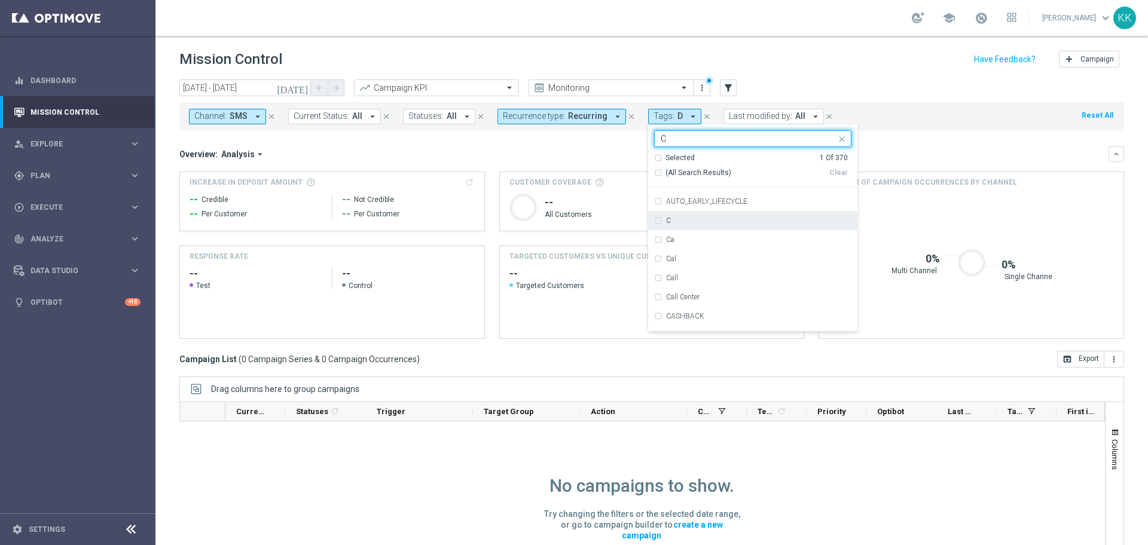
scroll to position [897, 0]
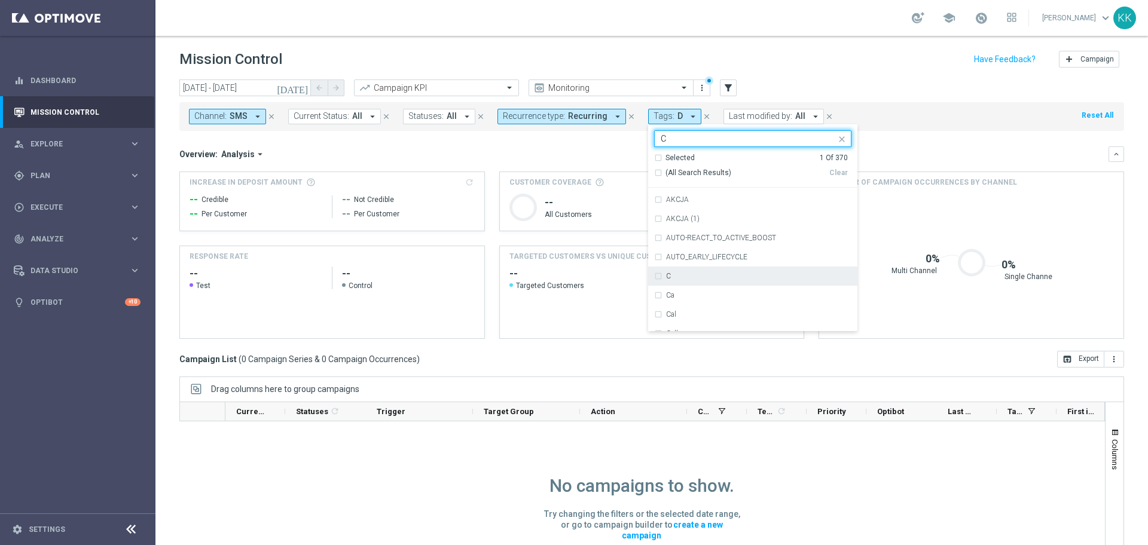
click at [654, 274] on div "C" at bounding box center [752, 276] width 197 height 19
type input "C"
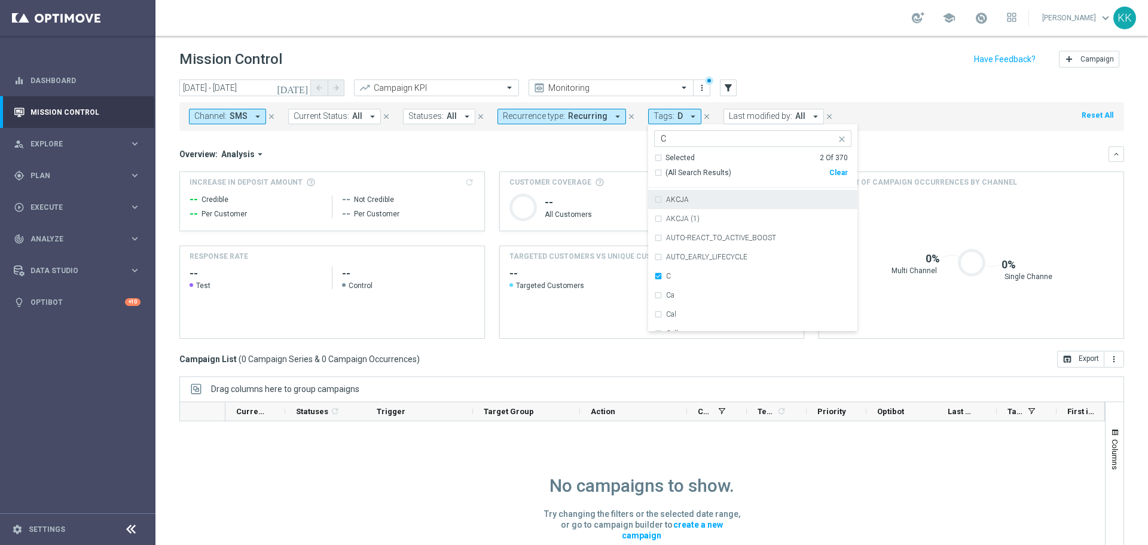
click at [846, 66] on div "Mission Control add Campaign" at bounding box center [651, 59] width 944 height 23
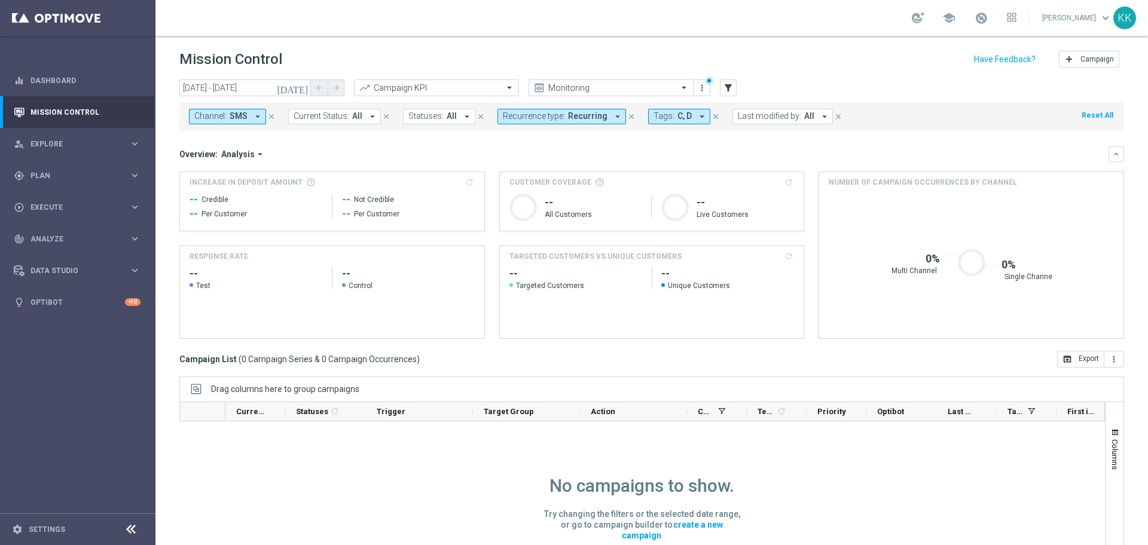
drag, startPoint x: 217, startPoint y: 118, endPoint x: 228, endPoint y: 119, distance: 11.4
click at [214, 118] on span "Channel:" at bounding box center [210, 116] width 32 height 10
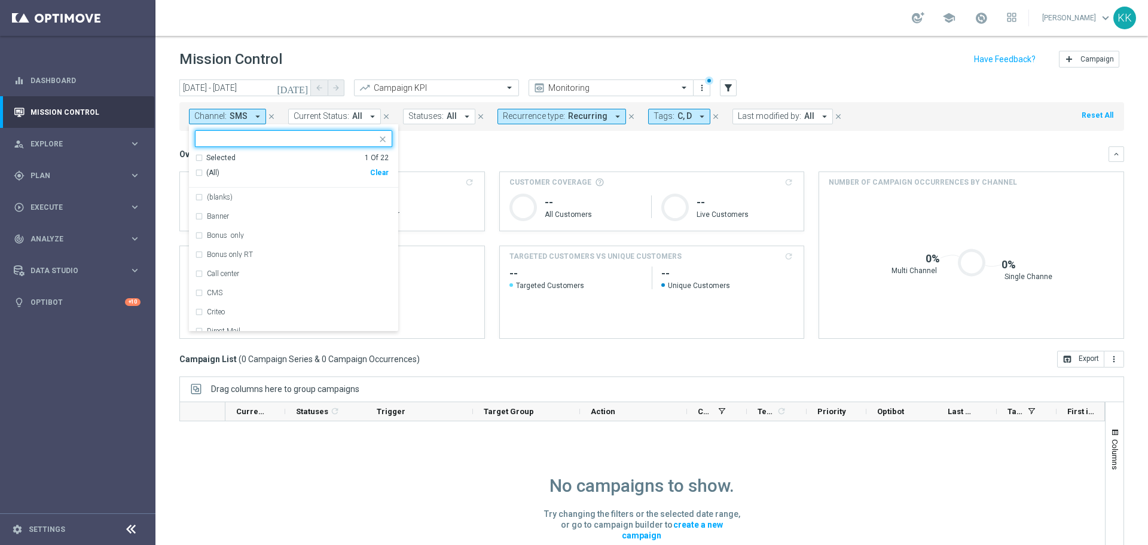
click at [0, 0] on div "Clear" at bounding box center [0, 0] width 0 height 0
click at [281, 141] on input "text" at bounding box center [288, 139] width 175 height 10
click at [580, 124] on button "Recurrence type: Recurring arrow_drop_down" at bounding box center [561, 117] width 129 height 16
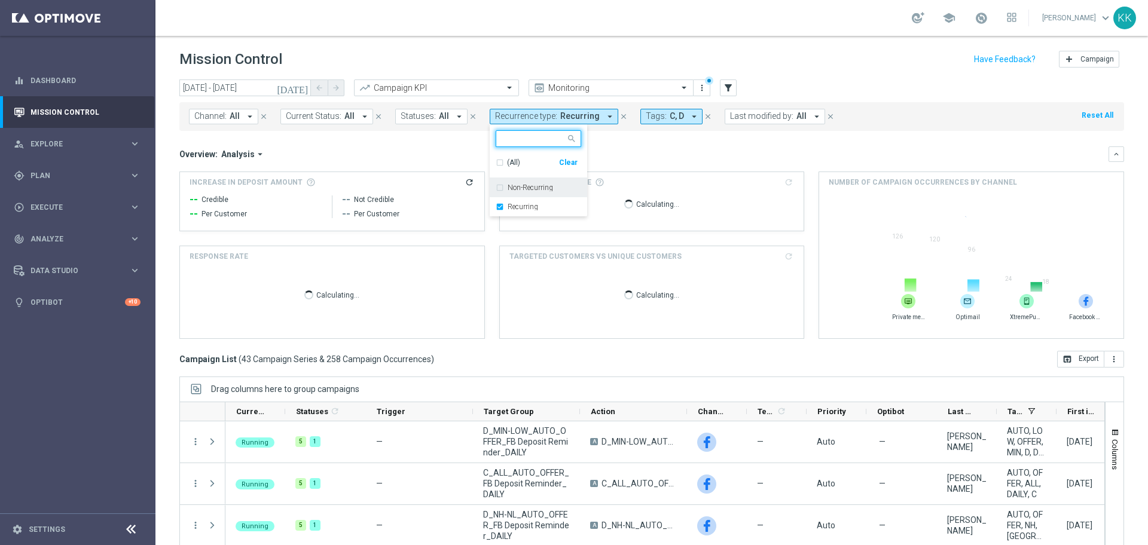
click at [496, 188] on div "Non-Recurring" at bounding box center [538, 187] width 85 height 19
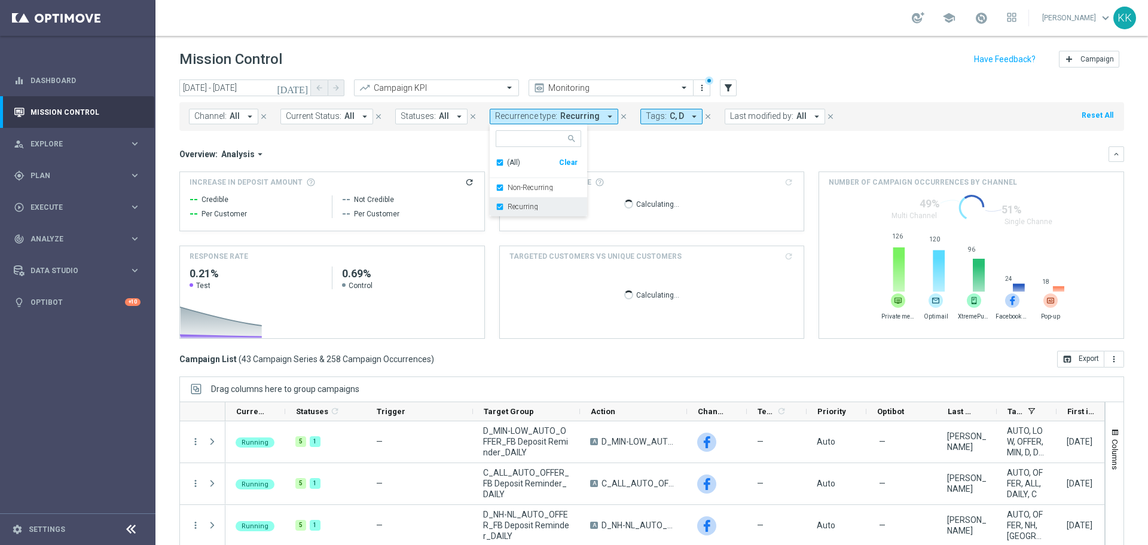
click at [496, 209] on div "Recurring" at bounding box center [538, 206] width 85 height 19
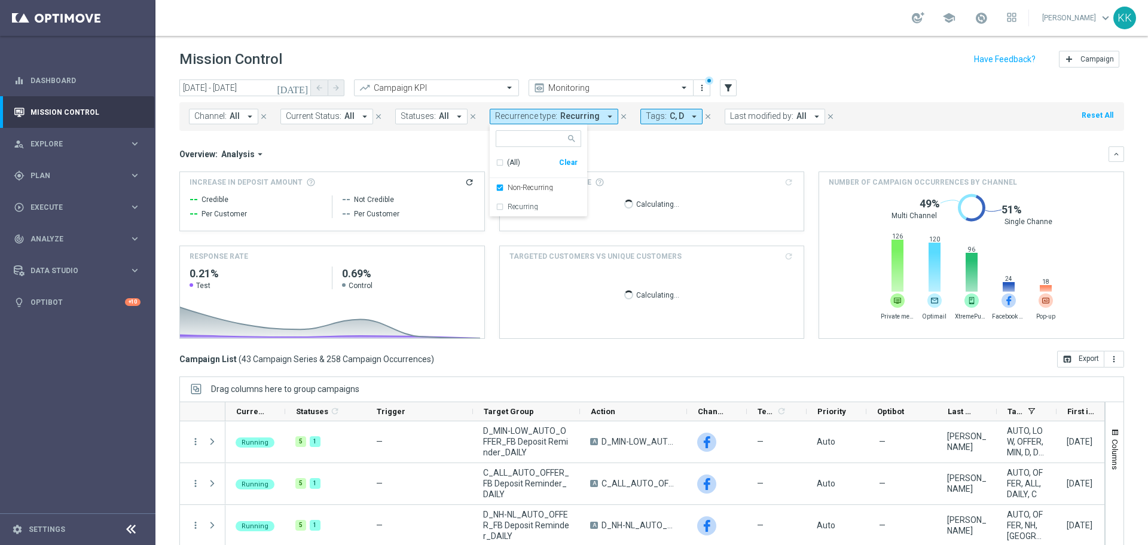
click at [577, 28] on div "school [PERSON_NAME] keyboard_arrow_down KK" at bounding box center [651, 18] width 992 height 36
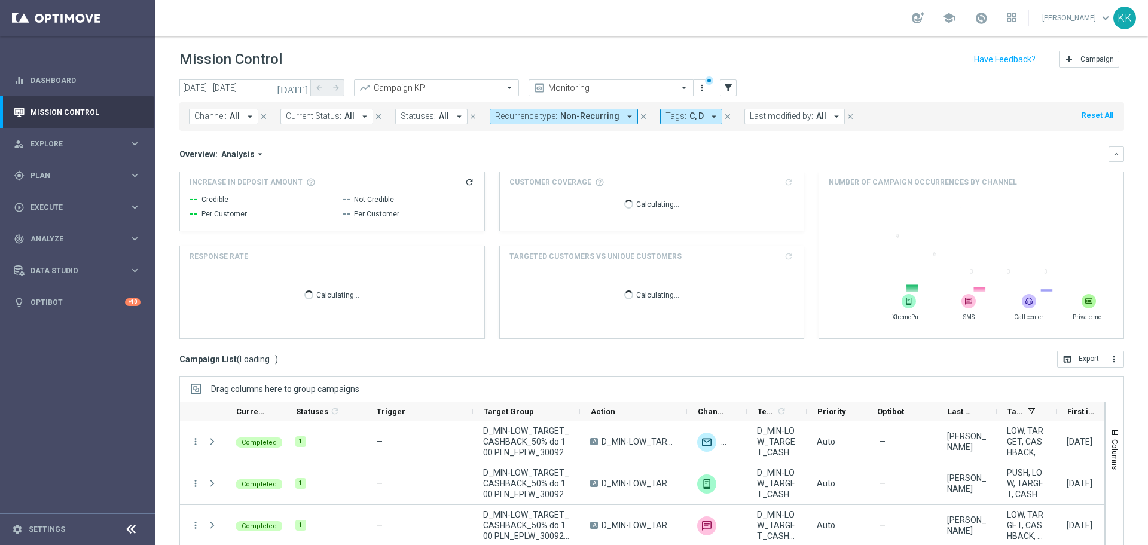
click at [224, 127] on div "Channel: All arrow_drop_down close Current Status: All arrow_drop_down close St…" at bounding box center [651, 116] width 944 height 29
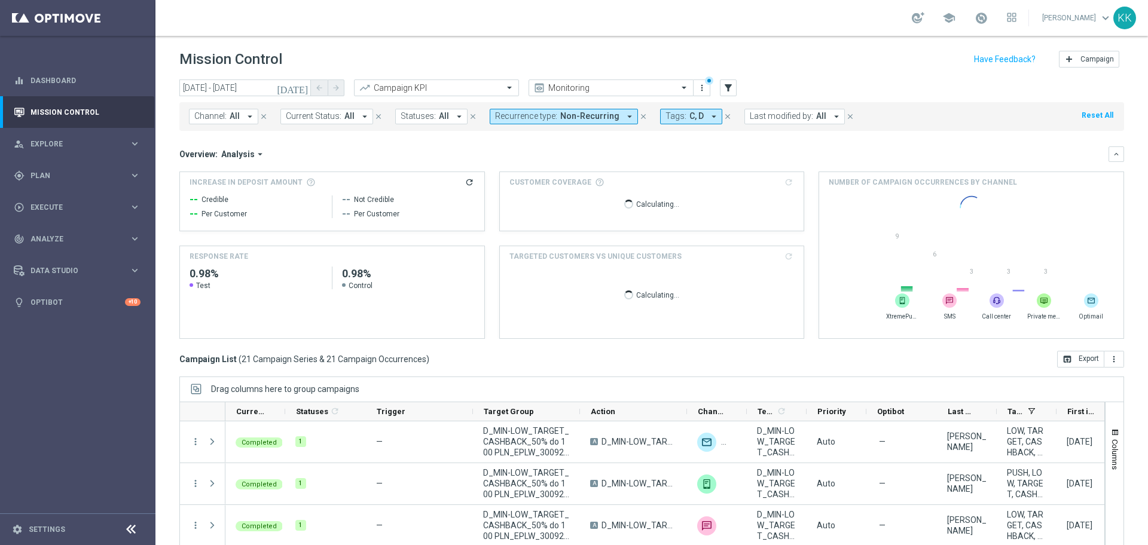
click at [222, 123] on button "Channel: All arrow_drop_down" at bounding box center [223, 117] width 69 height 16
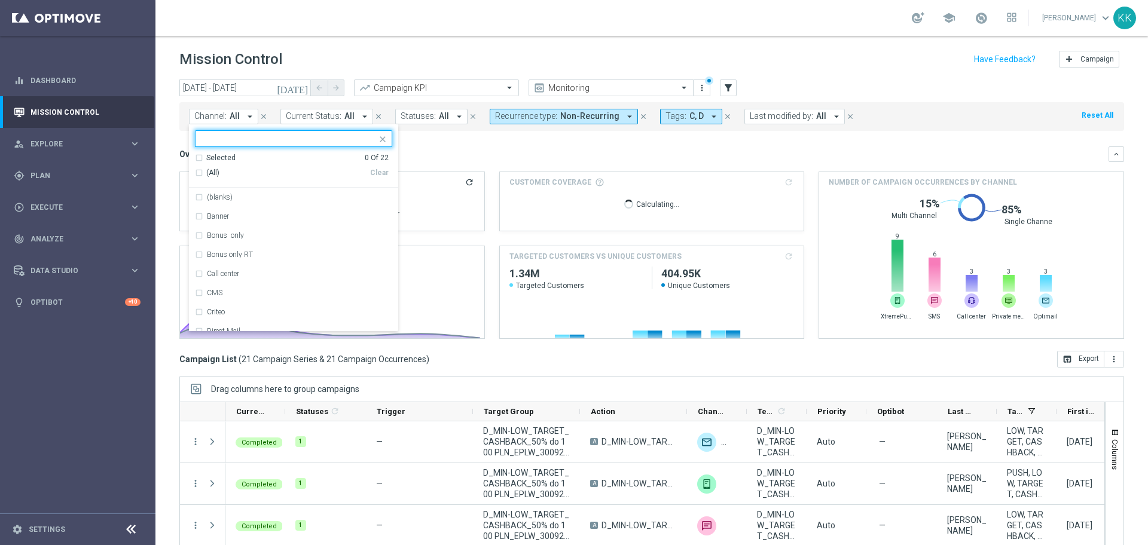
click at [241, 138] on input "text" at bounding box center [288, 139] width 175 height 10
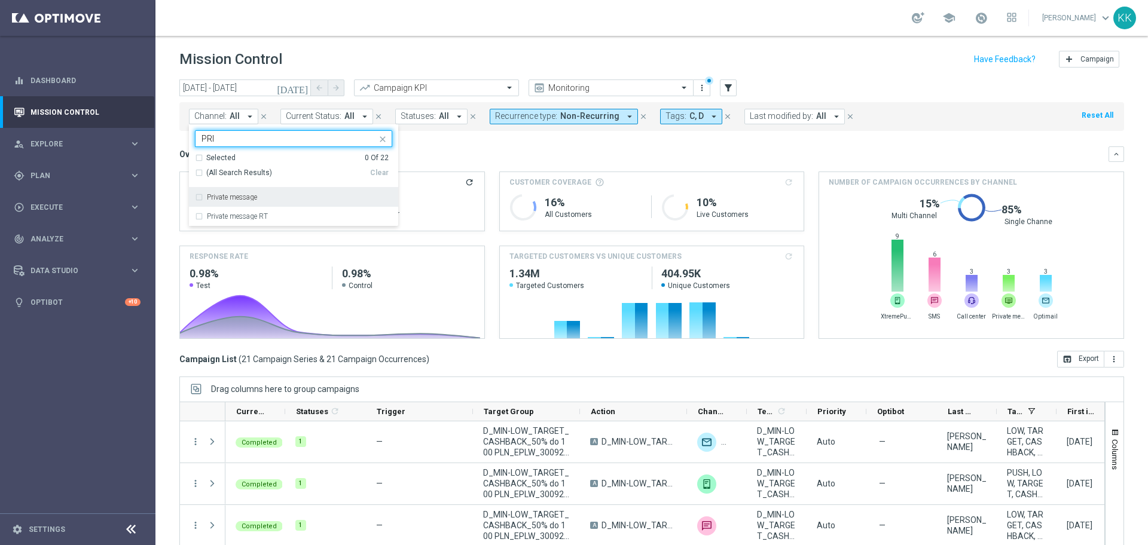
click at [279, 206] on div "Private message" at bounding box center [293, 197] width 197 height 19
click at [200, 194] on div "Private message" at bounding box center [293, 197] width 197 height 19
click at [224, 139] on input "PRI" at bounding box center [288, 139] width 175 height 10
type input "P"
click at [241, 198] on div "Optimail" at bounding box center [299, 197] width 185 height 7
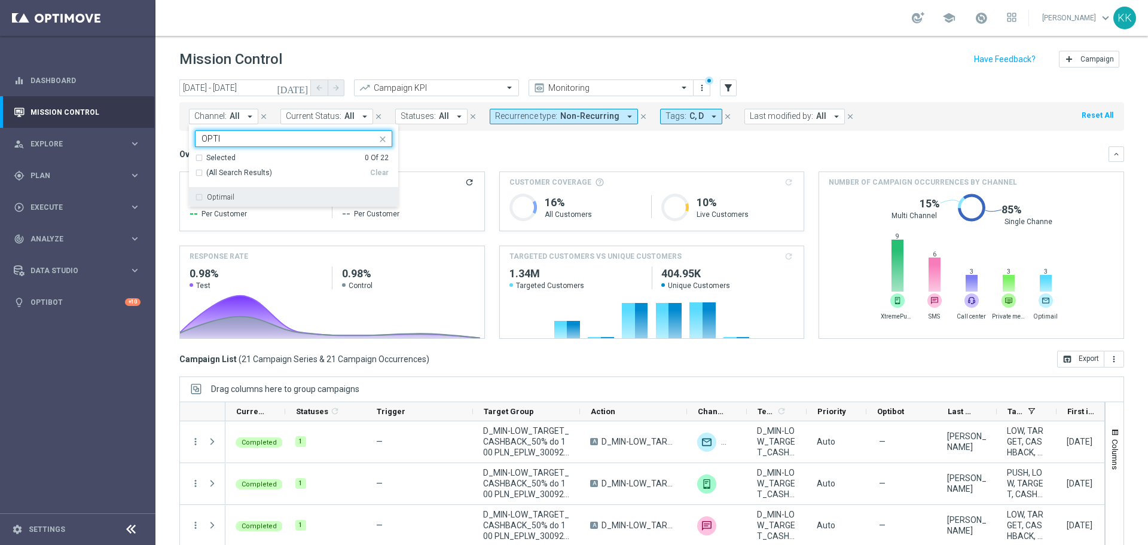
type input "OPTI"
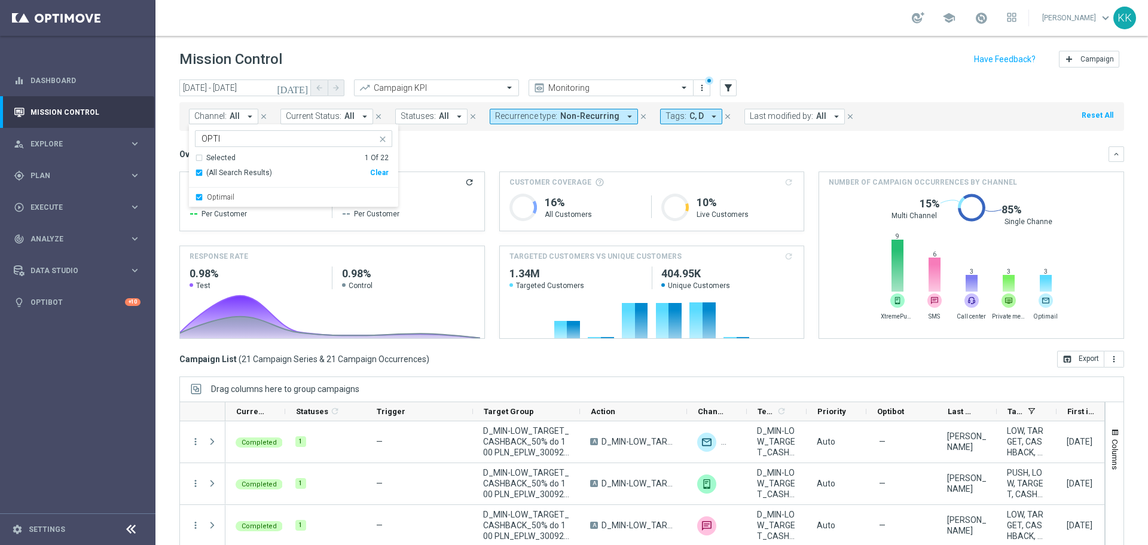
click at [419, 27] on div "school [PERSON_NAME] keyboard_arrow_down KK" at bounding box center [651, 18] width 992 height 36
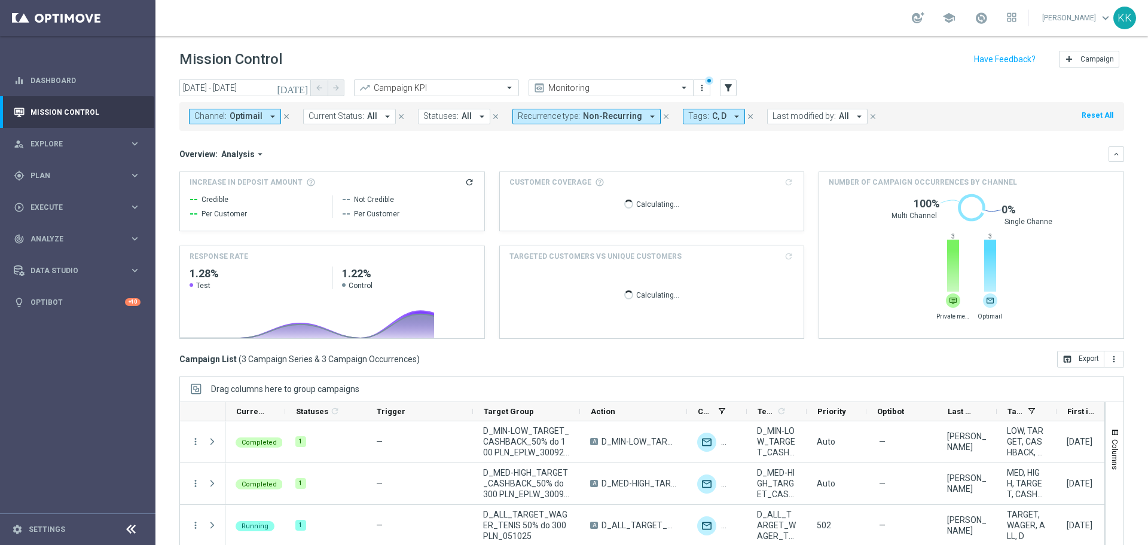
click at [212, 113] on span "Channel:" at bounding box center [210, 116] width 32 height 10
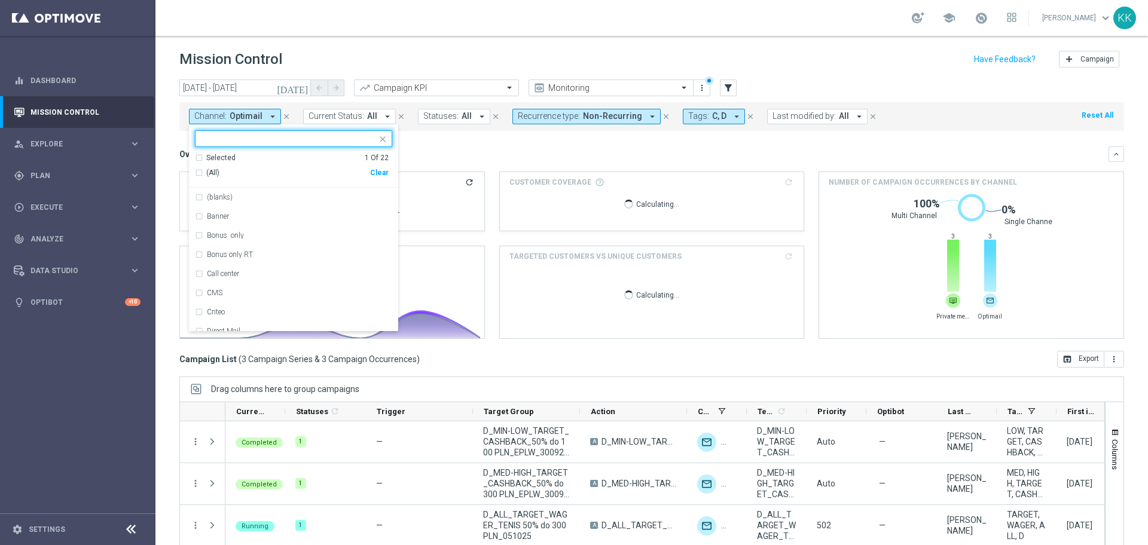
click at [231, 147] on ng-select "Optimail Selected 1 Of 22 (All) Clear (blanks) Banner Bonus only Bonus only RT …" at bounding box center [293, 230] width 209 height 201
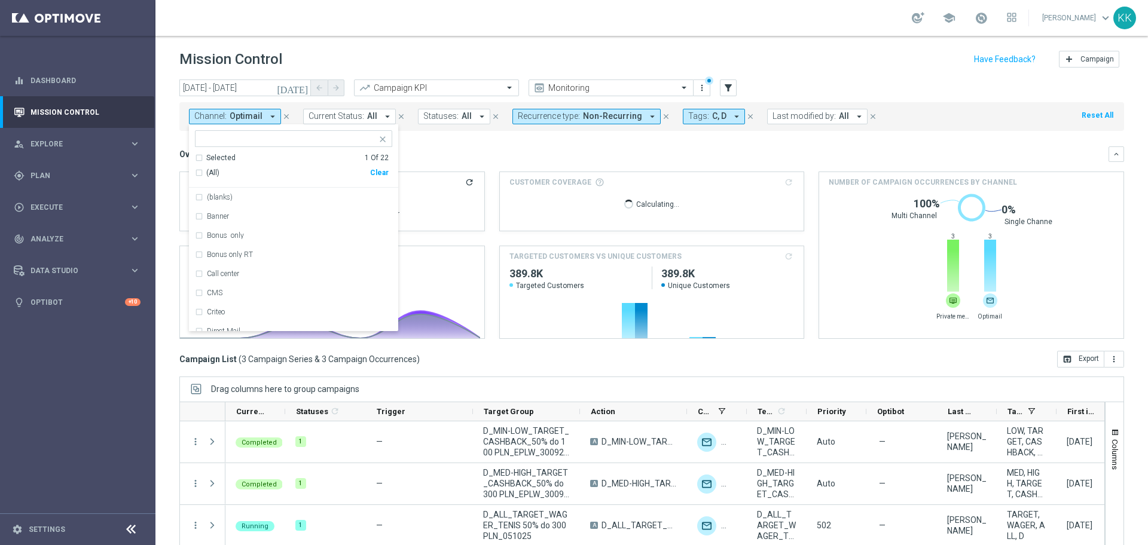
click at [238, 146] on div "Optimail" at bounding box center [293, 138] width 197 height 17
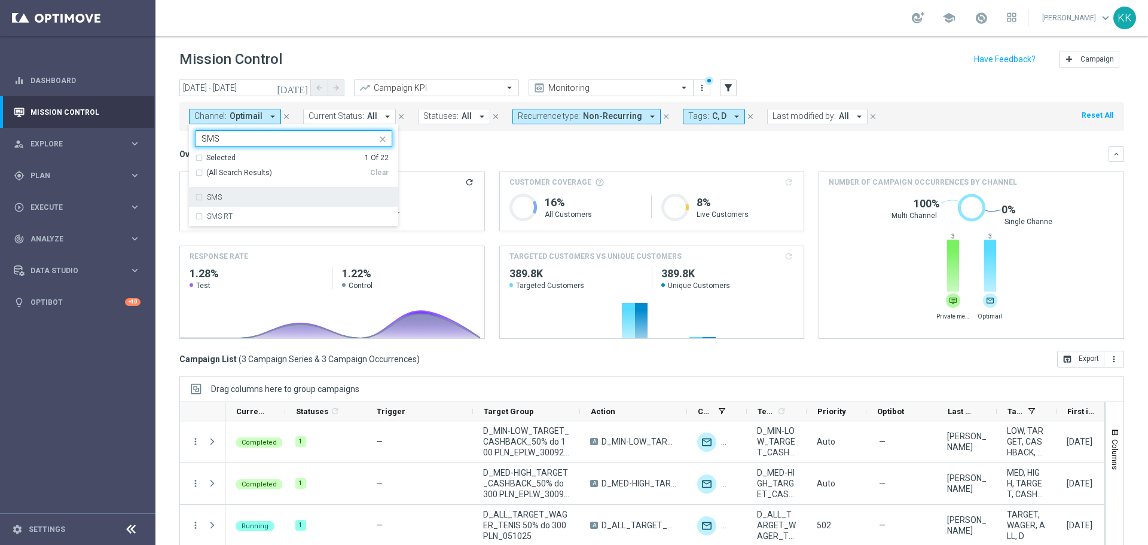
click at [252, 188] on div "SMS" at bounding box center [293, 197] width 197 height 19
type input "SMS"
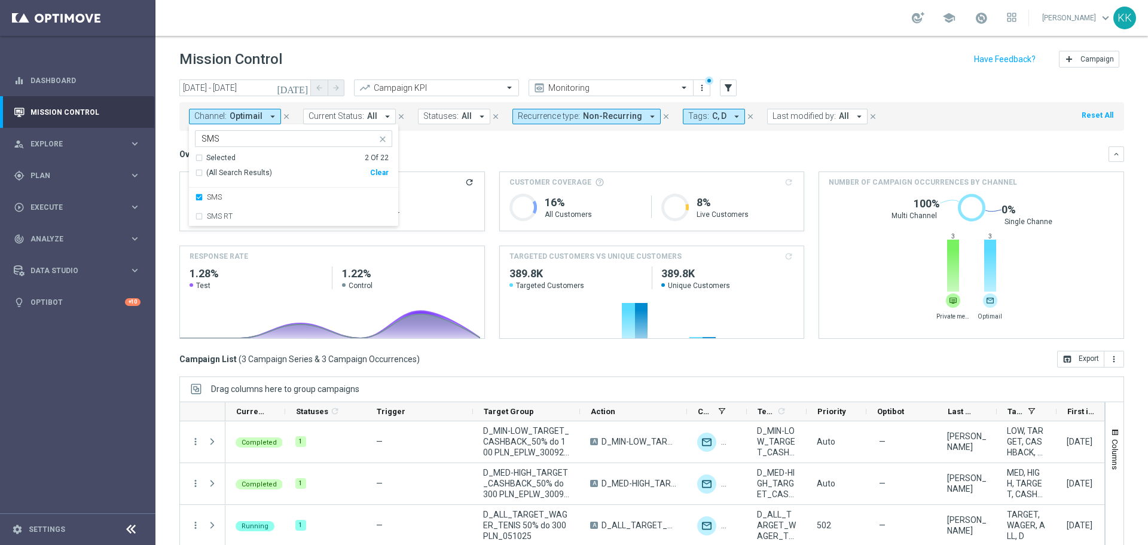
drag, startPoint x: 341, startPoint y: 62, endPoint x: 343, endPoint y: 68, distance: 6.2
click at [340, 63] on div "Mission Control add Campaign" at bounding box center [651, 59] width 944 height 23
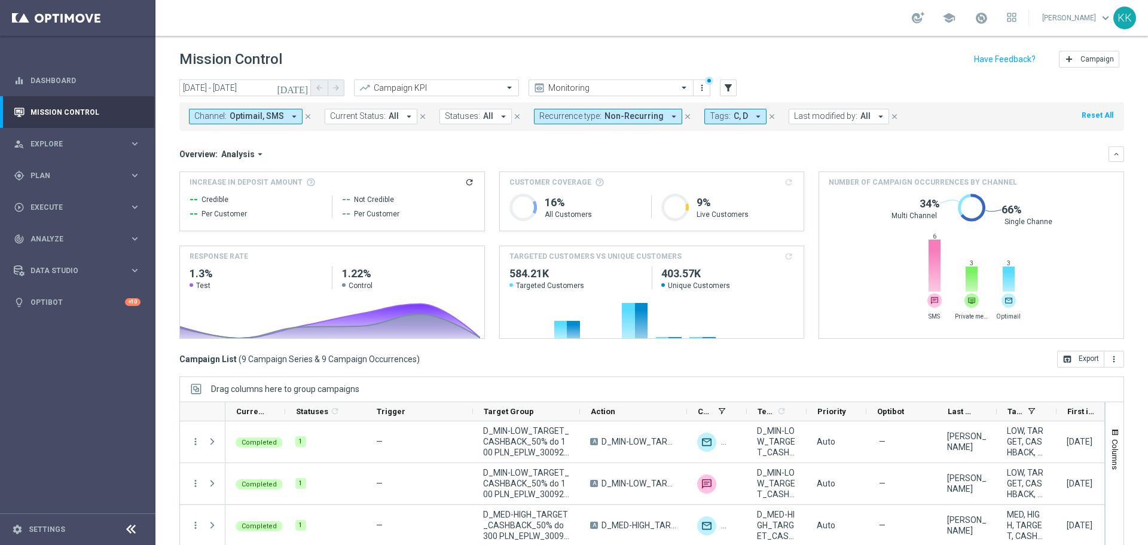
click at [291, 109] on button "Channel: Optimail, SMS arrow_drop_down" at bounding box center [246, 117] width 114 height 16
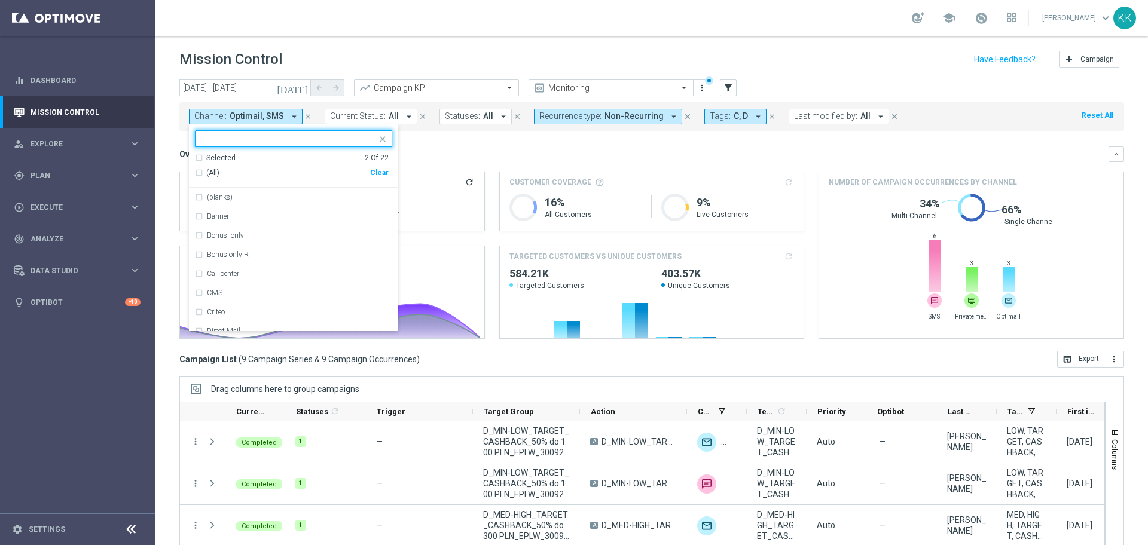
click at [260, 125] on div "Selected 2 of 22 Selected 2 Of 22 (All) Clear (blanks) Banner Bonus only Bonus …" at bounding box center [293, 227] width 209 height 207
click at [0, 0] on div "Clear" at bounding box center [0, 0] width 0 height 0
click at [307, 137] on input "text" at bounding box center [288, 139] width 175 height 10
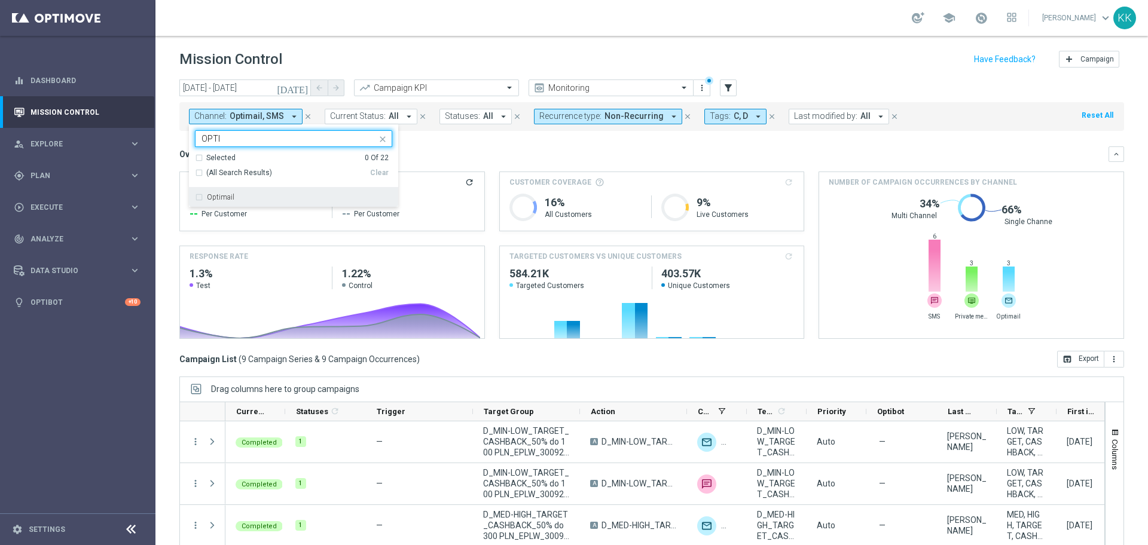
click at [267, 197] on div "Optimail" at bounding box center [299, 197] width 185 height 7
type input "OPTI"
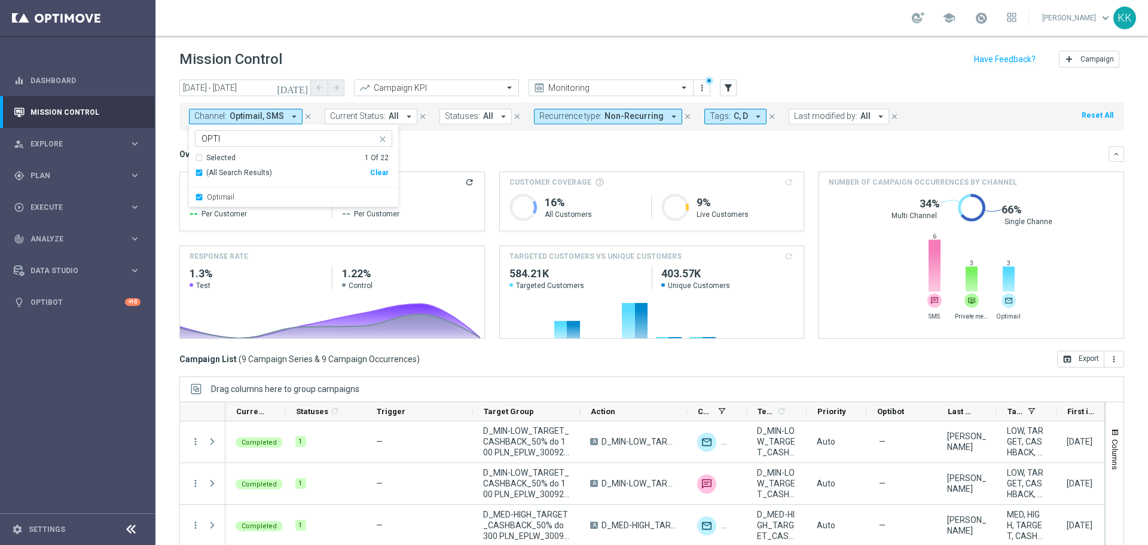
click at [285, 32] on div "school [PERSON_NAME] keyboard_arrow_down KK" at bounding box center [651, 18] width 992 height 36
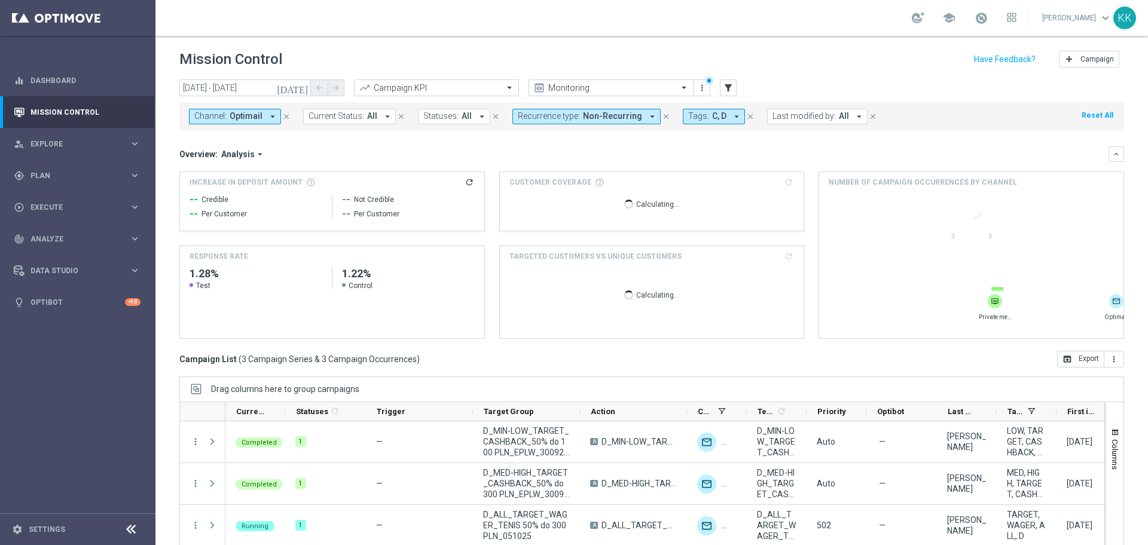
click at [252, 121] on button "Channel: Optimail arrow_drop_down" at bounding box center [235, 117] width 92 height 16
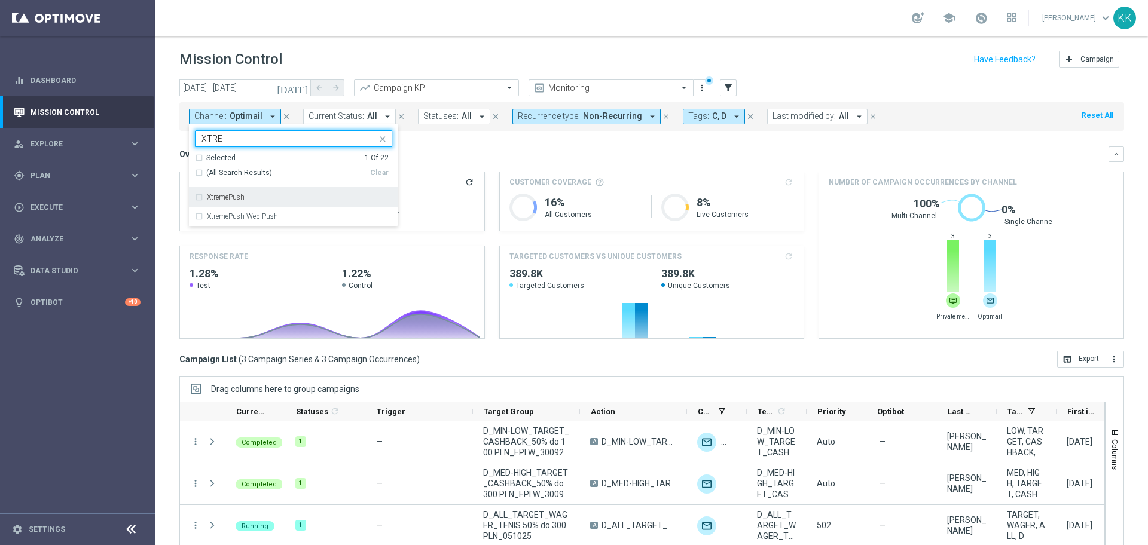
click at [244, 200] on label "XtremePush" at bounding box center [226, 197] width 38 height 7
type input "XTRE"
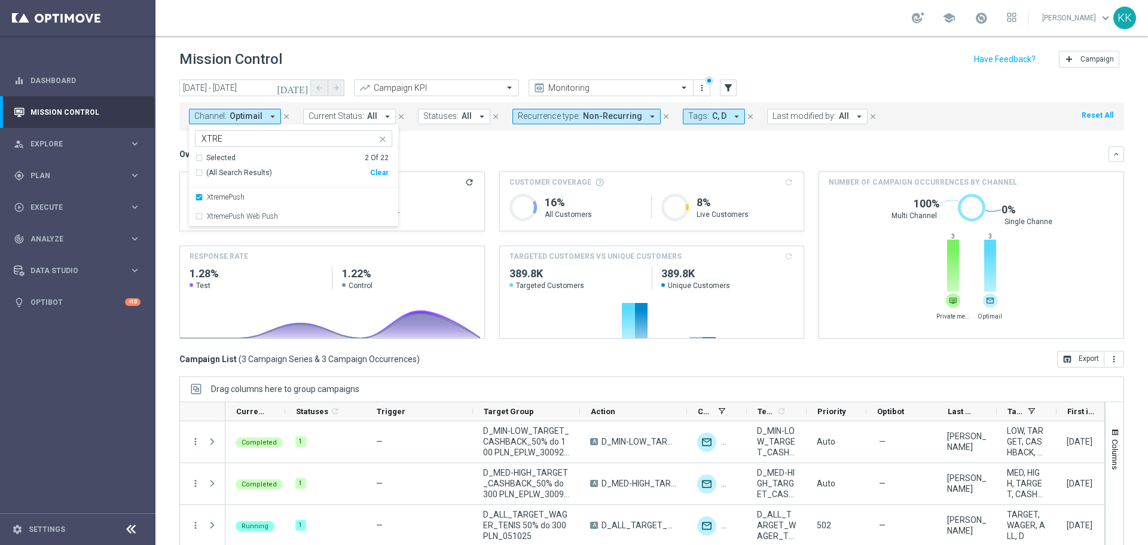
click at [324, 39] on header "Mission Control add Campaign" at bounding box center [651, 58] width 992 height 44
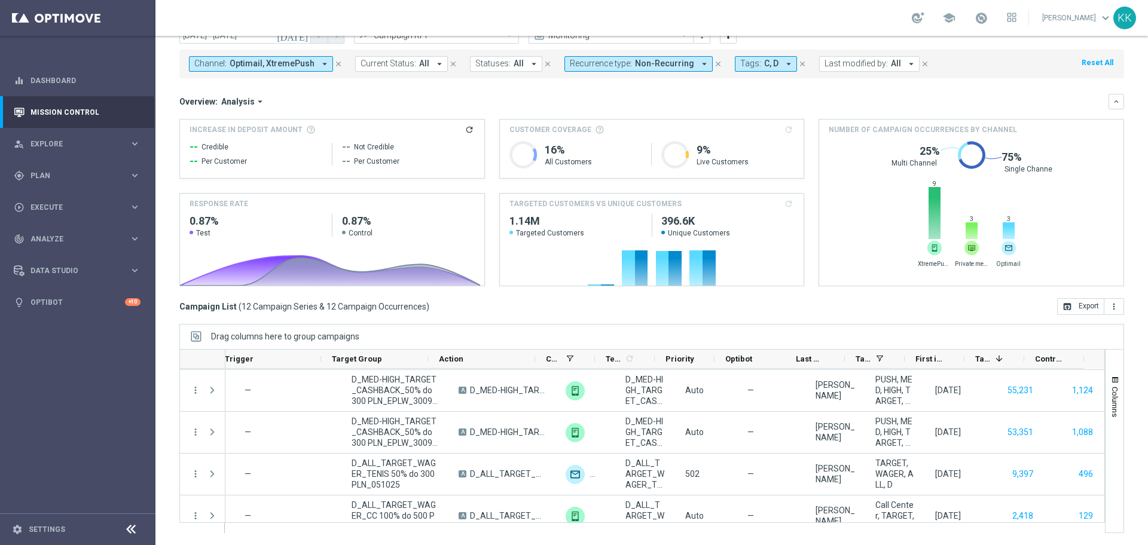
scroll to position [0, 0]
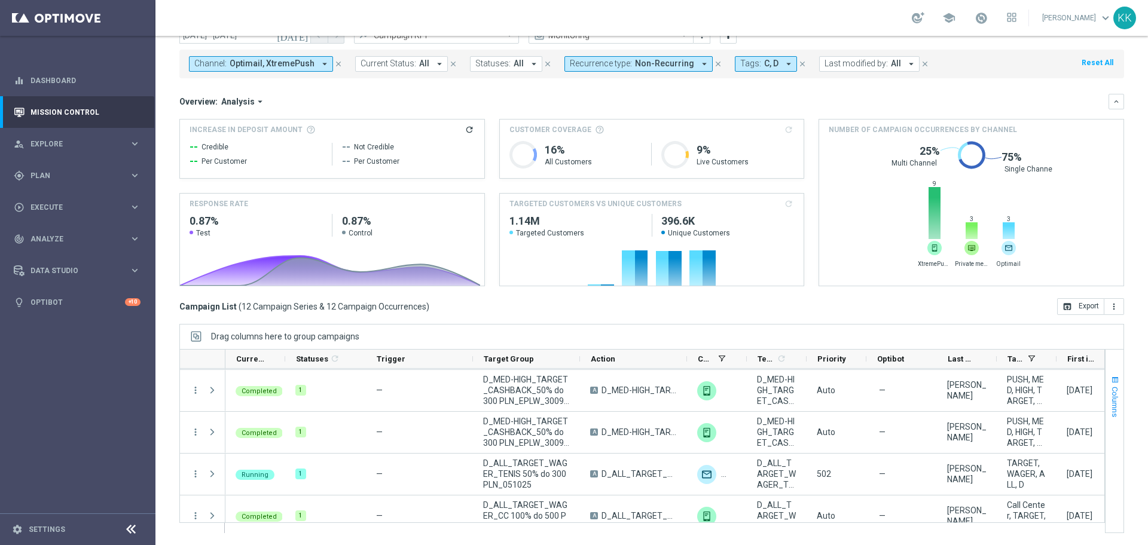
click at [1110, 395] on span "Columns" at bounding box center [1115, 402] width 10 height 30
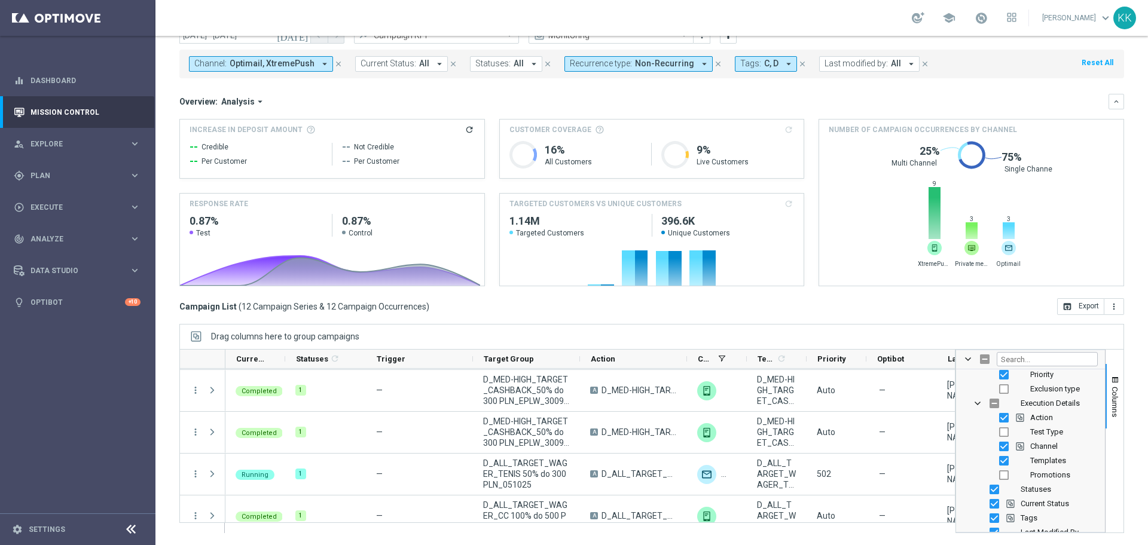
scroll to position [75, 0]
click at [999, 477] on input "Press SPACE to toggle visibility (visible)" at bounding box center [1004, 478] width 10 height 10
checkbox input "false"
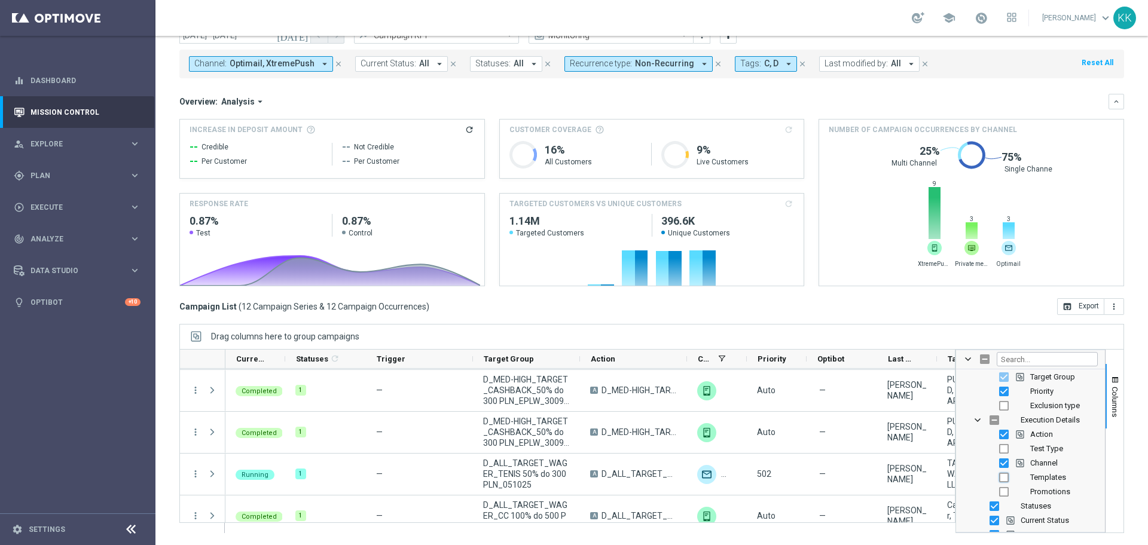
click at [999, 479] on input "Press SPACE to toggle visibility (hidden)" at bounding box center [1004, 478] width 10 height 10
checkbox input "true"
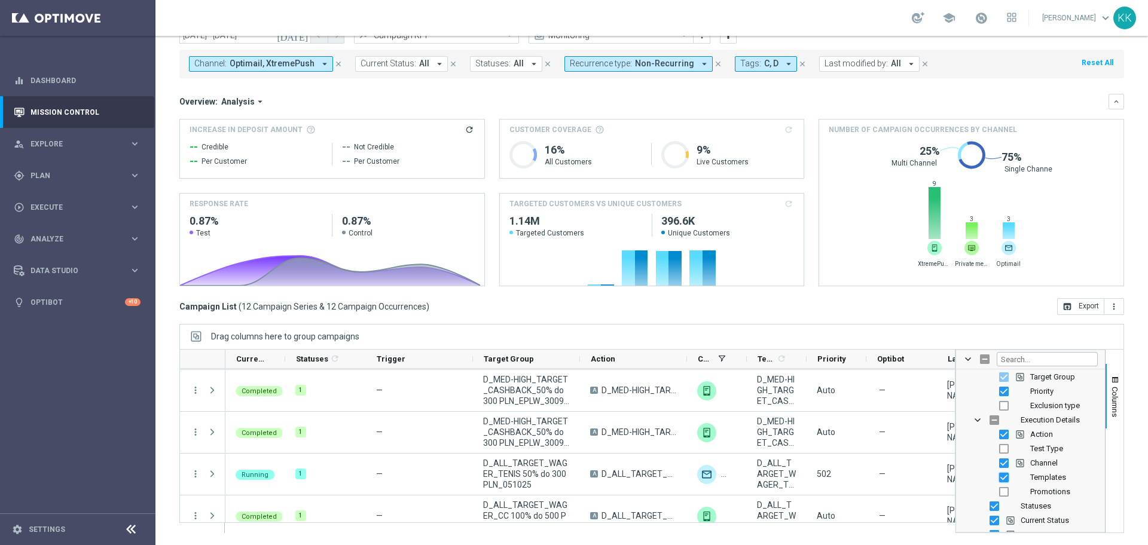
click at [999, 479] on input "Press SPACE to toggle visibility (visible)" at bounding box center [1004, 478] width 10 height 10
checkbox input "false"
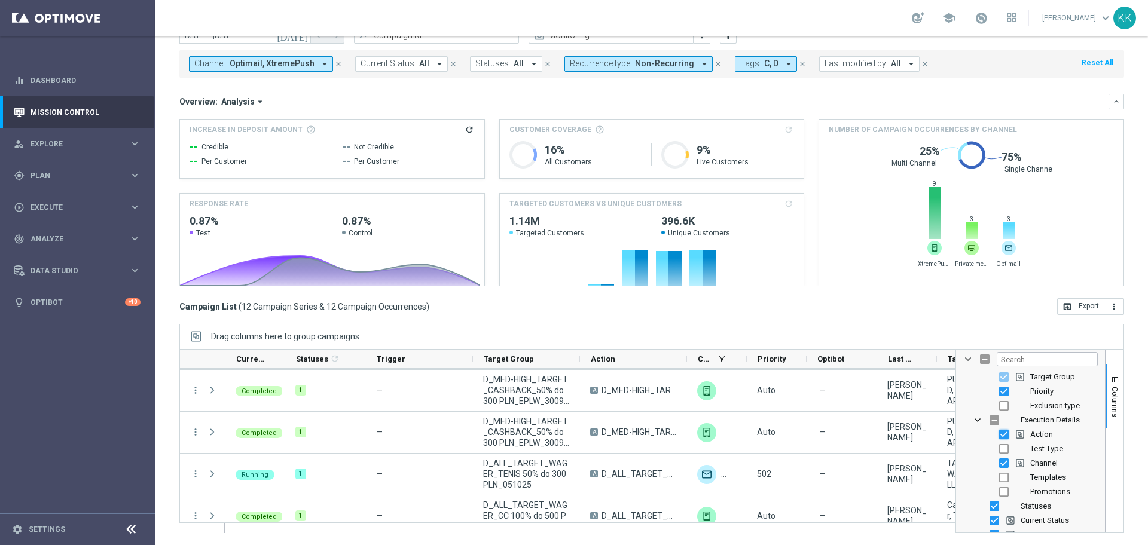
click at [999, 437] on input "Press SPACE to toggle visibility (visible)" at bounding box center [1004, 435] width 10 height 10
checkbox input "false"
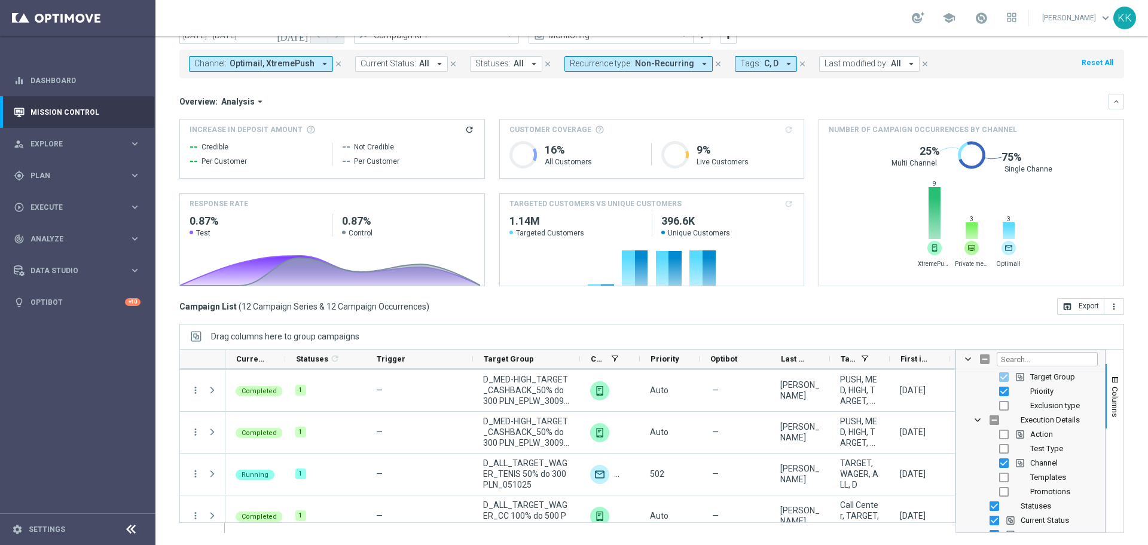
click at [998, 461] on div "Channel" at bounding box center [1039, 463] width 118 height 14
click at [999, 461] on input "Press SPACE to toggle visibility (visible)" at bounding box center [1004, 463] width 10 height 10
checkbox input "false"
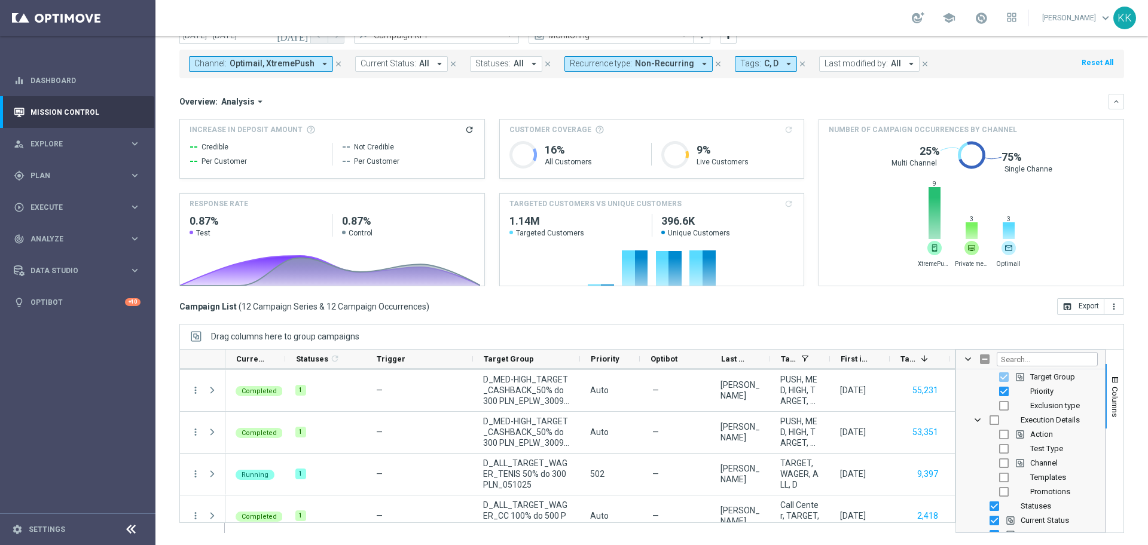
scroll to position [149, 0]
click at [989, 432] on input "Press SPACE to toggle visibility (visible)" at bounding box center [994, 432] width 10 height 10
checkbox input "false"
click at [989, 432] on input "Press SPACE to toggle visibility (visible)" at bounding box center [994, 432] width 10 height 10
checkbox input "false"
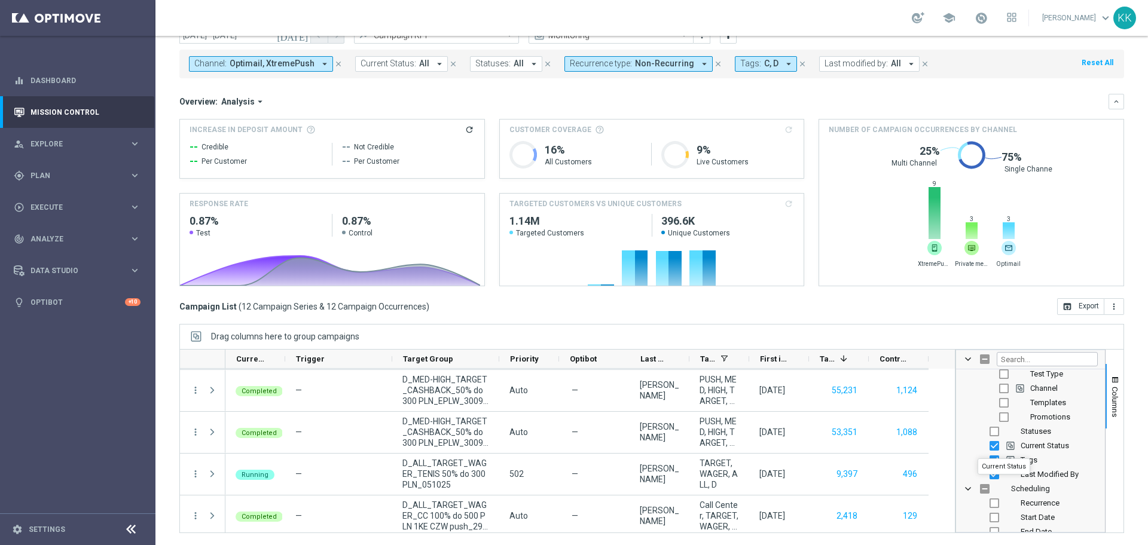
click at [980, 445] on div "Current Status" at bounding box center [1039, 446] width 118 height 14
click at [980, 459] on div "Tags" at bounding box center [1039, 460] width 118 height 14
drag, startPoint x: 980, startPoint y: 459, endPoint x: 981, endPoint y: 445, distance: 14.4
click at [989, 459] on input "Press SPACE to toggle visibility (visible)" at bounding box center [994, 460] width 10 height 10
checkbox input "false"
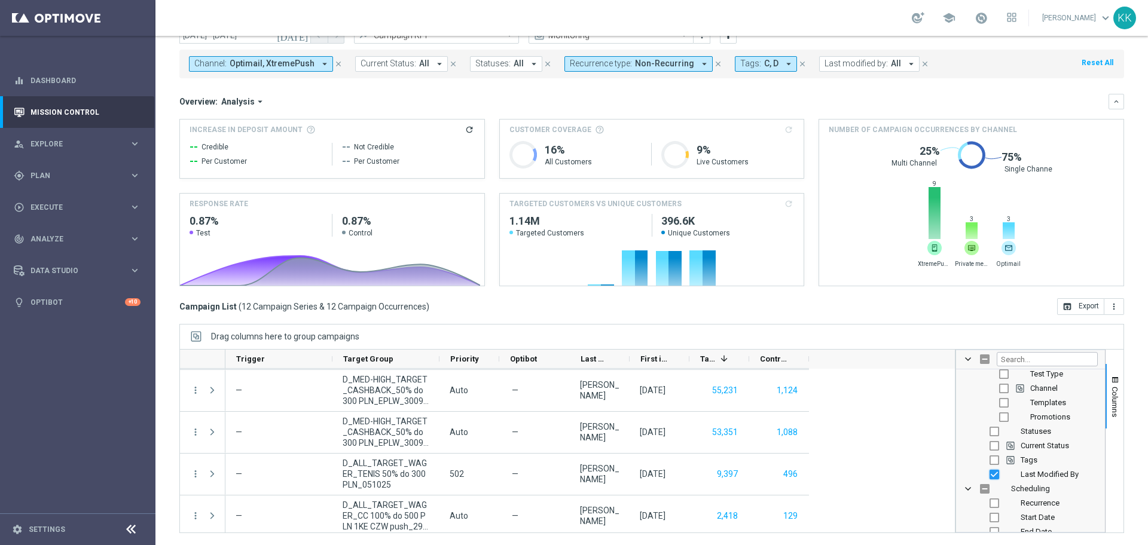
click at [989, 471] on input "Press SPACE to toggle visibility (visible)" at bounding box center [994, 475] width 10 height 10
checkbox input "false"
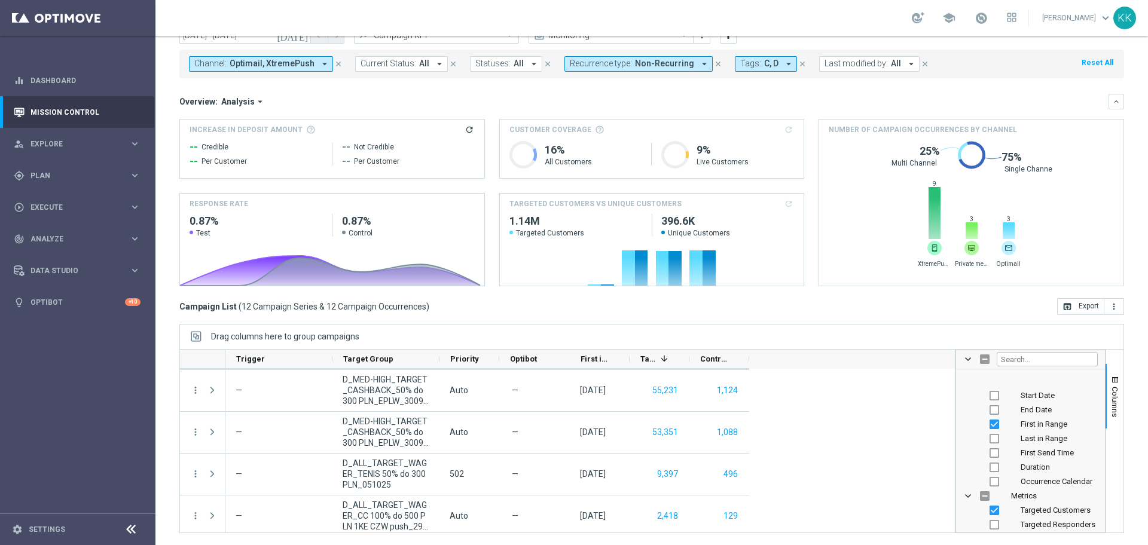
scroll to position [224, 0]
click at [989, 470] on input "Press SPACE to toggle visibility (visible)" at bounding box center [994, 472] width 10 height 10
checkbox input "false"
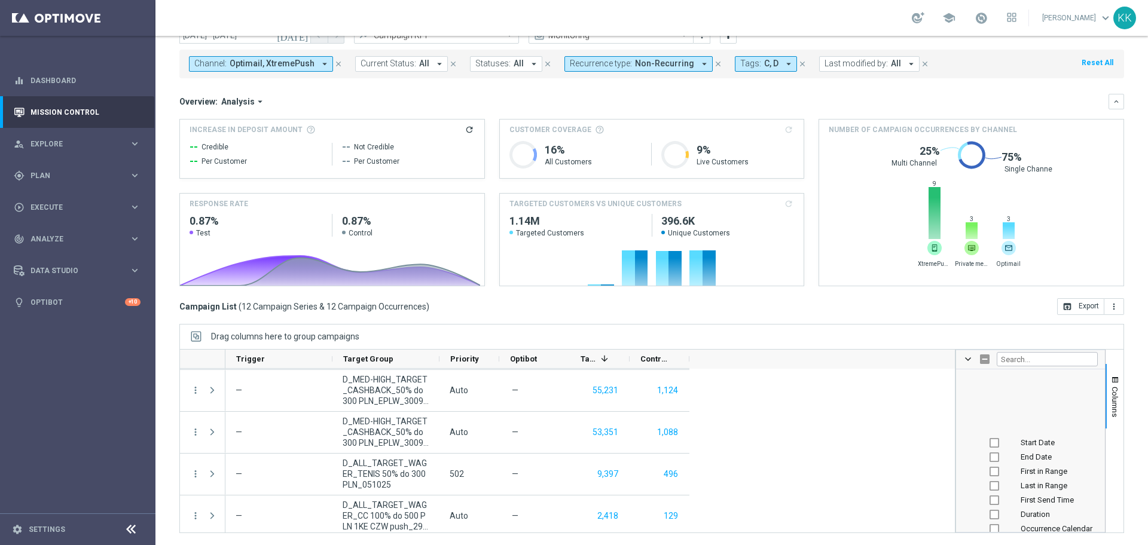
scroll to position [374, 0]
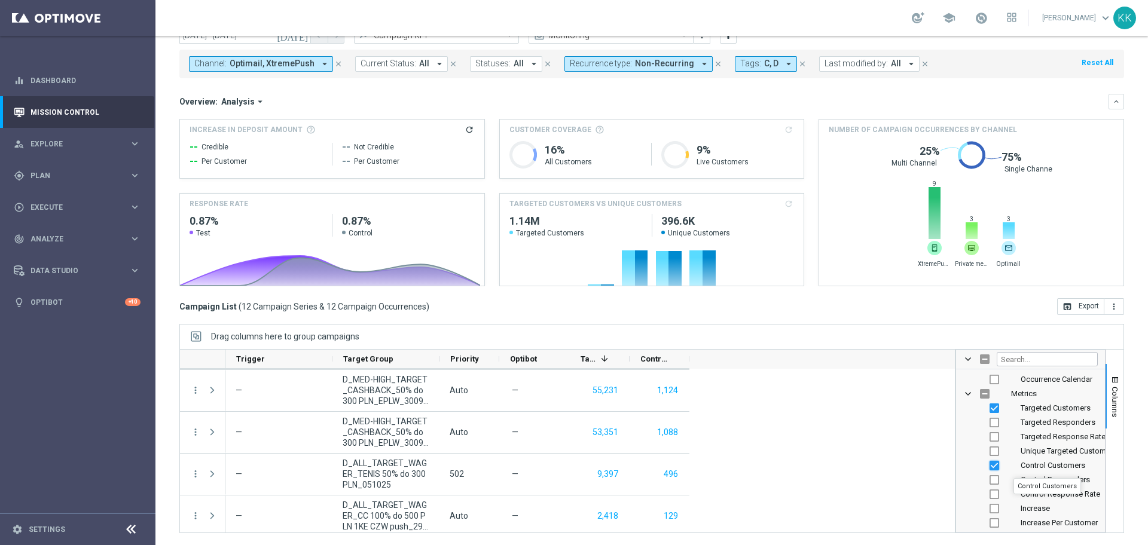
click at [989, 466] on input "Press SPACE to toggle visibility (visible)" at bounding box center [994, 466] width 10 height 10
checkbox input "false"
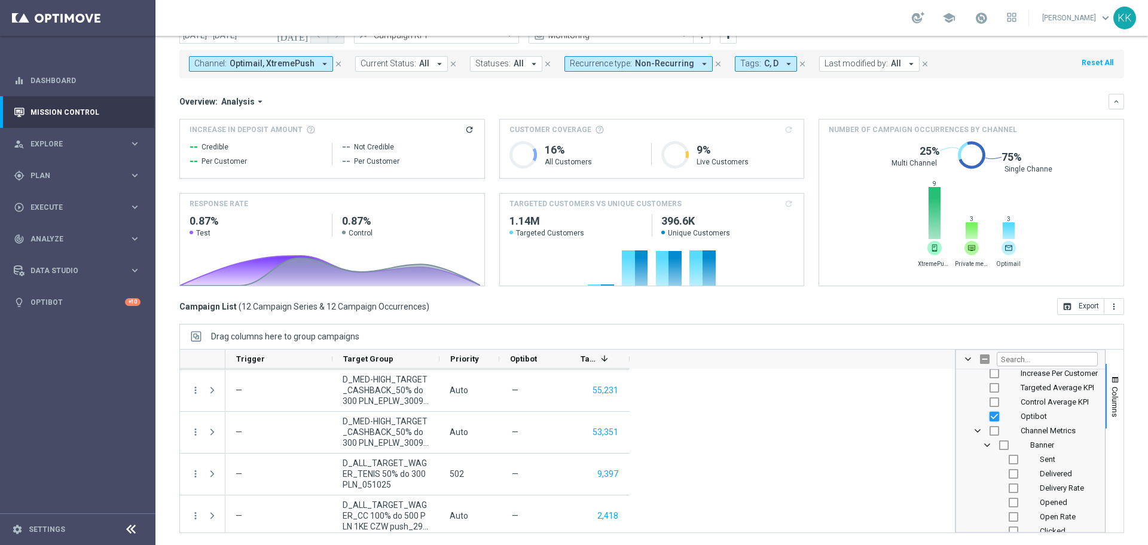
click at [989, 414] on input "Press SPACE to toggle visibility (visible)" at bounding box center [994, 417] width 10 height 10
checkbox input "false"
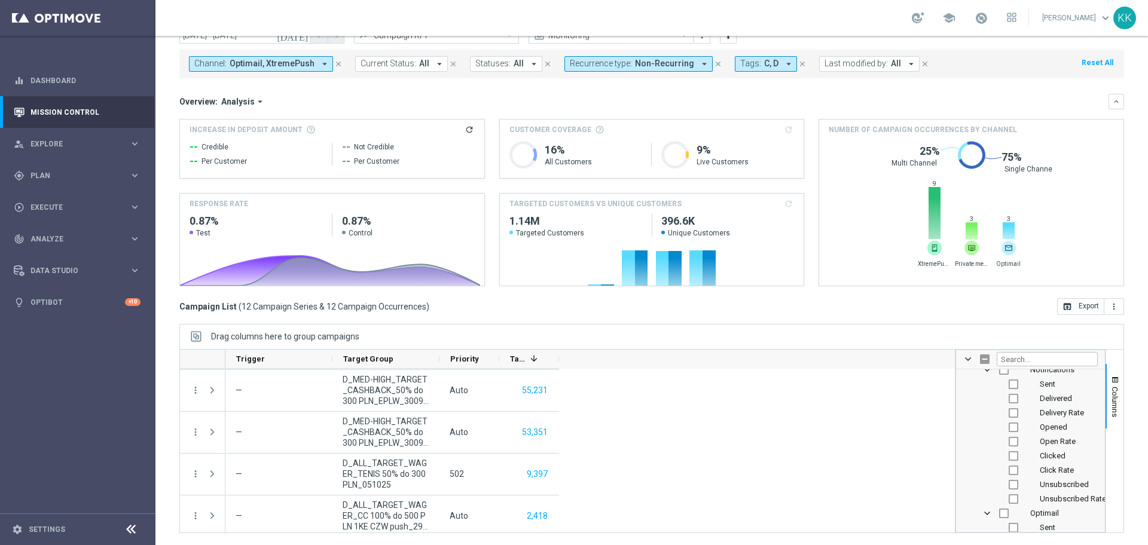
scroll to position [1644, 0]
click at [999, 512] on input "Press SPACE to toggle visibility (hidden)" at bounding box center [1004, 515] width 10 height 10
checkbox input "true"
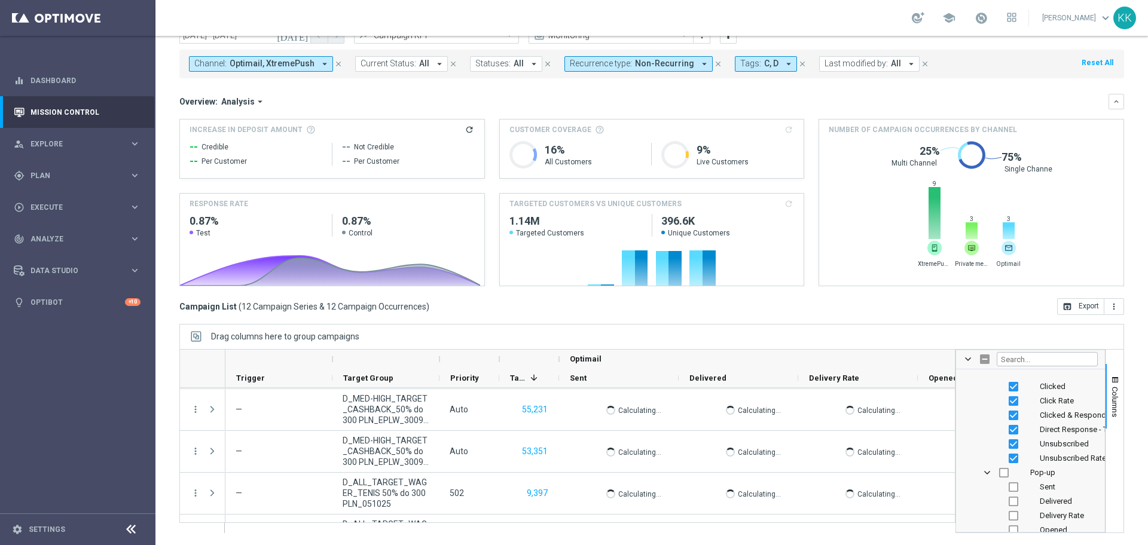
scroll to position [1868, 0]
click at [1008, 452] on input "Press SPACE to toggle visibility (visible)" at bounding box center [1013, 449] width 10 height 10
checkbox input "false"
click at [1008, 431] on input "Press SPACE to toggle visibility (visible)" at bounding box center [1013, 435] width 10 height 10
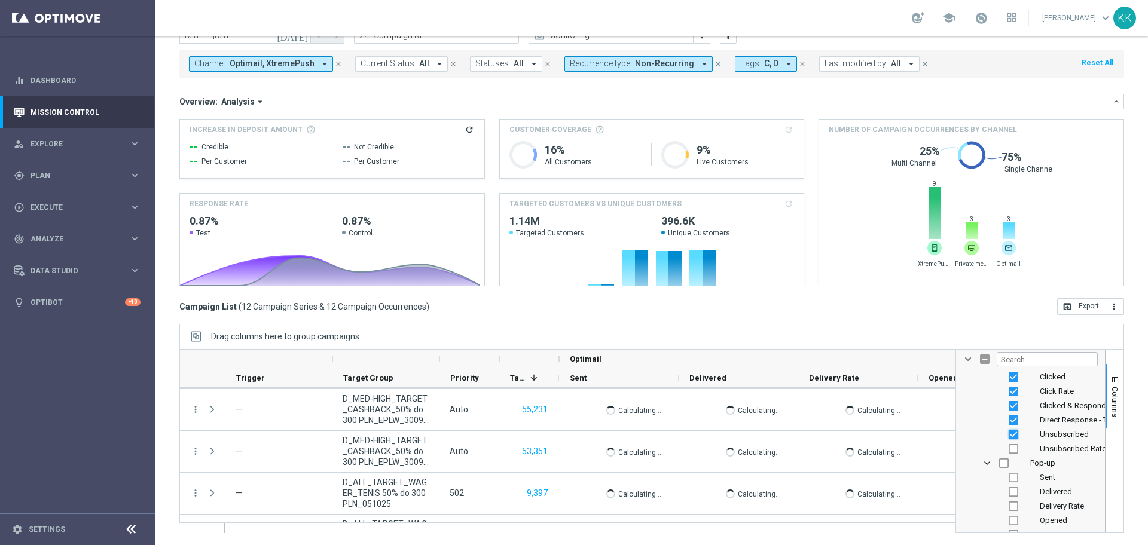
checkbox input "false"
click at [1008, 403] on input "Press SPACE to toggle visibility (visible)" at bounding box center [1013, 406] width 10 height 10
checkbox input "false"
click at [1008, 418] on input "Press SPACE to toggle visibility (visible)" at bounding box center [1013, 420] width 10 height 10
checkbox input "false"
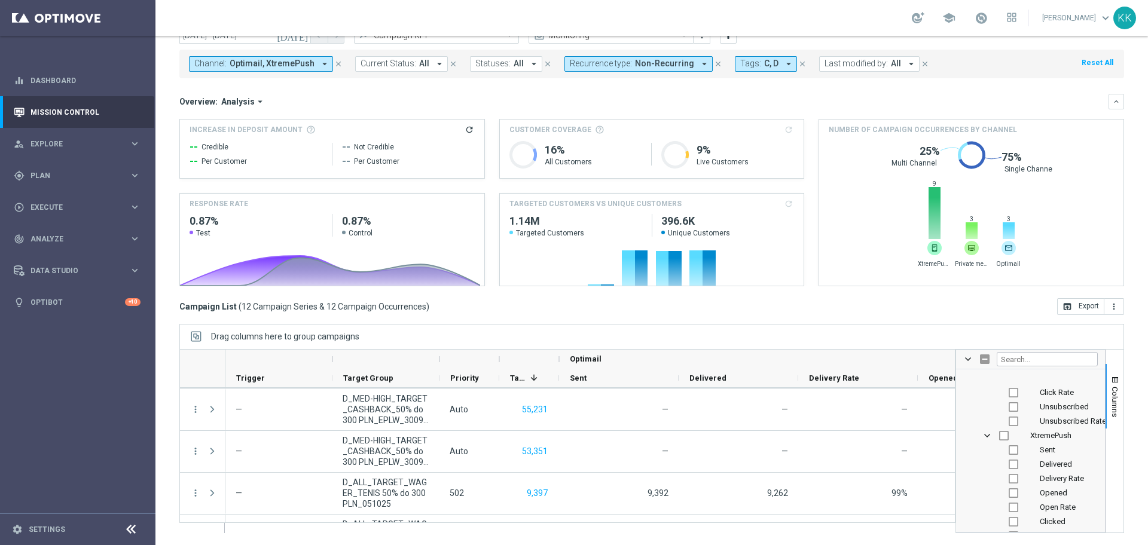
scroll to position [3213, 0]
click at [995, 402] on div "XtremePush" at bounding box center [1030, 409] width 134 height 14
click at [999, 408] on input "Press SPACE to toggle visibility (hidden)" at bounding box center [1004, 410] width 10 height 10
checkbox input "true"
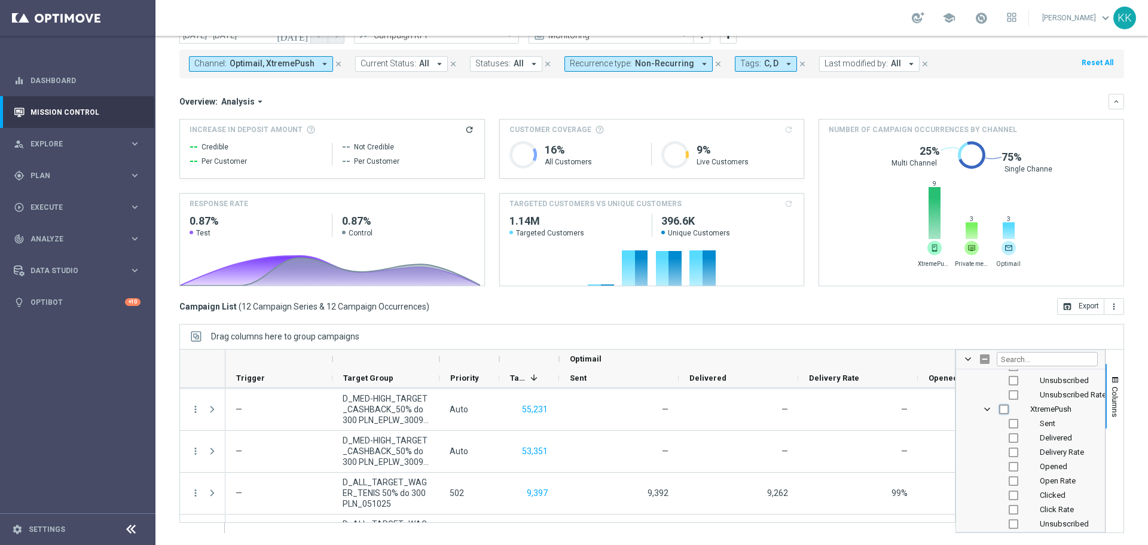
checkbox input "true"
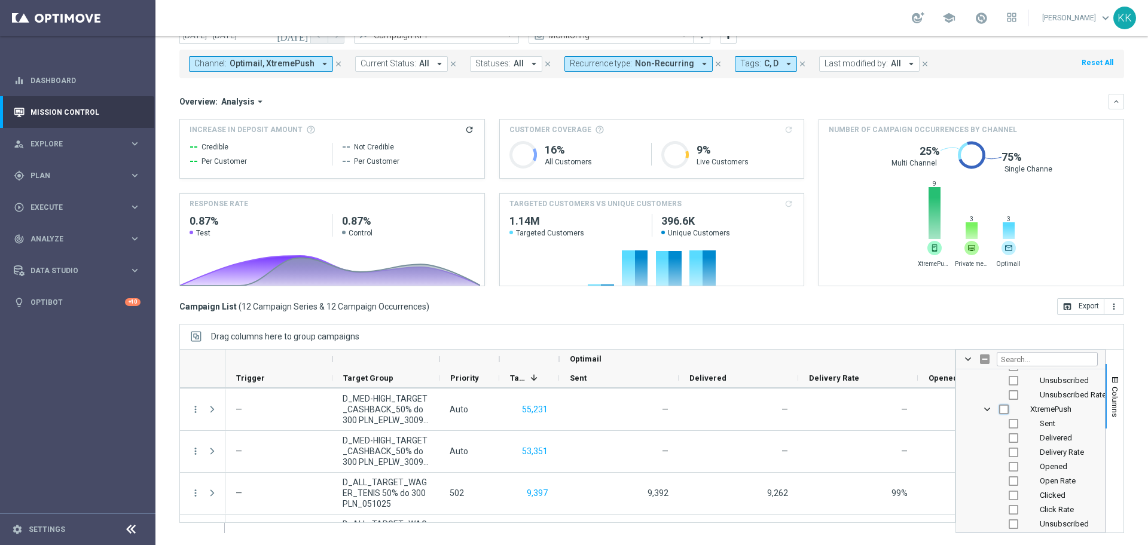
checkbox input "true"
click at [1001, 512] on div "Unsubscribed" at bounding box center [1039, 507] width 118 height 14
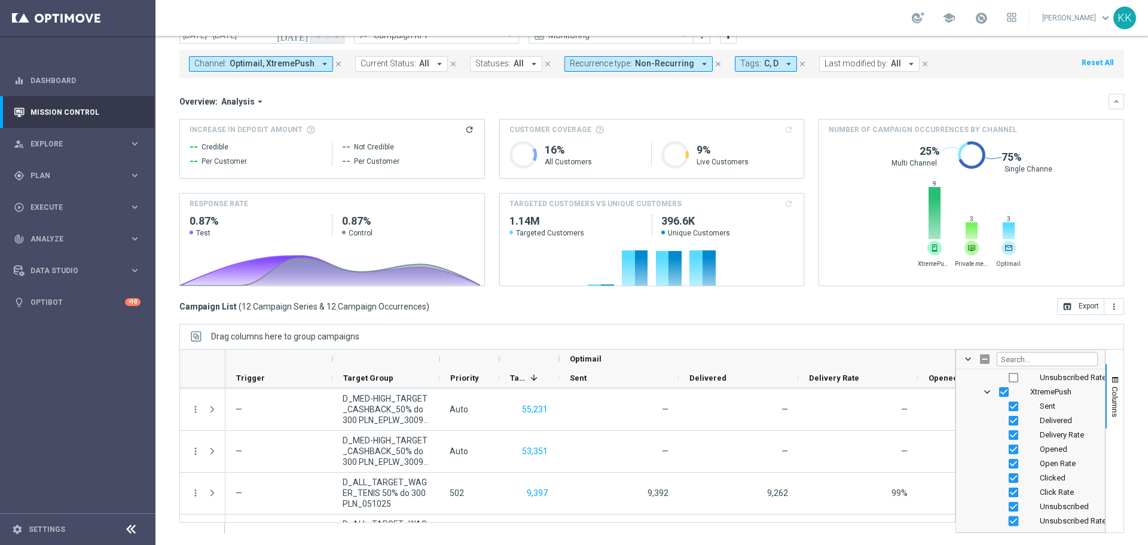
click at [1008, 522] on input "Press SPACE to toggle visibility (visible)" at bounding box center [1013, 521] width 10 height 10
checkbox input "false"
click at [1008, 502] on input "Press SPACE to toggle visibility (visible)" at bounding box center [1013, 507] width 10 height 10
checkbox input "false"
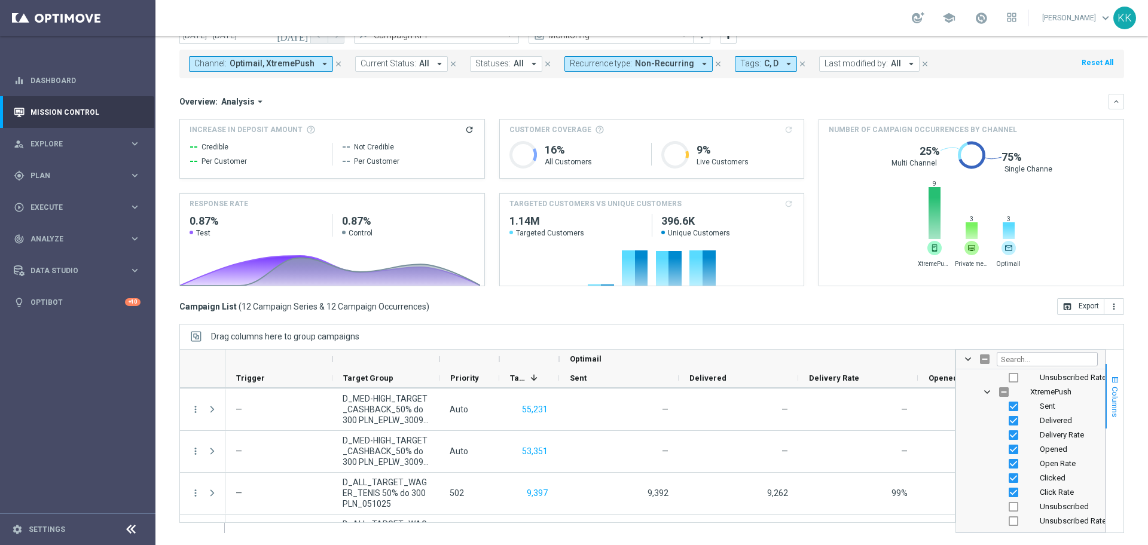
click at [1110, 388] on span "Columns" at bounding box center [1115, 402] width 10 height 30
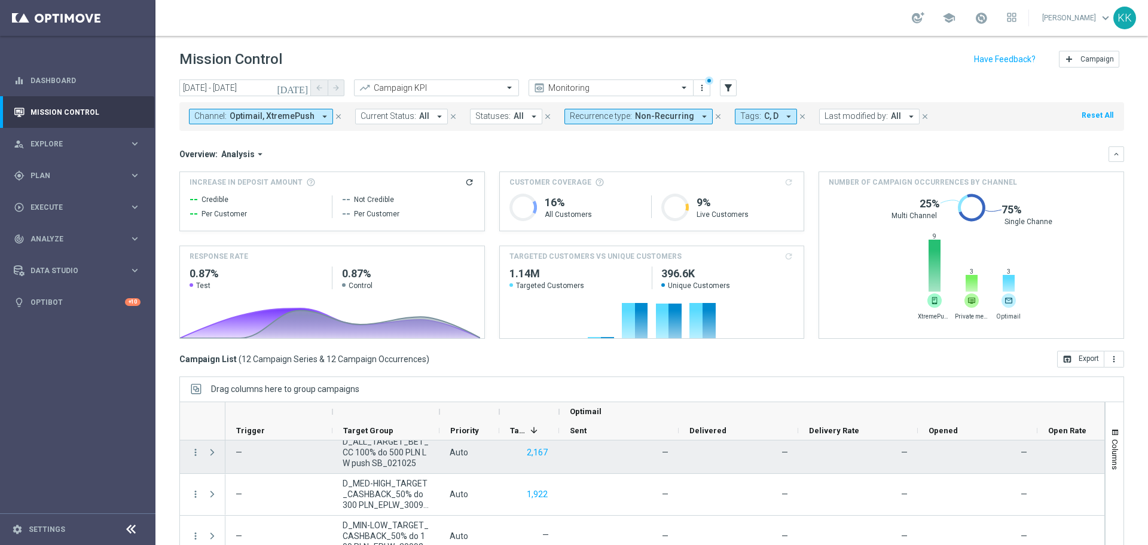
scroll to position [368, 0]
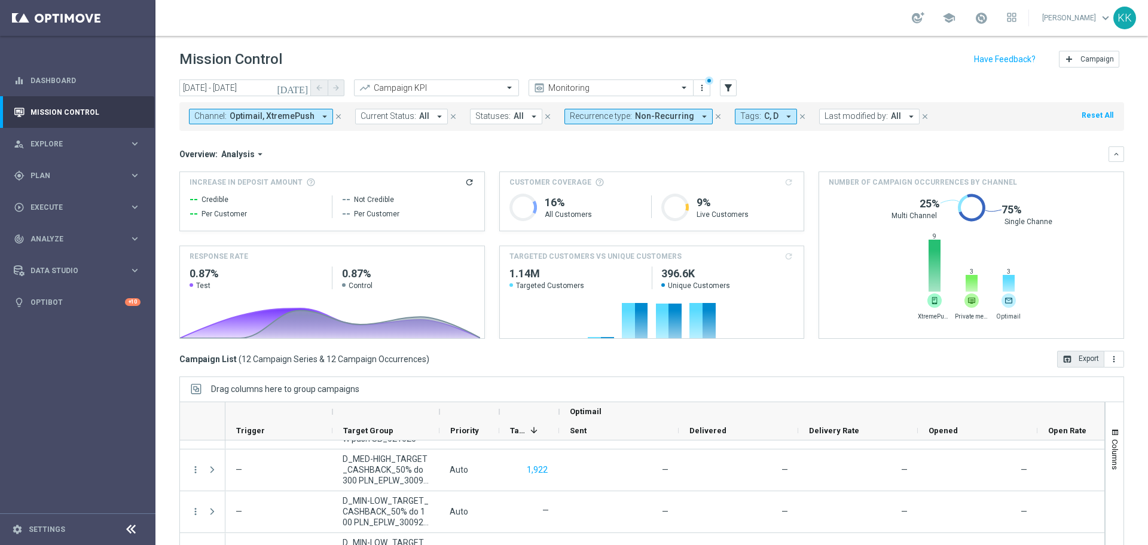
click at [1085, 358] on button "open_in_browser Export" at bounding box center [1080, 359] width 47 height 17
click at [240, 77] on header "Mission Control add Campaign" at bounding box center [651, 58] width 992 height 44
click at [242, 94] on input "[DATE] - [DATE]" at bounding box center [245, 88] width 132 height 17
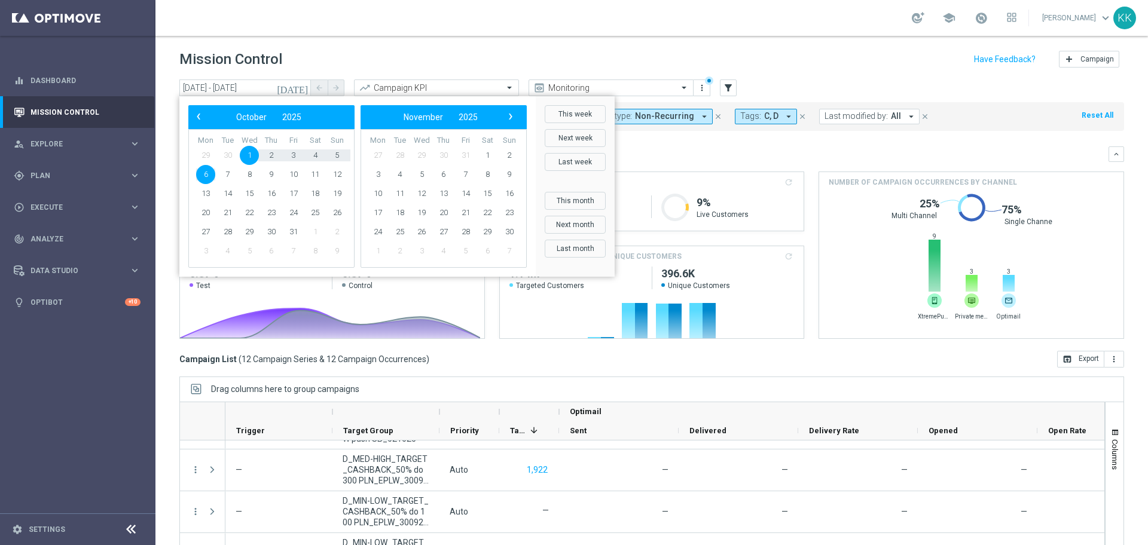
click at [209, 153] on span "29" at bounding box center [205, 155] width 19 height 19
click at [195, 109] on span "‹" at bounding box center [199, 117] width 16 height 16
click at [210, 226] on span "29" at bounding box center [205, 231] width 19 height 19
click at [505, 154] on span "5" at bounding box center [509, 155] width 19 height 19
type input "29 Sep 2025 - 05 Oct 2025"
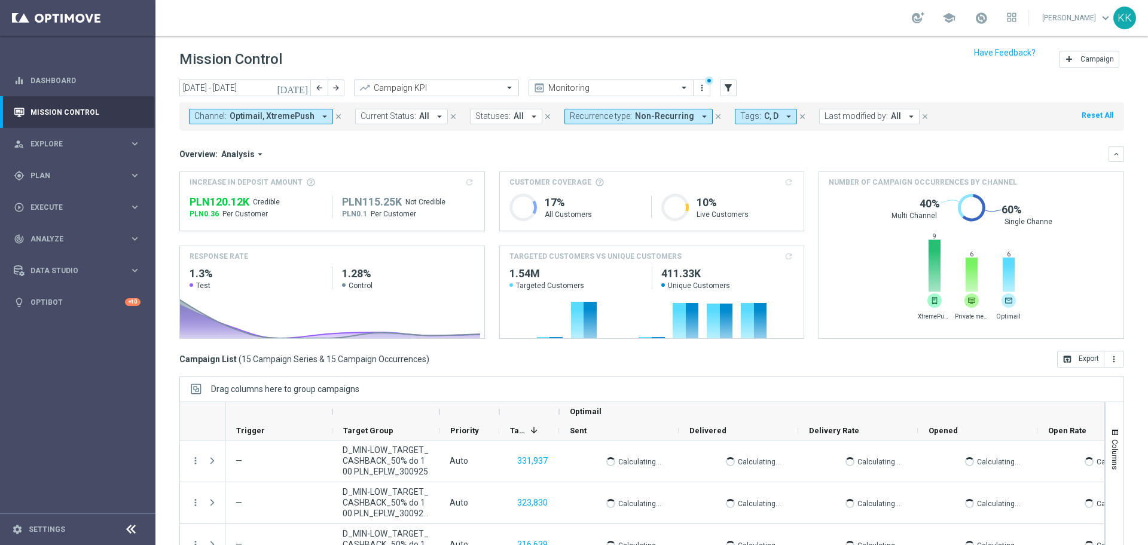
scroll to position [53, 0]
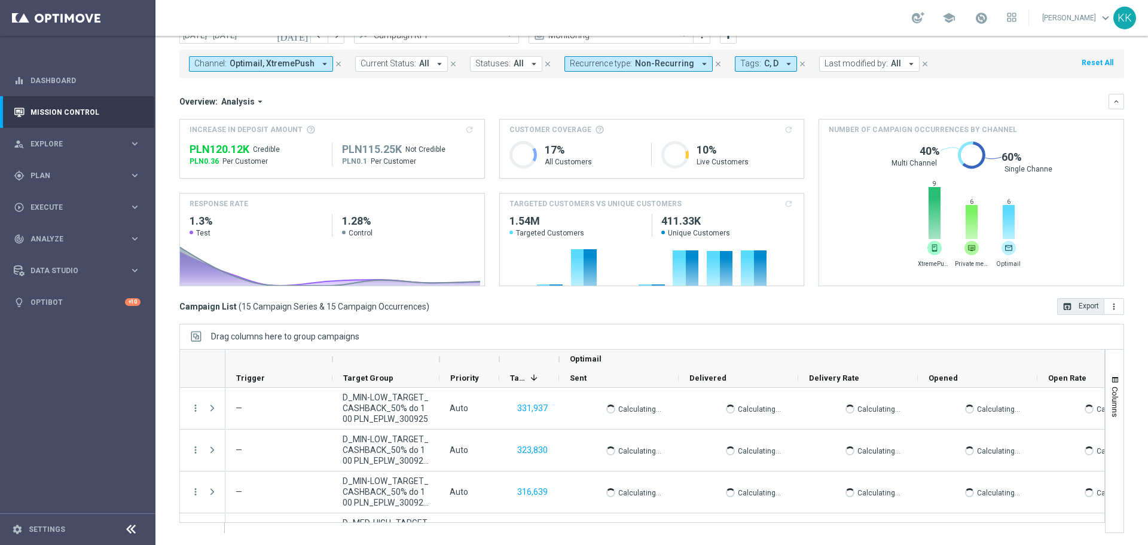
click at [1065, 299] on button "open_in_browser Export" at bounding box center [1080, 306] width 47 height 17
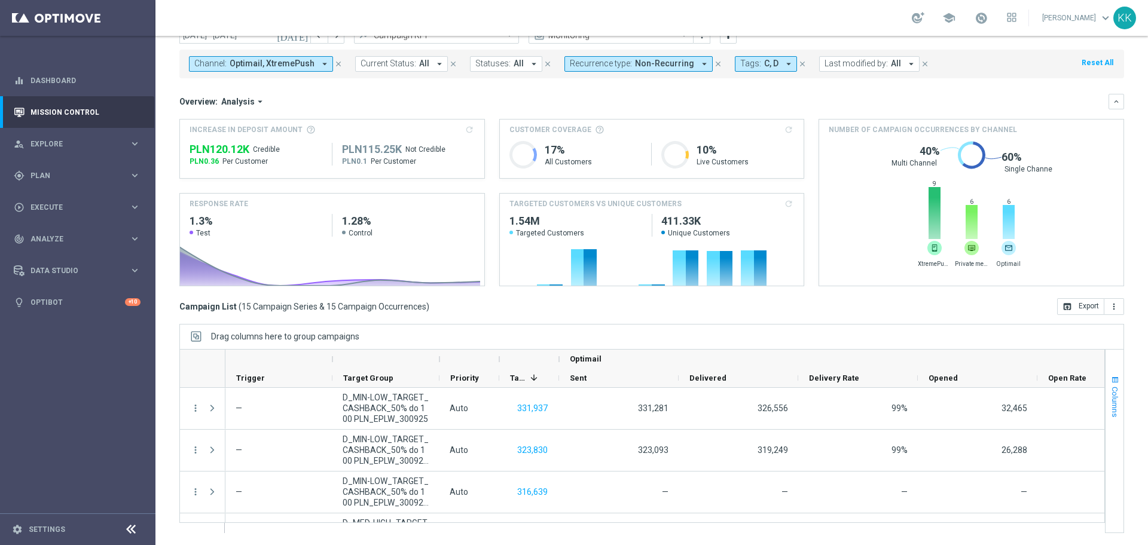
click at [1110, 393] on span "Columns" at bounding box center [1115, 402] width 10 height 30
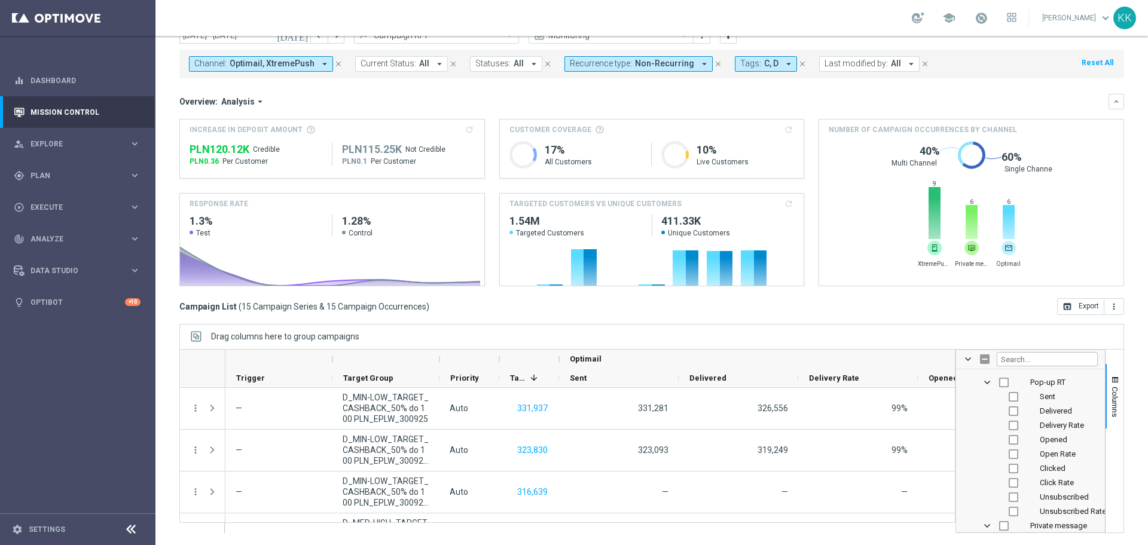
scroll to position [2316, 0]
click at [1066, 309] on button "open_in_browser Export" at bounding box center [1080, 306] width 47 height 17
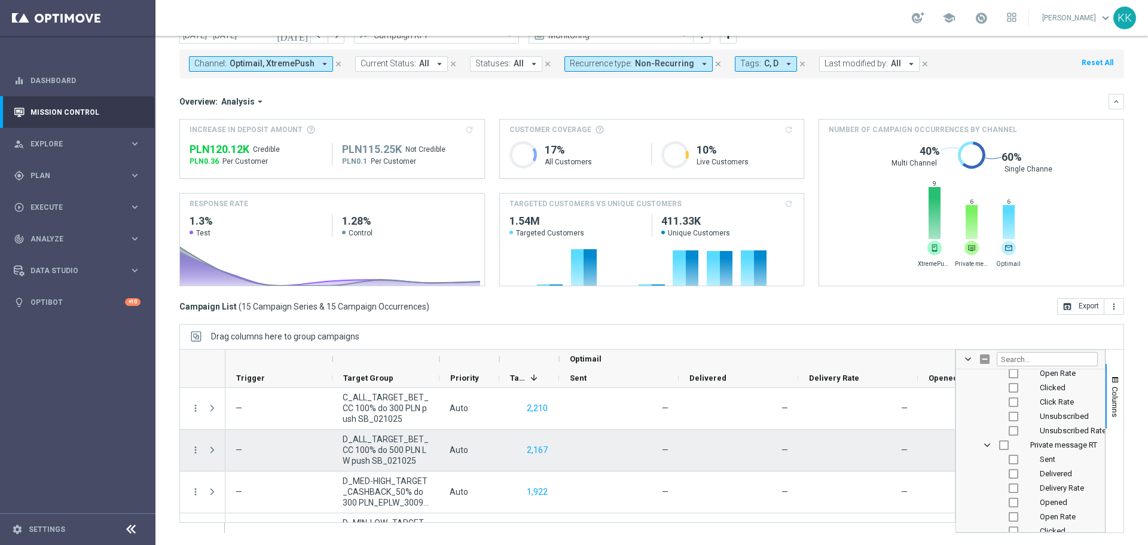
scroll to position [344, 0]
